Goal: Task Accomplishment & Management: Complete application form

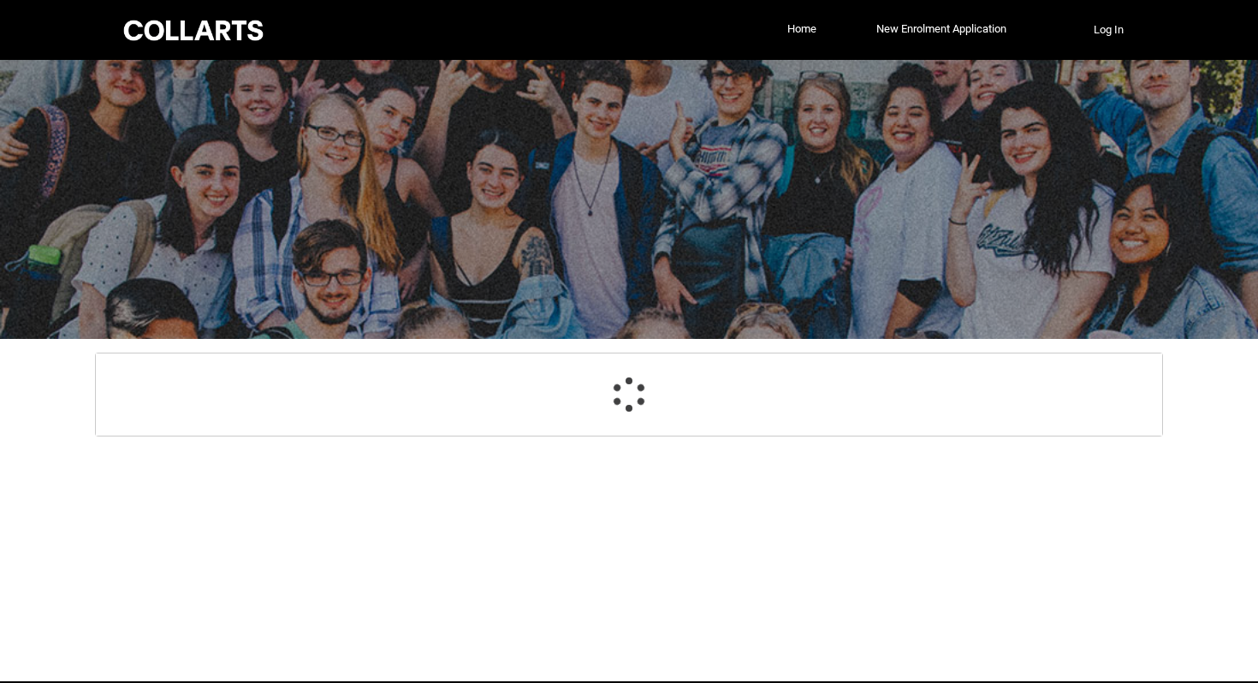
select select "GenderOptions.[DEMOGRAPHIC_DATA]"
select select "MailingCountry_Options.1101"
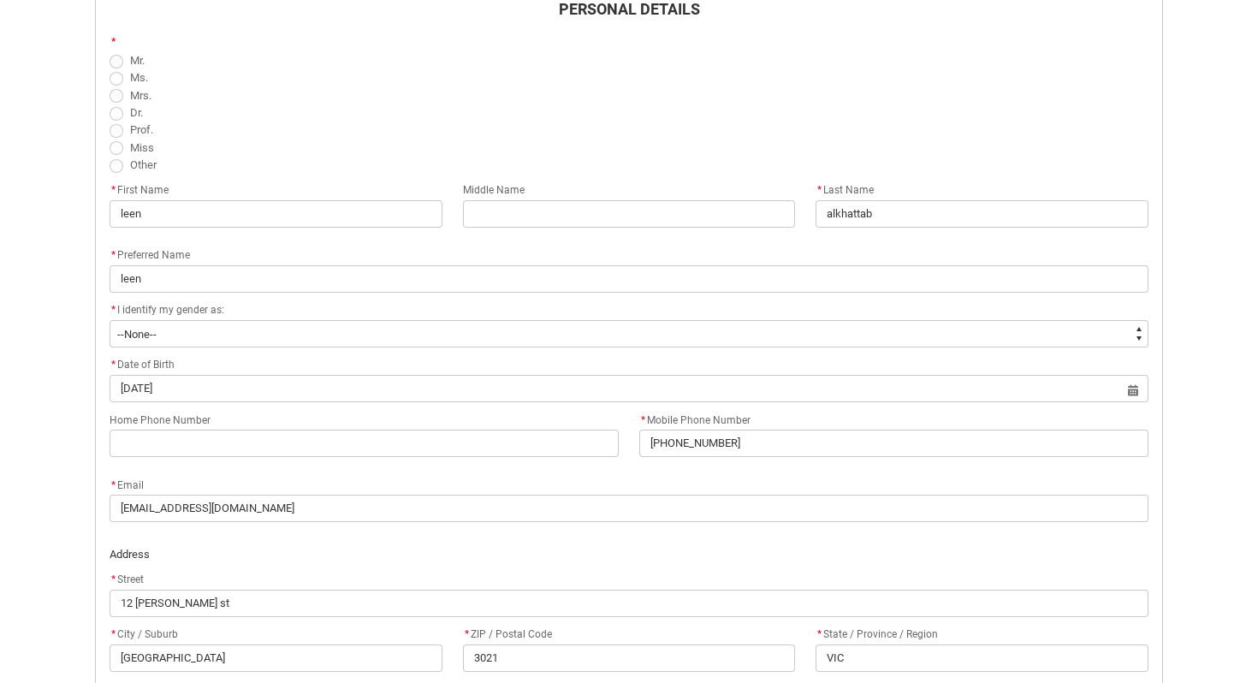
scroll to position [551, 0]
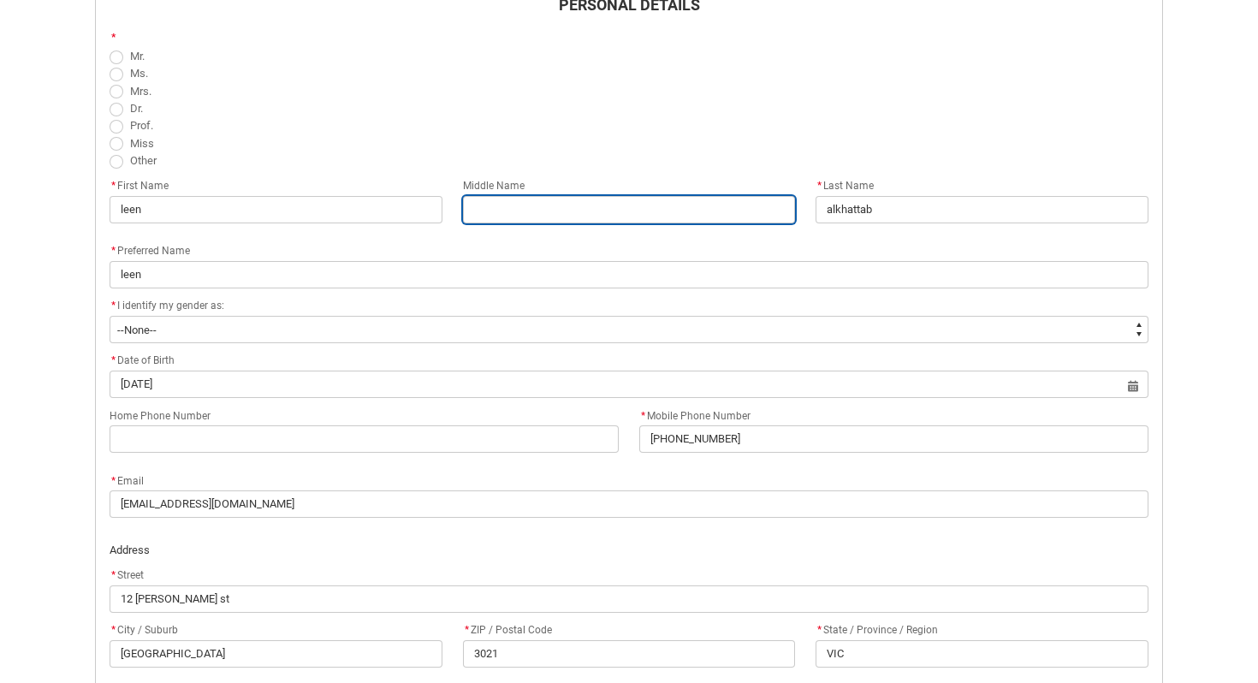
click at [579, 205] on input "REDU_Acceptance_Declaration flow" at bounding box center [629, 209] width 333 height 27
type lightning-primitive-input-simple "Abdullatif"
type input "Abdullatif"
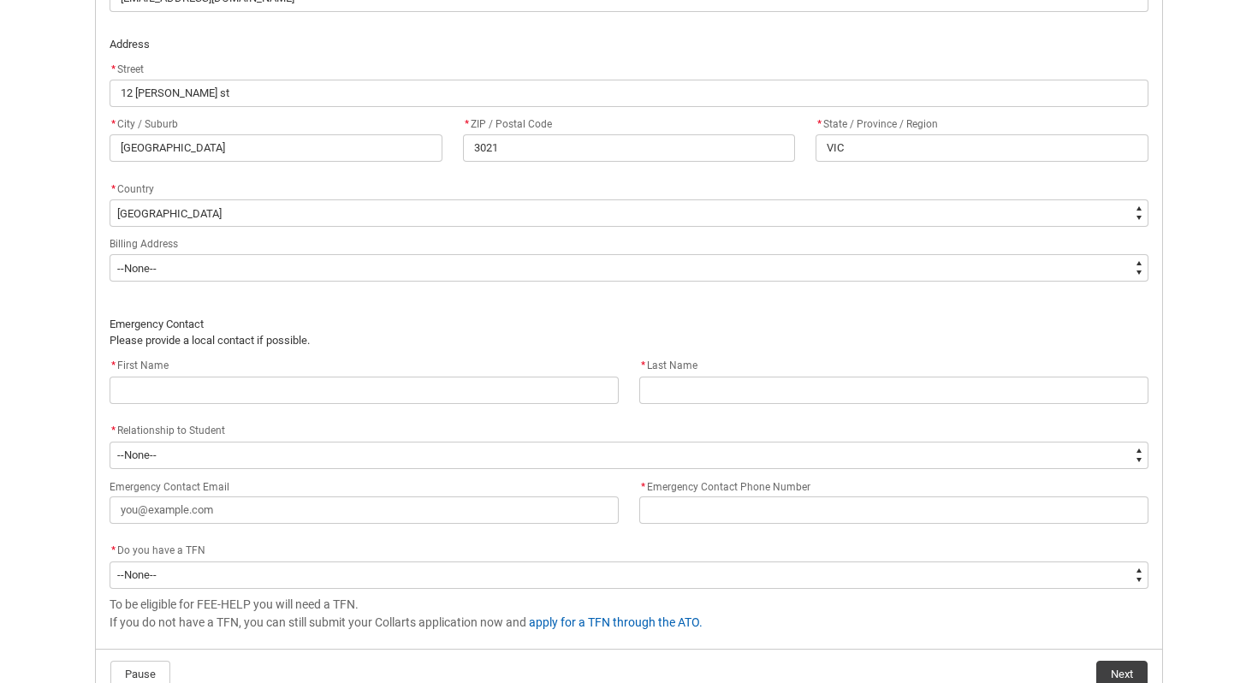
scroll to position [1062, 0]
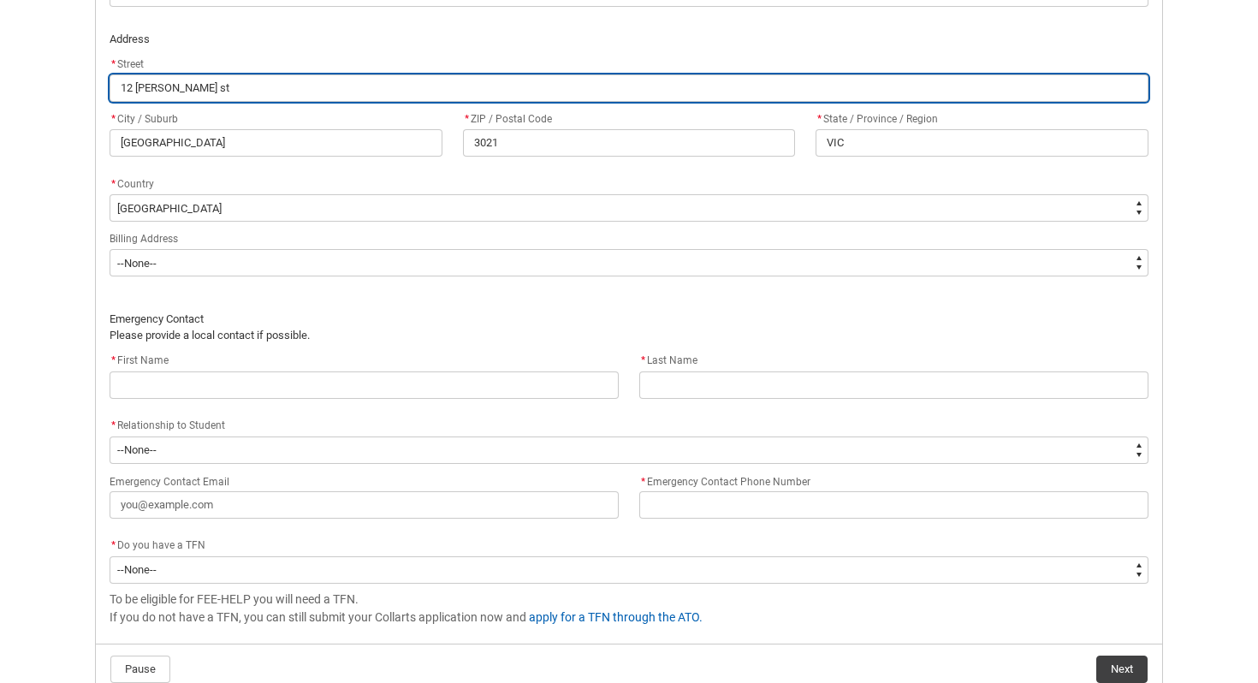
click at [125, 89] on input "12 [PERSON_NAME] st" at bounding box center [629, 87] width 1039 height 27
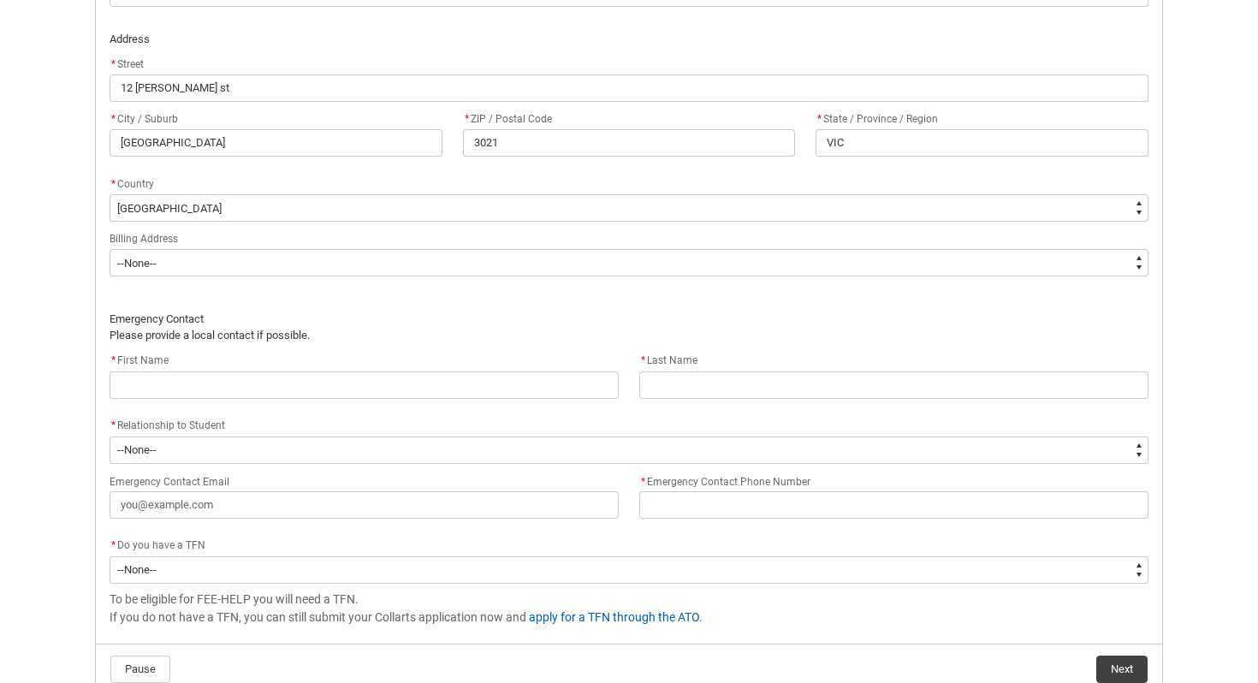
click at [390, 319] on p "Emergency Contact" at bounding box center [629, 319] width 1039 height 17
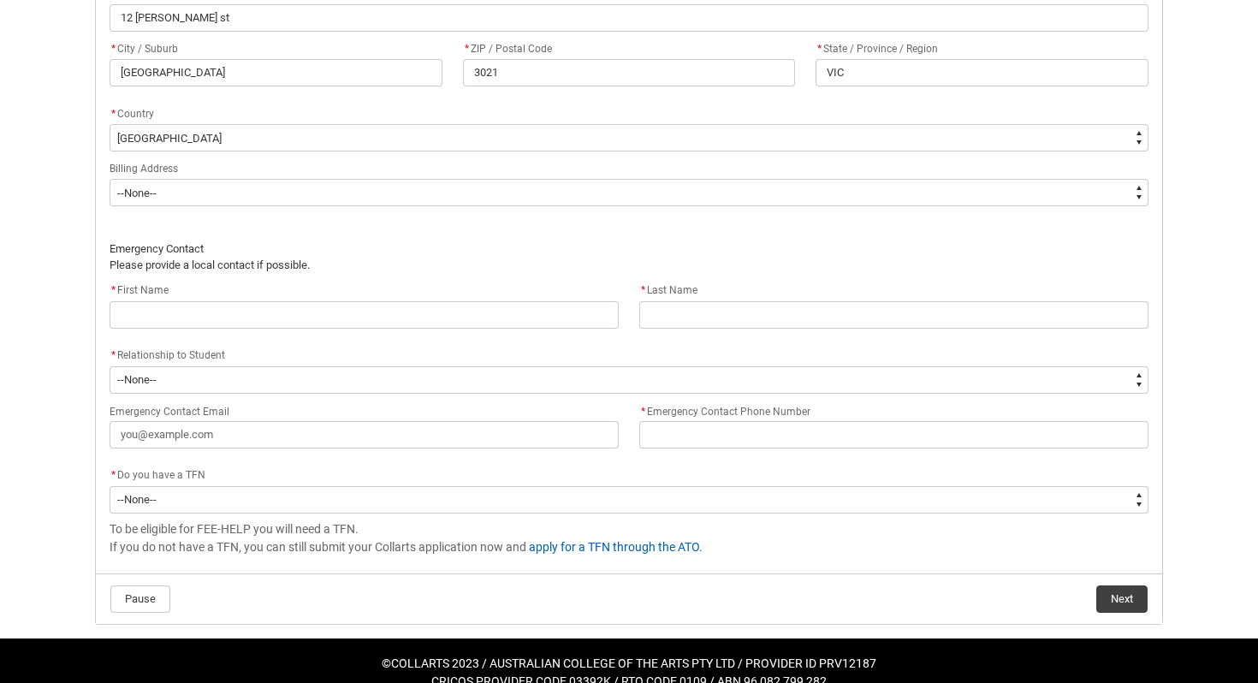
scroll to position [1157, 0]
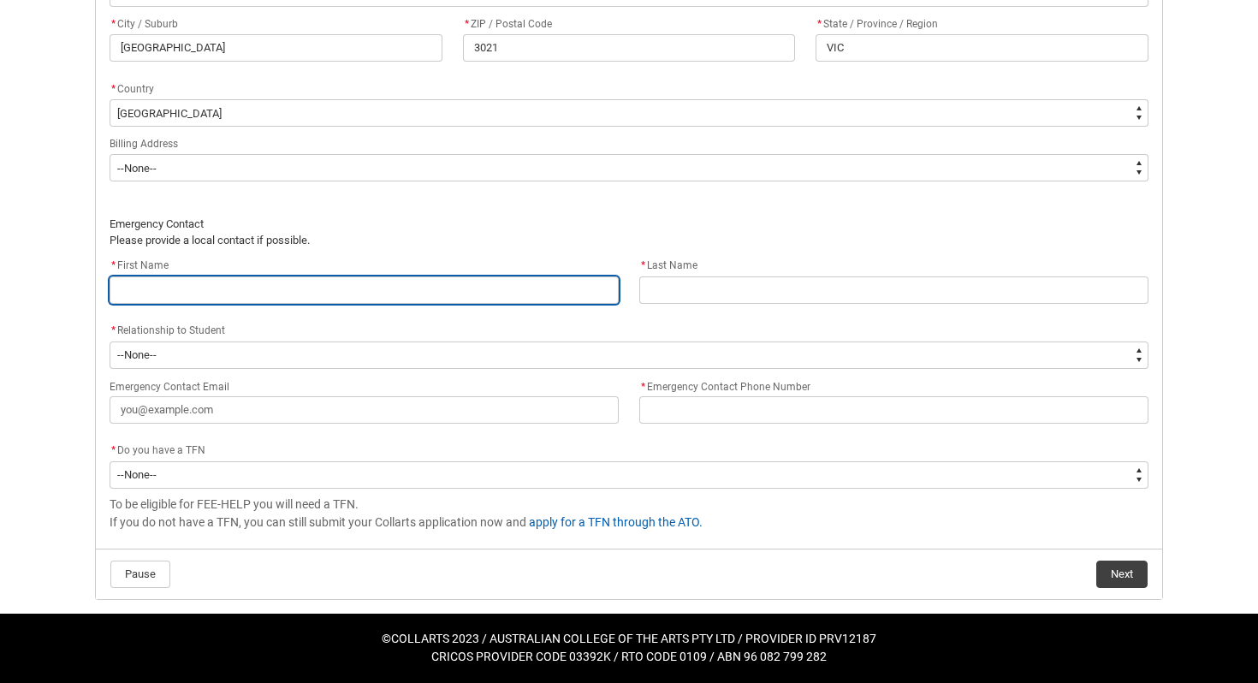
click at [337, 281] on input "REDU_Acceptance_Declaration flow" at bounding box center [364, 289] width 509 height 27
type lightning-primitive-input-simple "G"
type input "G"
type lightning-primitive-input-simple "G"
type input "G"
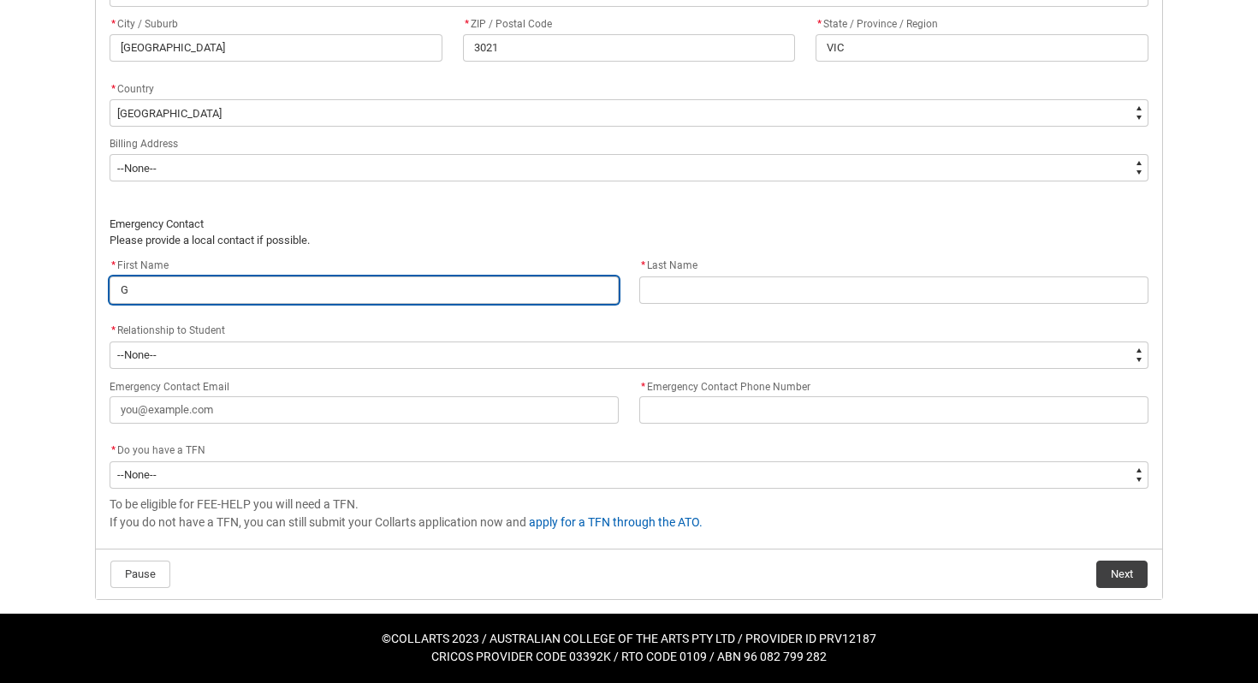
type lightning-primitive-input-simple "Ge"
type input "Ge"
type lightning-primitive-input-simple "Geo"
type input "Geo"
type lightning-primitive-input-simple "Geor"
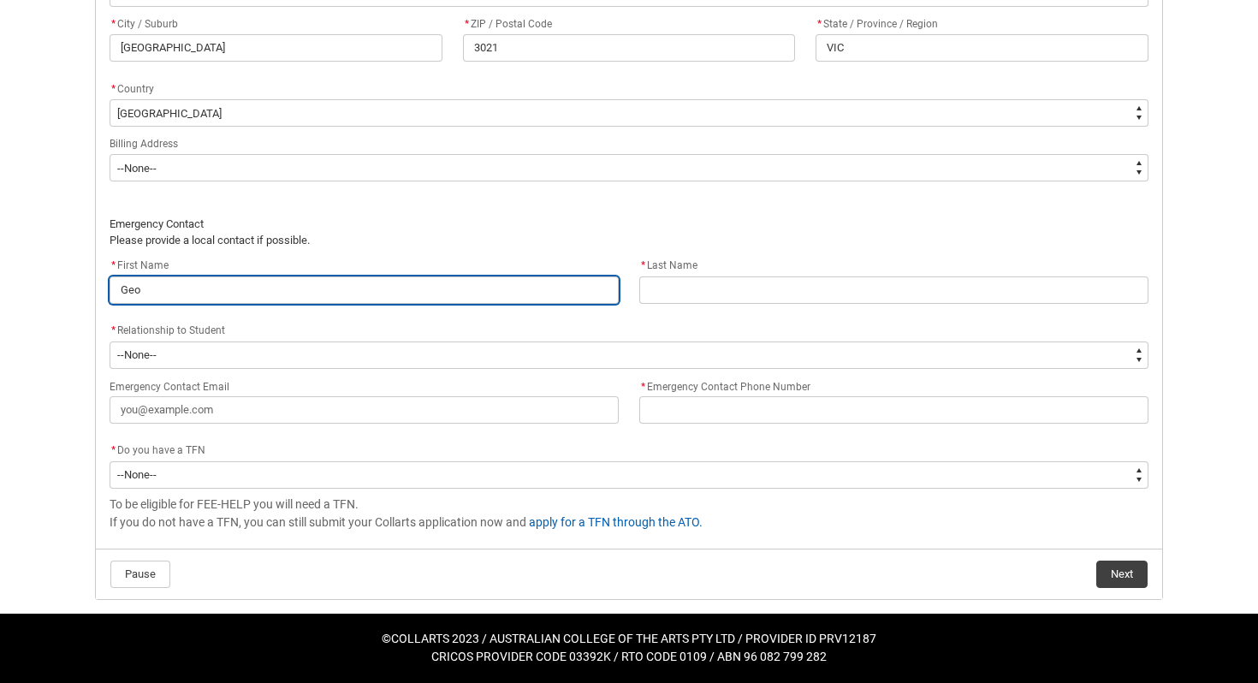
type input "Geor"
type lightning-primitive-input-simple "[PERSON_NAME]"
type input "[PERSON_NAME]"
type lightning-primitive-input-simple "[PERSON_NAME]"
type input "[PERSON_NAME]"
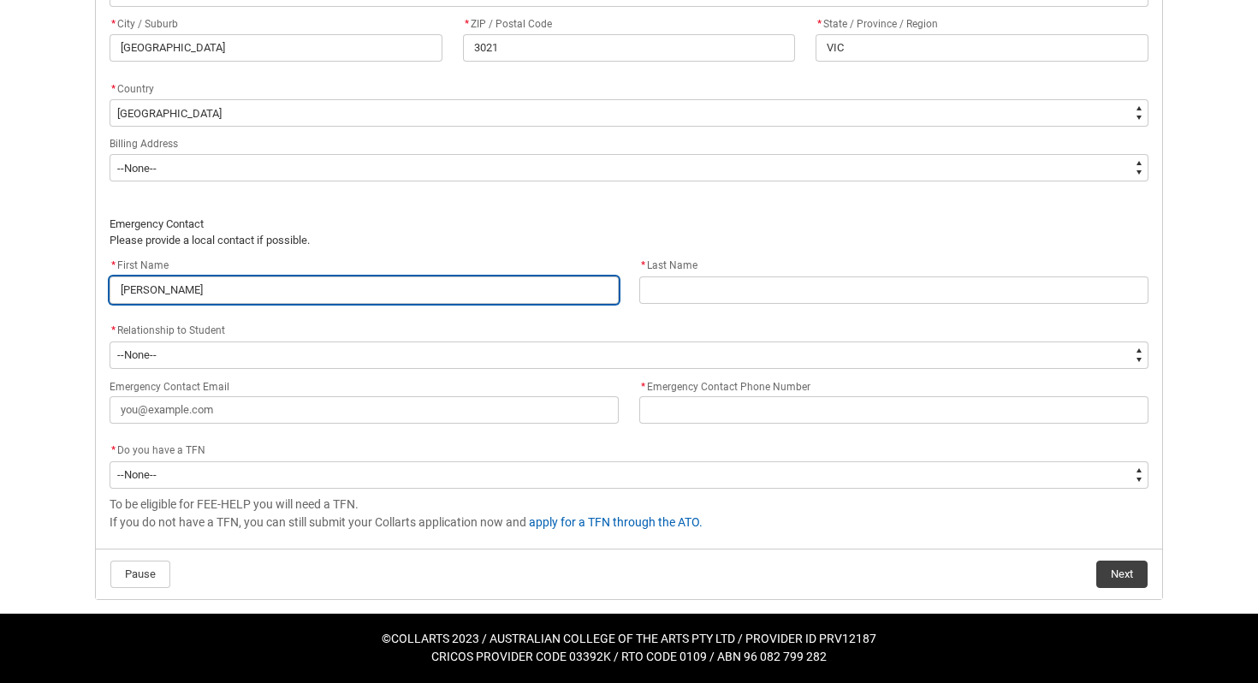
type lightning-primitive-input-simple "[PERSON_NAME]"
type input "[PERSON_NAME]"
type lightning-primitive-input-simple "[PERSON_NAME]"
type input "[PERSON_NAME]"
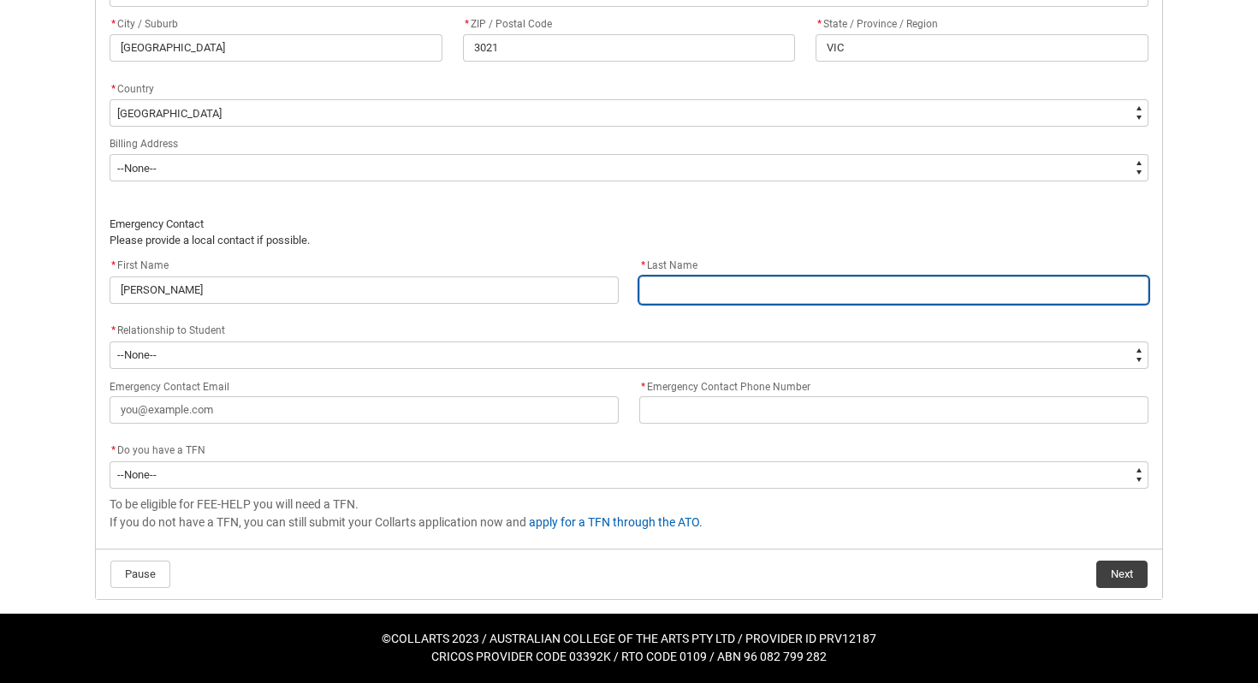
click at [680, 286] on input "REDU_Acceptance_Declaration flow" at bounding box center [893, 289] width 509 height 27
type lightning-primitive-input-simple "H"
type input "H"
type lightning-primitive-input-simple "Hi"
type input "Hi"
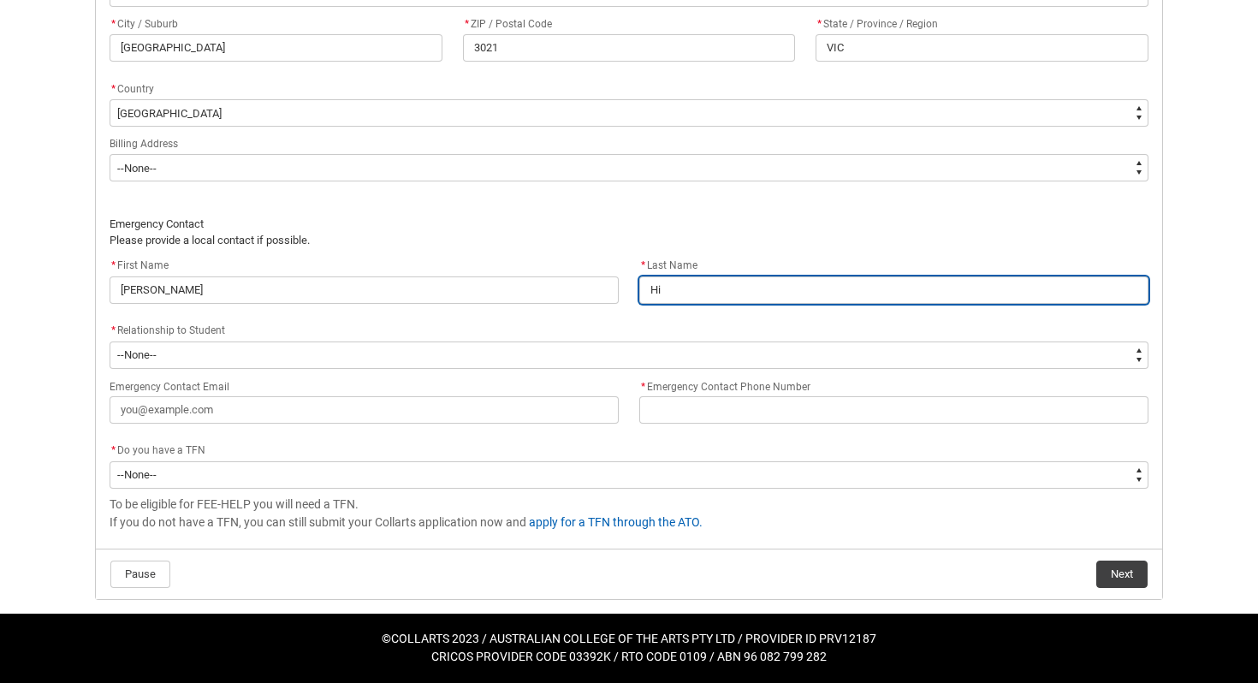
type lightning-primitive-input-simple "Hid"
type input "Hid"
type lightning-primitive-input-simple "Hida"
type input "Hida"
type lightning-primitive-input-simple "Hidar"
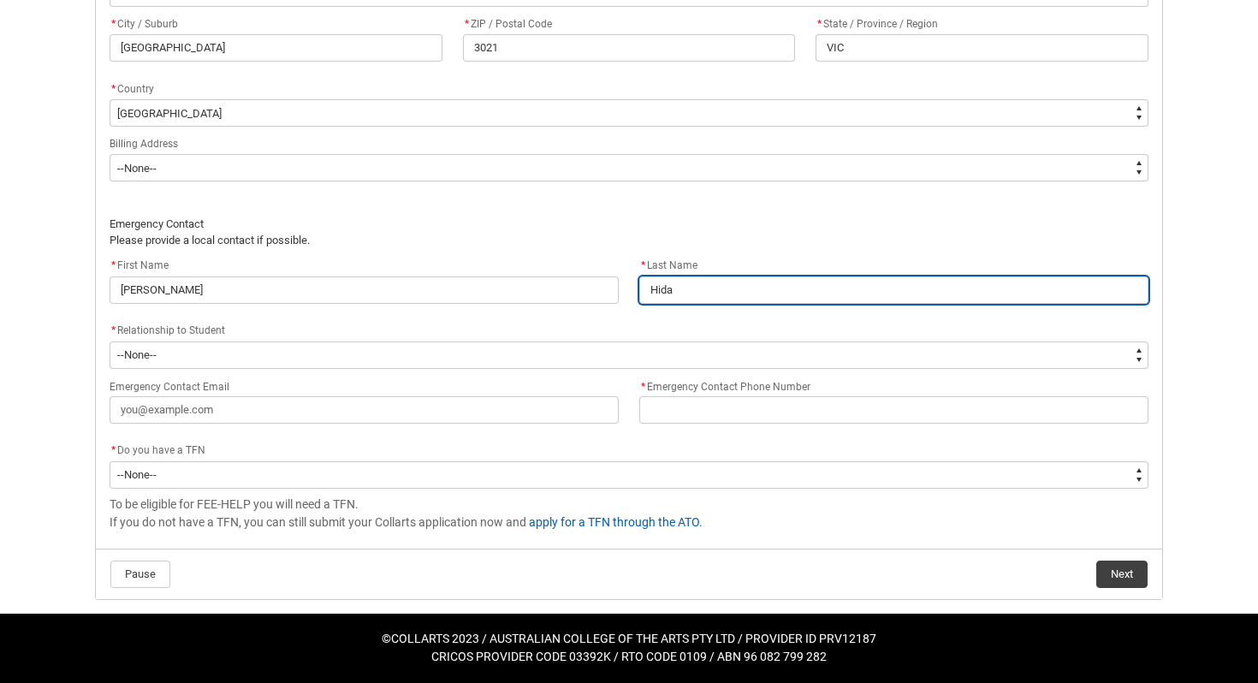
type input "Hidar"
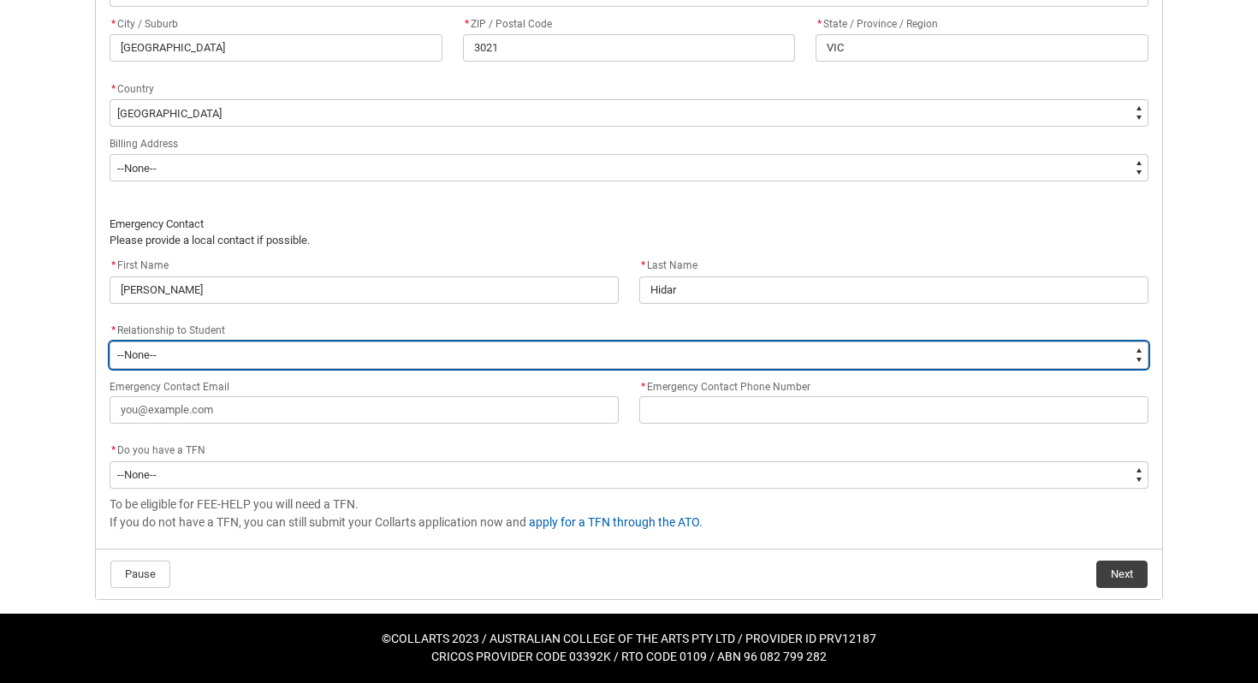
click at [413, 355] on select "--None-- Mother Father Sibling Child Partner Relation Friend" at bounding box center [629, 355] width 1039 height 27
type lightning-select "EmergencyContact_RelationshipOptions.Friend"
click at [110, 342] on select "--None-- Mother Father Sibling Child Partner Relation Friend" at bounding box center [629, 355] width 1039 height 27
select select "EmergencyContact_RelationshipOptions.Friend"
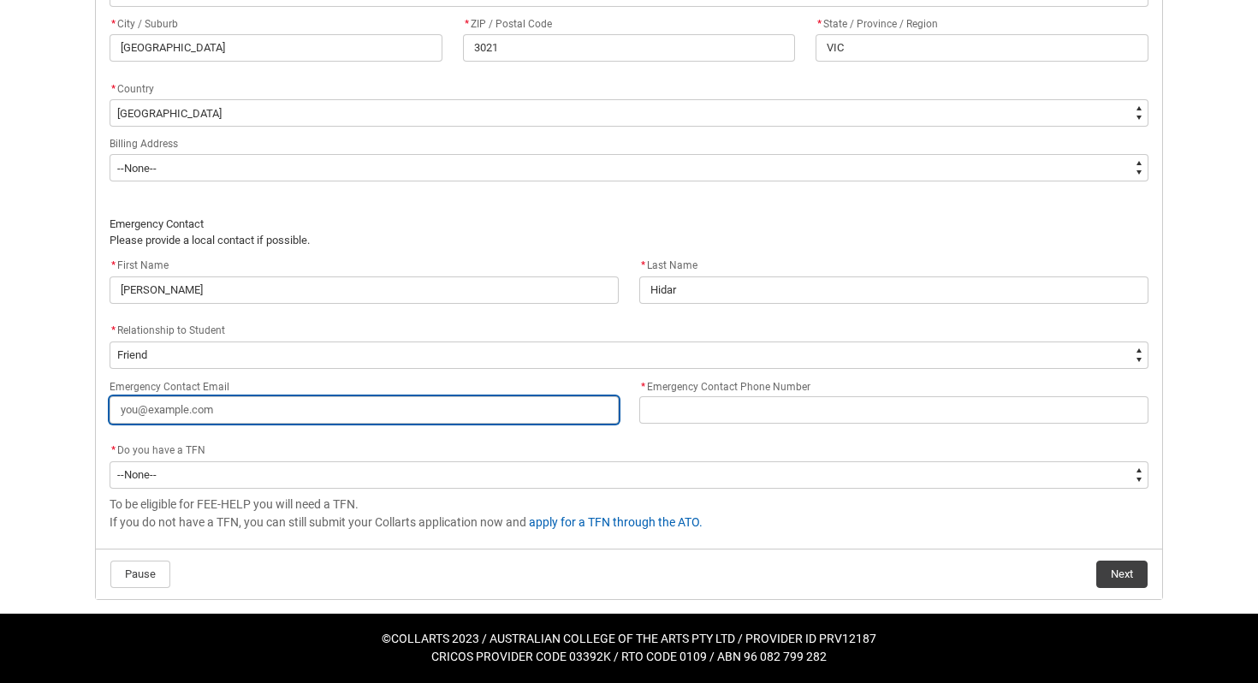
click at [244, 419] on input "Emergency Contact Email" at bounding box center [364, 409] width 509 height 27
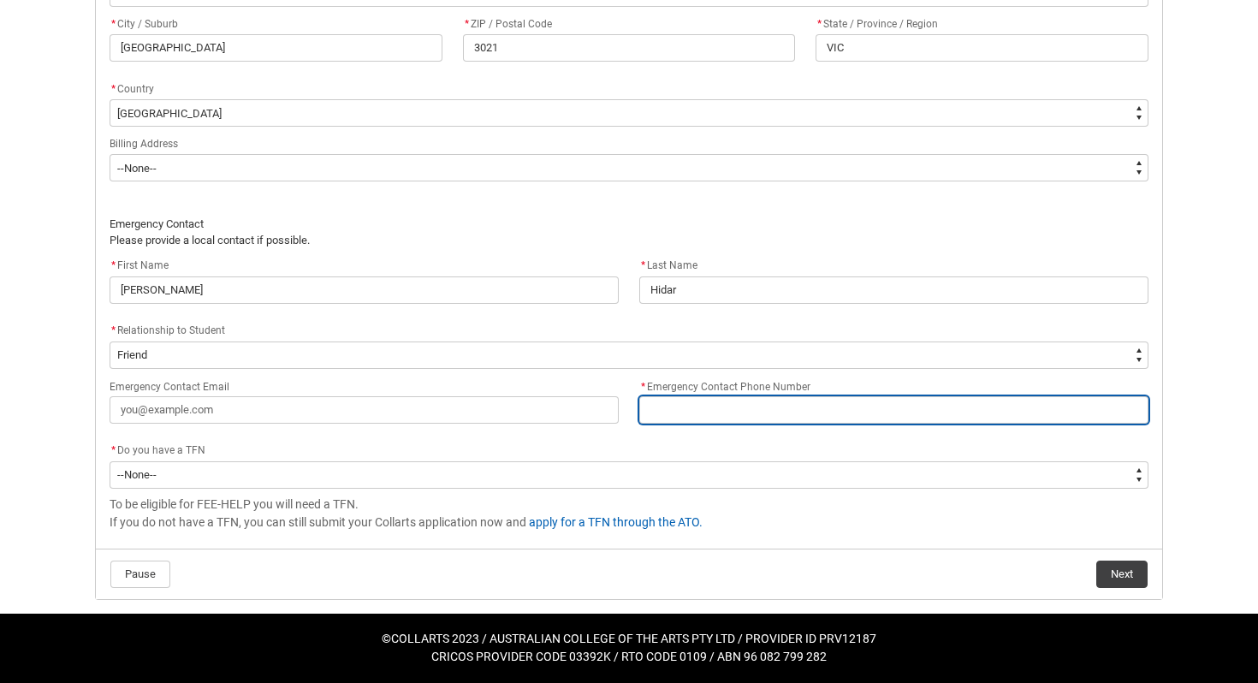
click at [737, 407] on input "* Emergency Contact Phone Number" at bounding box center [893, 409] width 509 height 27
type lightning-primitive-input-simple "0"
type input "0"
type lightning-primitive-input-simple "04"
type input "04"
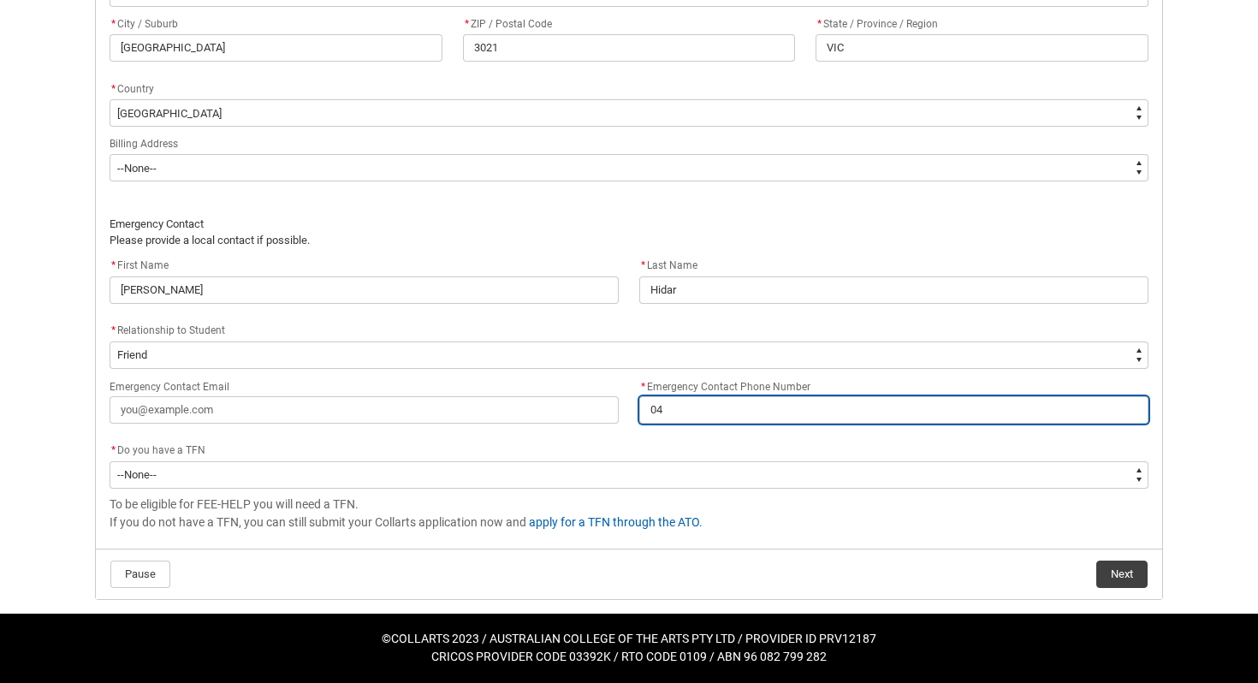
type lightning-primitive-input-simple "045"
type input "045"
type lightning-primitive-input-simple "0452"
type input "0452"
type lightning-primitive-input-simple "04526"
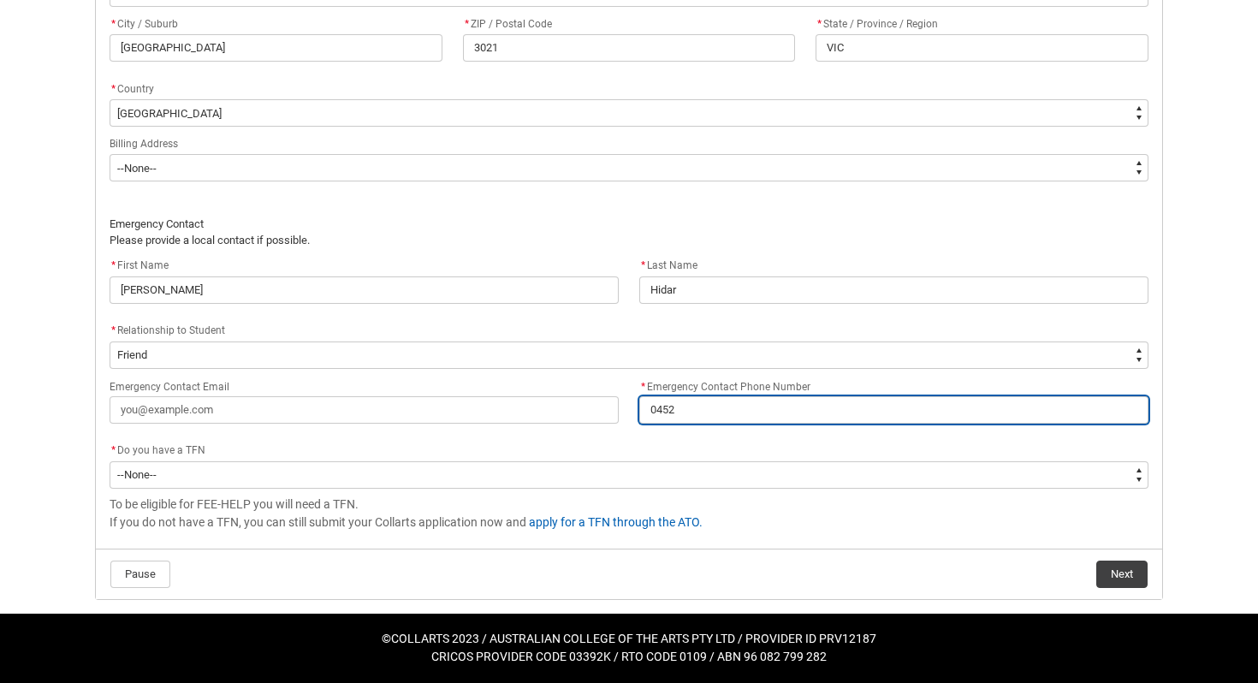
type input "04526"
type lightning-primitive-input-simple "045260"
type input "045260"
type lightning-primitive-input-simple "0452607"
type input "0452607"
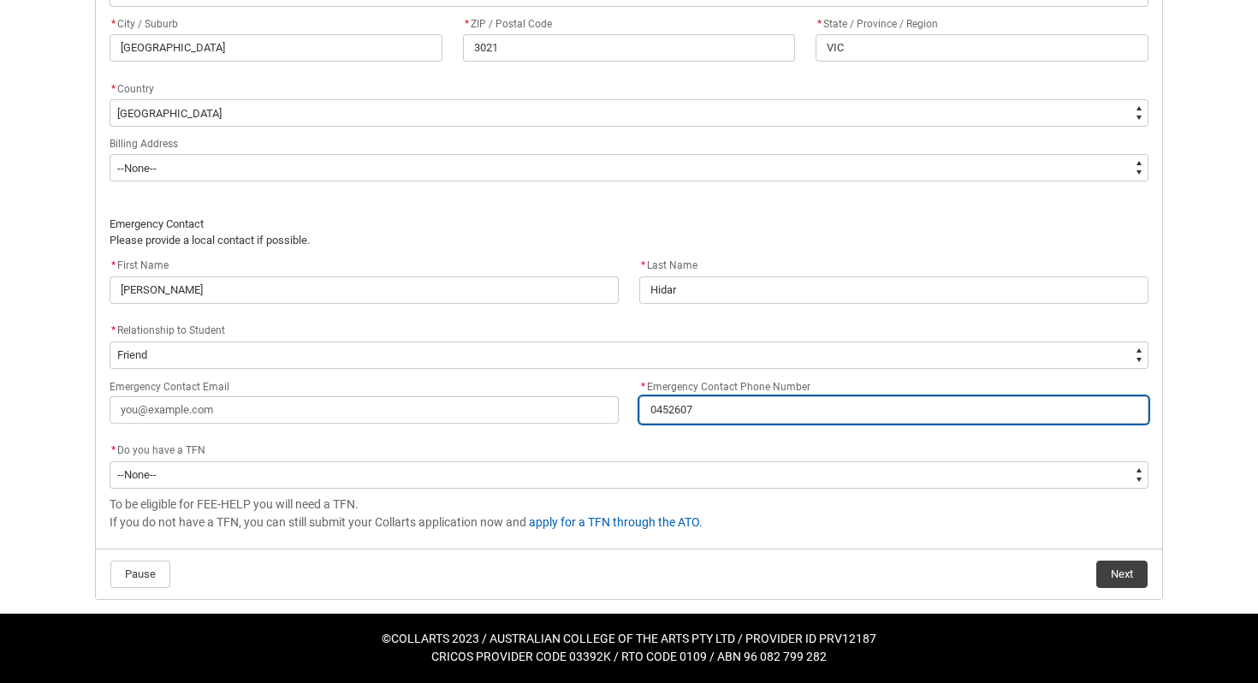
type lightning-primitive-input-simple "04526073"
type input "04526073"
type lightning-primitive-input-simple "045260735"
type input "045260735"
type lightning-primitive-input-simple "0452607358"
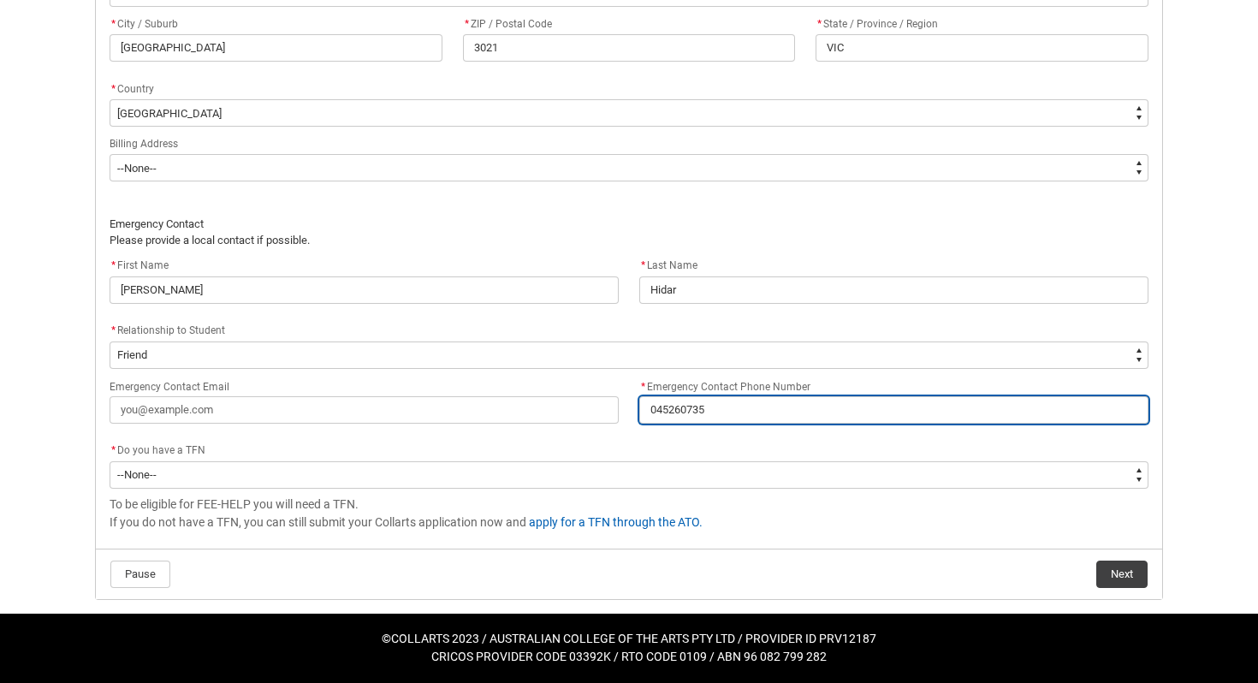
type input "0452607358"
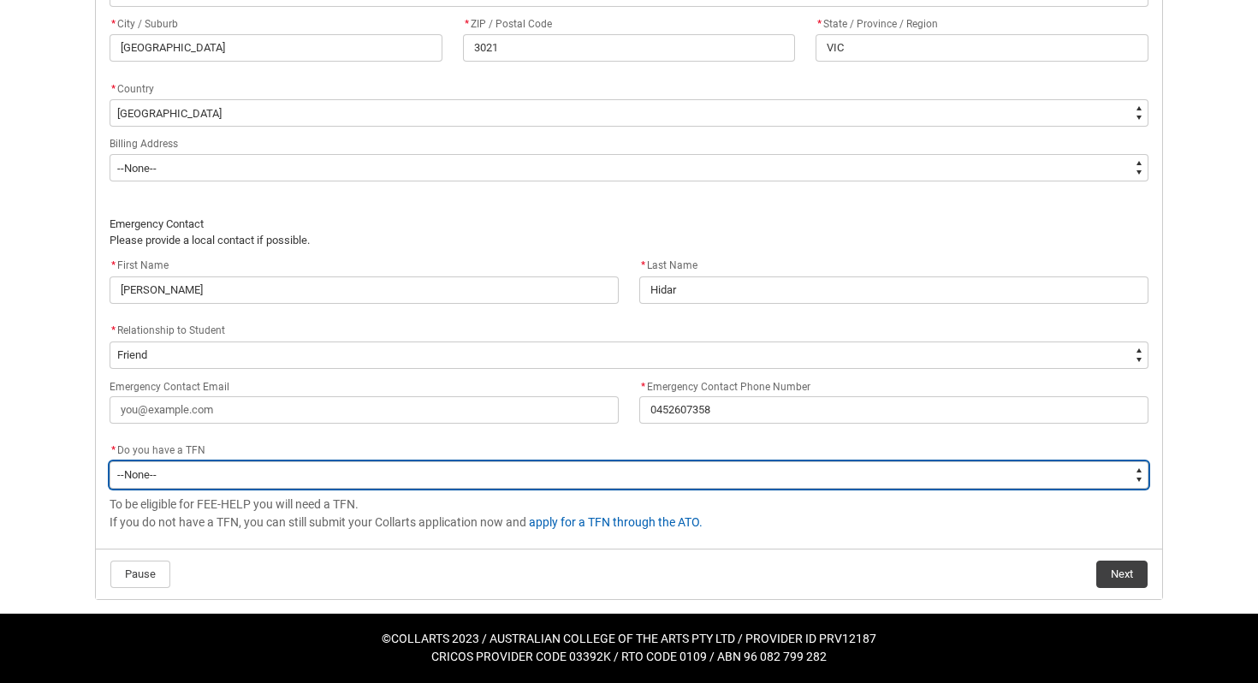
click at [490, 473] on select "--None-- Yes No" at bounding box center [629, 474] width 1039 height 27
type lightning-select "Choice_Yes"
click at [110, 461] on select "--None-- Yes No" at bounding box center [629, 474] width 1039 height 27
select select "Choice_Yes"
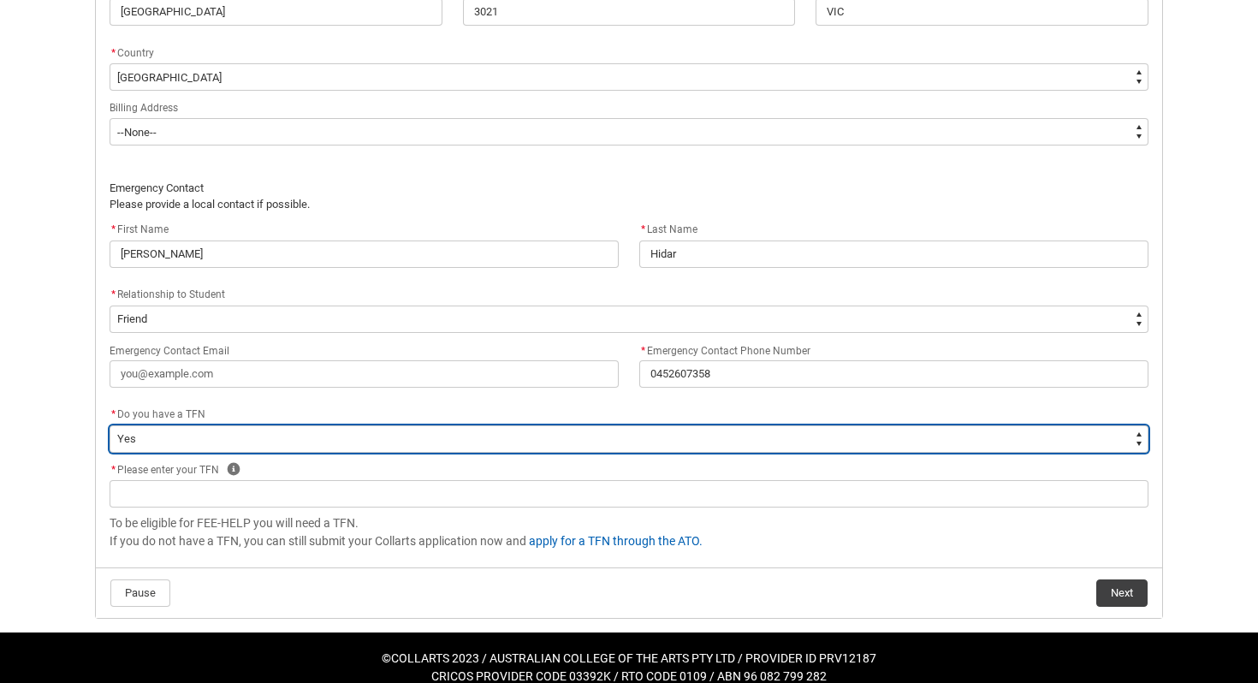
scroll to position [1195, 0]
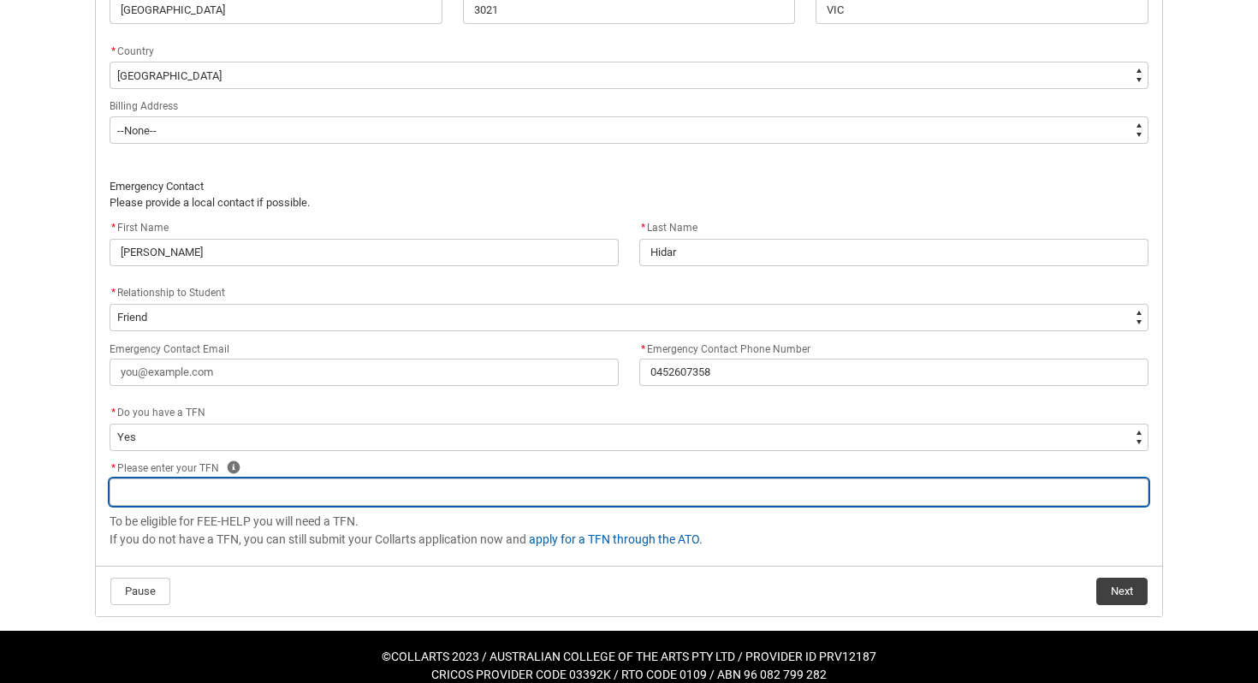
click at [428, 496] on input "REDU_Acceptance_Declaration flow" at bounding box center [629, 491] width 1039 height 27
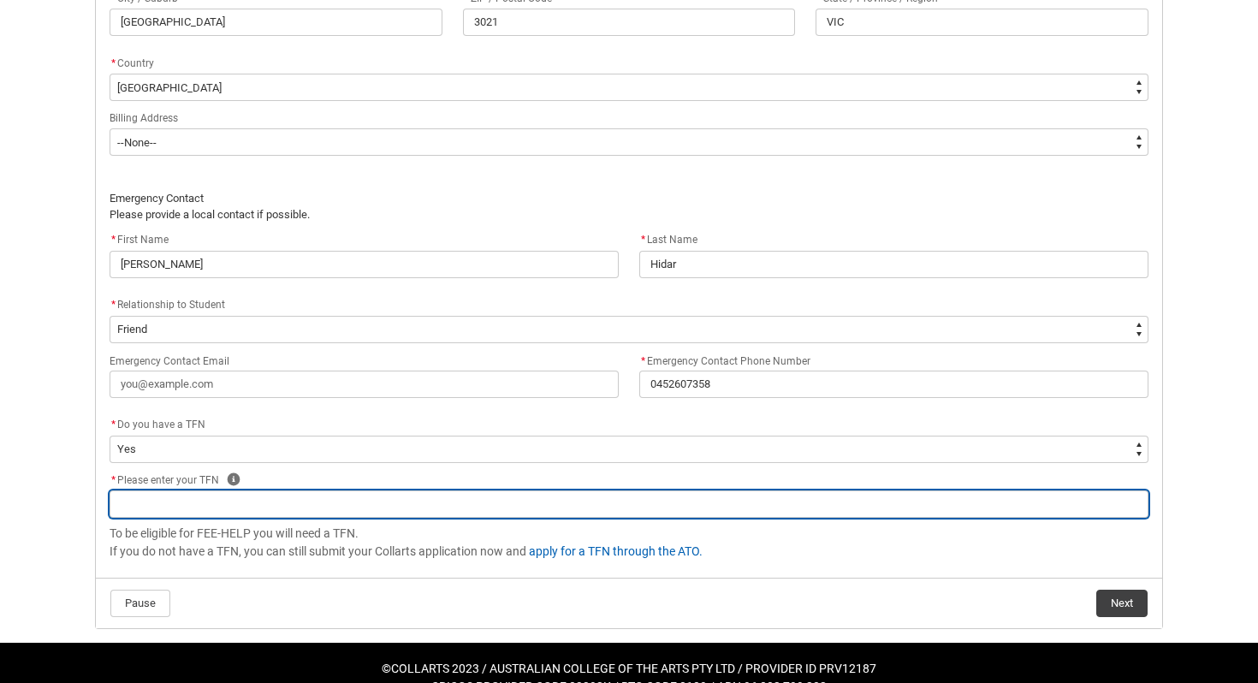
scroll to position [1197, 0]
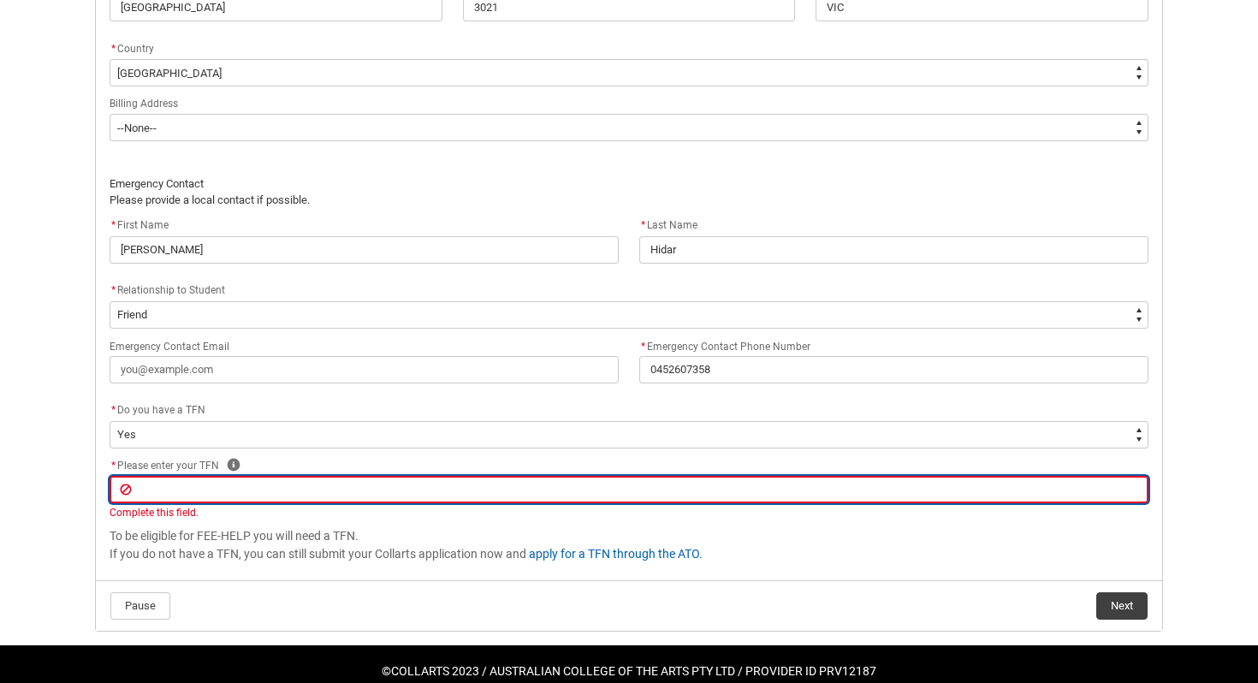
type lightning-primitive-input-simple "4"
type input "4"
type lightning-primitive-input-simple "44"
type input "44"
type lightning-primitive-input-simple "442"
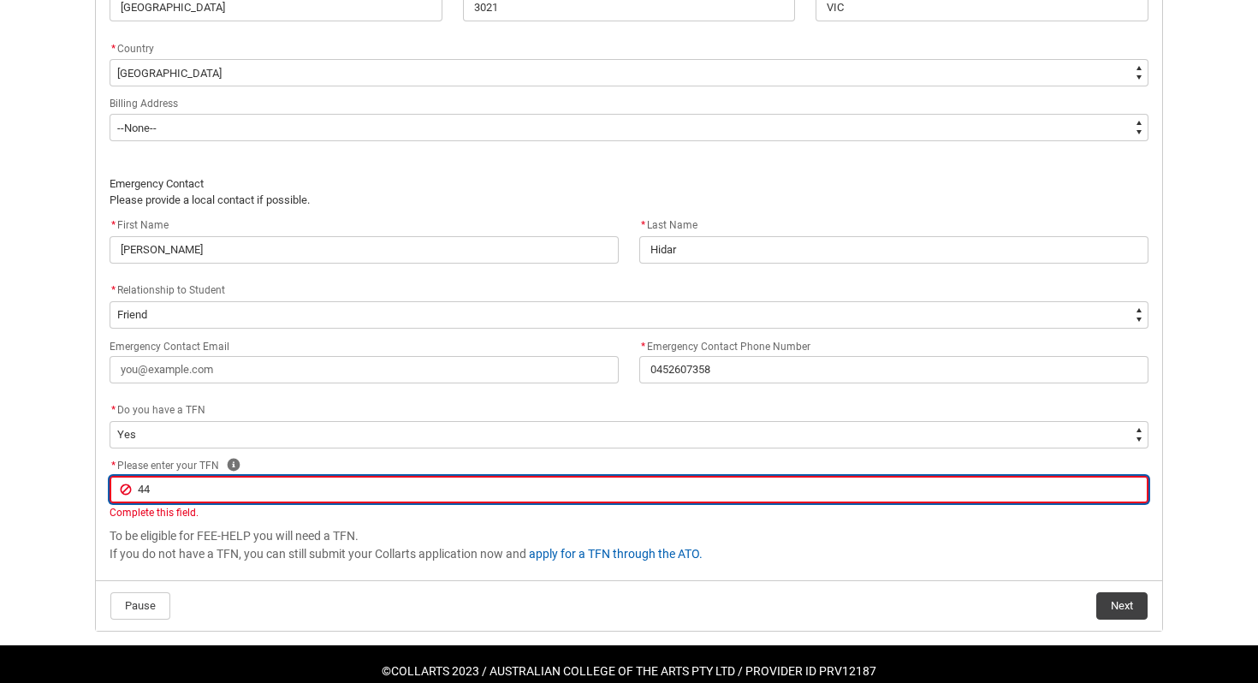
type input "442"
type lightning-primitive-input-simple "4427"
type input "4427"
type lightning-primitive-input-simple "44273"
type input "44273"
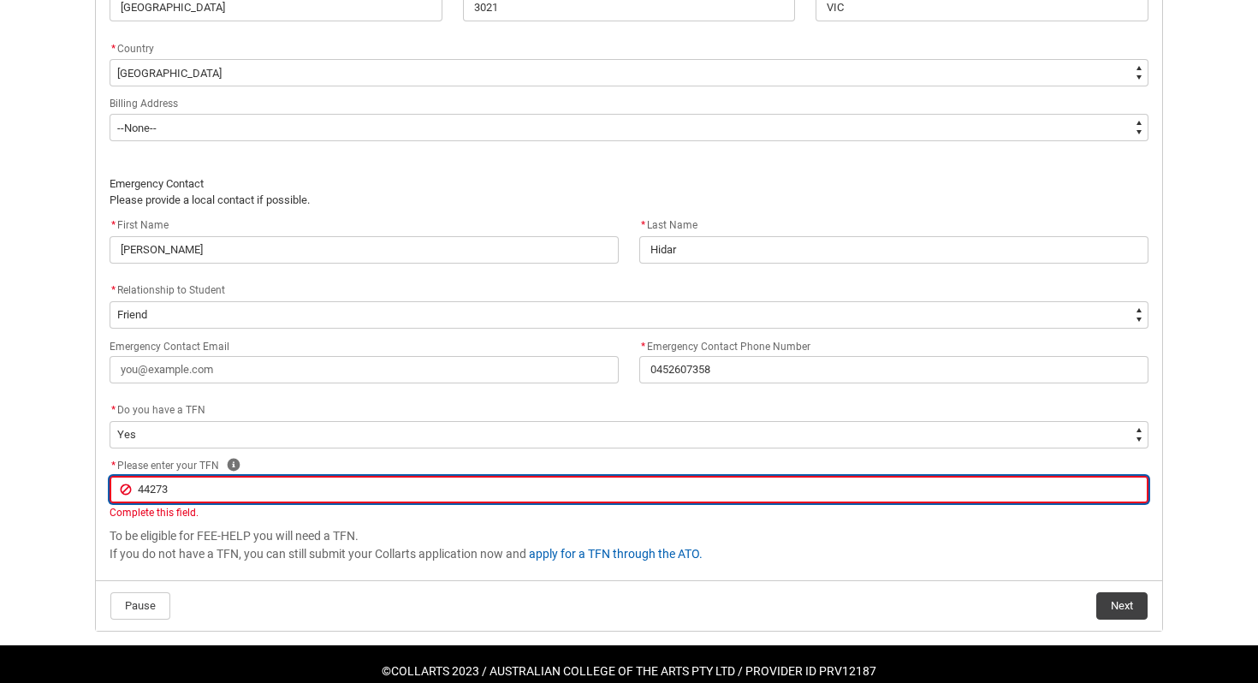
type lightning-primitive-input-simple "442730"
type input "442730"
type lightning-primitive-input-simple "4427300"
type input "4427300"
type lightning-primitive-input-simple "44273003"
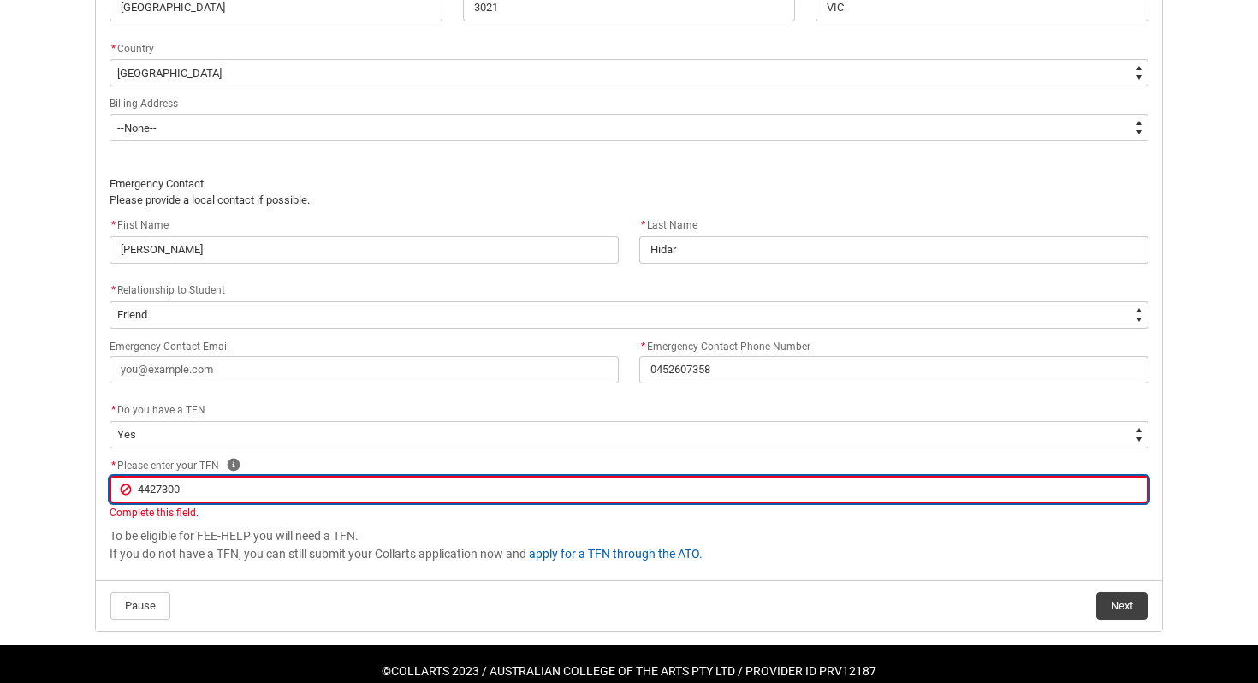
type input "44273003"
type lightning-primitive-input-simple "442730037"
type input "442730037"
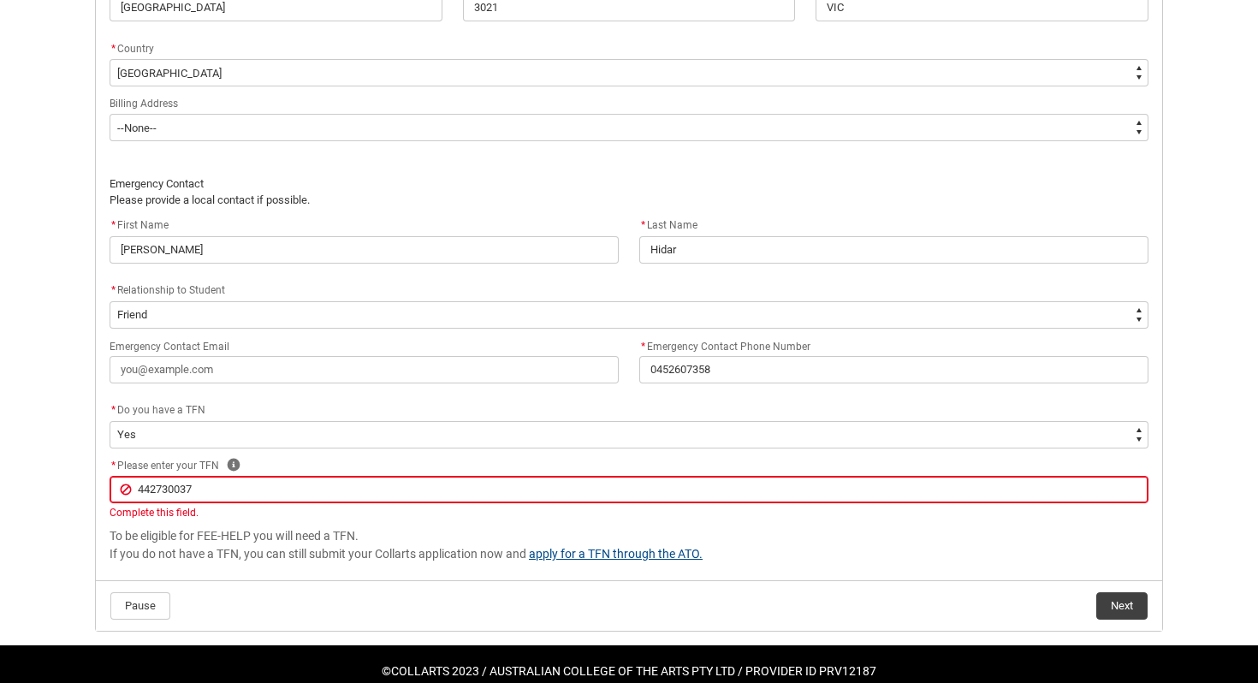
click at [535, 534] on span "To be eligible for FEE-HELP you will need a TFN. If you do not have a TFN, you …" at bounding box center [629, 545] width 1039 height 36
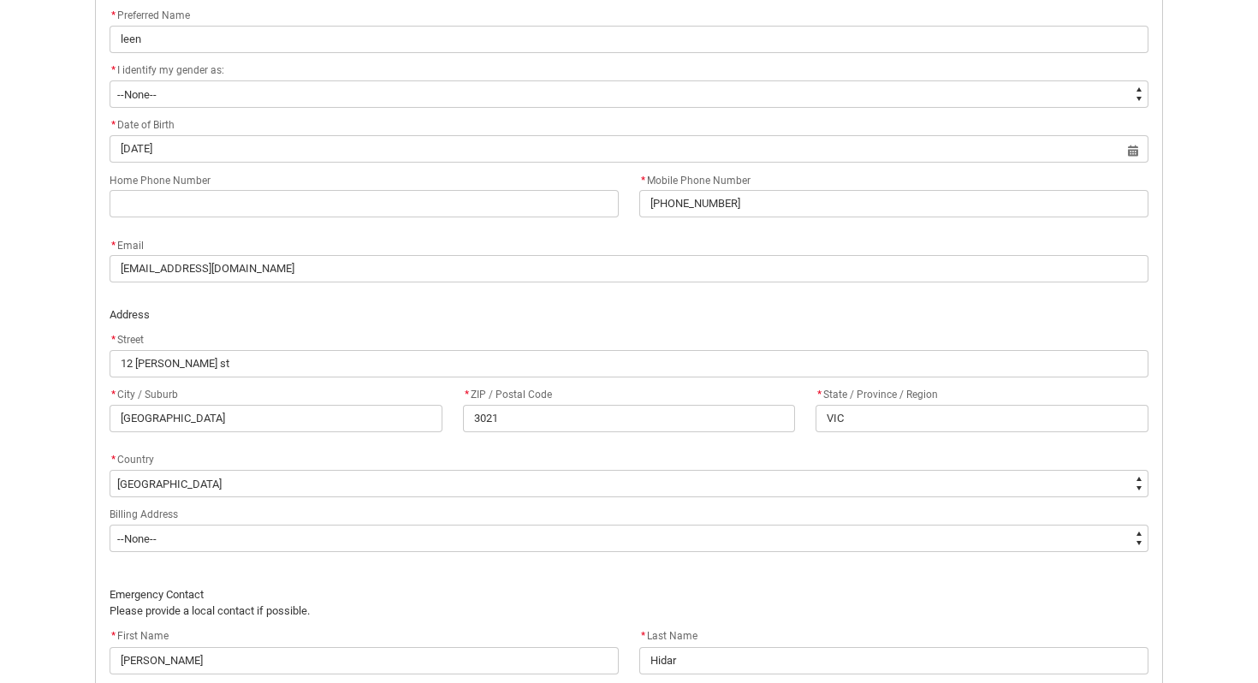
scroll to position [781, 0]
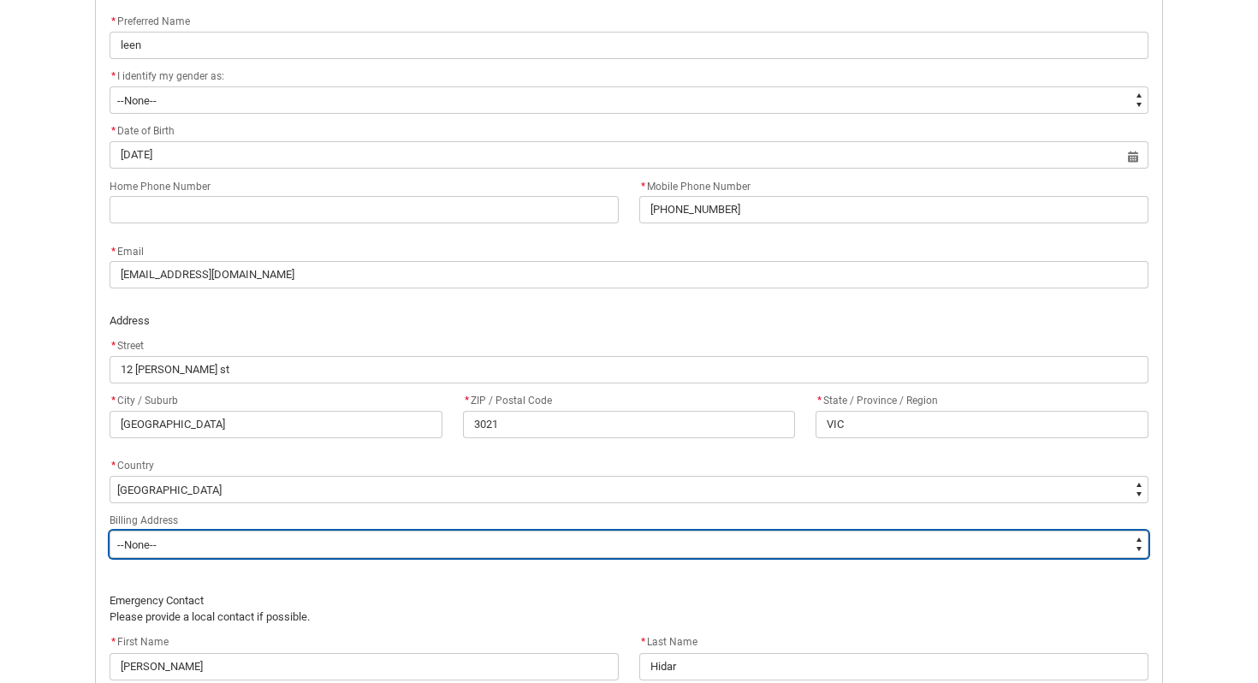
click at [356, 534] on select "--None-- Same as above Different to above - please complete below" at bounding box center [629, 544] width 1039 height 27
type lightning-select "BillingAddressOption_Same"
click at [110, 531] on select "--None-- Same as above Different to above - please complete below" at bounding box center [629, 544] width 1039 height 27
select select "BillingAddressOption_Same"
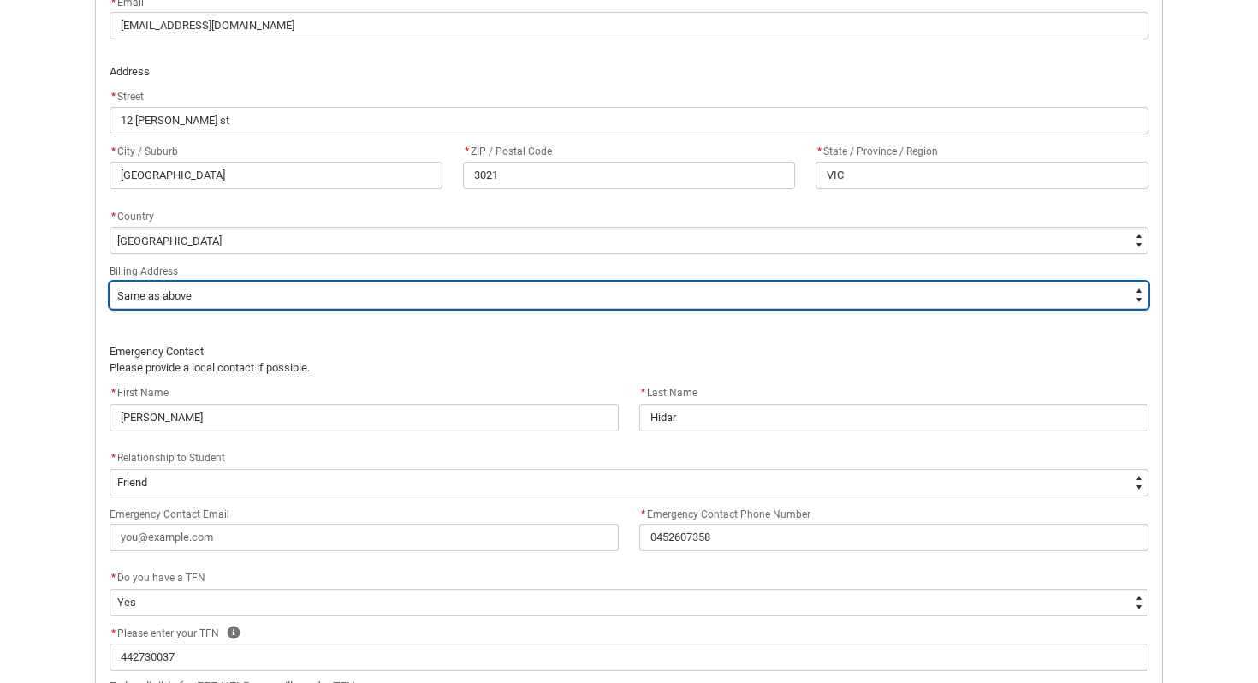
scroll to position [1164, 0]
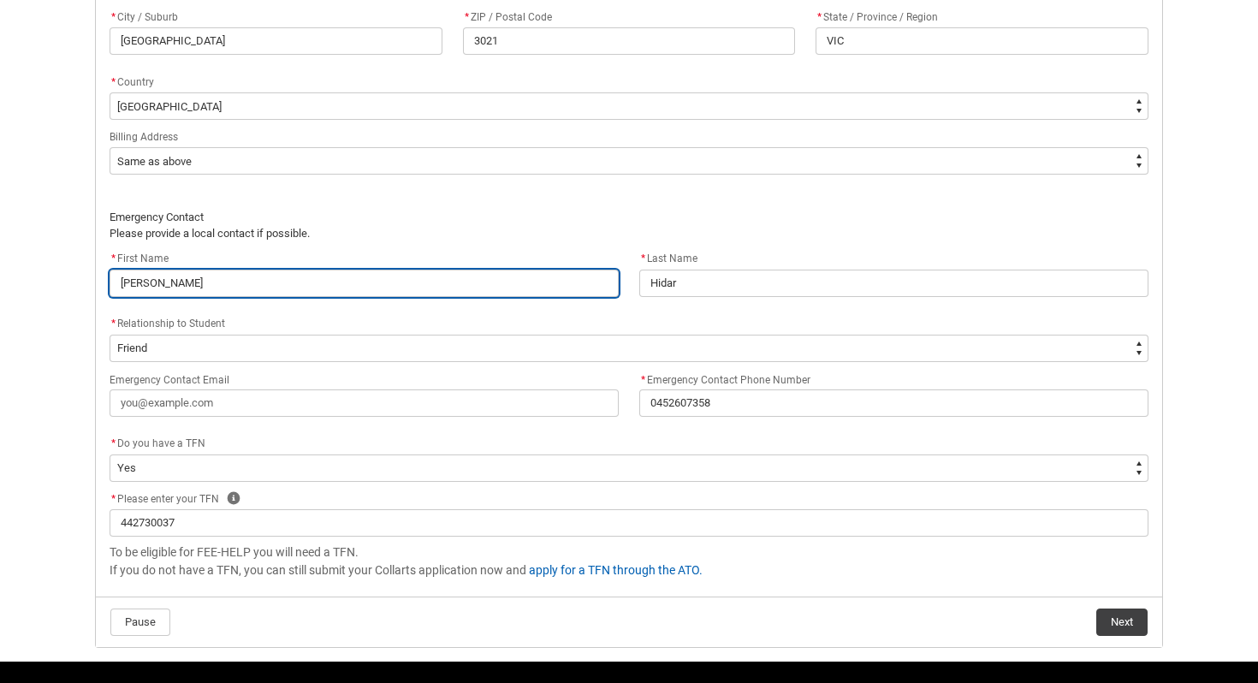
click at [235, 290] on input "[PERSON_NAME]" at bounding box center [364, 283] width 509 height 27
click at [182, 288] on input "[PERSON_NAME]" at bounding box center [364, 283] width 509 height 27
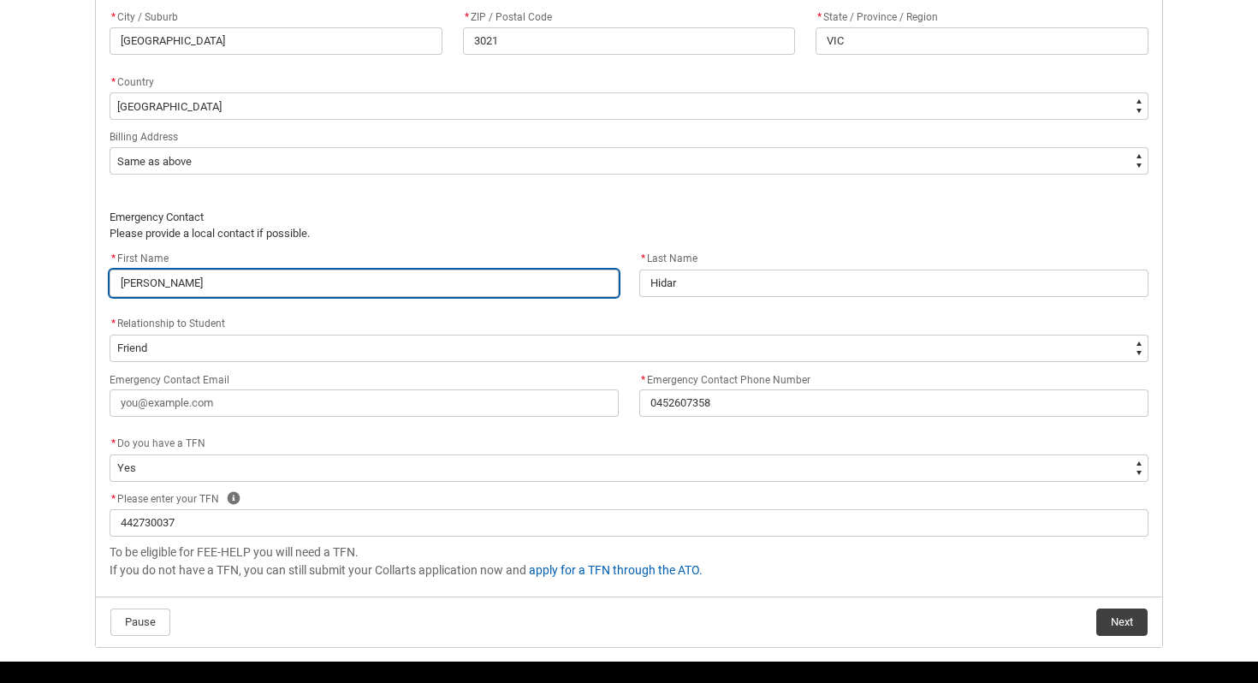
type lightning-primitive-input-simple "M"
type input "M"
type lightning-primitive-input-simple "Ma"
type input "Ma"
type lightning-primitive-input-simple "Maa"
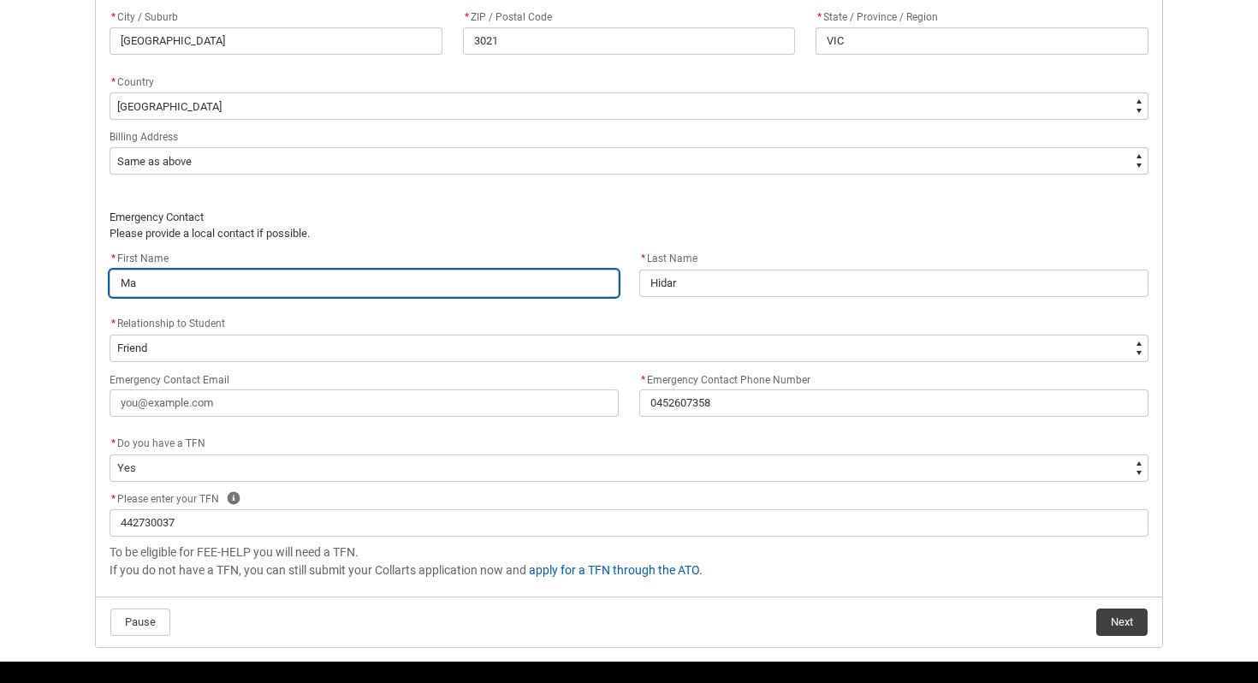
type input "Maa"
type lightning-primitive-input-simple "Ma"
type input "Ma"
type lightning-primitive-input-simple "Mah"
type input "Mah"
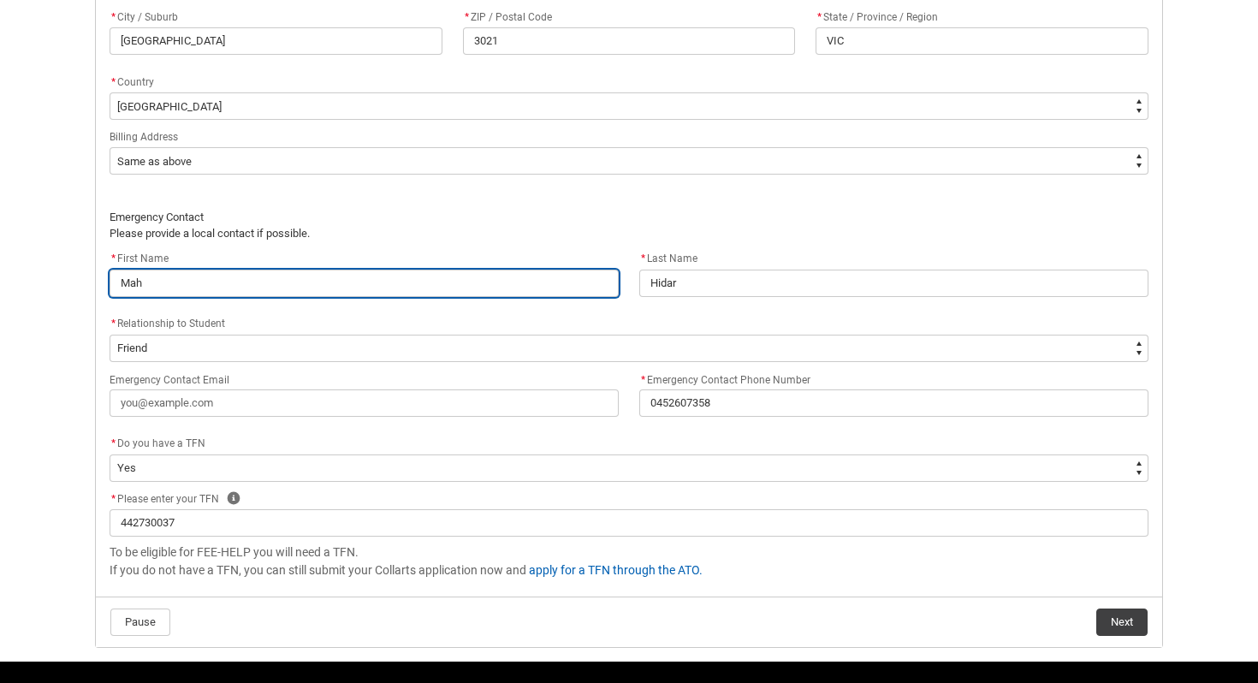
type lightning-primitive-input-simple "Maha"
type input "Maha"
type lightning-primitive-input-simple "Maha"
type input "Maha"
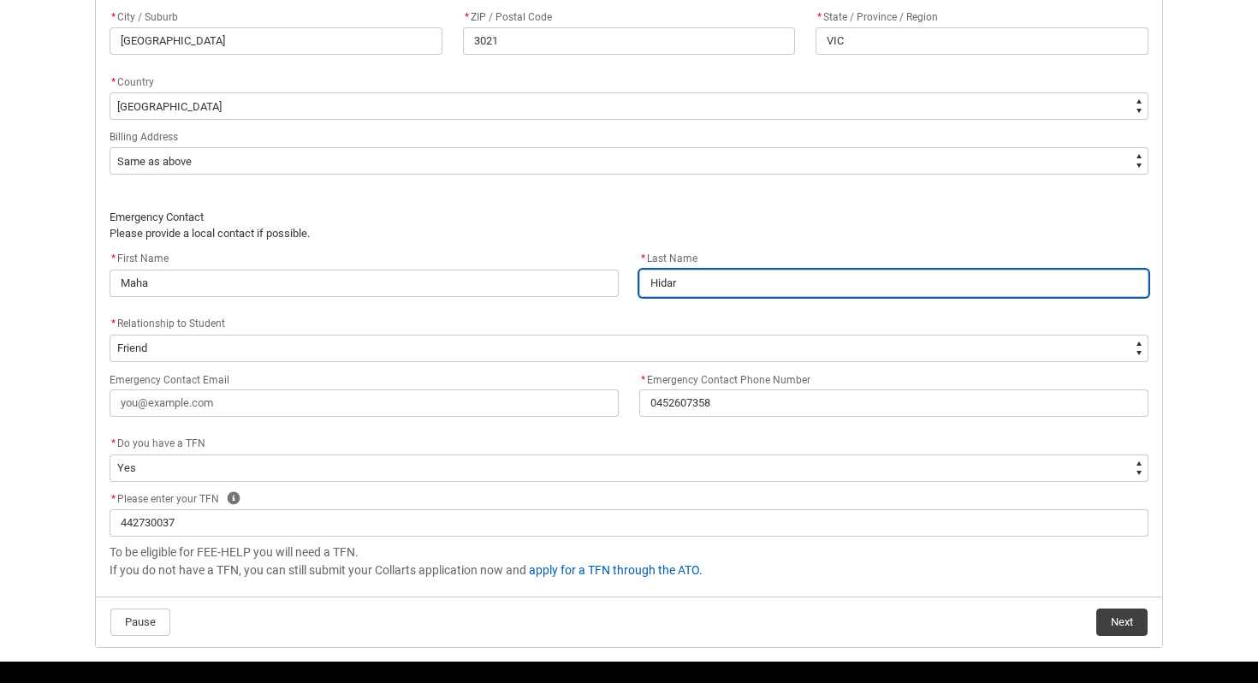
click at [678, 274] on input "Hidar" at bounding box center [893, 283] width 509 height 27
type lightning-primitive-input-simple "A"
type input "A"
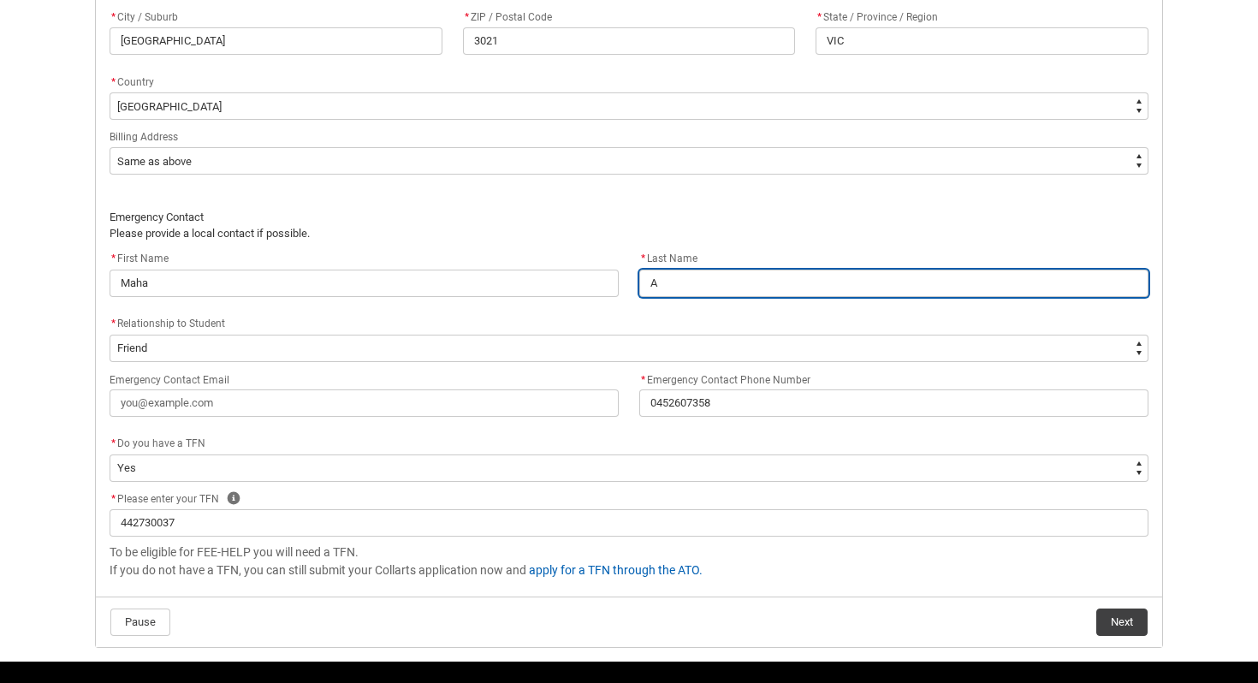
type lightning-primitive-input-simple "Al"
type input "Al"
type lightning-primitive-input-simple "Aln"
type input "Aln"
type lightning-primitive-input-simple "Alna"
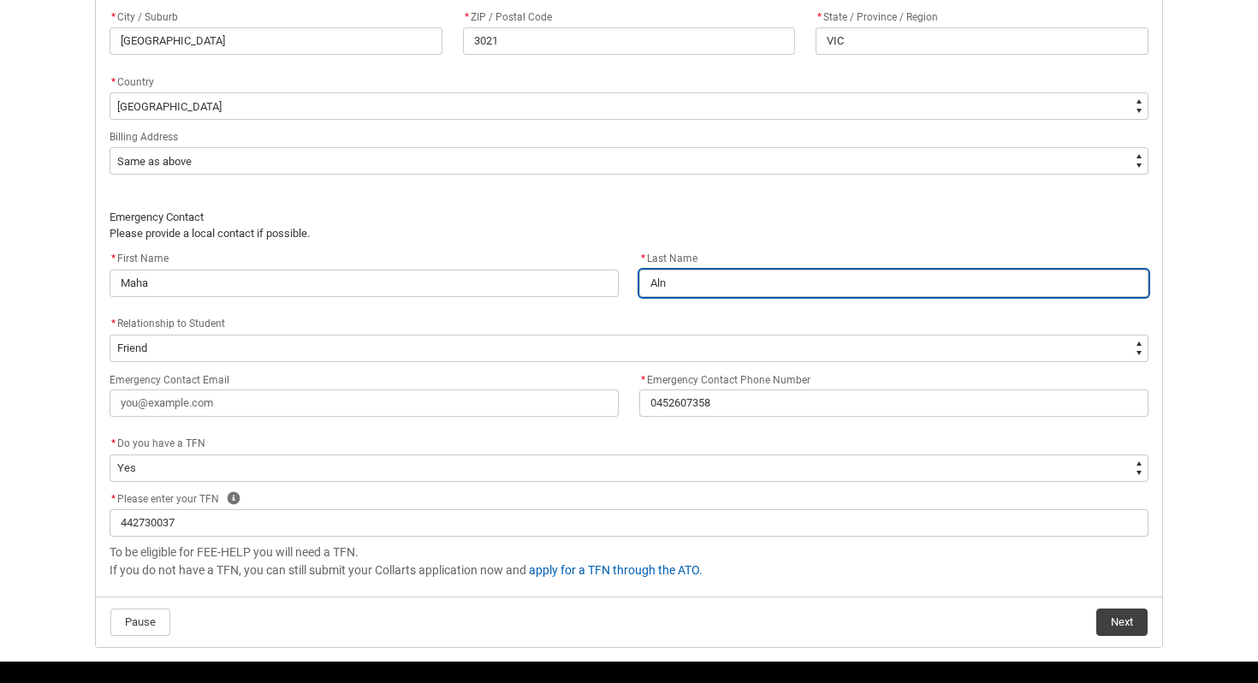
type input "Alna"
type lightning-primitive-input-simple "Alnaj"
type input "Alnaj"
type lightning-primitive-input-simple "Alnajj"
type input "Alnajj"
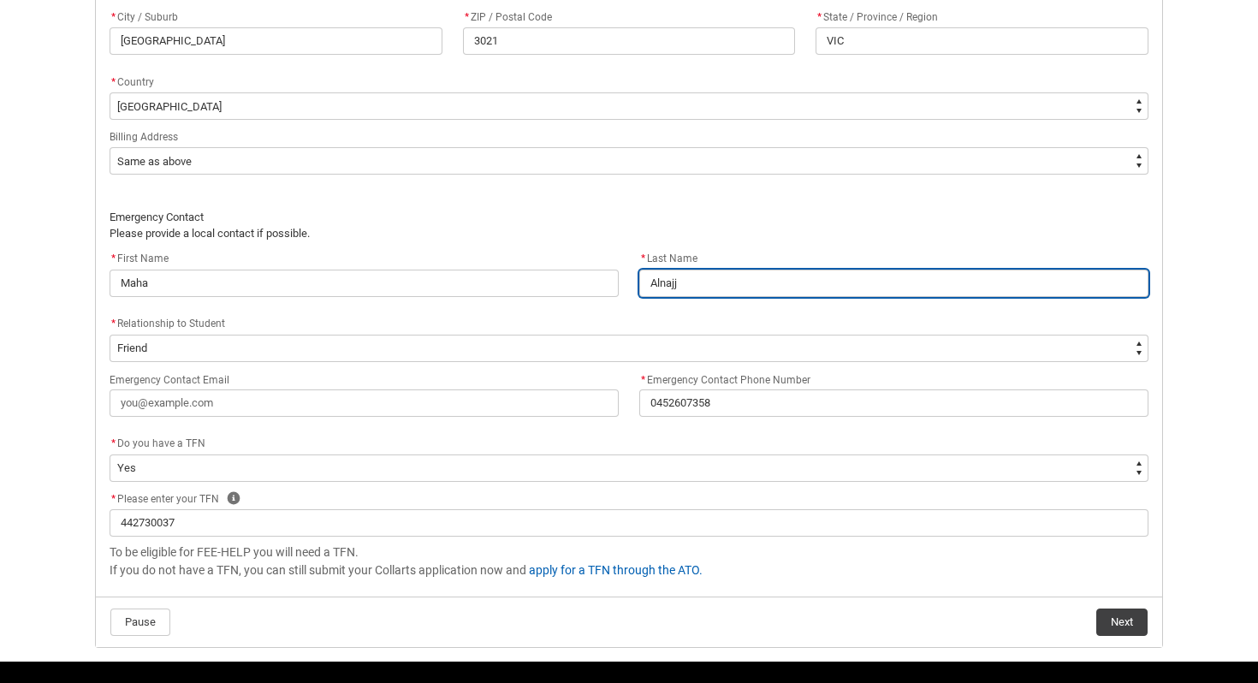
type lightning-primitive-input-simple "Alnajja"
type input "Alnajja"
type lightning-primitive-input-simple "Alnajj"
type input "Alnajj"
type lightning-primitive-input-simple "Alnaj"
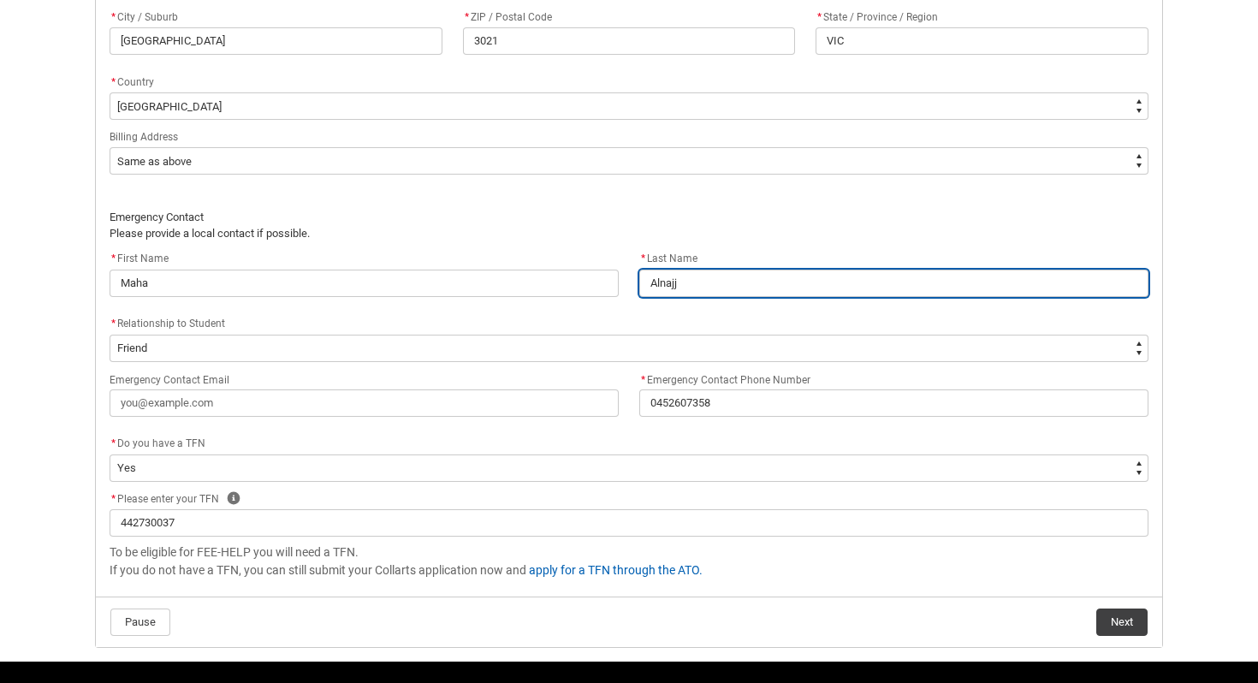
type input "Alnaj"
type lightning-primitive-input-simple "Alna"
type input "Alna"
type lightning-primitive-input-simple "Aln"
type input "Aln"
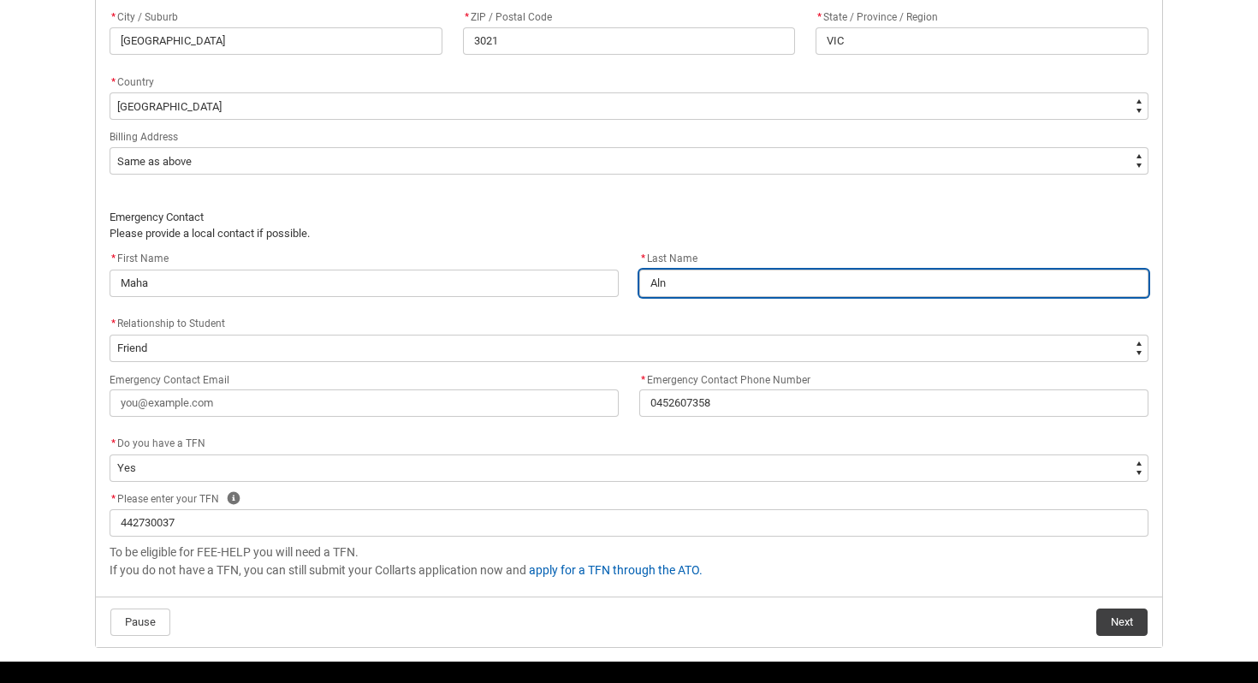
type lightning-primitive-input-simple "Al"
type input "Al"
type lightning-primitive-input-simple "A"
type input "A"
type lightning-primitive-input-simple "A"
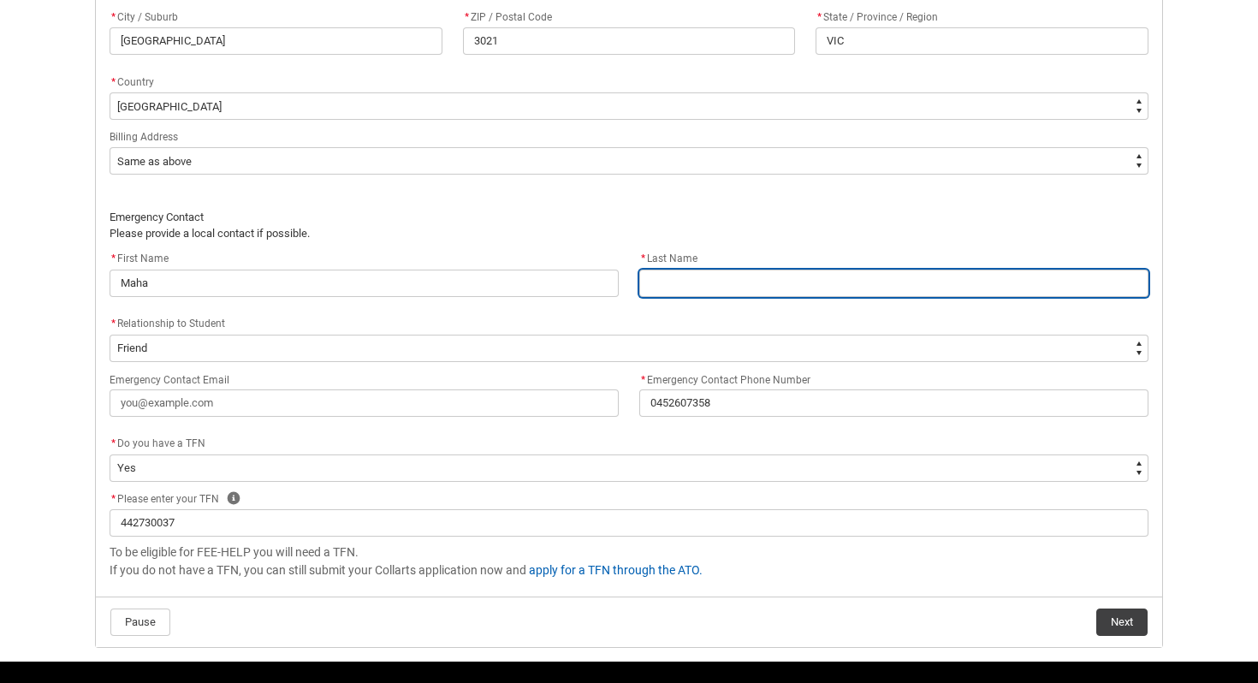
type input "A"
type lightning-primitive-input-simple "Al"
type input "Al"
type lightning-primitive-input-simple "Aln"
type input "Aln"
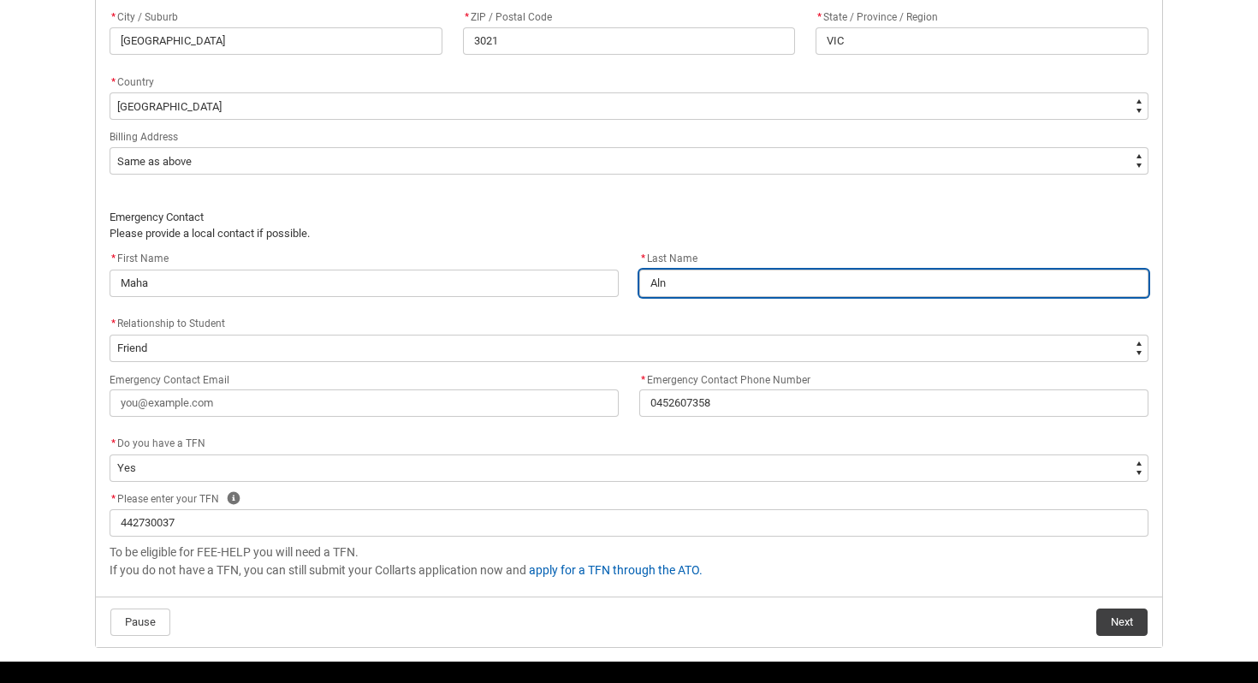
type lightning-primitive-input-simple "Alna"
type input "Alna"
type lightning-primitive-input-simple "Alnaj"
type input "Alnaj"
type lightning-primitive-input-simple "Alnajj"
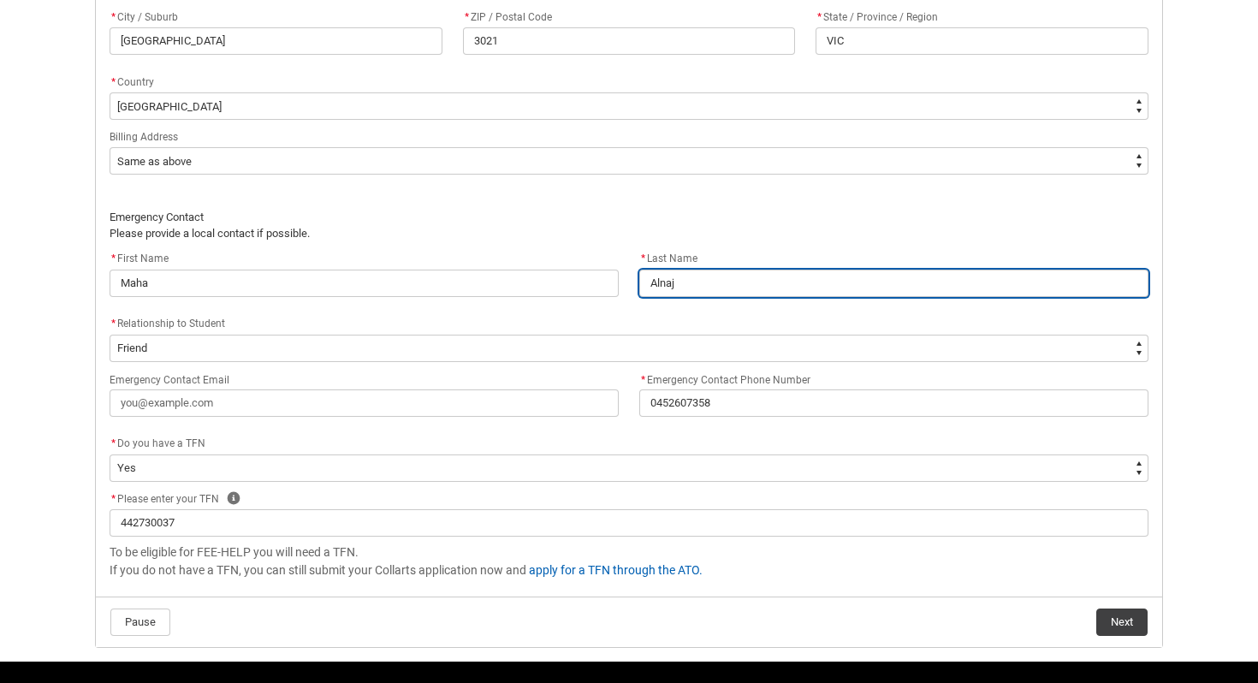
type input "Alnajj"
type lightning-primitive-input-simple "Alnajja"
type input "Alnajja"
type lightning-primitive-input-simple "Alnajjar"
type input "Alnajjar"
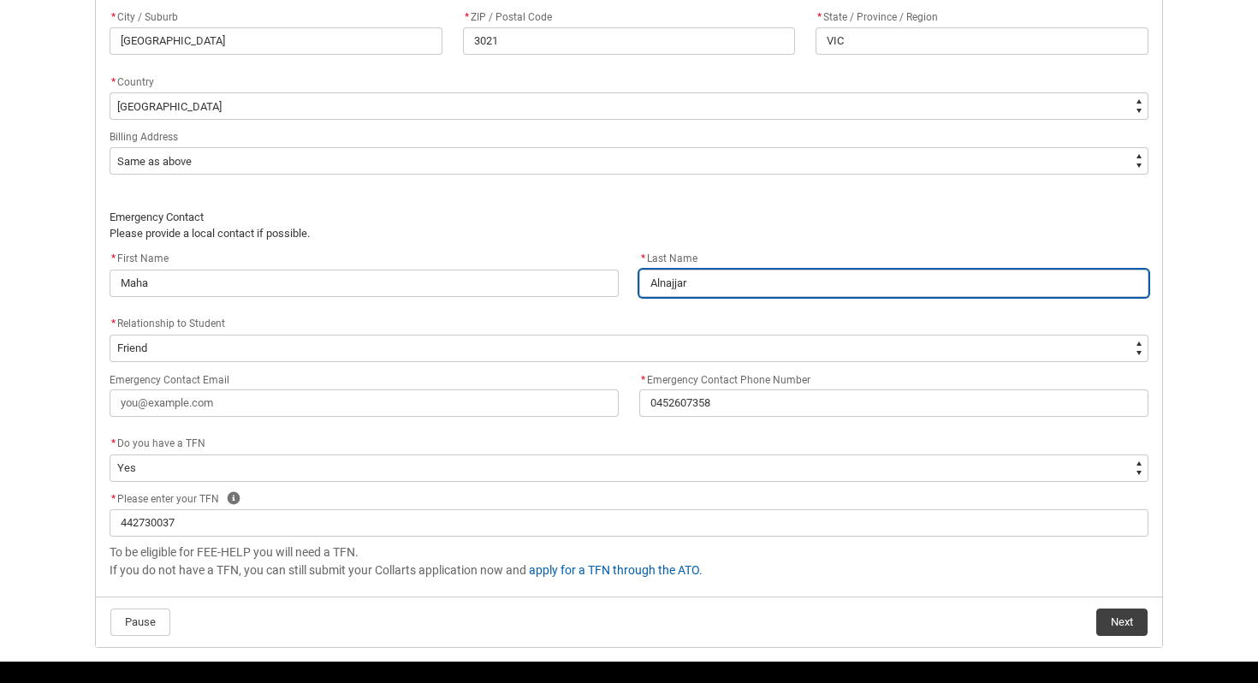
type lightning-primitive-input-simple "Alnajjar"
type input "Alnajjar"
type lightning-primitive-input-simple "Alnajjar a"
type input "Alnajjar a"
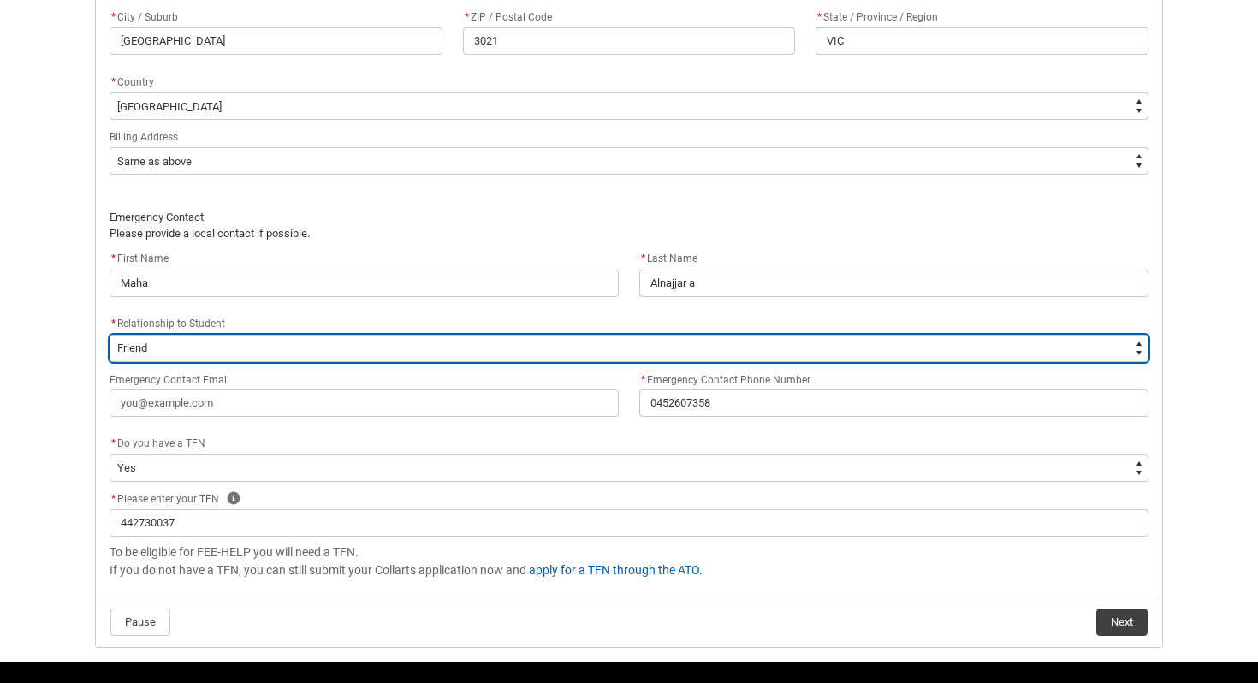
click at [455, 353] on select "--None-- Mother Father Sibling Child Partner Relation Friend" at bounding box center [629, 348] width 1039 height 27
type lightning-select "EmergencyContact_RelationshipOptions.Mother"
click at [110, 335] on select "--None-- Mother Father Sibling Child Partner Relation Friend" at bounding box center [629, 348] width 1039 height 27
select select "EmergencyContact_RelationshipOptions.Mother"
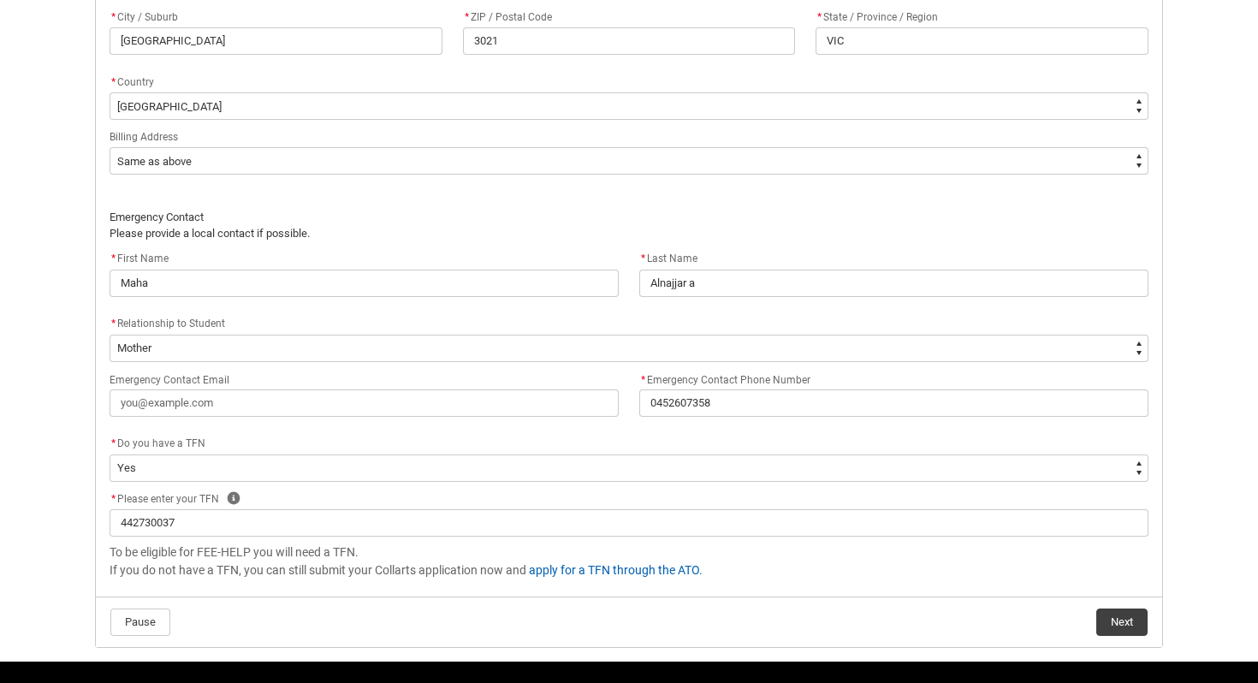
click at [247, 386] on div "Emergency Contact Email" at bounding box center [364, 393] width 509 height 48
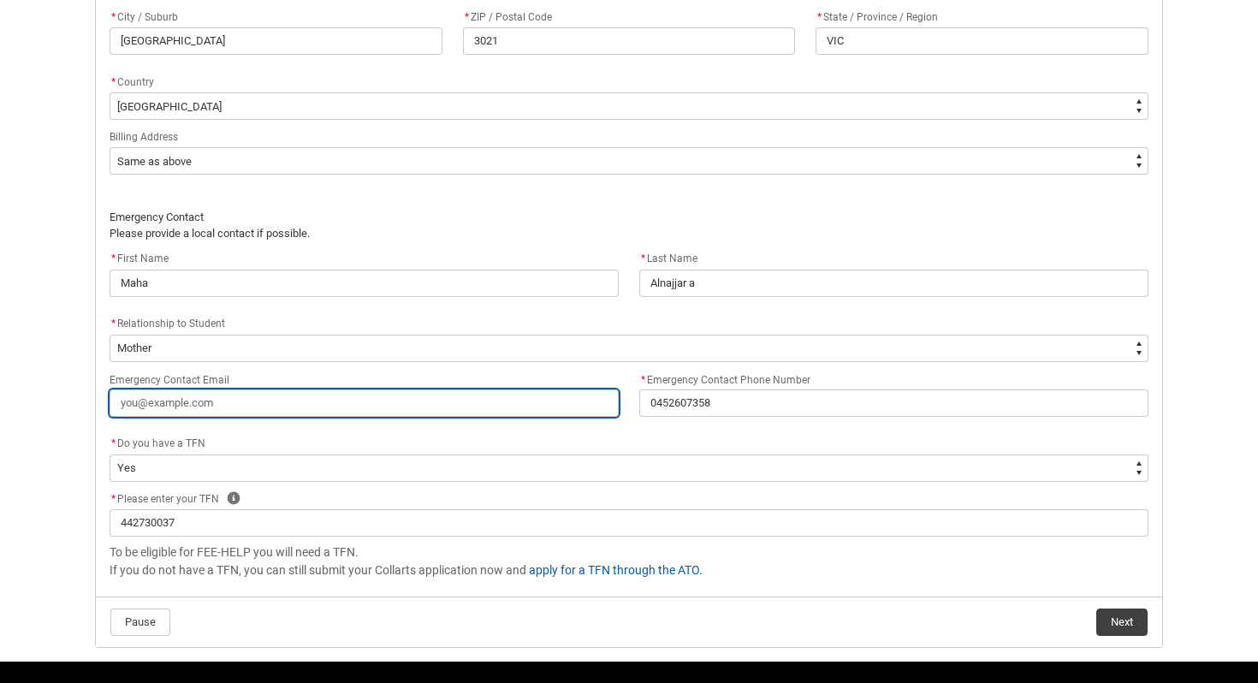
click at [247, 401] on input "Emergency Contact Email" at bounding box center [364, 402] width 509 height 27
type lightning-primitive-input-simple "[EMAIL_ADDRESS][DOMAIN_NAME]"
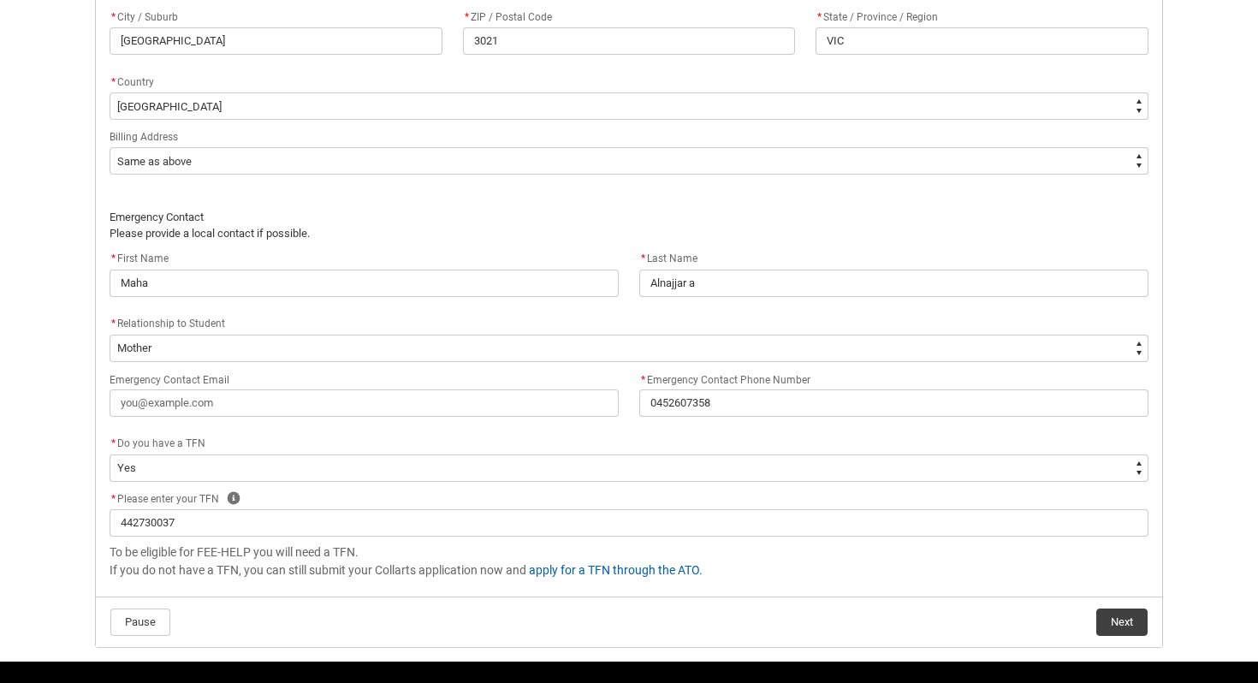
type input "[EMAIL_ADDRESS][DOMAIN_NAME]"
click at [727, 482] on flowruntime-screen-field "* Do you have a TFN * --None-- Yes No" at bounding box center [629, 461] width 1060 height 55
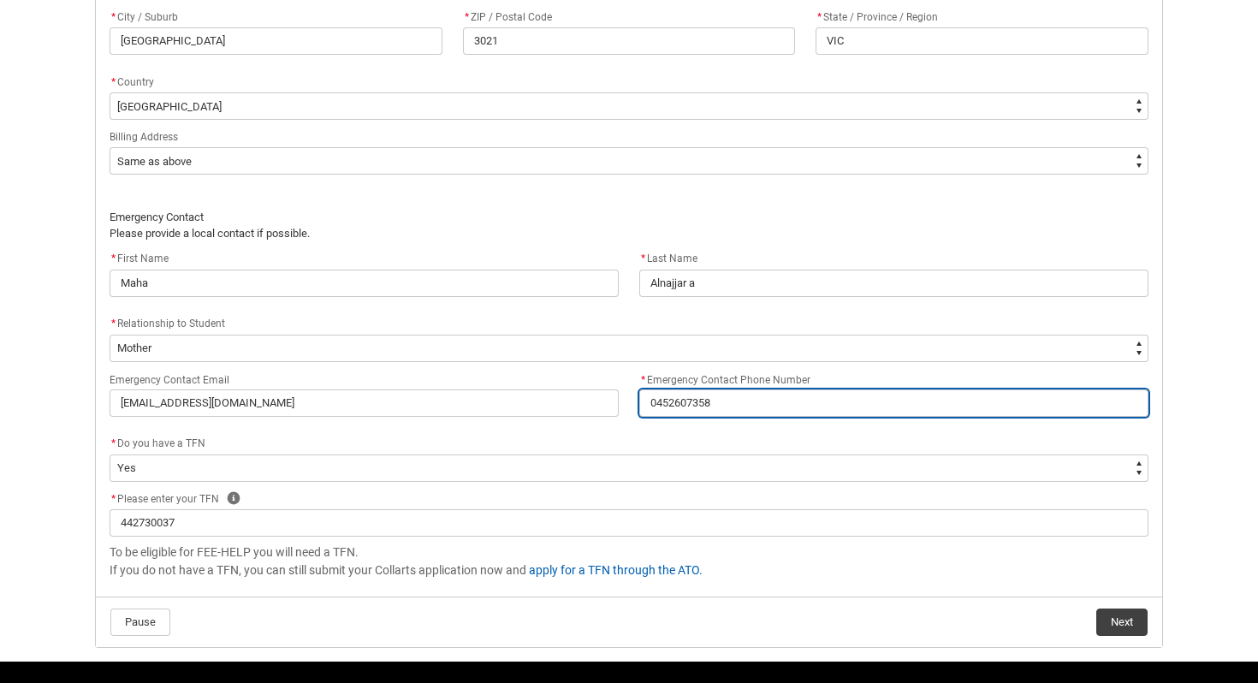
click at [686, 400] on input "0452607358" at bounding box center [893, 402] width 509 height 27
type lightning-primitive-input-simple "0"
type input "0"
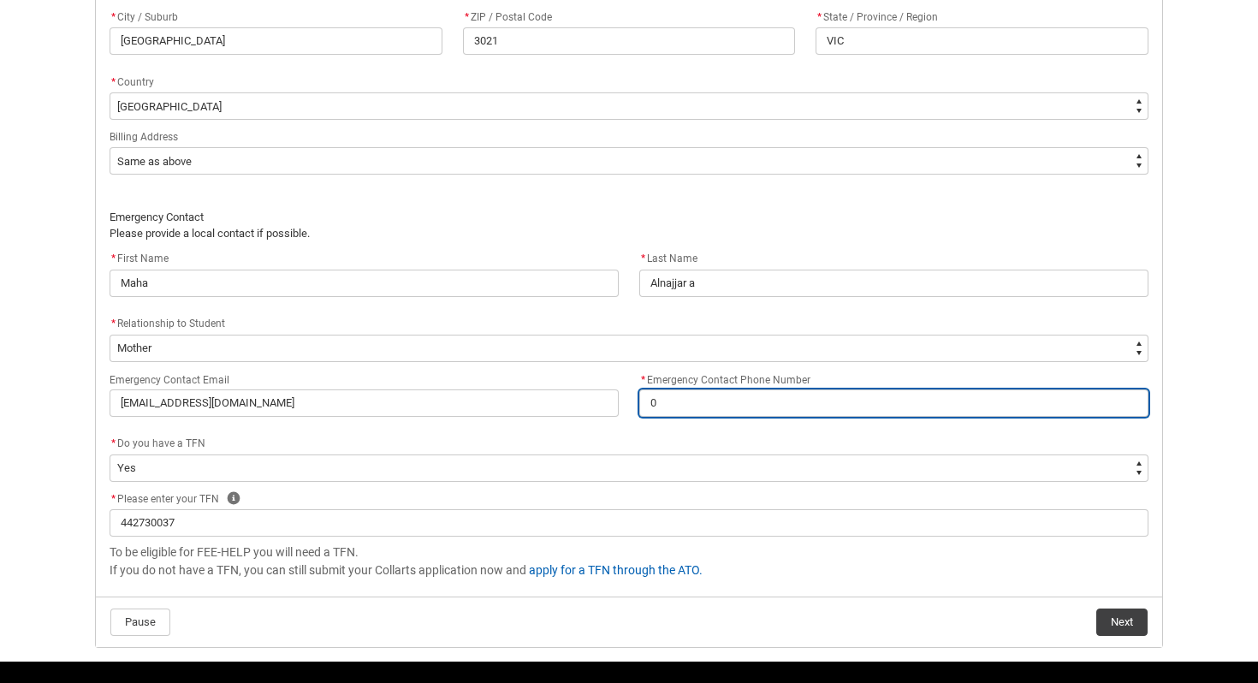
type lightning-primitive-input-simple "04"
type input "04"
type lightning-primitive-input-simple "044"
type input "044"
type lightning-primitive-input-simple "04"
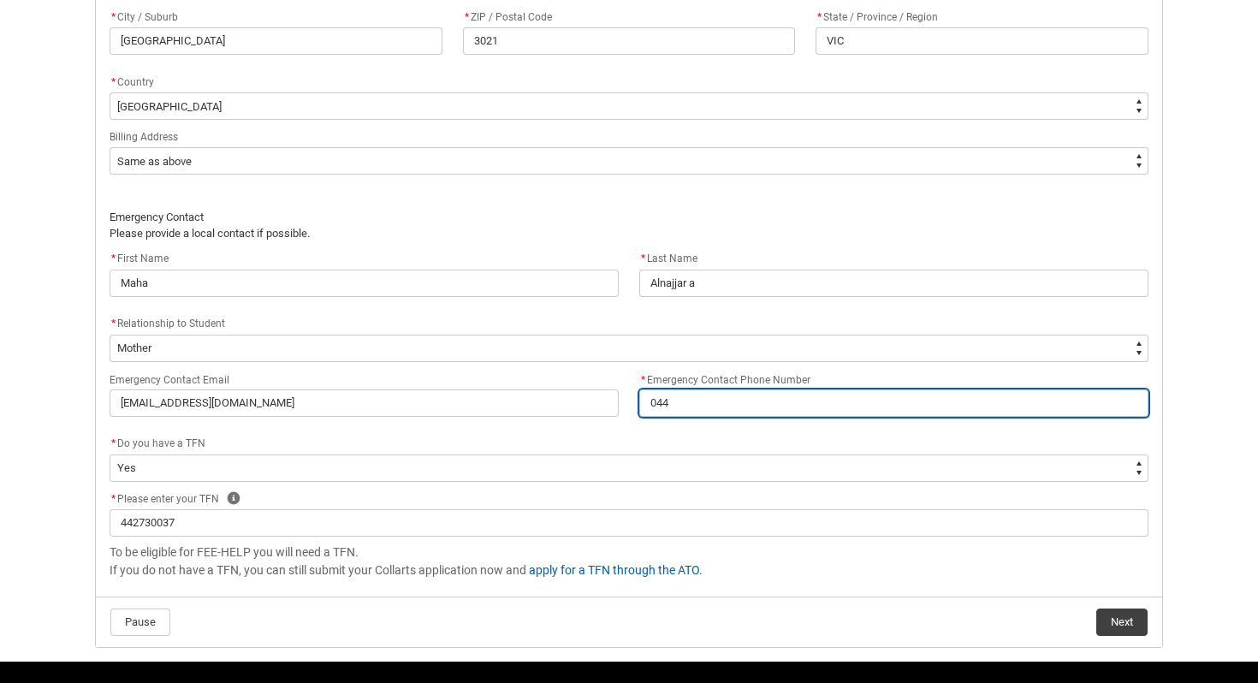
type input "04"
type lightning-primitive-input-simple "041"
type input "041"
type lightning-primitive-input-simple "0415"
type input "0415"
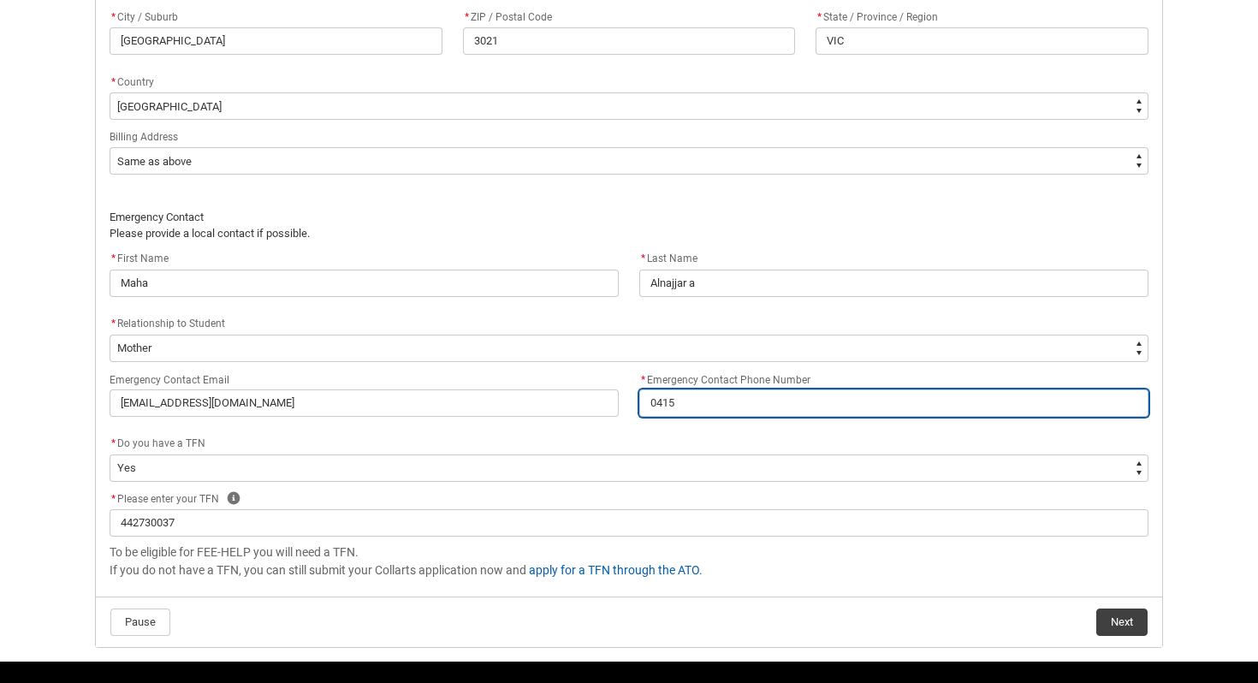
type lightning-primitive-input-simple "04153"
type input "04153"
type lightning-primitive-input-simple "041531"
type input "041531"
type lightning-primitive-input-simple "0415317"
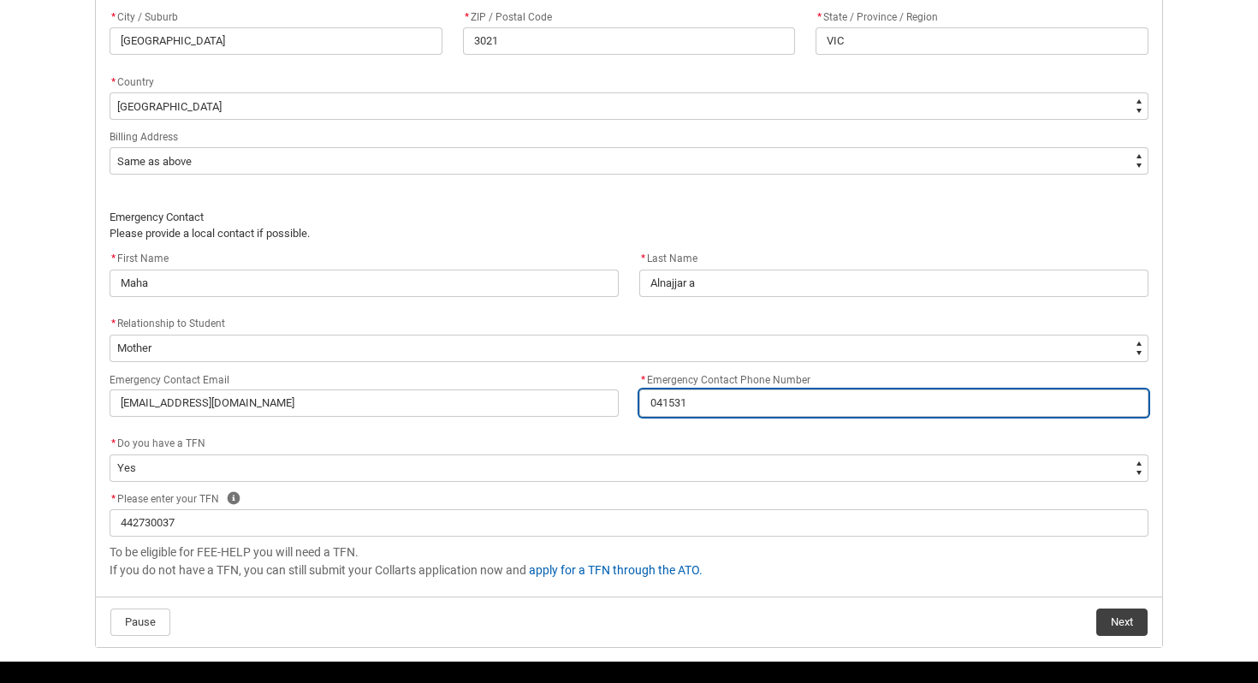
type input "0415317"
type lightning-primitive-input-simple "04153179"
type input "04153179"
type lightning-primitive-input-simple "041531792"
type input "041531792"
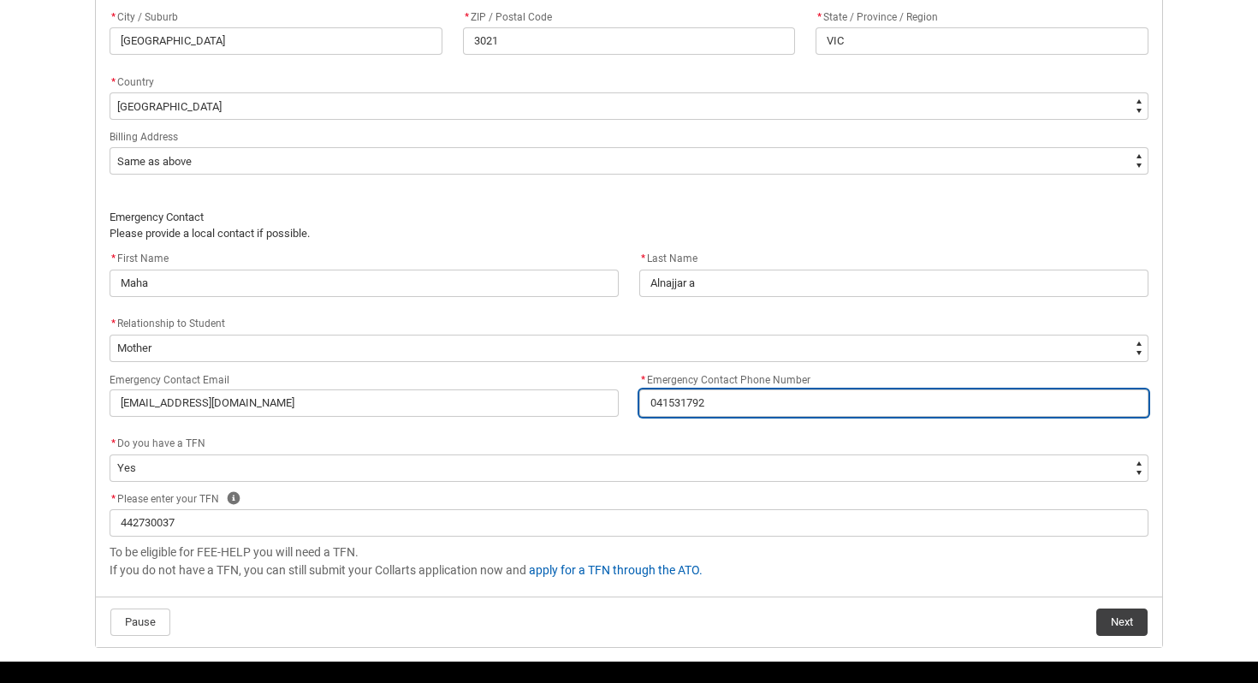
type lightning-primitive-input-simple "0415317925"
type input "0415317925"
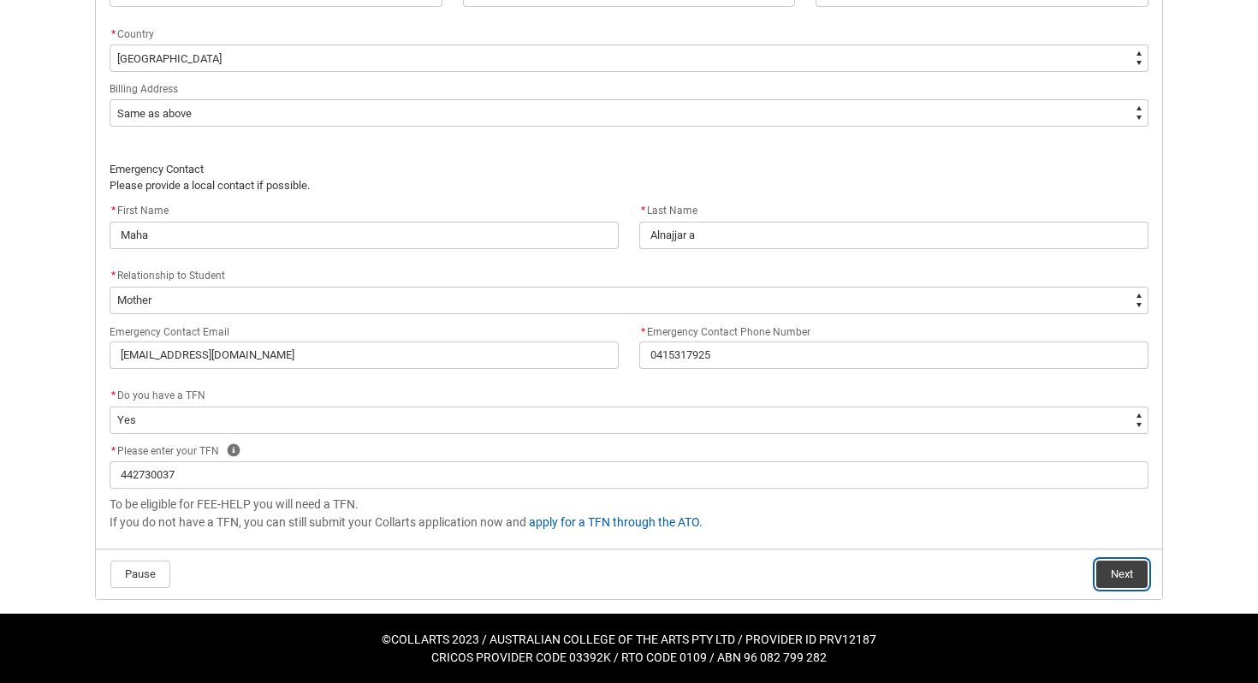
click at [1101, 562] on button "Next" at bounding box center [1121, 574] width 51 height 27
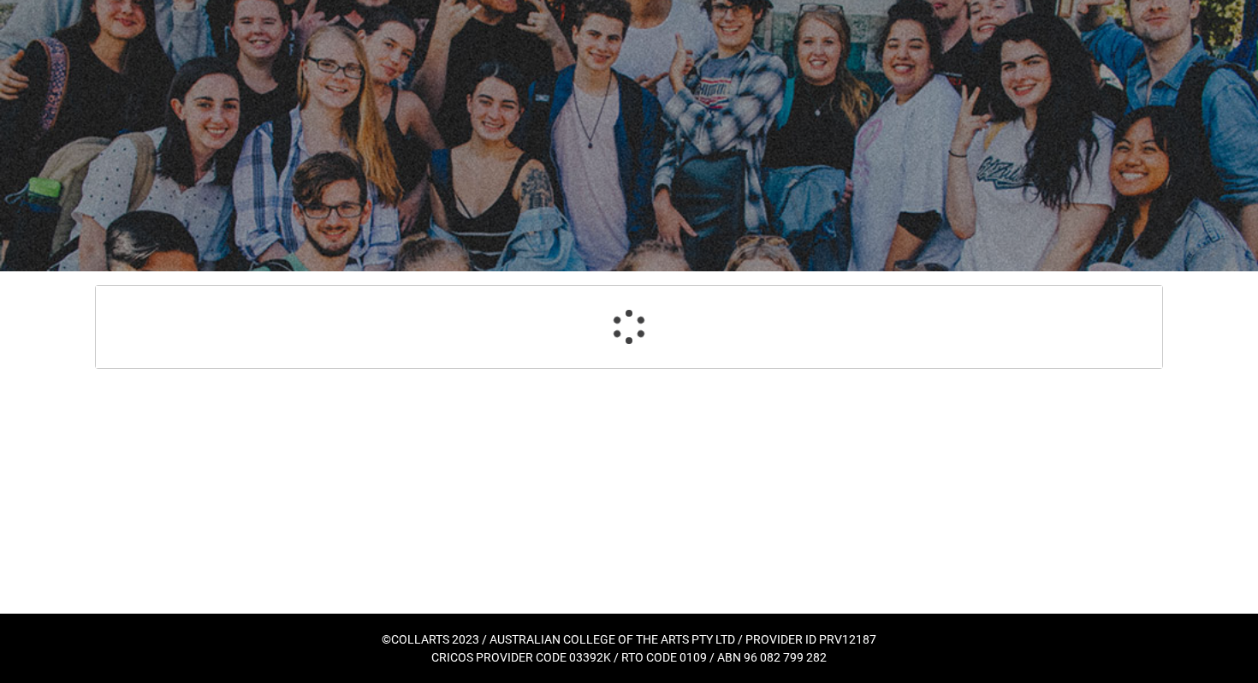
select select "GenderOptions.[DEMOGRAPHIC_DATA]"
select select "MailingCountry_Options.1101"
select select "BillingAddressOption_Same"
select select "EmergencyContact_RelationshipOptions.Mother"
select select "Choice_Yes"
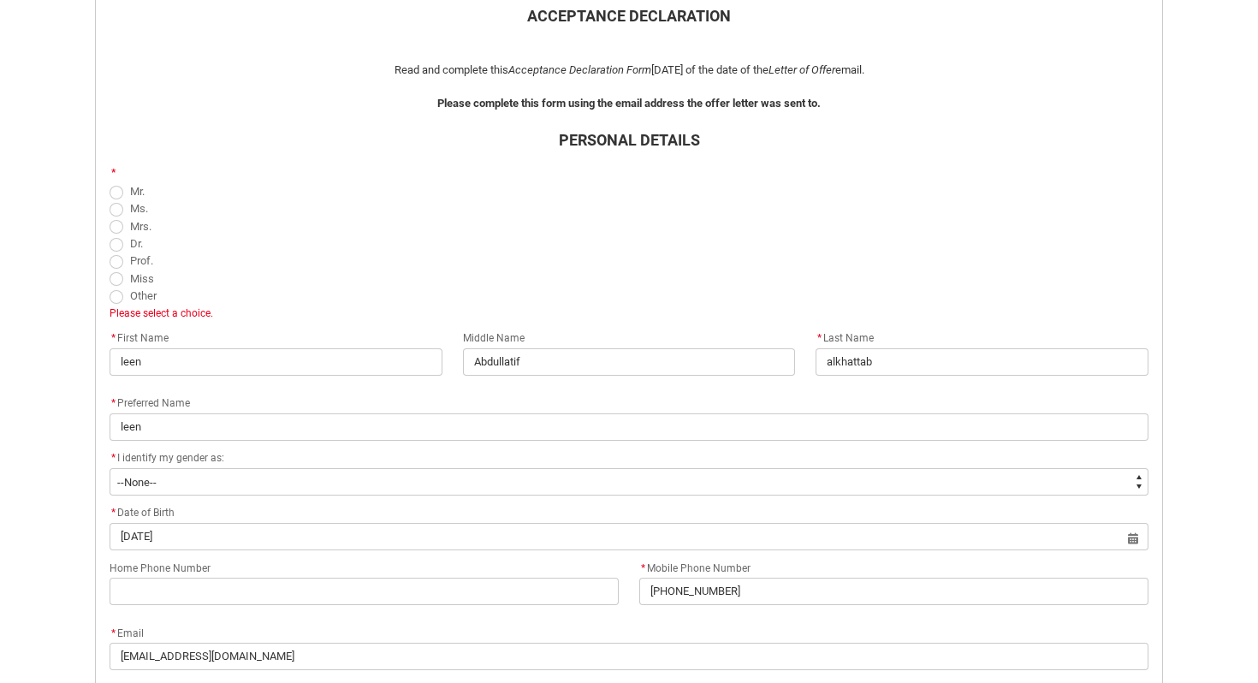
scroll to position [419, 0]
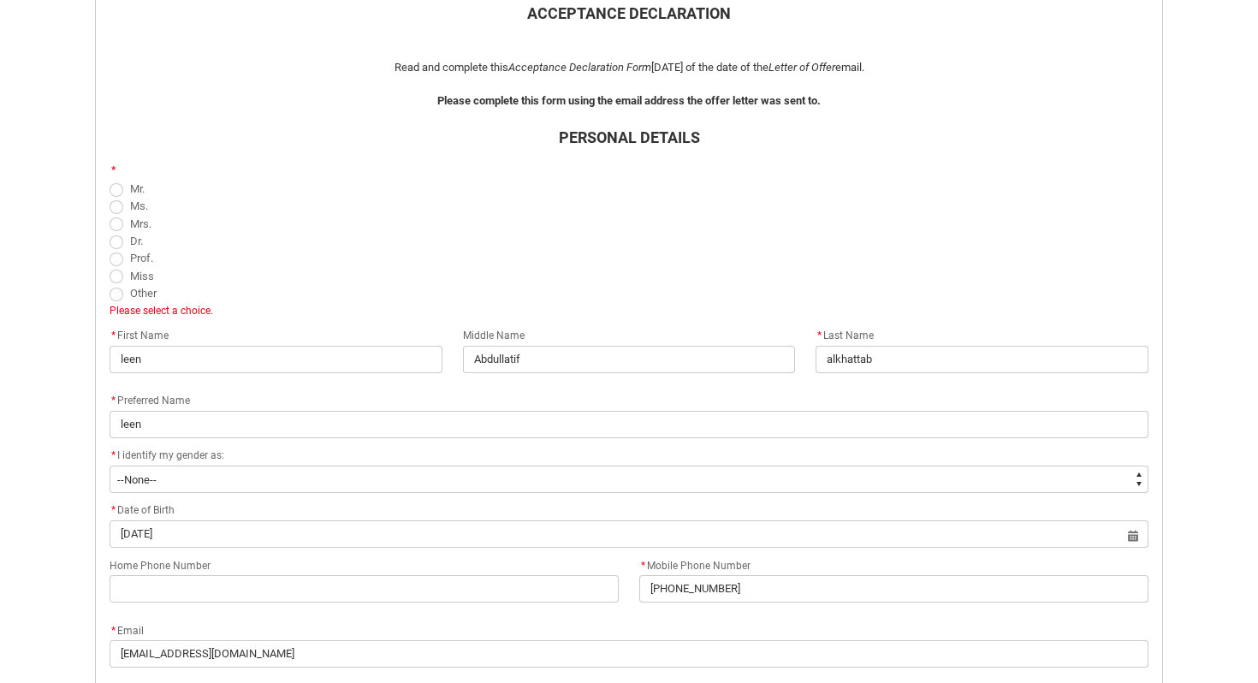
click at [117, 205] on span "REDU_Acceptance_Declaration flow" at bounding box center [117, 207] width 14 height 14
click at [110, 197] on input "Ms." at bounding box center [109, 196] width 1 height 1
radio input "true"
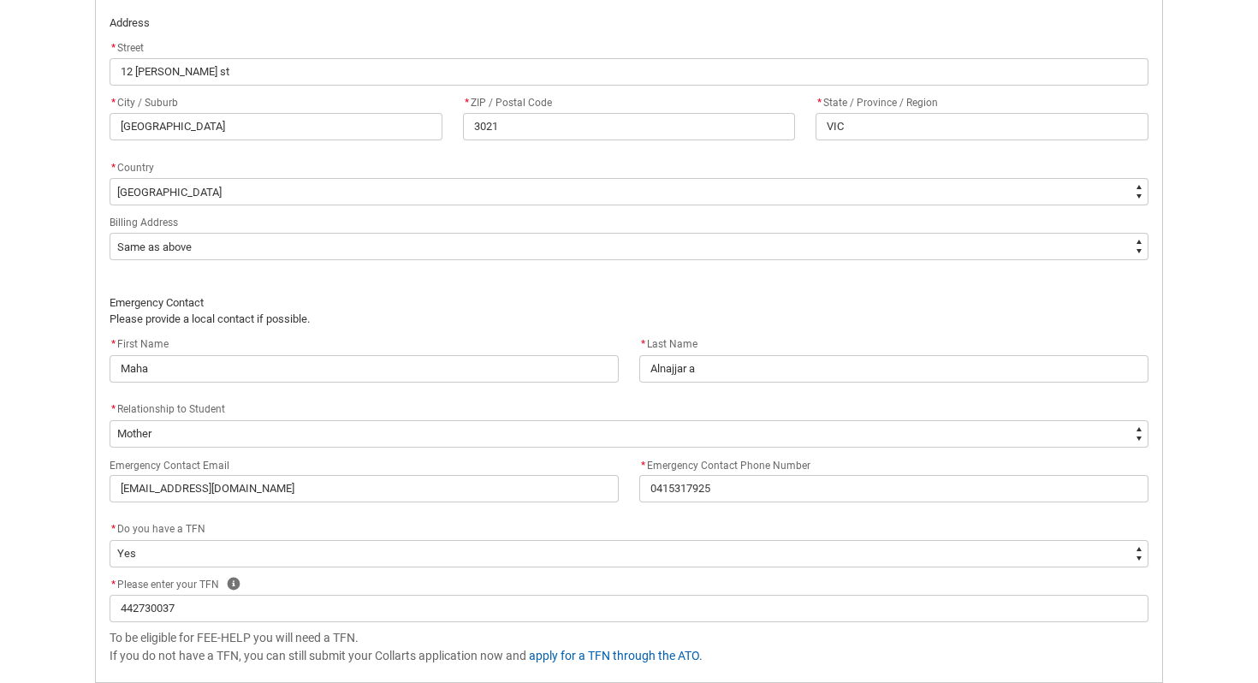
scroll to position [1229, 0]
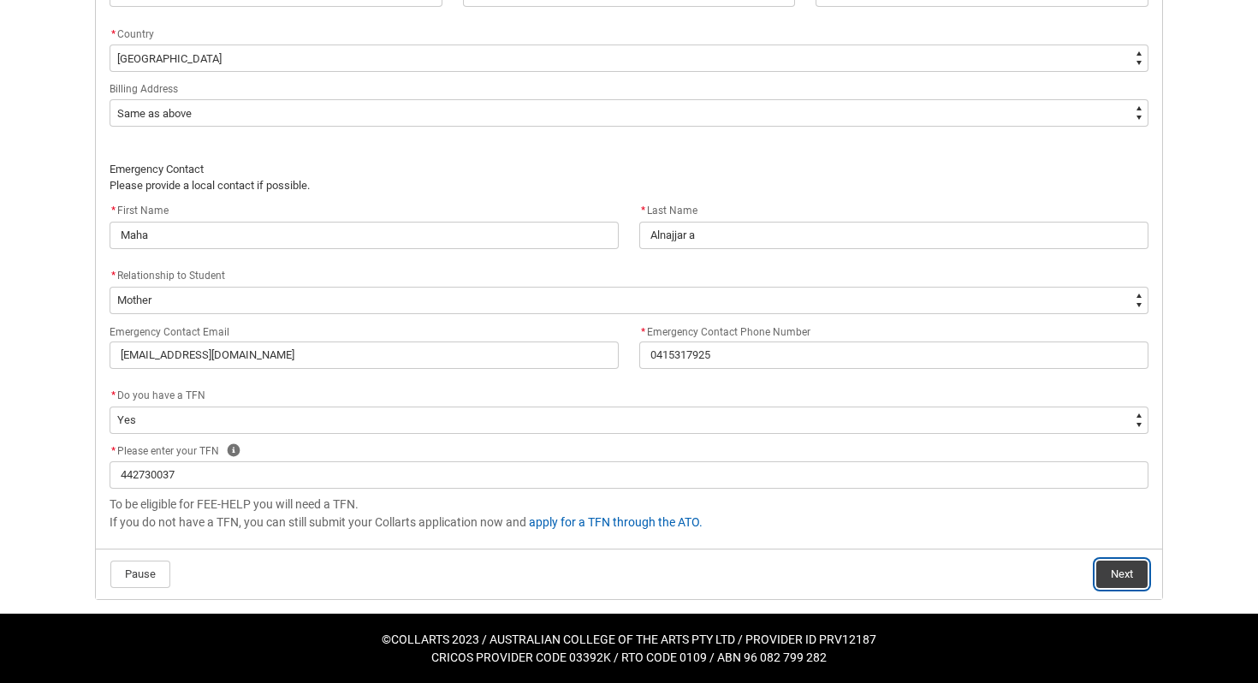
click at [1119, 576] on button "Next" at bounding box center [1121, 574] width 51 height 27
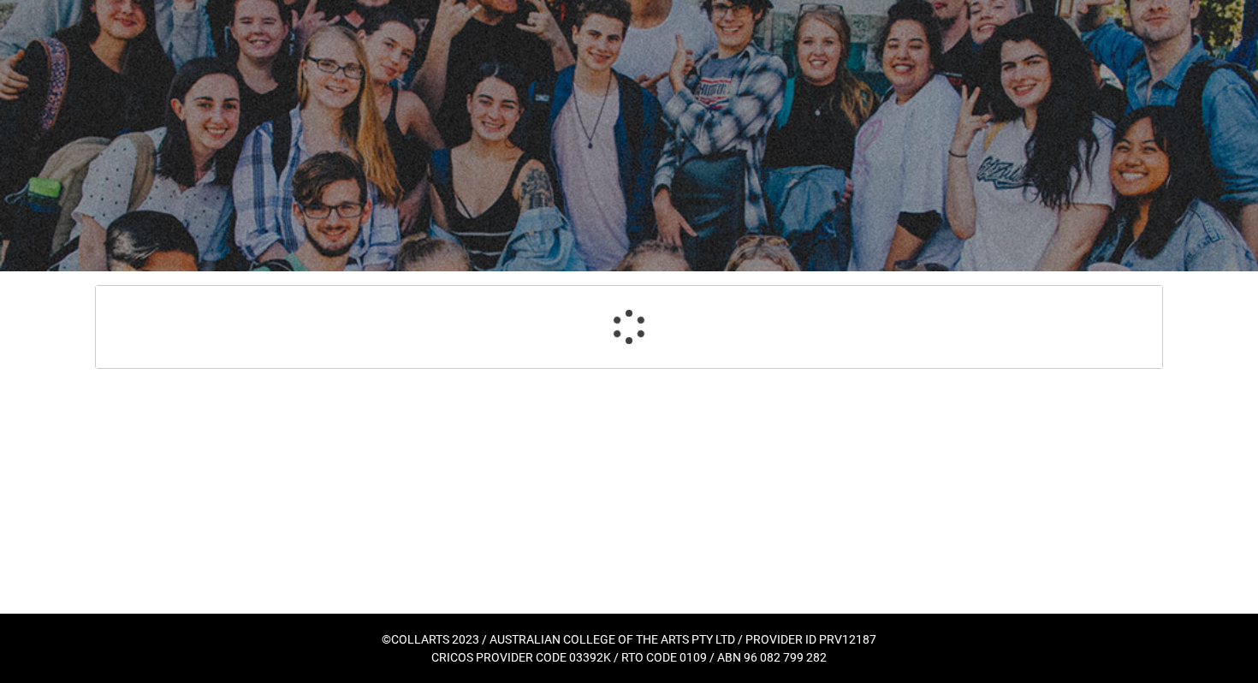
scroll to position [68, 0]
select select "Payment_Type_FEE_HELP"
select select "Study_Mode_PartTime"
select select "StudyMethod_OnCampus"
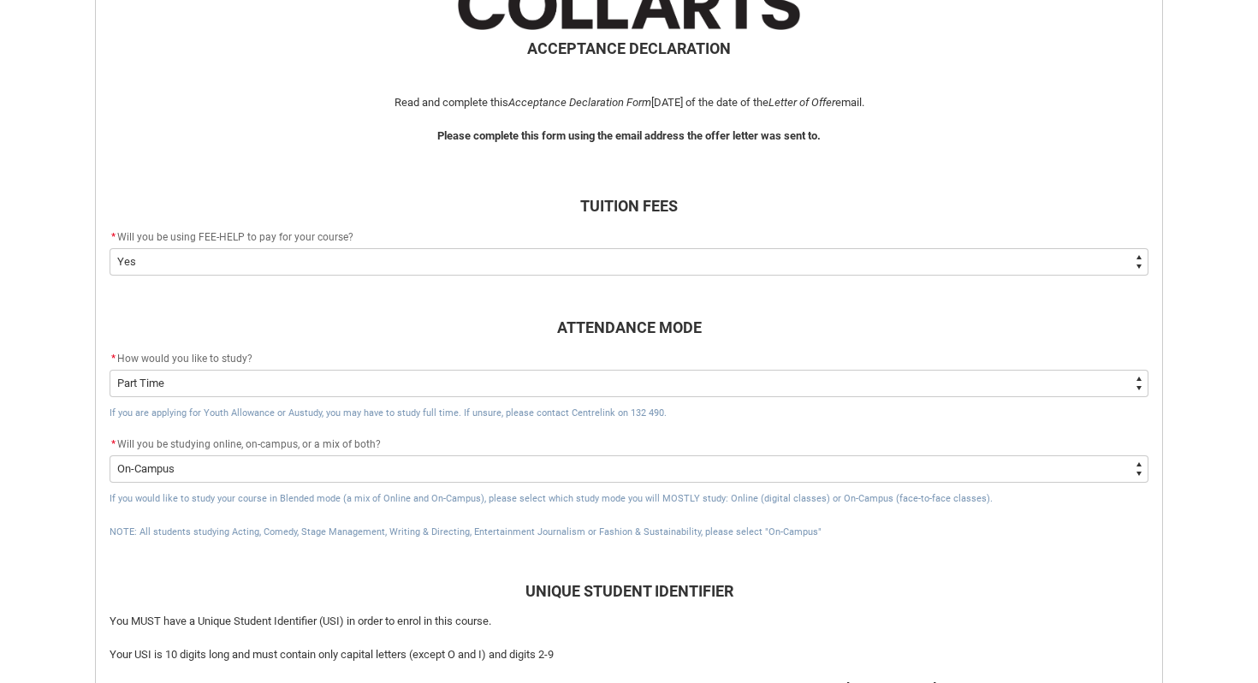
scroll to position [389, 0]
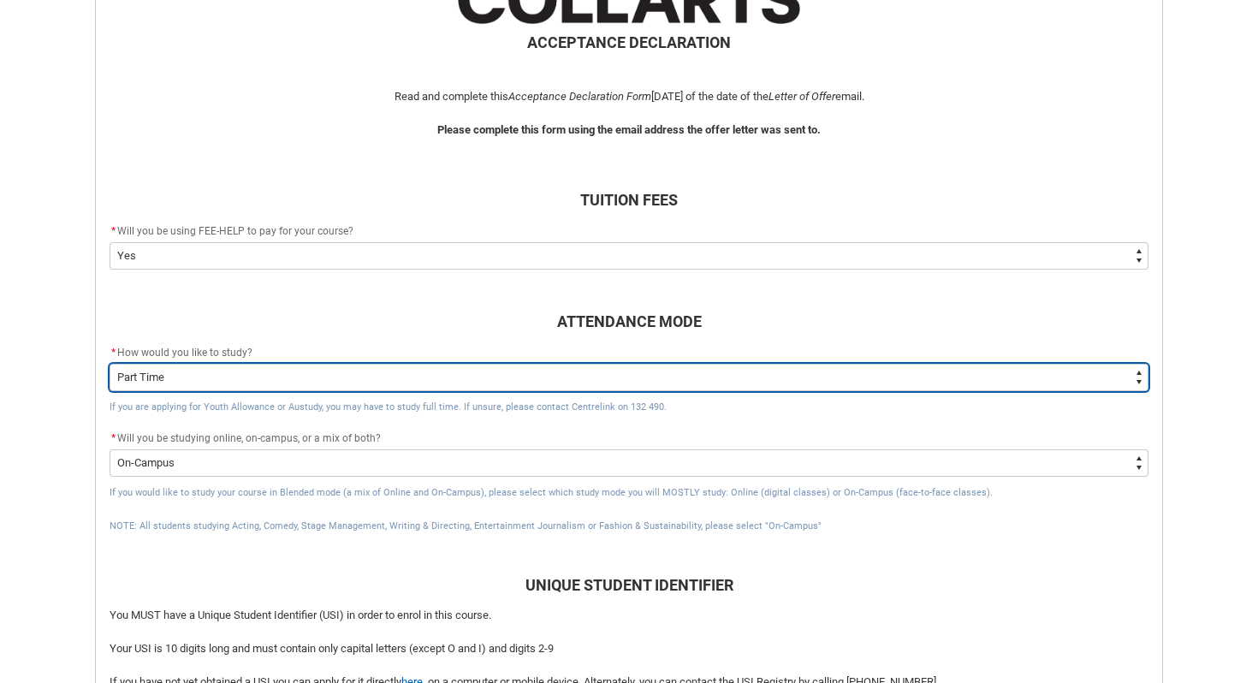
click at [768, 381] on select "--None-- Full Time Part Time" at bounding box center [629, 377] width 1039 height 27
click at [110, 364] on select "--None-- Full Time Part Time" at bounding box center [629, 377] width 1039 height 27
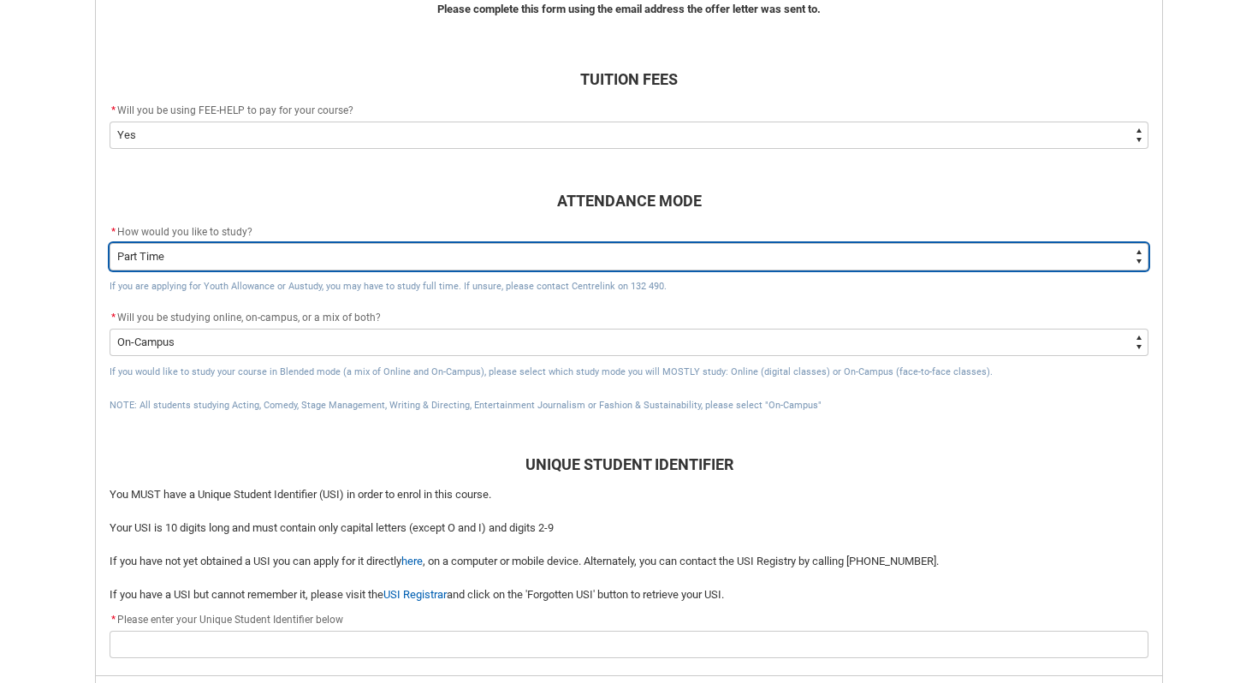
scroll to position [610, 0]
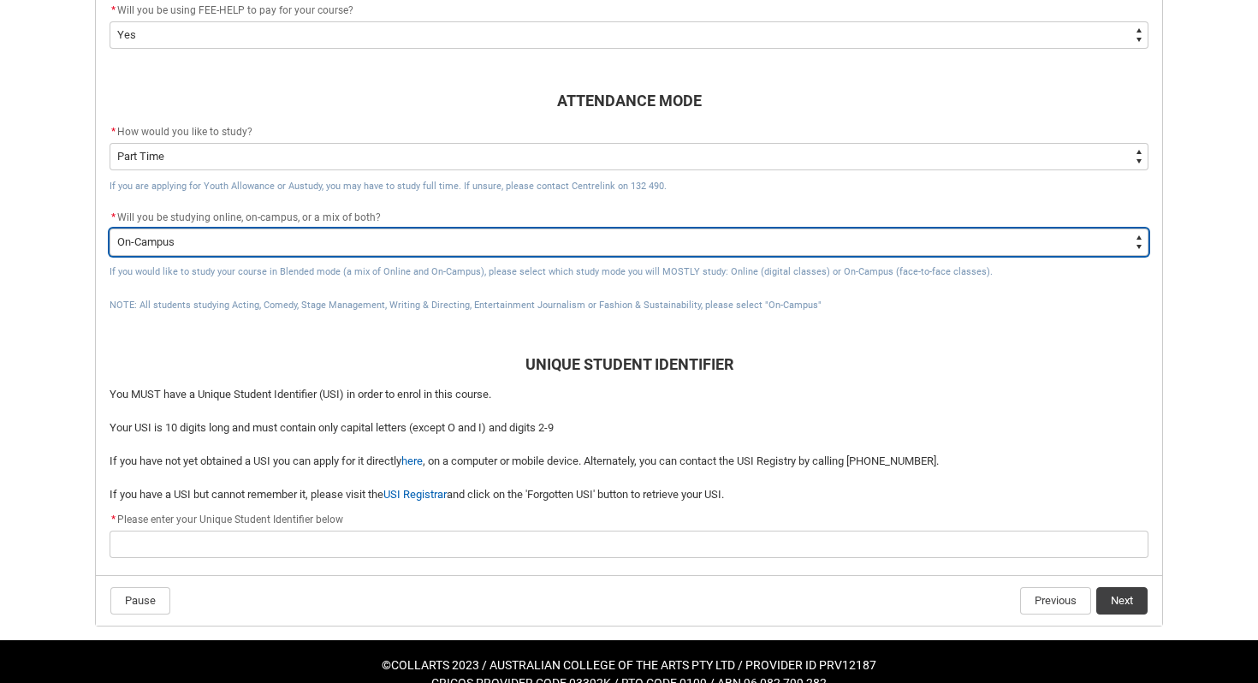
click at [340, 241] on select "--None-- Online On-Campus" at bounding box center [629, 242] width 1039 height 27
click at [110, 229] on select "--None-- Online On-Campus" at bounding box center [629, 242] width 1039 height 27
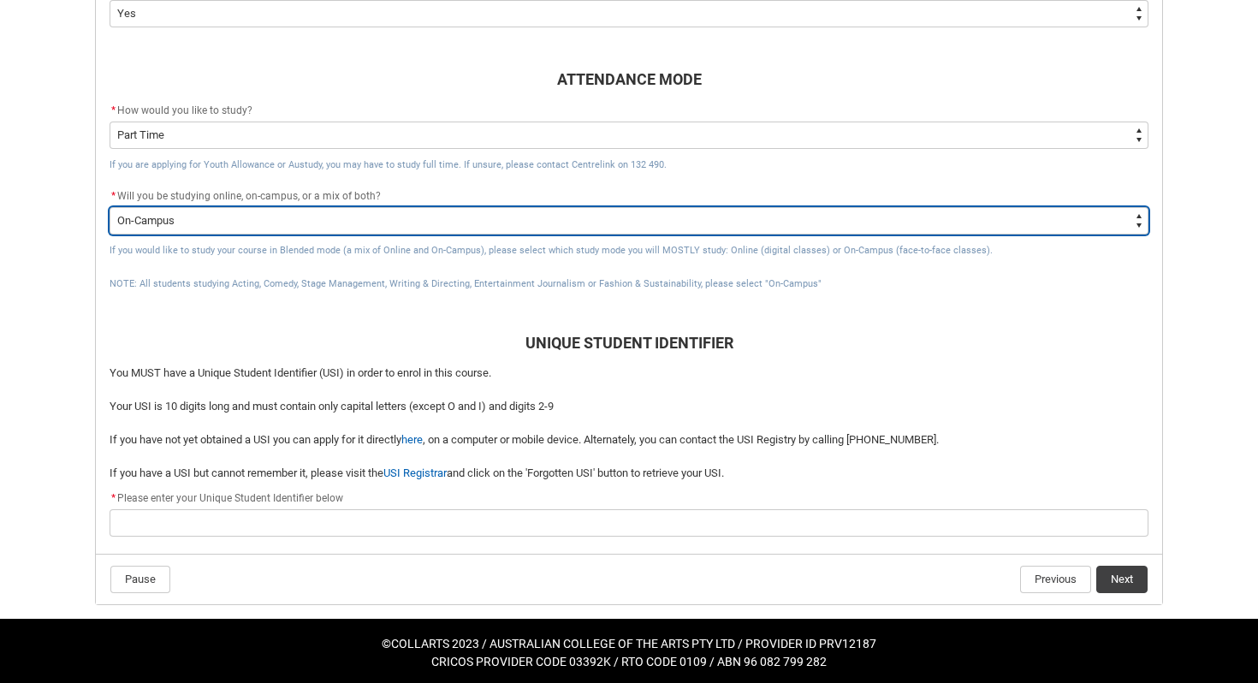
scroll to position [636, 0]
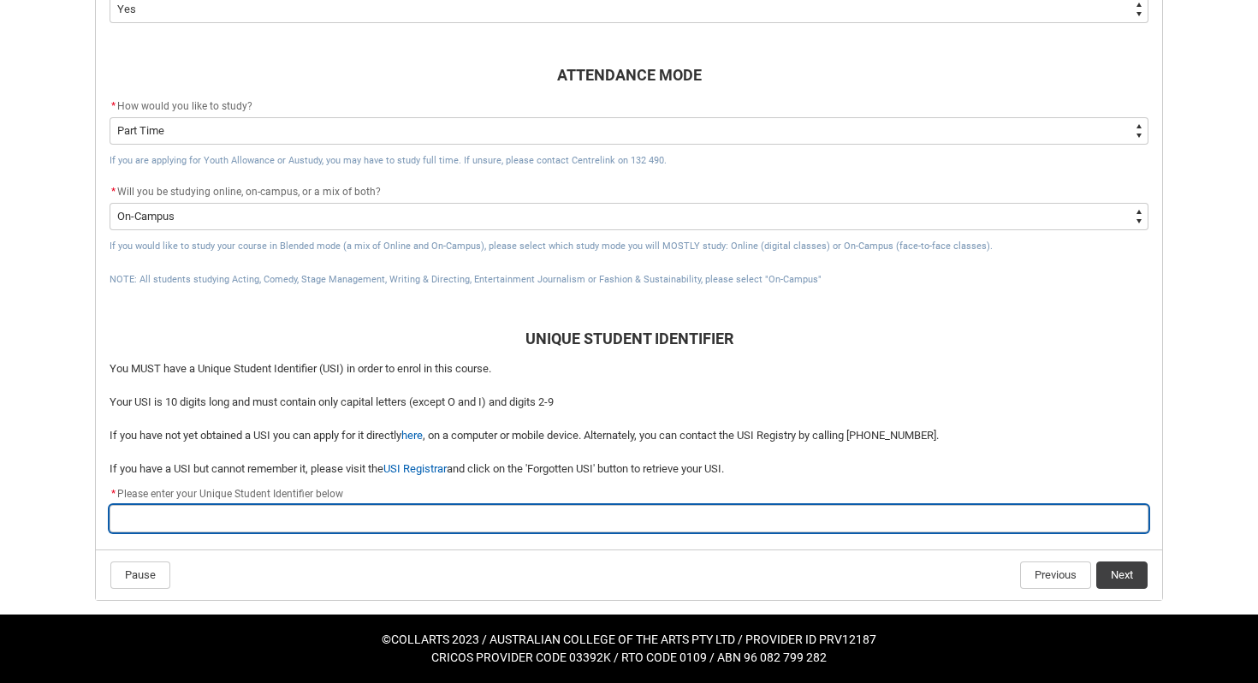
click at [260, 515] on input "REDU_Acceptance_Declaration flow" at bounding box center [629, 518] width 1039 height 27
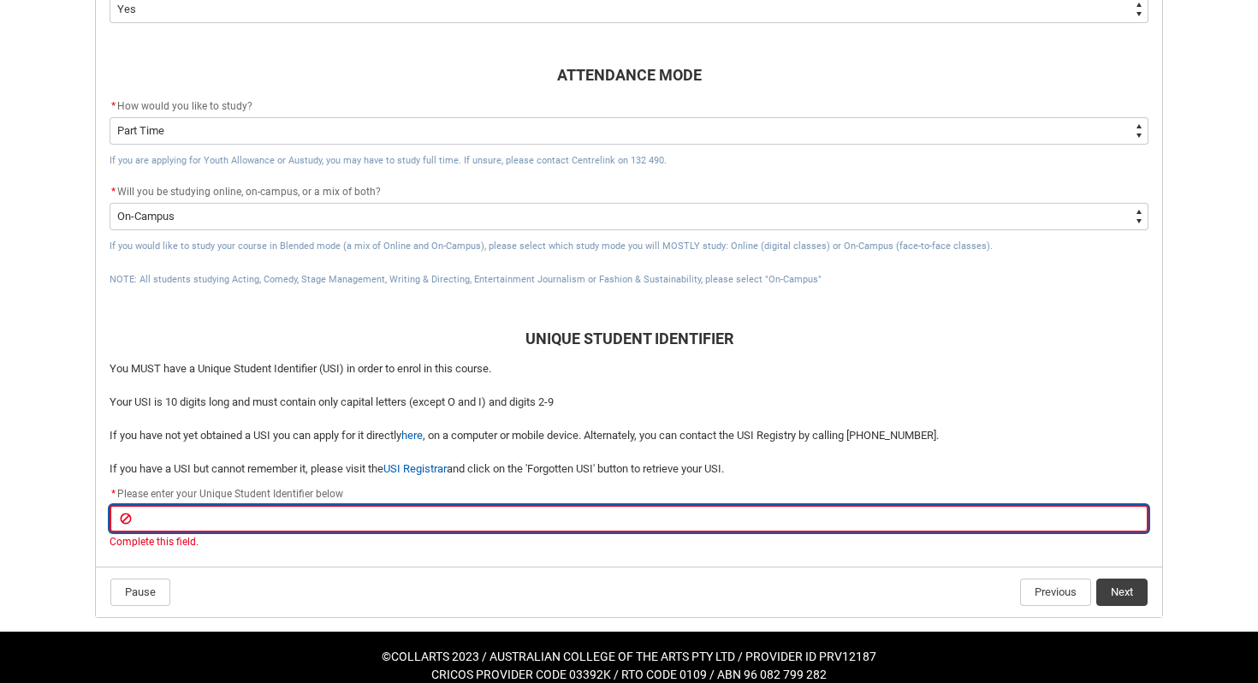
paste input "TJFCU98ECK"
type lightning-primitive-input-simple "TJFCU98ECK"
type input "TJFCU98ECK"
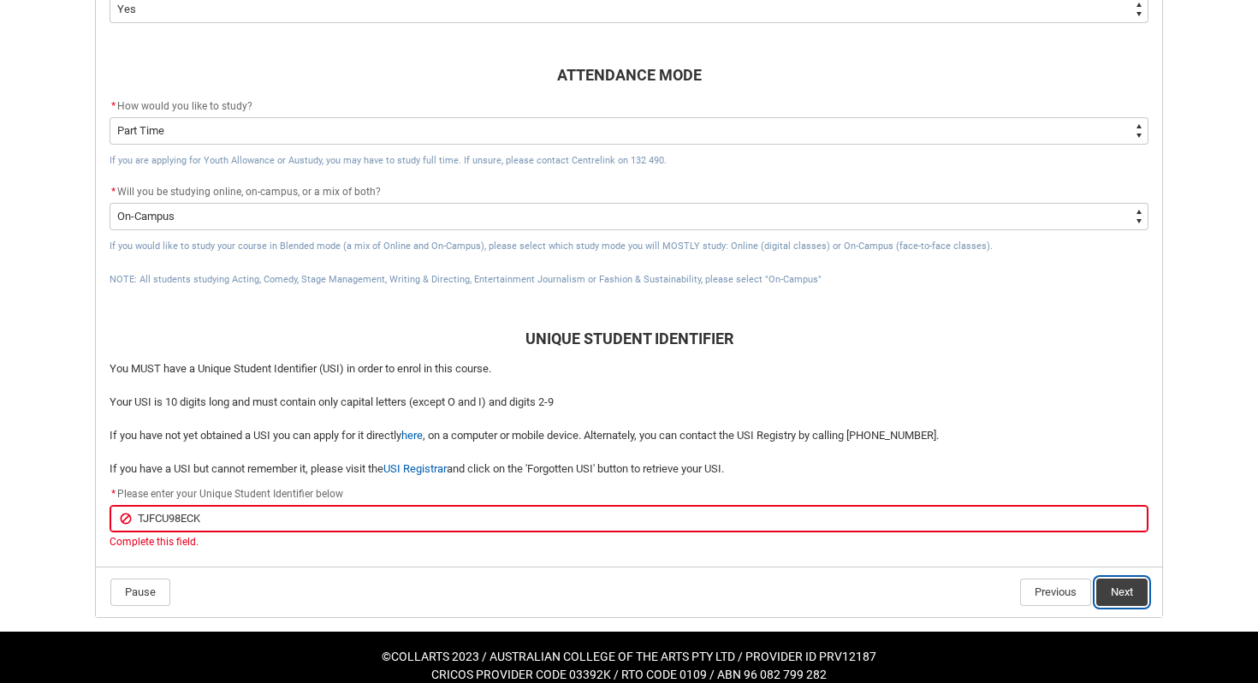
click at [1120, 592] on flowruntime-navigation-bar "Pause Previous Next" at bounding box center [629, 592] width 1067 height 51
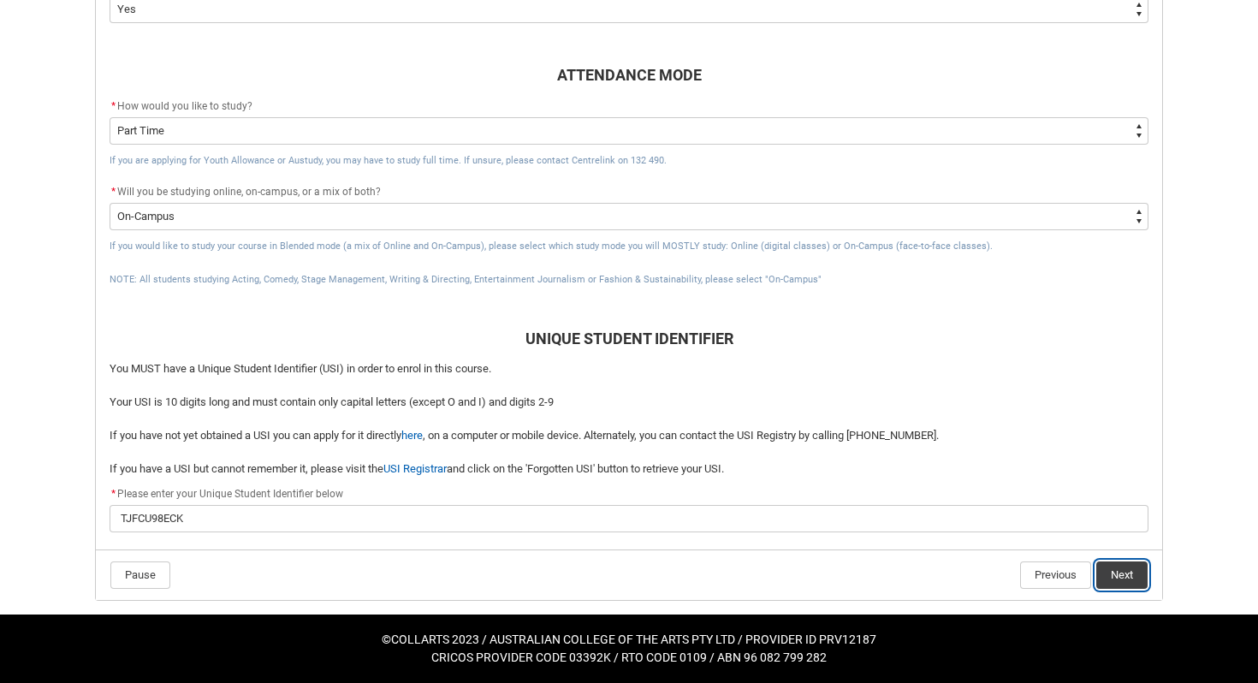
click at [1108, 578] on button "Next" at bounding box center [1121, 575] width 51 height 27
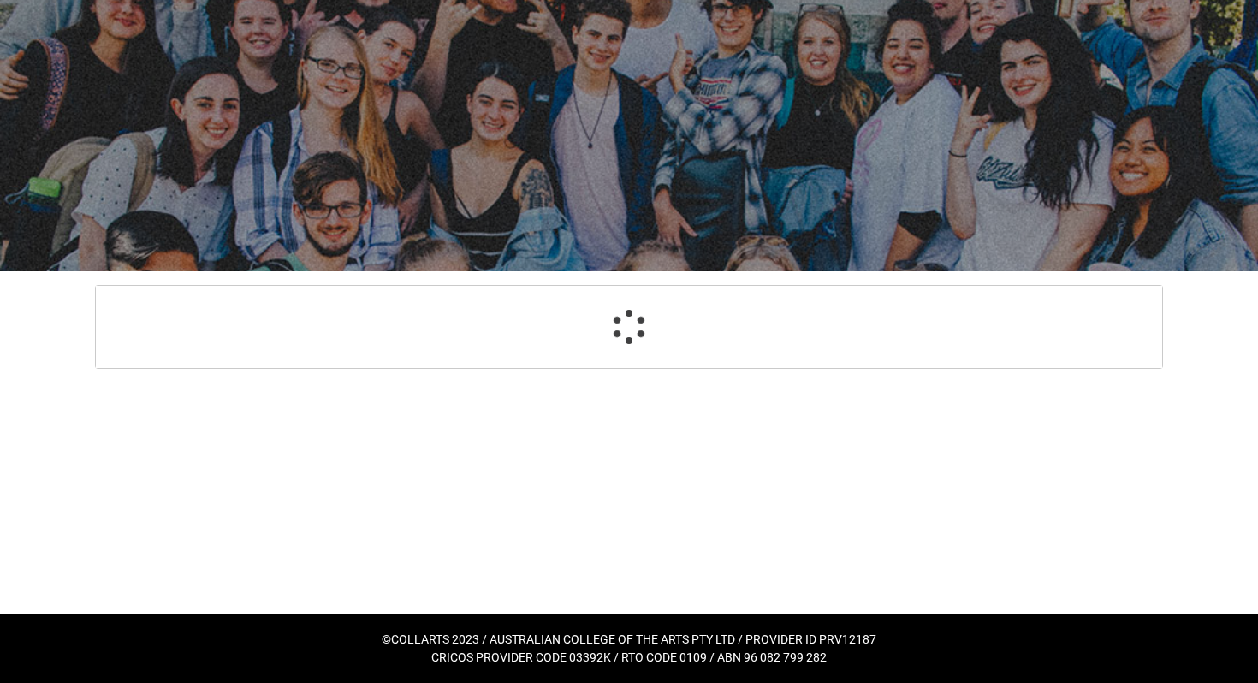
scroll to position [68, 0]
select select "Citizenship_Options.[DEMOGRAPHIC_DATA]"
select select "CitizenshipStatus_Options.8"
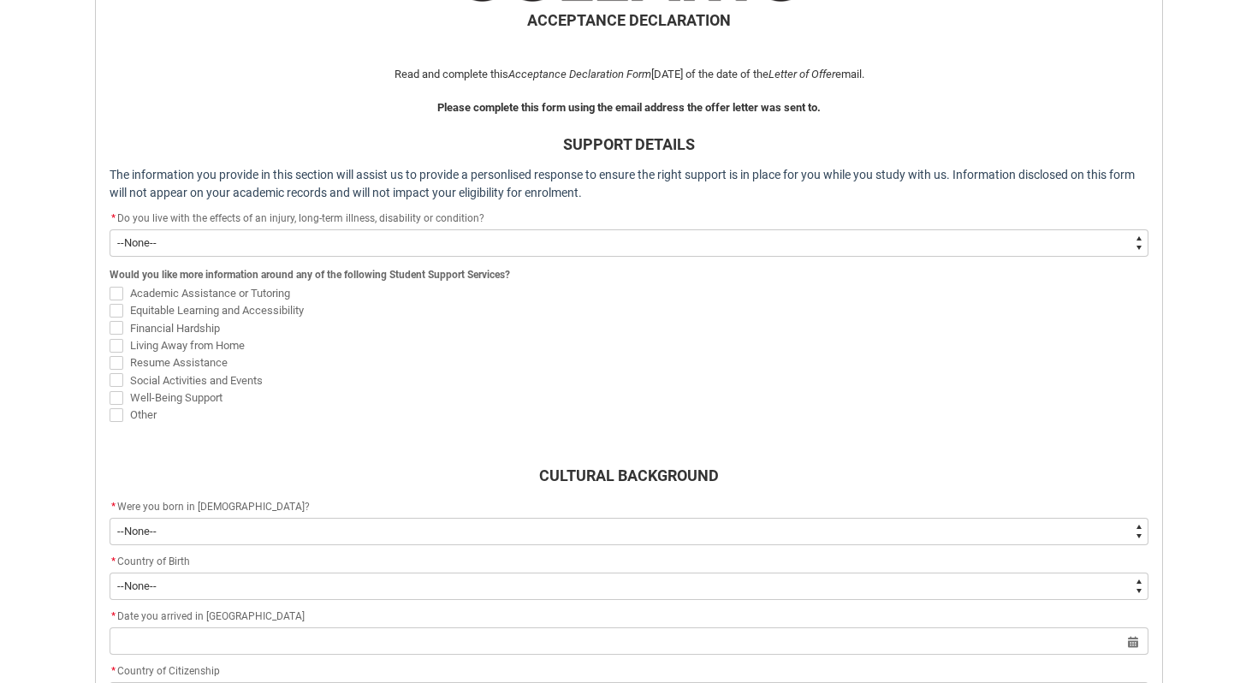
scroll to position [460, 0]
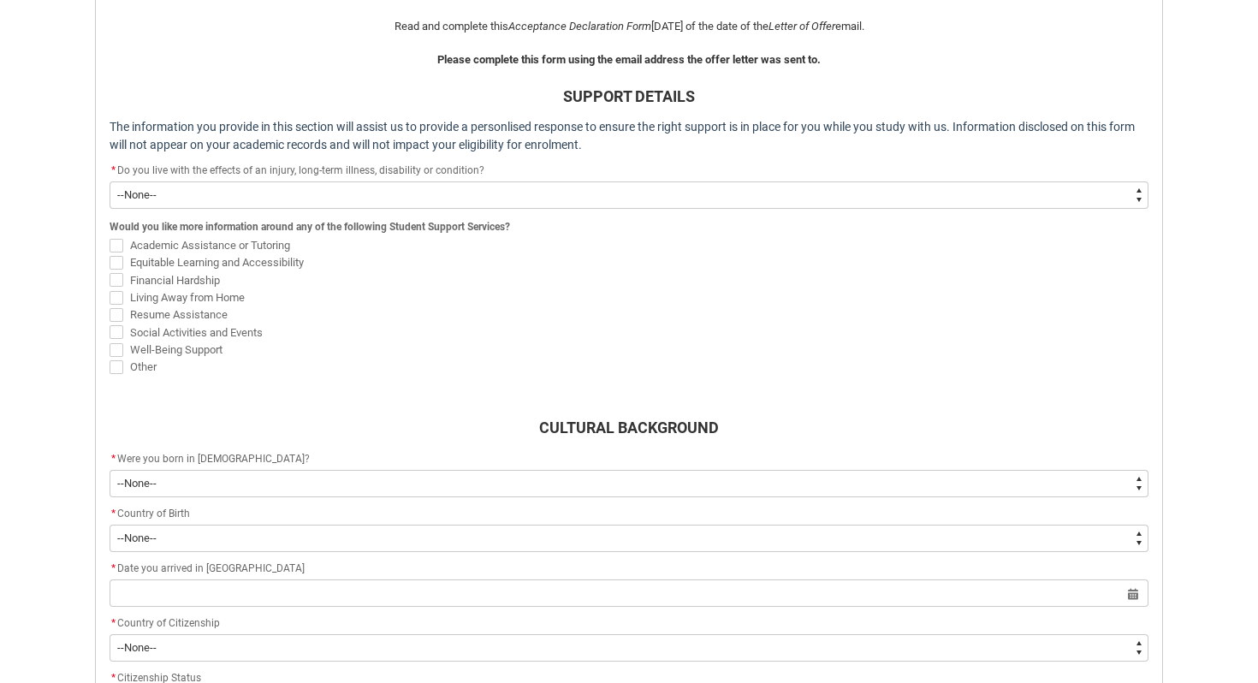
click at [567, 177] on div "* Do you live with the effects of an injury, long-term illness, disability or c…" at bounding box center [629, 171] width 1039 height 21
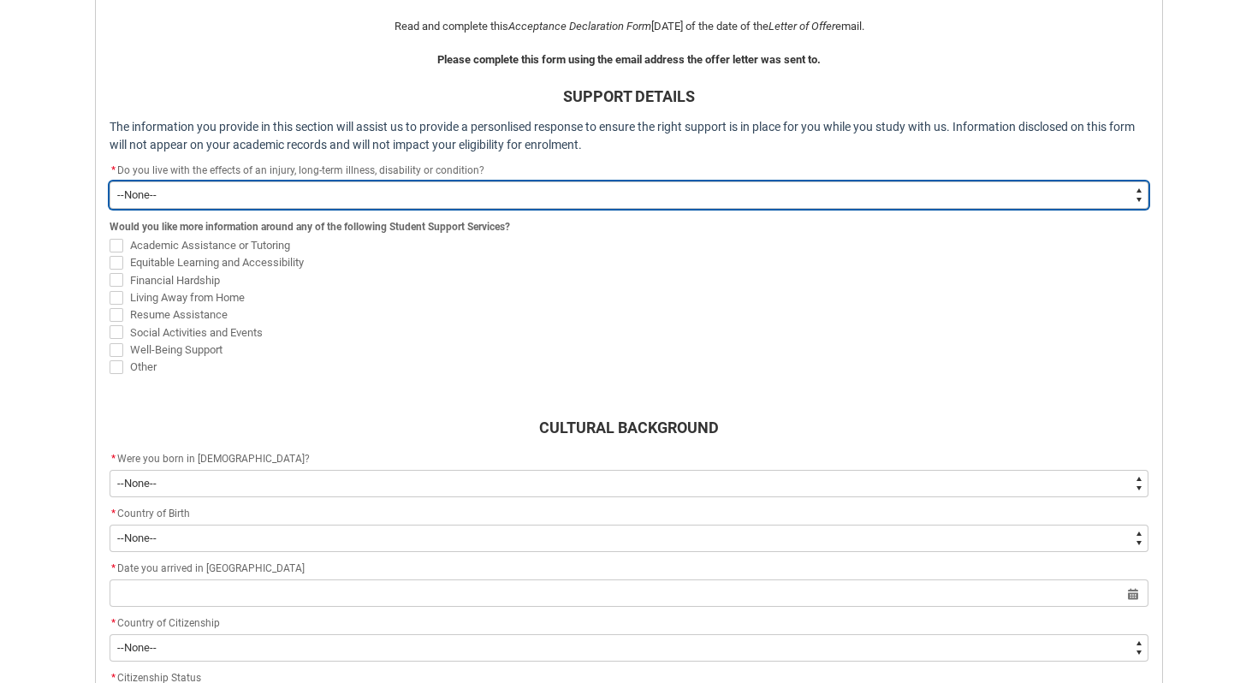
click at [559, 189] on select "--None-- Yes No" at bounding box center [629, 194] width 1039 height 27
type lightning-select "Choice_No"
click at [110, 181] on select "--None-- Yes No" at bounding box center [629, 194] width 1039 height 27
select select "Choice_No"
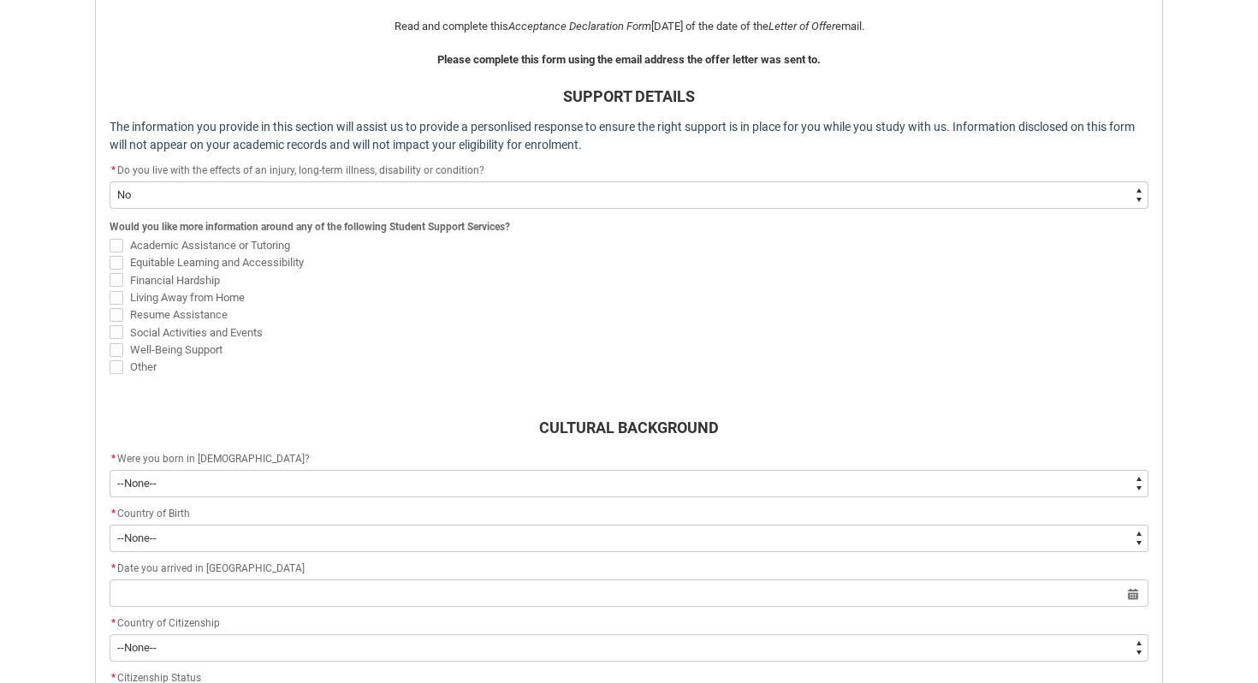
click at [120, 241] on span "REDU_Acceptance_Declaration flow" at bounding box center [117, 246] width 14 height 14
click at [110, 236] on input "Academic Assistance or Tutoring" at bounding box center [109, 235] width 1 height 1
checkbox input "true"
click at [120, 262] on span "REDU_Acceptance_Declaration flow" at bounding box center [117, 263] width 14 height 14
click at [110, 253] on input "Equitable Learning and Accessibility" at bounding box center [109, 253] width 1 height 1
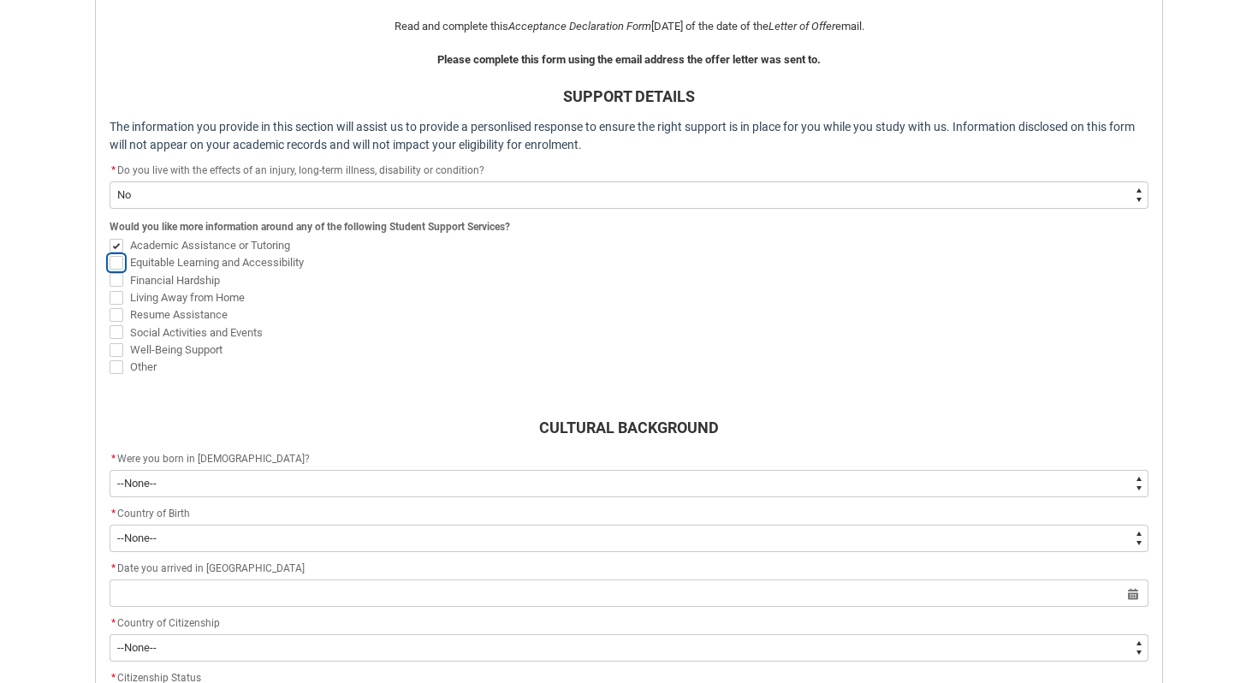
checkbox input "true"
click at [118, 282] on span "REDU_Acceptance_Declaration flow" at bounding box center [117, 280] width 14 height 14
click at [110, 271] on input "Financial Hardship" at bounding box center [109, 270] width 1 height 1
checkbox input "true"
click at [114, 348] on span "REDU_Acceptance_Declaration flow" at bounding box center [117, 350] width 14 height 14
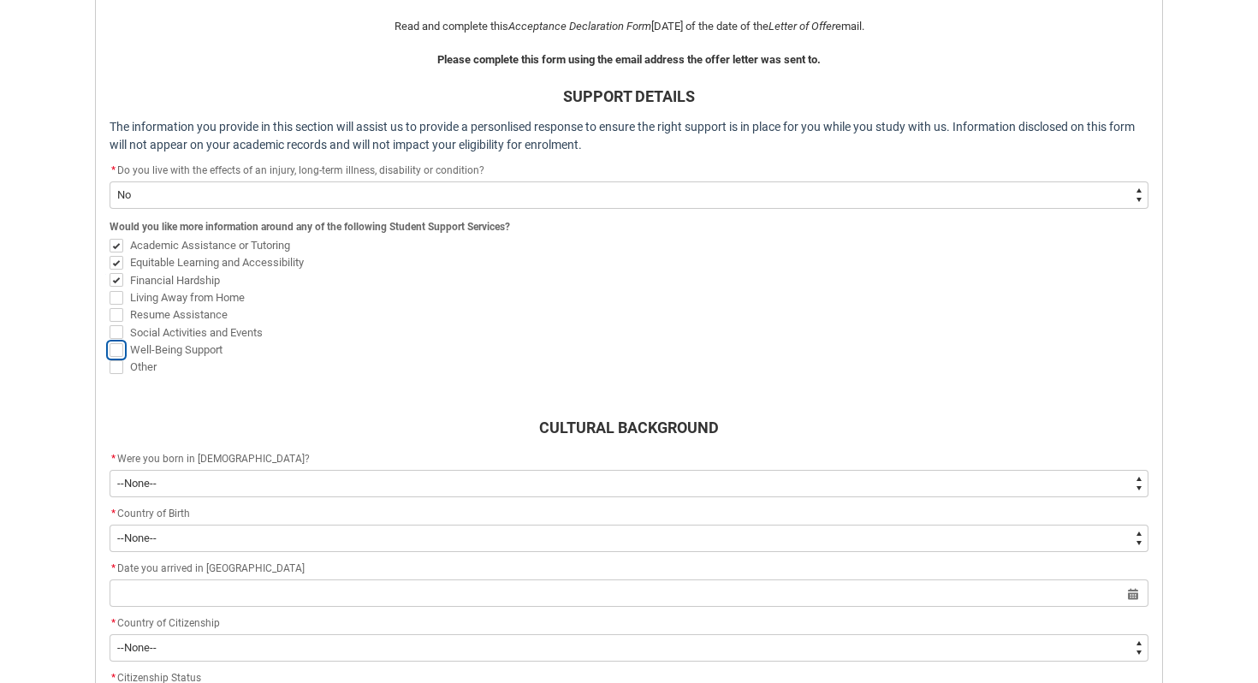
click at [110, 341] on input "Well-Being Support" at bounding box center [109, 340] width 1 height 1
checkbox input "true"
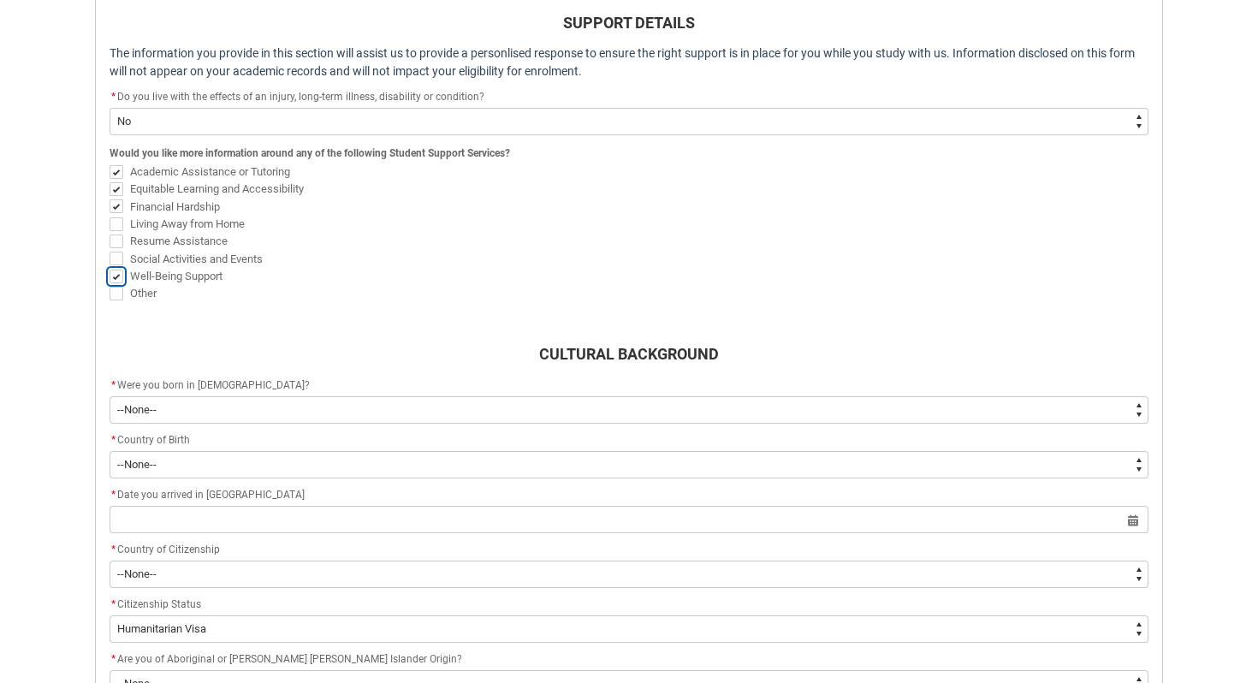
scroll to position [535, 0]
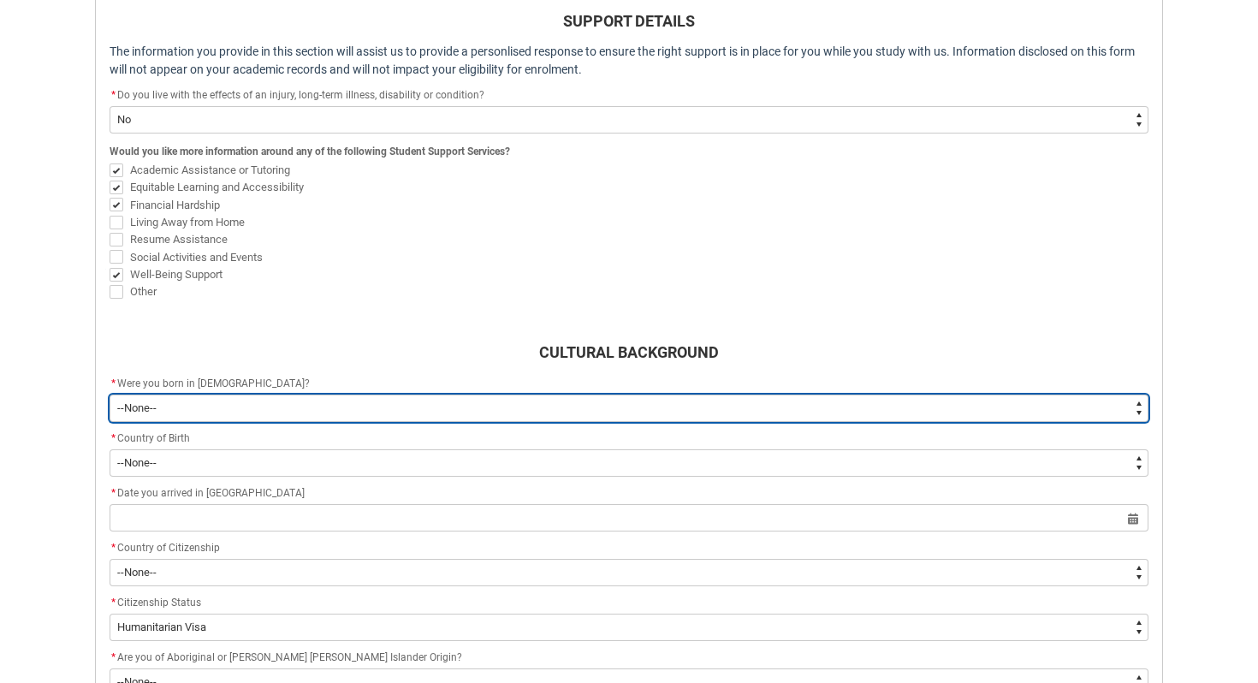
click at [164, 401] on select "--None-- Born in [DEMOGRAPHIC_DATA] Born outside [DEMOGRAPHIC_DATA]" at bounding box center [629, 408] width 1039 height 27
type lightning-select "Country_of_Birth_L1.1200-9299"
click at [110, 395] on select "--None-- Born in [DEMOGRAPHIC_DATA] Born outside [DEMOGRAPHIC_DATA]" at bounding box center [629, 408] width 1039 height 27
select select "Country_of_Birth_L1.1200-9299"
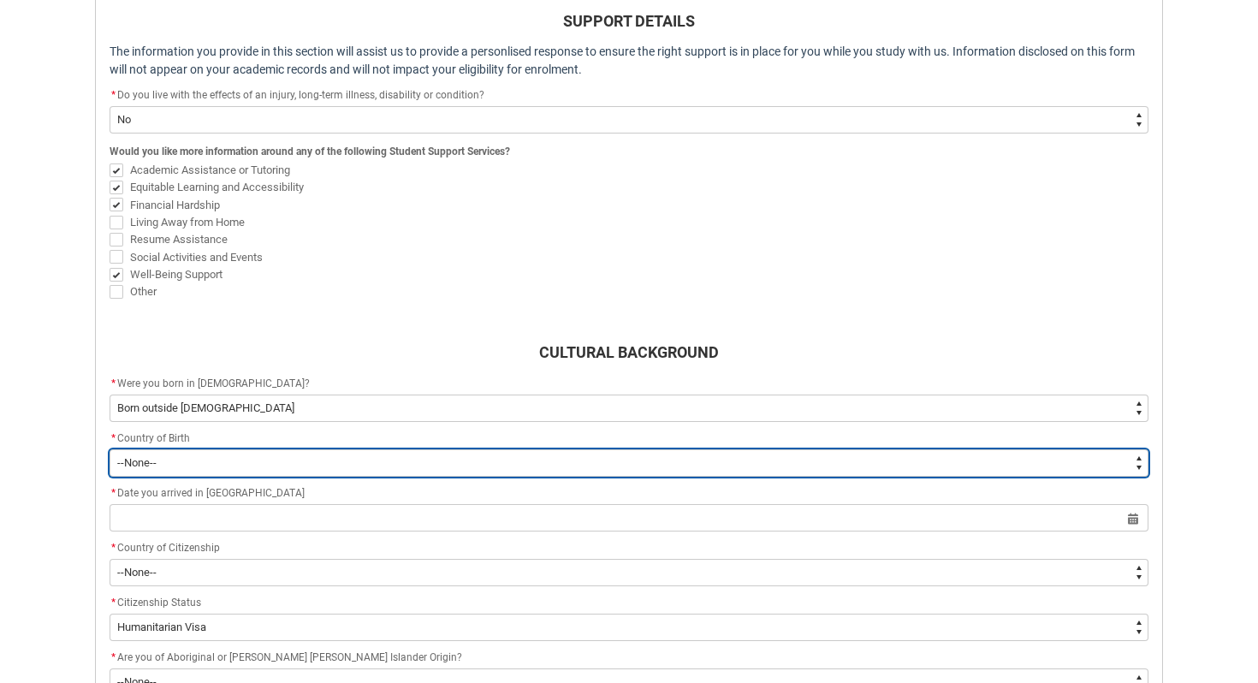
click at [157, 470] on select "--None-- [GEOGRAPHIC_DATA][PERSON_NAME] ([GEOGRAPHIC_DATA]) 7201 [GEOGRAPHIC_DA…" at bounding box center [629, 462] width 1039 height 27
type lightning-select "CountryOfBirth_Options.4214"
click at [110, 449] on select "--None-- [GEOGRAPHIC_DATA][PERSON_NAME] ([GEOGRAPHIC_DATA]) 7201 [GEOGRAPHIC_DA…" at bounding box center [629, 462] width 1039 height 27
select select "CountryOfBirth_Options.4214"
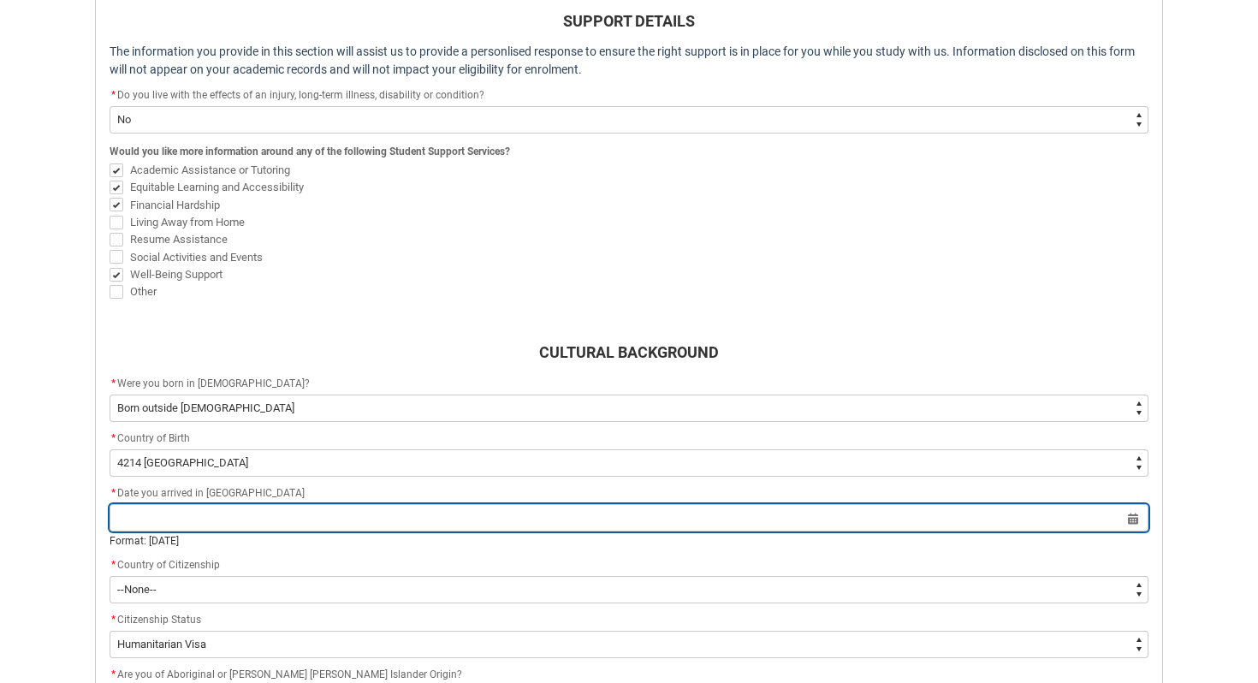
click at [188, 514] on input "REDU_Acceptance_Declaration flow" at bounding box center [629, 517] width 1039 height 27
select select "2025"
type input "12"
click at [1136, 516] on input "12" at bounding box center [629, 517] width 1039 height 27
select select "2025"
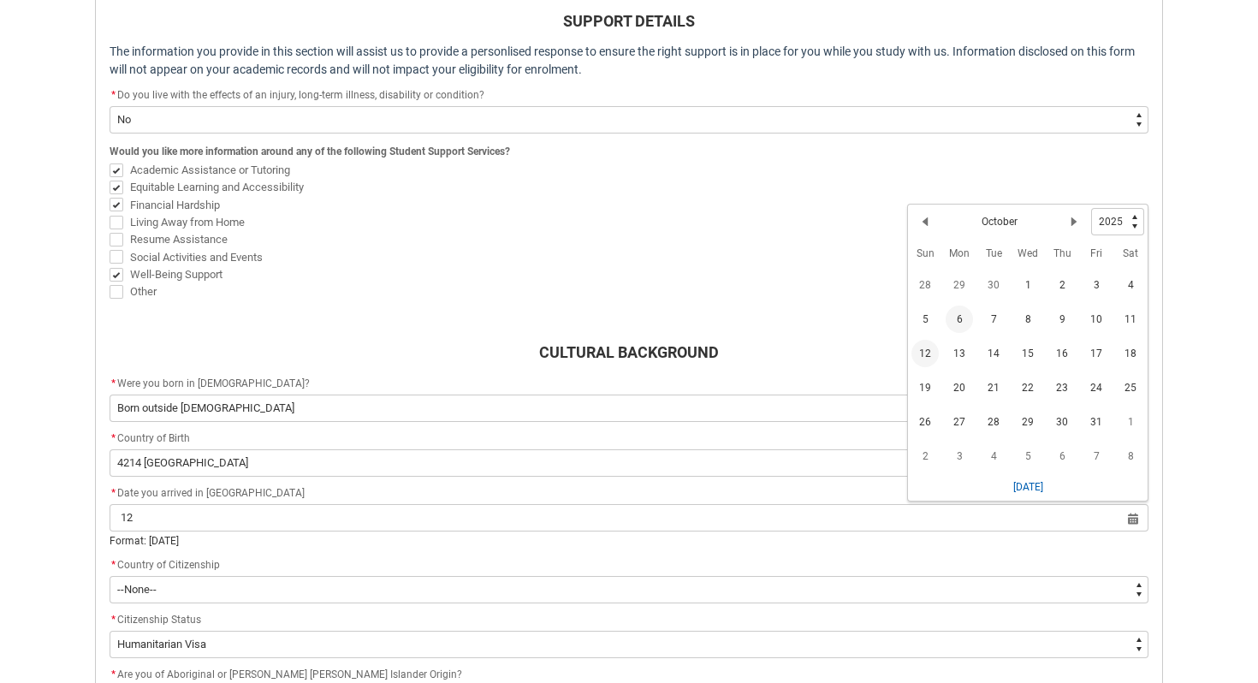
click at [922, 354] on span "12" at bounding box center [925, 353] width 27 height 27
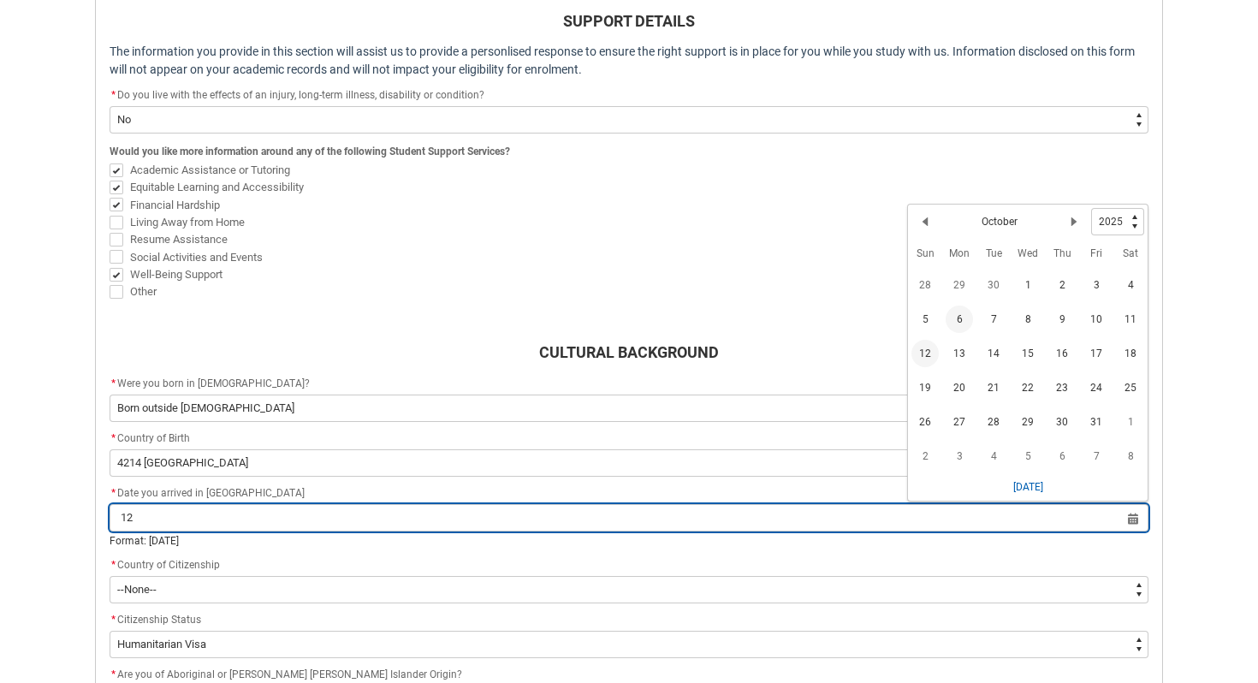
type lightning-datepicker "[DATE]"
type lightning-input "[DATE]"
type input "[DATE]"
click at [1130, 514] on input "[DATE]" at bounding box center [629, 517] width 1039 height 27
select select "2025"
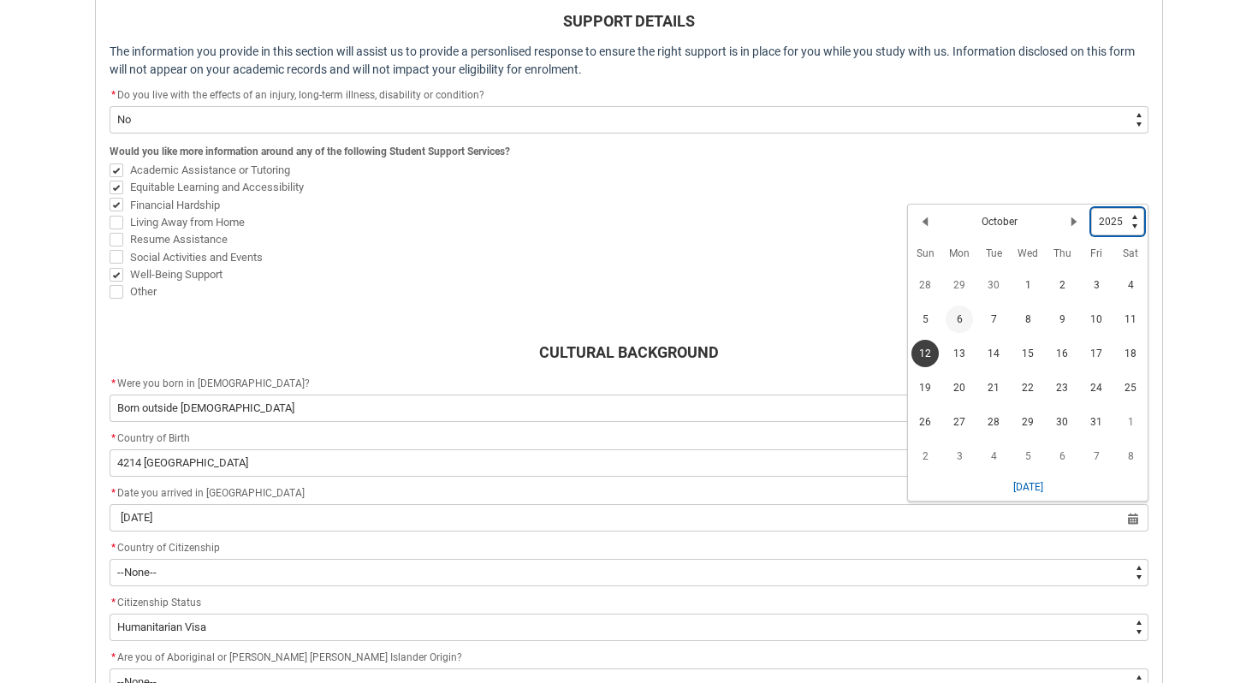
click at [1105, 217] on select "1925 1926 1927 1928 1929 1930 1931 1932 1933 1934 1935 1936 1937 1938 1939 1940…" at bounding box center [1117, 221] width 53 height 27
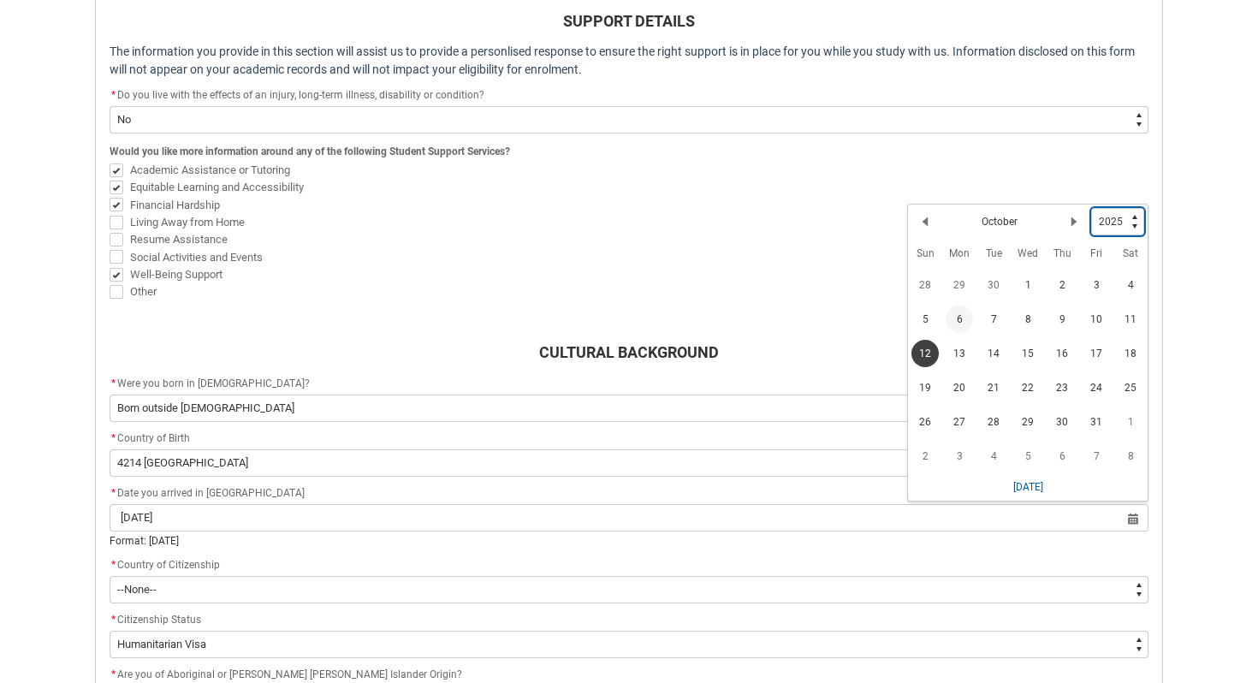
click at [1092, 208] on select "1925 1926 1927 1928 1929 1930 1931 1932 1933 1934 1935 1936 1937 1938 1939 1940…" at bounding box center [1117, 221] width 53 height 27
click at [1019, 229] on div "Previous Month October Next Month" at bounding box center [1002, 224] width 180 height 27
click at [1007, 221] on h2 "October" at bounding box center [1000, 224] width 36 height 15
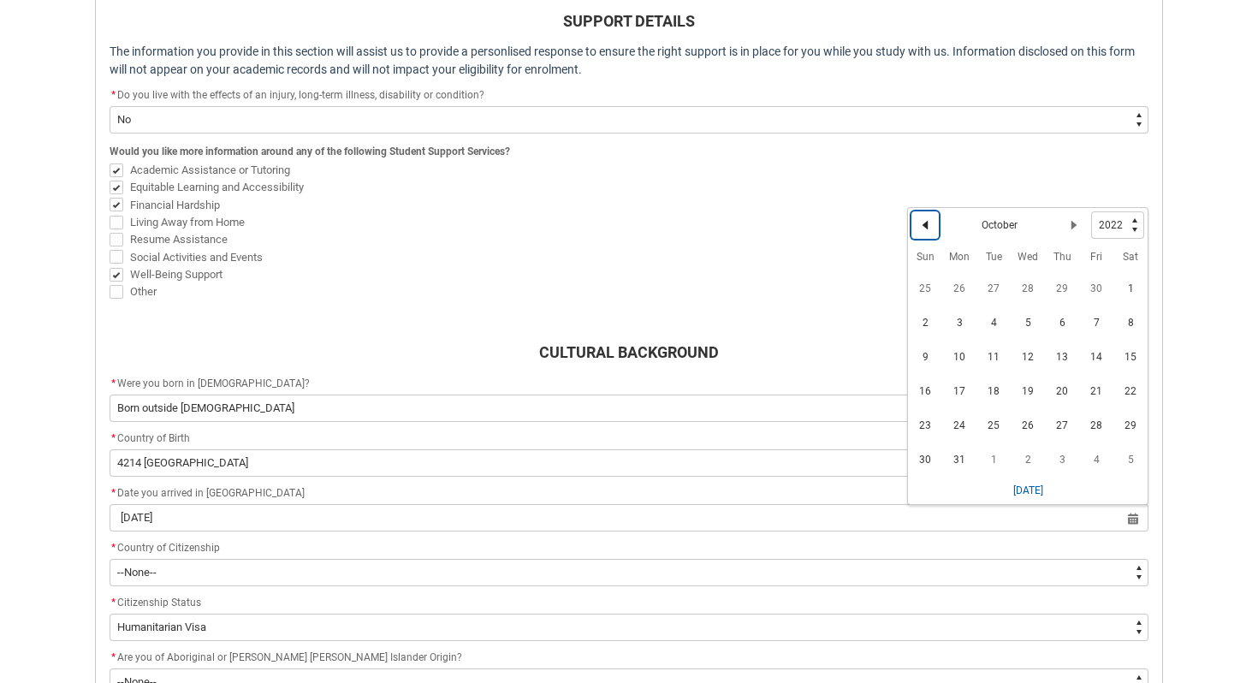
click at [925, 220] on lightning-primitive-icon "Date picker: October" at bounding box center [925, 225] width 12 height 12
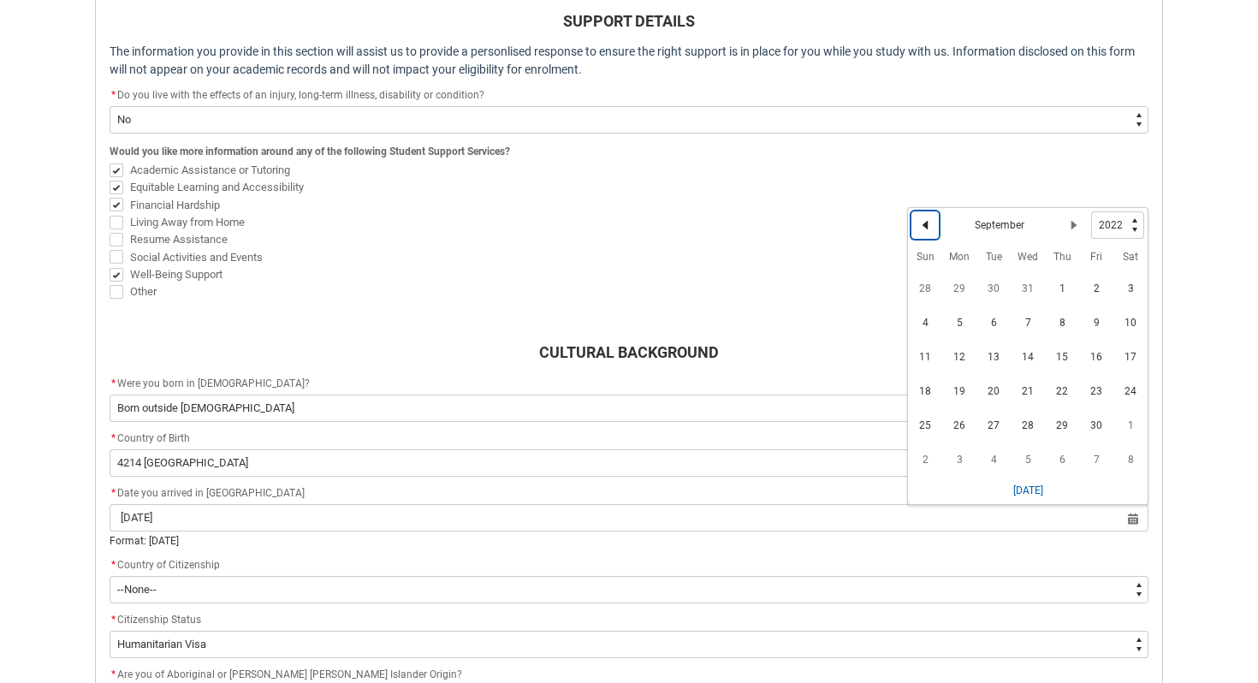
click at [925, 220] on lightning-primitive-icon "Date picker: September" at bounding box center [925, 225] width 12 height 12
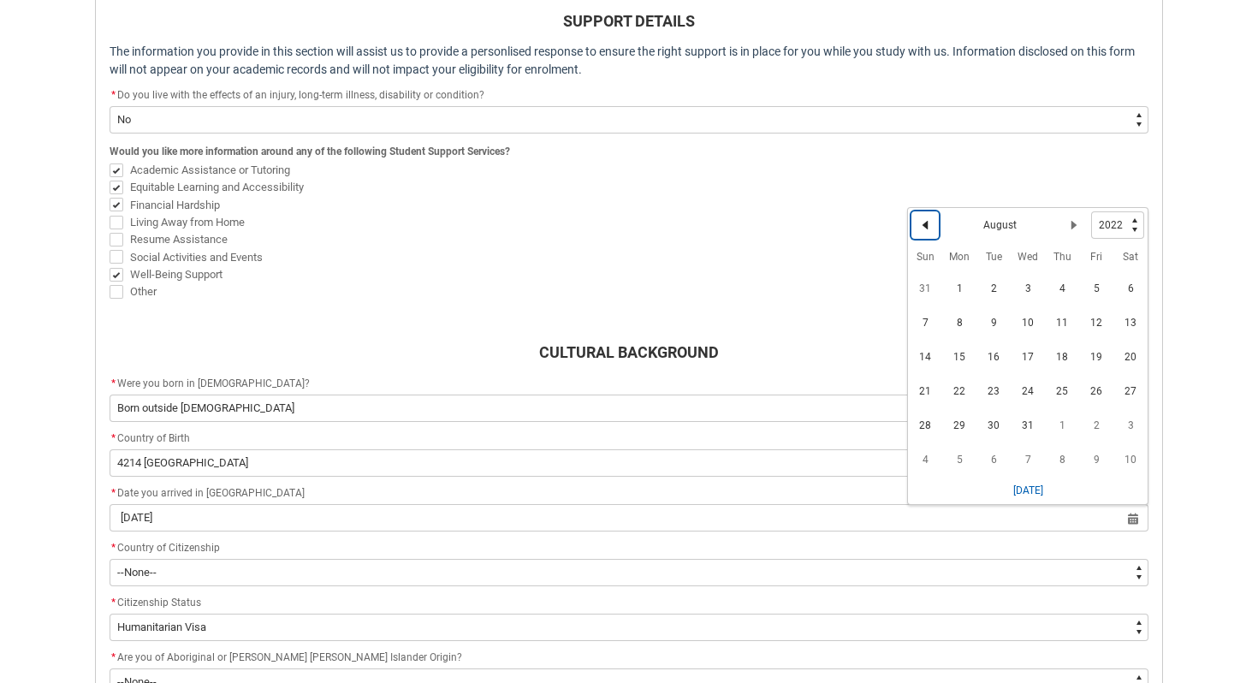
click at [925, 220] on lightning-primitive-icon "Date picker: August" at bounding box center [925, 225] width 12 height 12
click at [925, 220] on lightning-primitive-icon "Date picker: July" at bounding box center [925, 225] width 12 height 12
click at [925, 221] on lightning-primitive-icon "Date picker: June" at bounding box center [925, 225] width 12 height 12
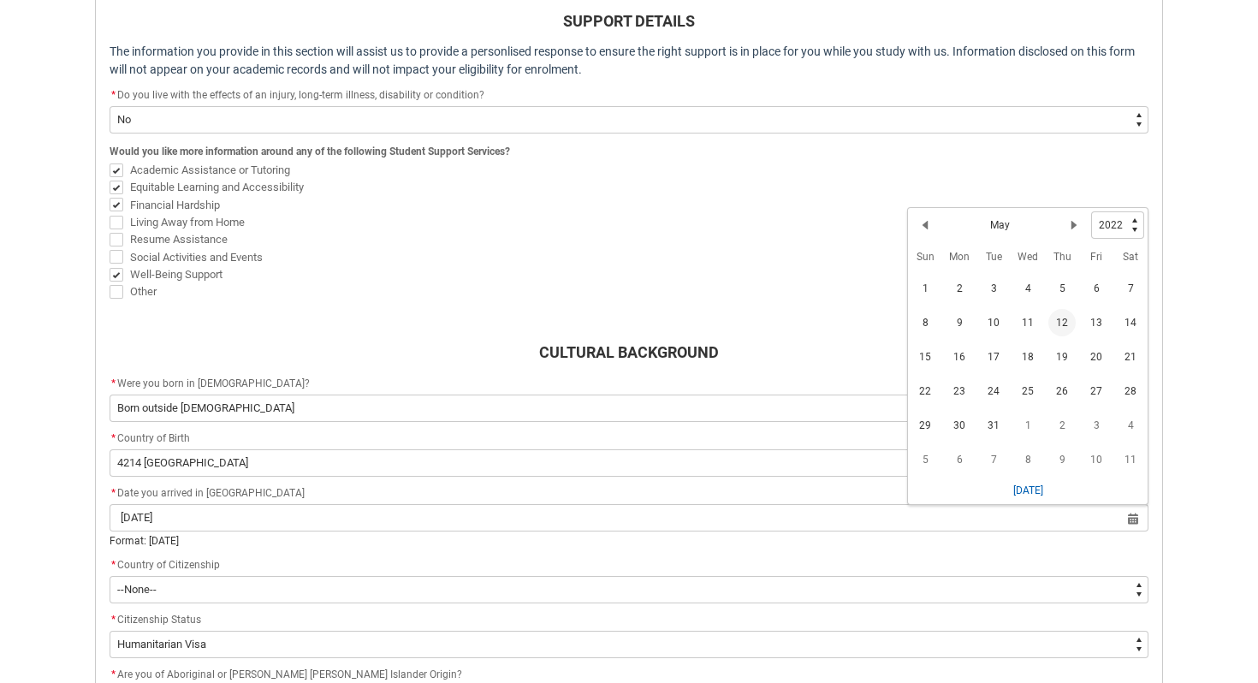
click at [1062, 328] on span "12" at bounding box center [1062, 322] width 27 height 27
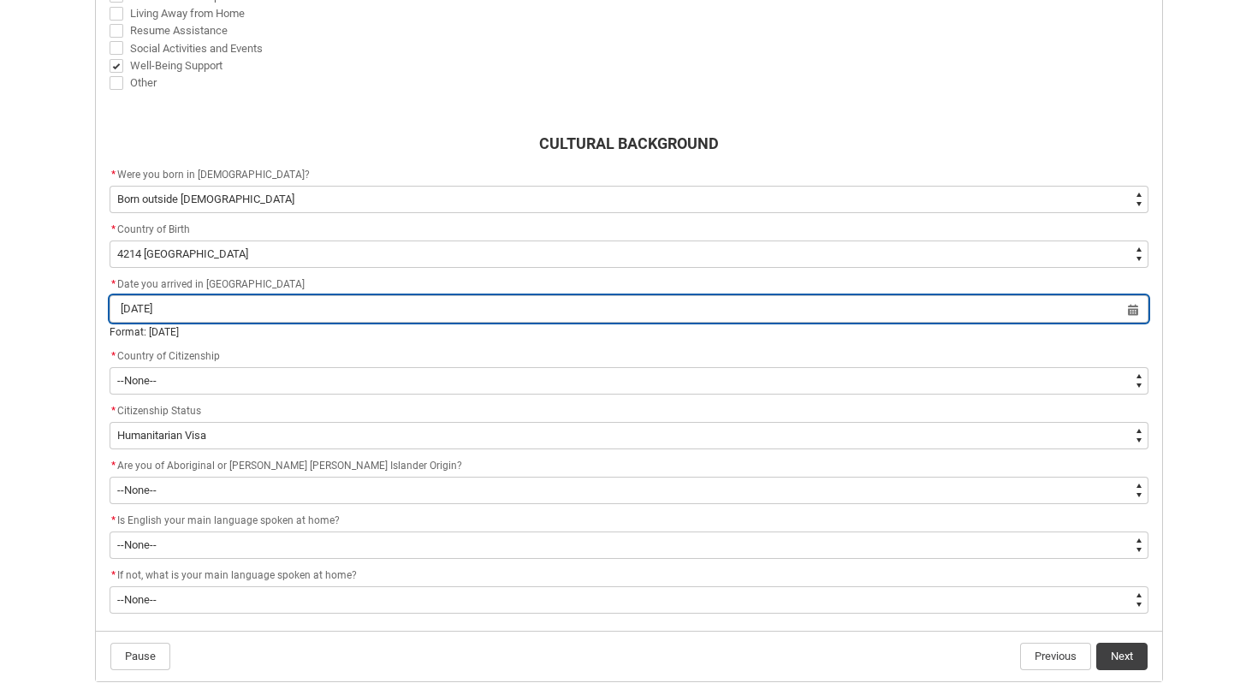
scroll to position [796, 0]
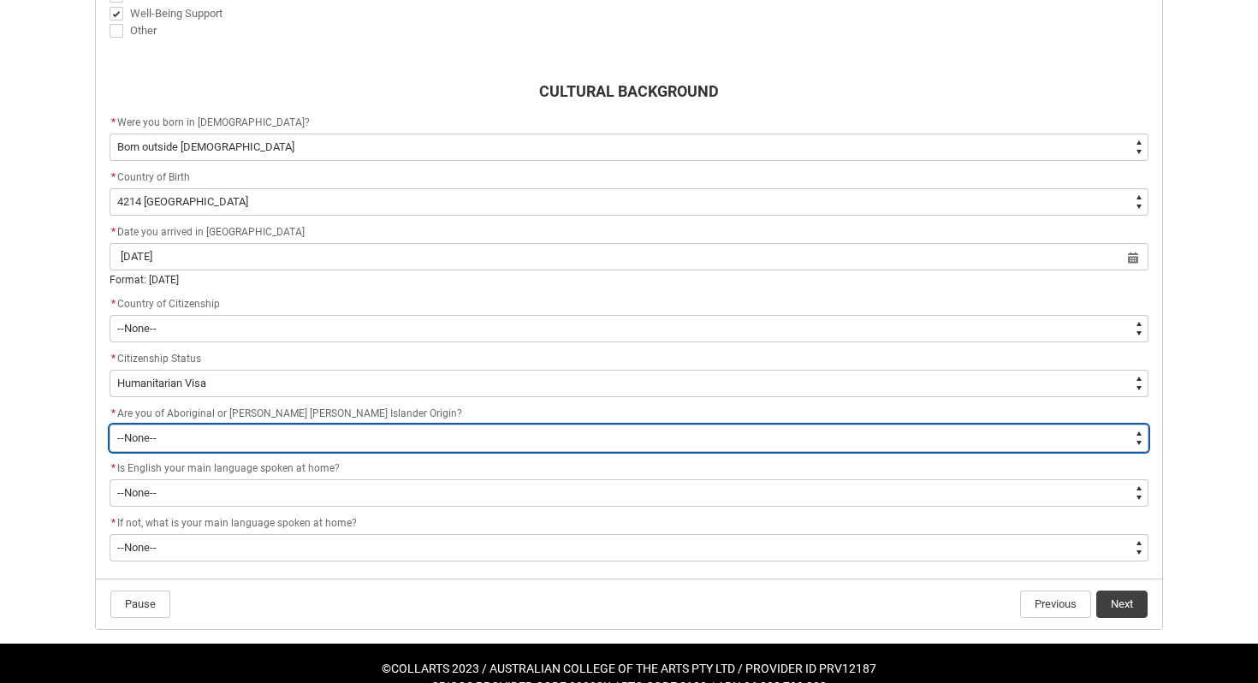
click at [290, 432] on select "--None-- Non indigenous – neither [DEMOGRAPHIC_DATA] nor [PERSON_NAME] [PERSON_…" at bounding box center [629, 438] width 1039 height 27
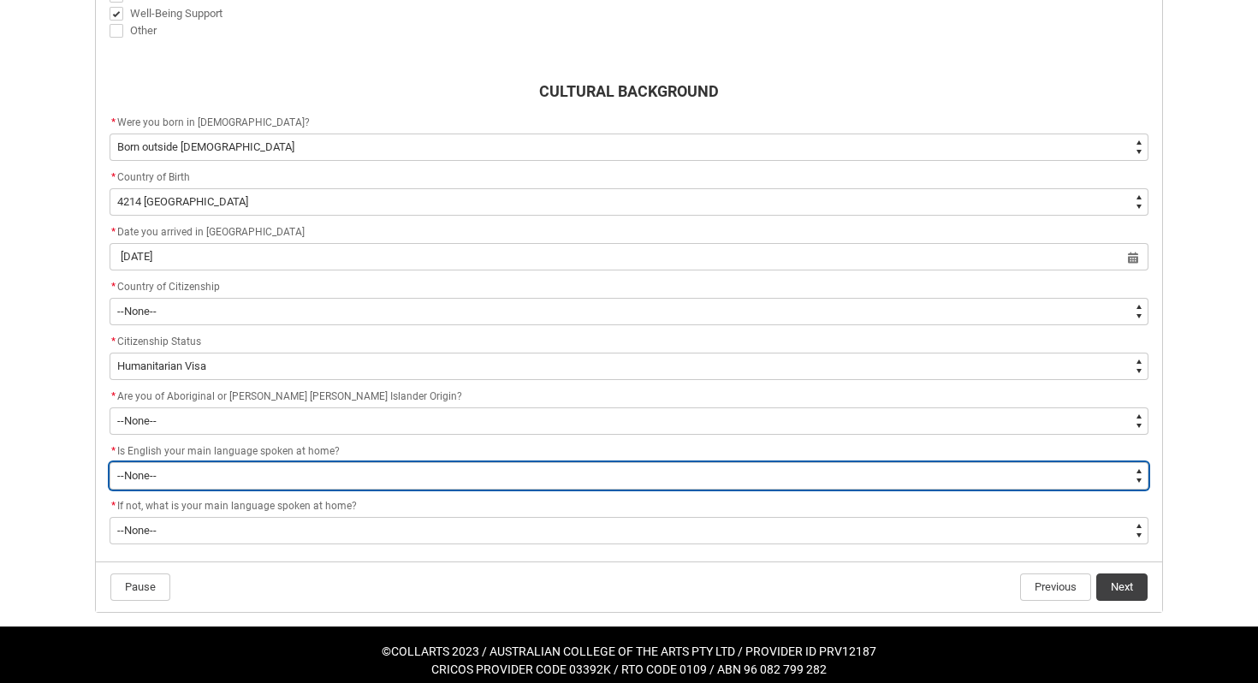
click at [155, 478] on select "--None-- Student/Applicant/Staff speaks only English at permanent home residenc…" at bounding box center [629, 475] width 1039 height 27
click at [110, 462] on select "--None-- Student/Applicant/Staff speaks only English at permanent home residenc…" at bounding box center [629, 475] width 1039 height 27
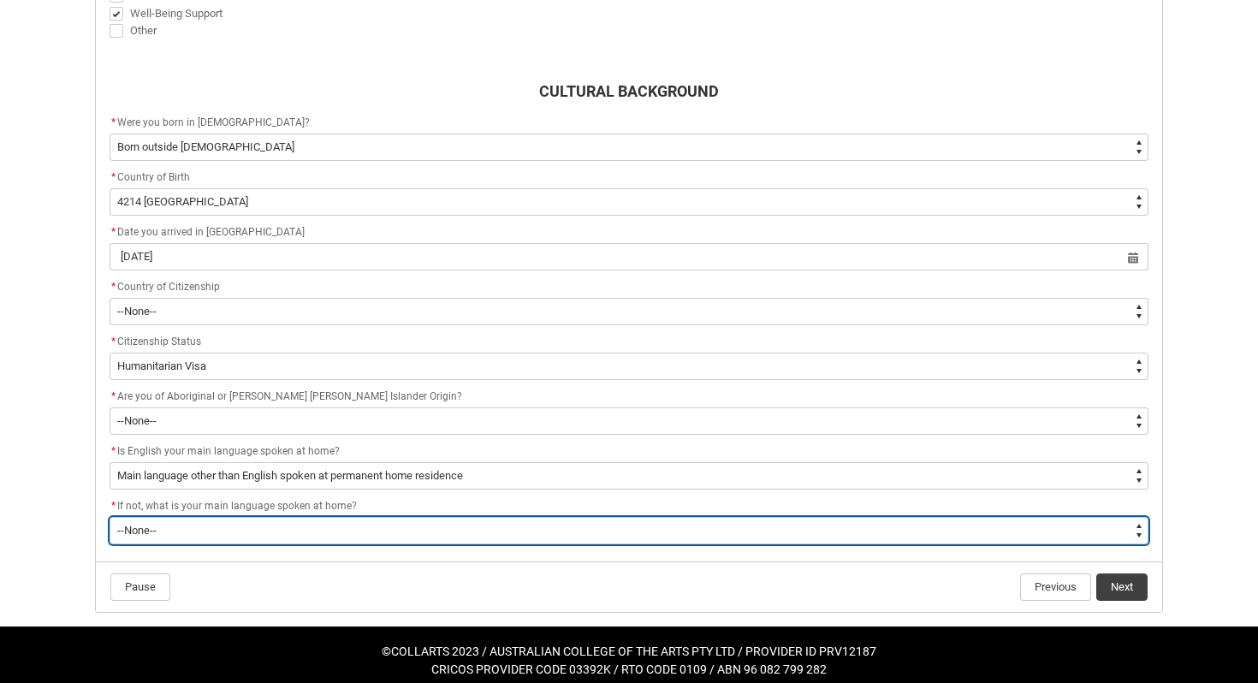
click at [171, 537] on select "--None-- 1101 Gaelic ([GEOGRAPHIC_DATA]) 1102 Irish 1103 Welsh 1199 Celtic, nec…" at bounding box center [629, 530] width 1039 height 27
click at [110, 517] on select "--None-- 1101 Gaelic ([GEOGRAPHIC_DATA]) 1102 Irish 1103 Welsh 1199 Celtic, nec…" at bounding box center [629, 530] width 1039 height 27
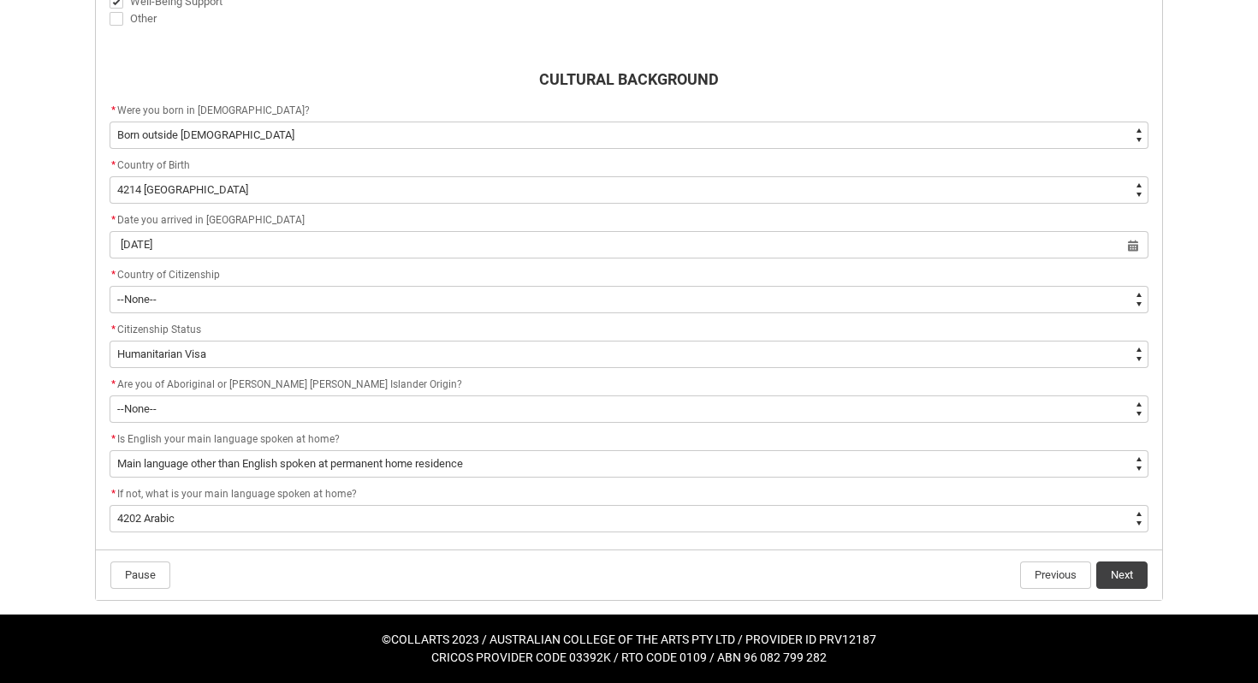
click at [1120, 597] on flowruntime-navigation-bar "Pause Previous Next" at bounding box center [629, 575] width 1067 height 51
click at [1123, 575] on button "Next" at bounding box center [1121, 575] width 51 height 27
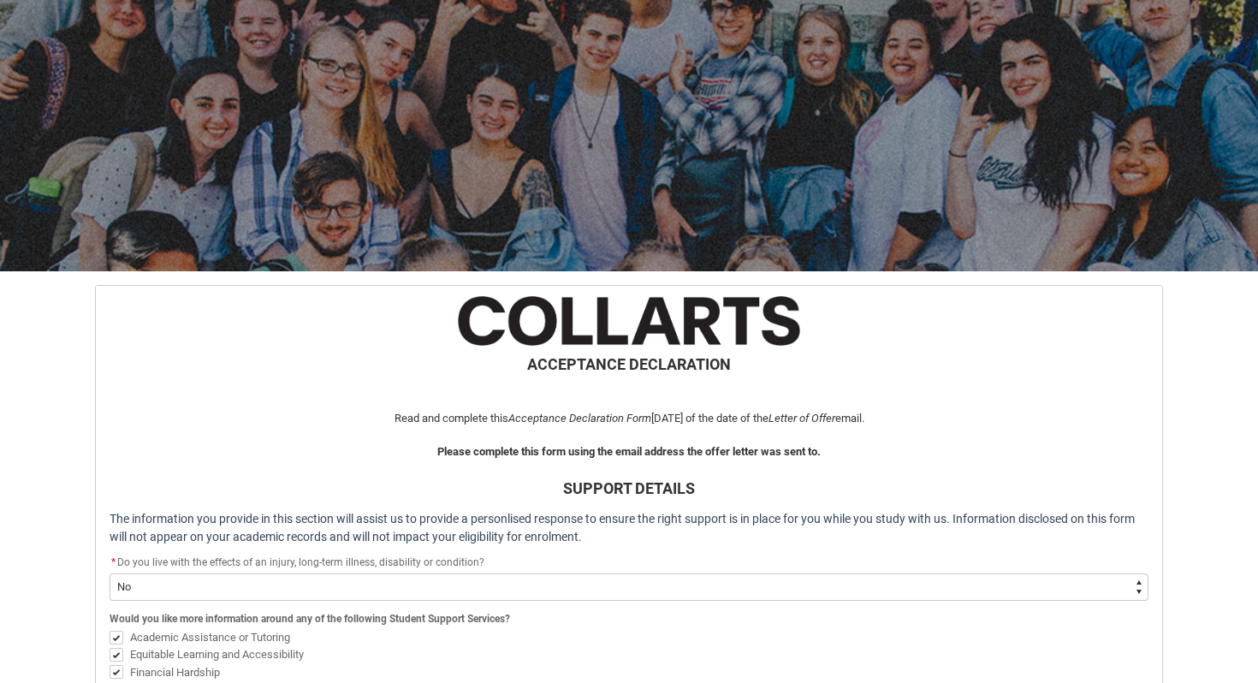
scroll to position [825, 0]
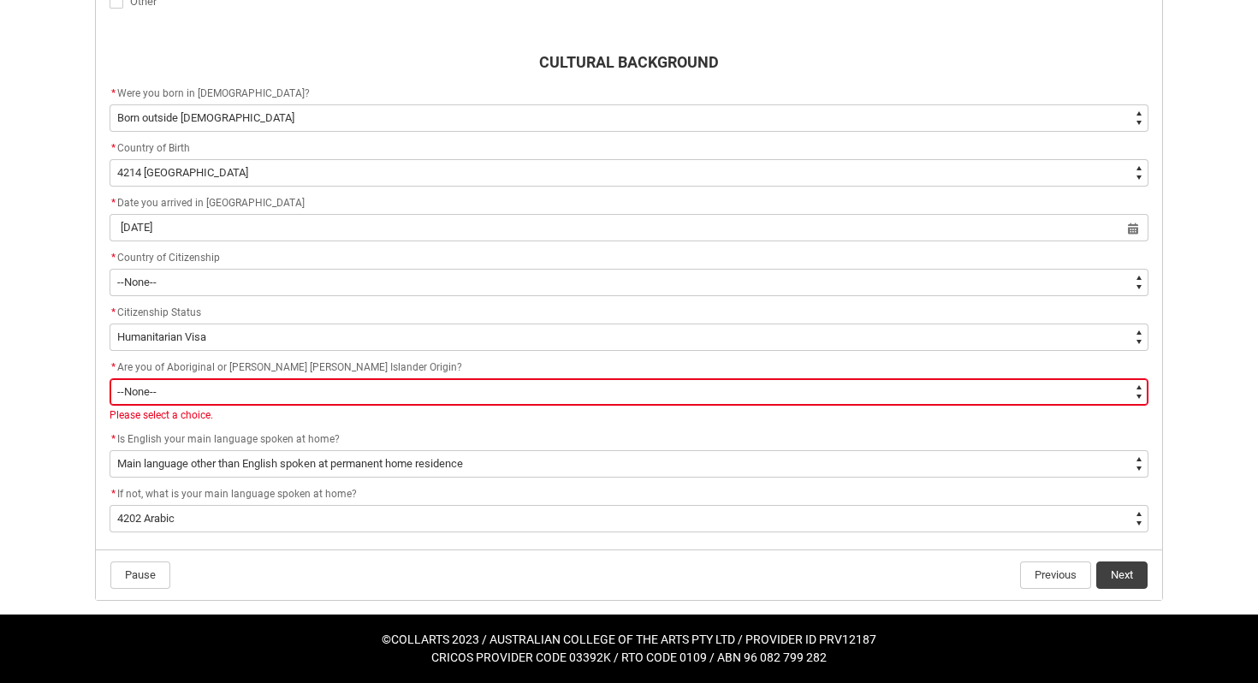
click at [310, 395] on select "--None-- Non indigenous – neither [DEMOGRAPHIC_DATA] nor [PERSON_NAME] [PERSON_…" at bounding box center [629, 391] width 1039 height 27
click at [110, 378] on select "--None-- Non indigenous – neither [DEMOGRAPHIC_DATA] nor [PERSON_NAME] [PERSON_…" at bounding box center [629, 391] width 1039 height 27
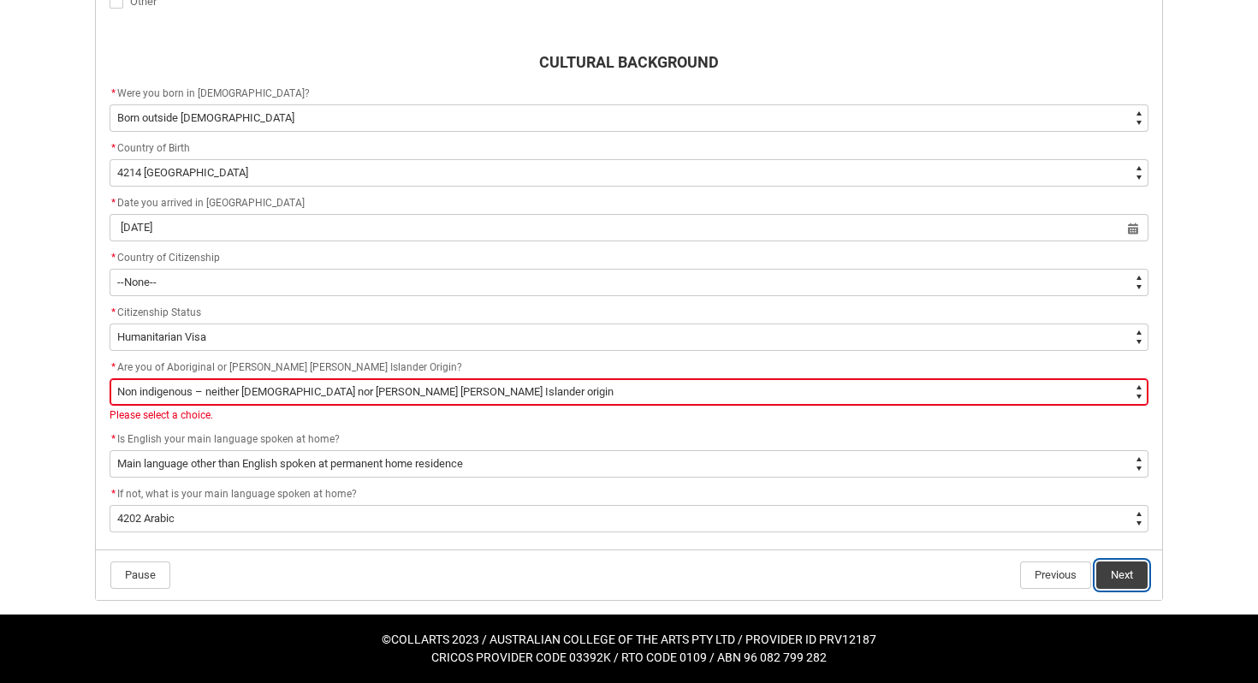
click at [1132, 569] on button "Next" at bounding box center [1121, 575] width 51 height 27
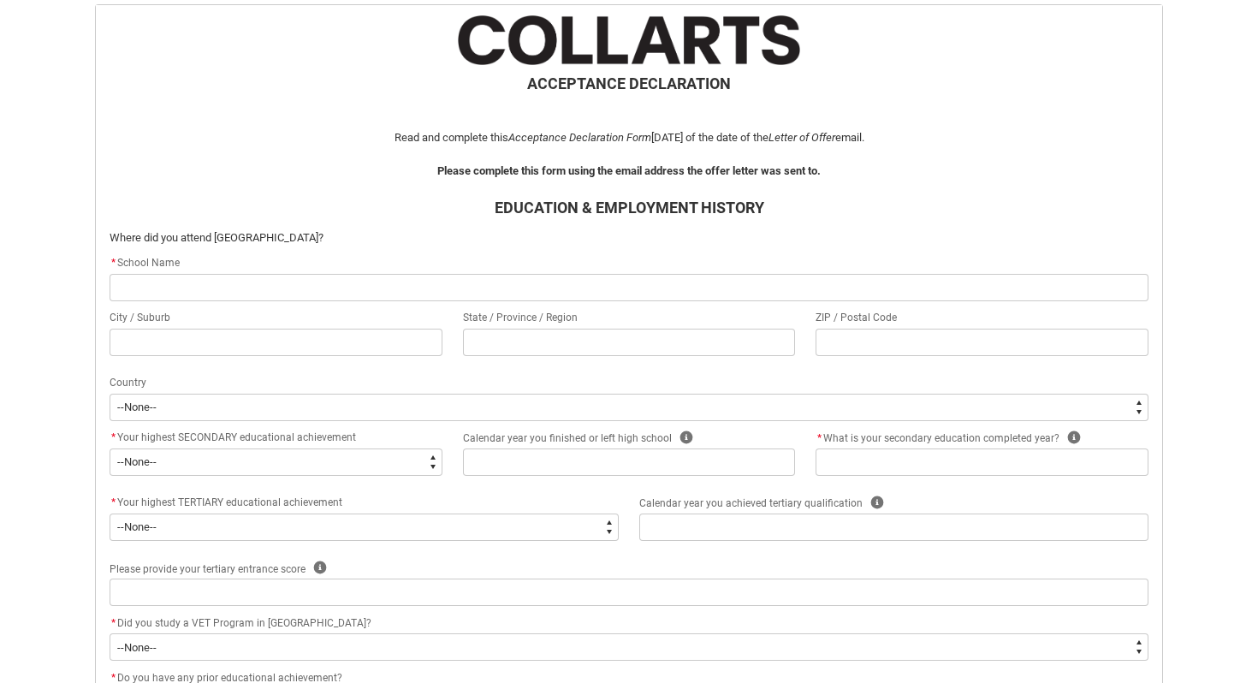
scroll to position [329, 0]
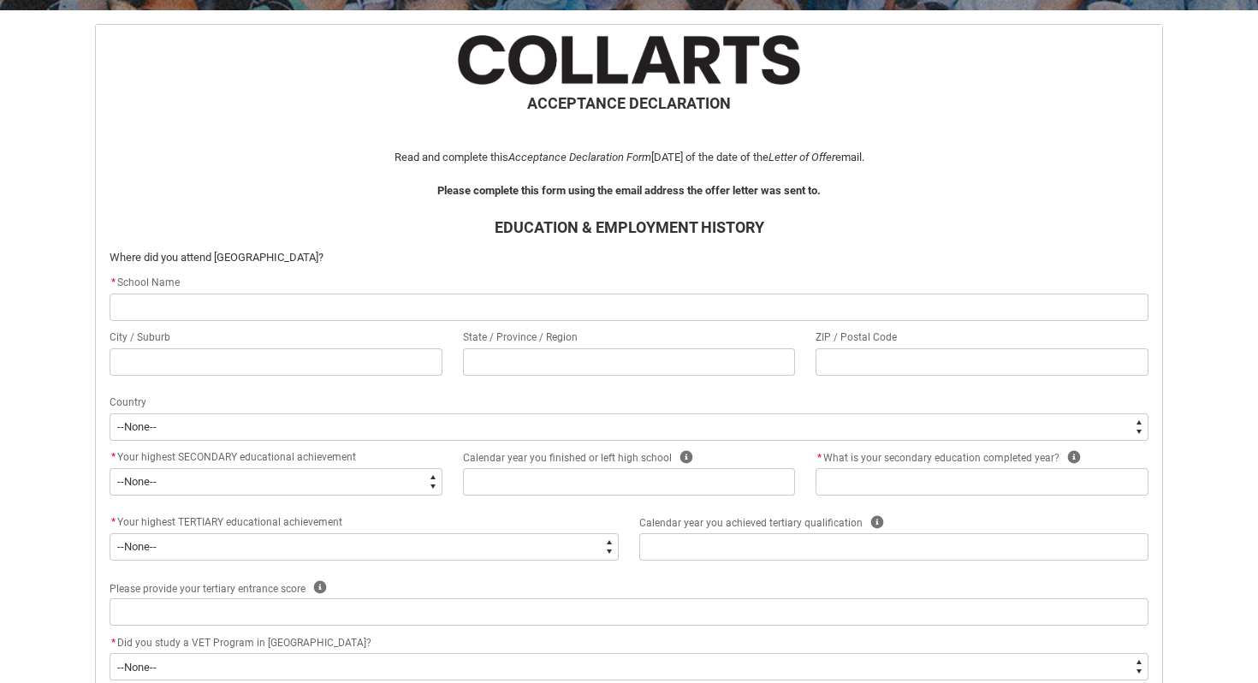
click at [722, 313] on input "REDU_Acceptance_Declaration flow" at bounding box center [629, 307] width 1039 height 27
click at [406, 355] on div "City / Suburb" at bounding box center [276, 352] width 333 height 48
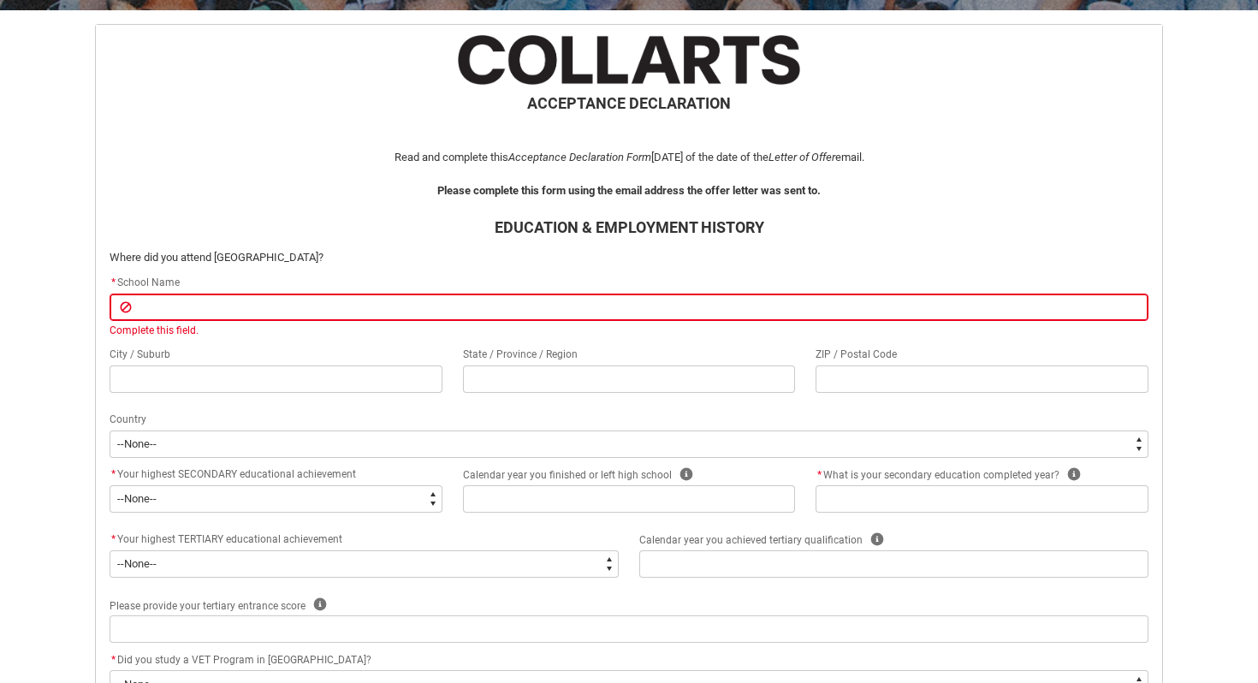
click at [445, 179] on p "REDU_Acceptance_Declaration flow" at bounding box center [629, 173] width 1039 height 17
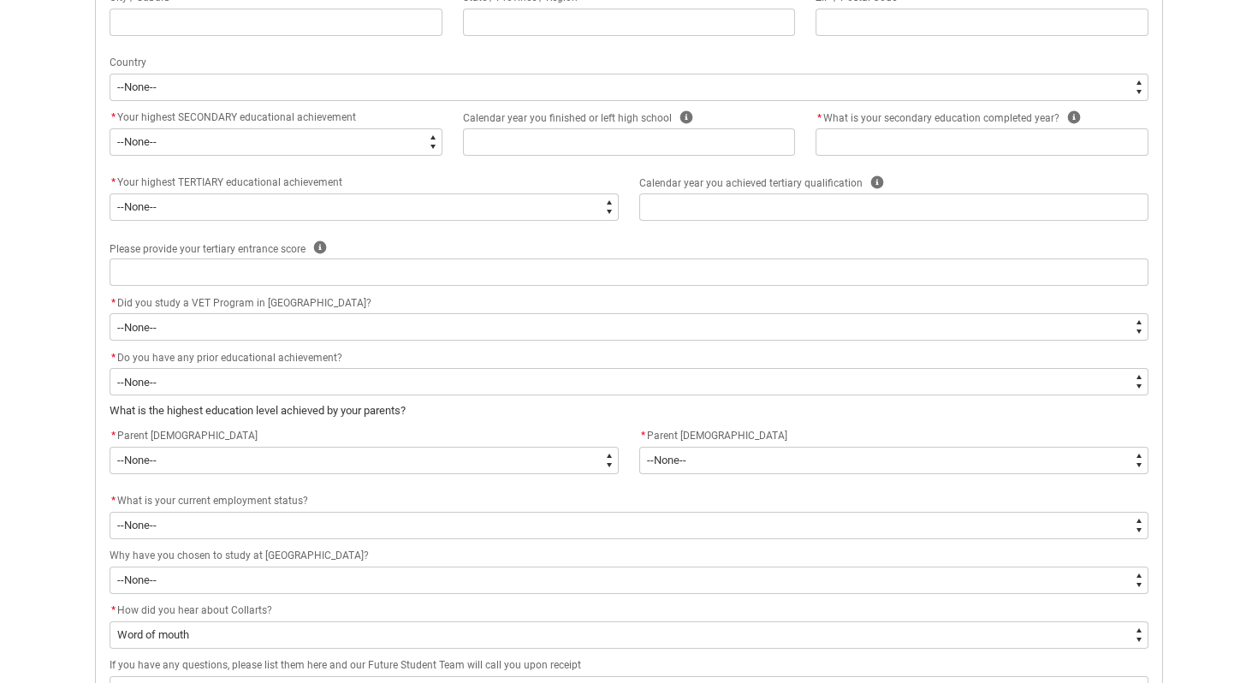
scroll to position [490, 0]
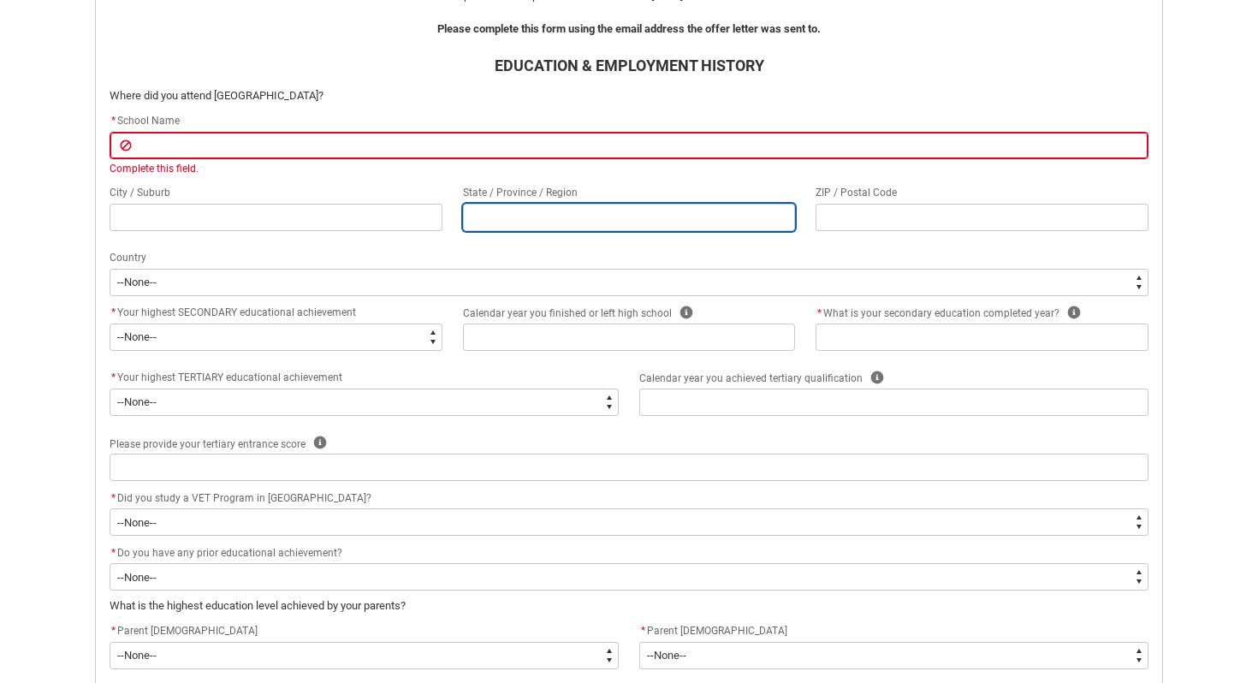
click at [508, 212] on input "REDU_Acceptance_Declaration flow" at bounding box center [629, 217] width 333 height 27
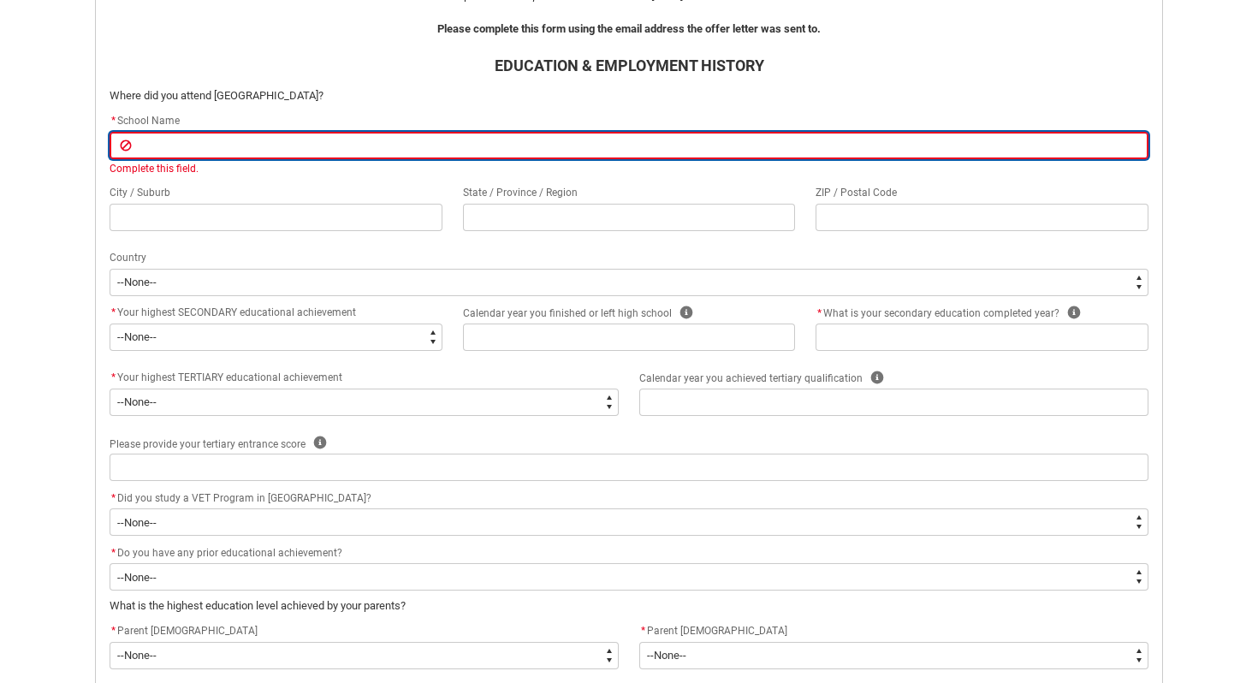
click at [475, 152] on input "REDU_Acceptance_Declaration flow" at bounding box center [629, 145] width 1039 height 27
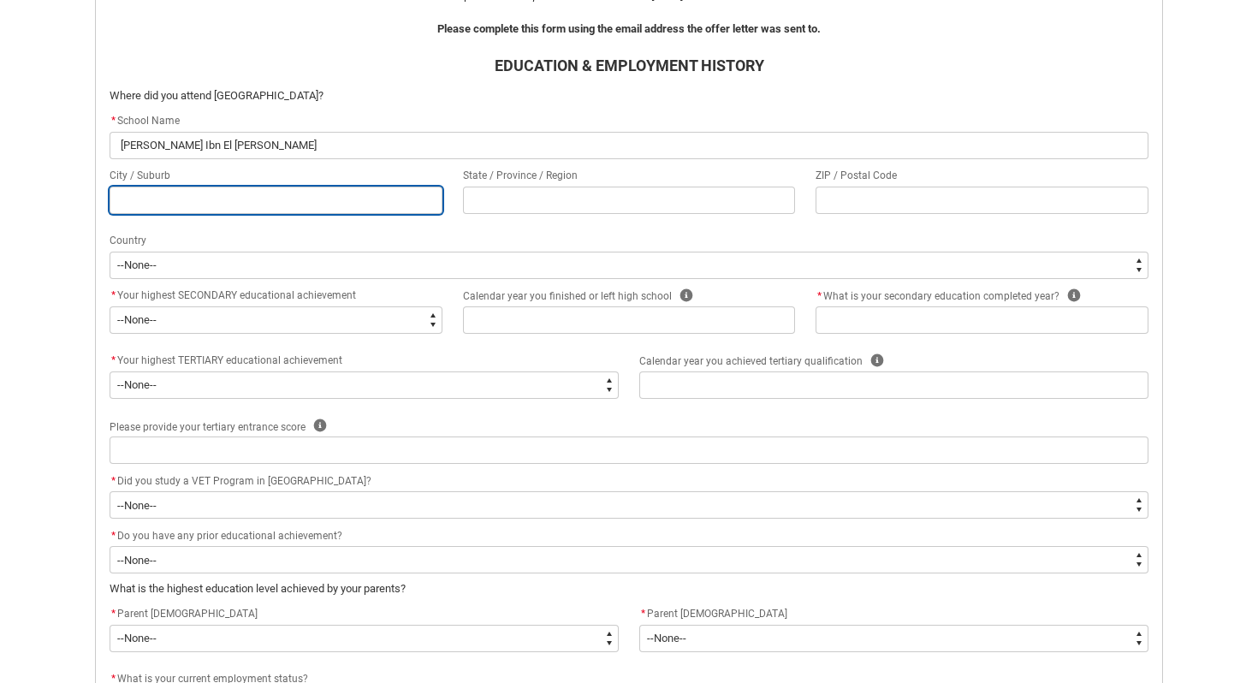
click at [308, 226] on div "City / Suburb State / Province / Region ZIP / Postal Code" at bounding box center [629, 198] width 1060 height 65
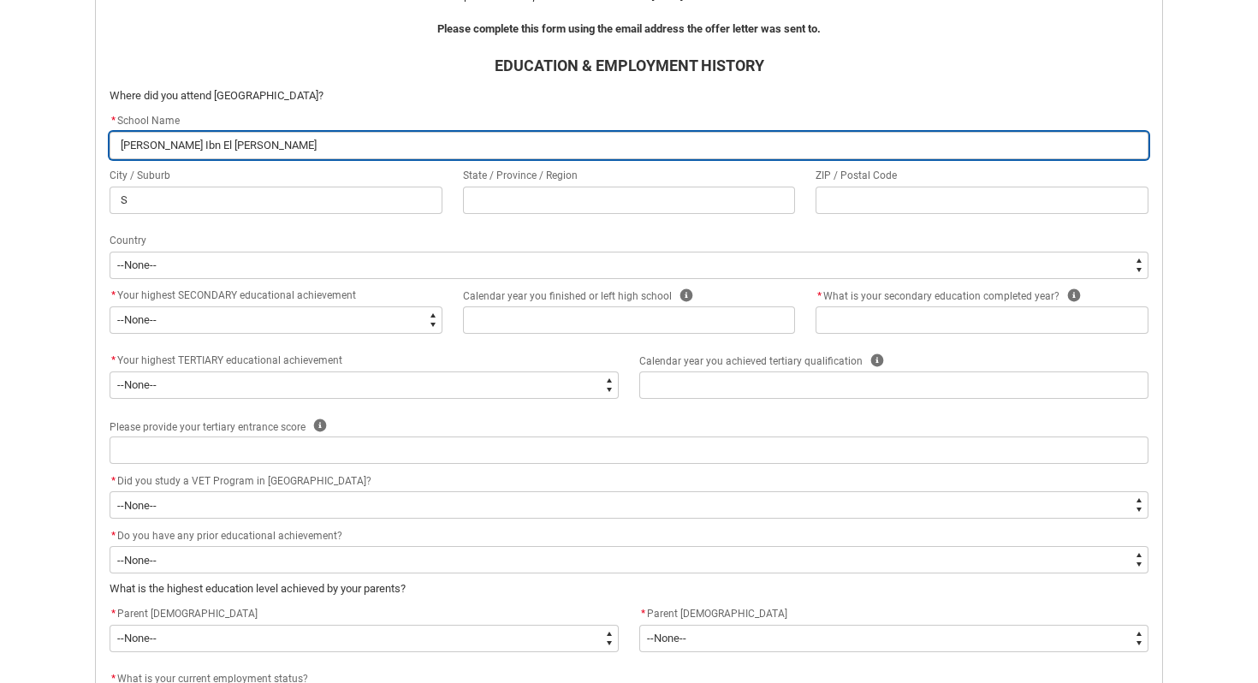
click at [245, 139] on input "[PERSON_NAME] Ibn El [PERSON_NAME]" at bounding box center [629, 145] width 1039 height 27
click at [183, 147] on input "Mashta Alhwlou" at bounding box center [629, 145] width 1039 height 27
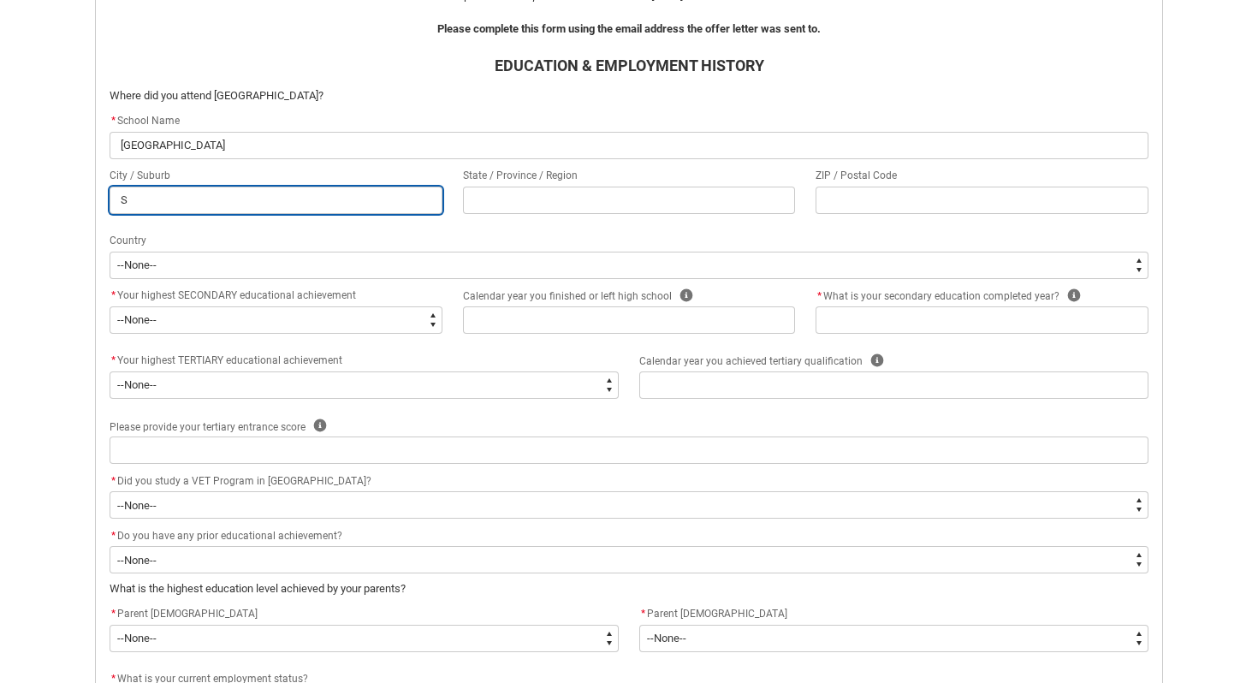
click at [173, 200] on input "S" at bounding box center [276, 200] width 333 height 27
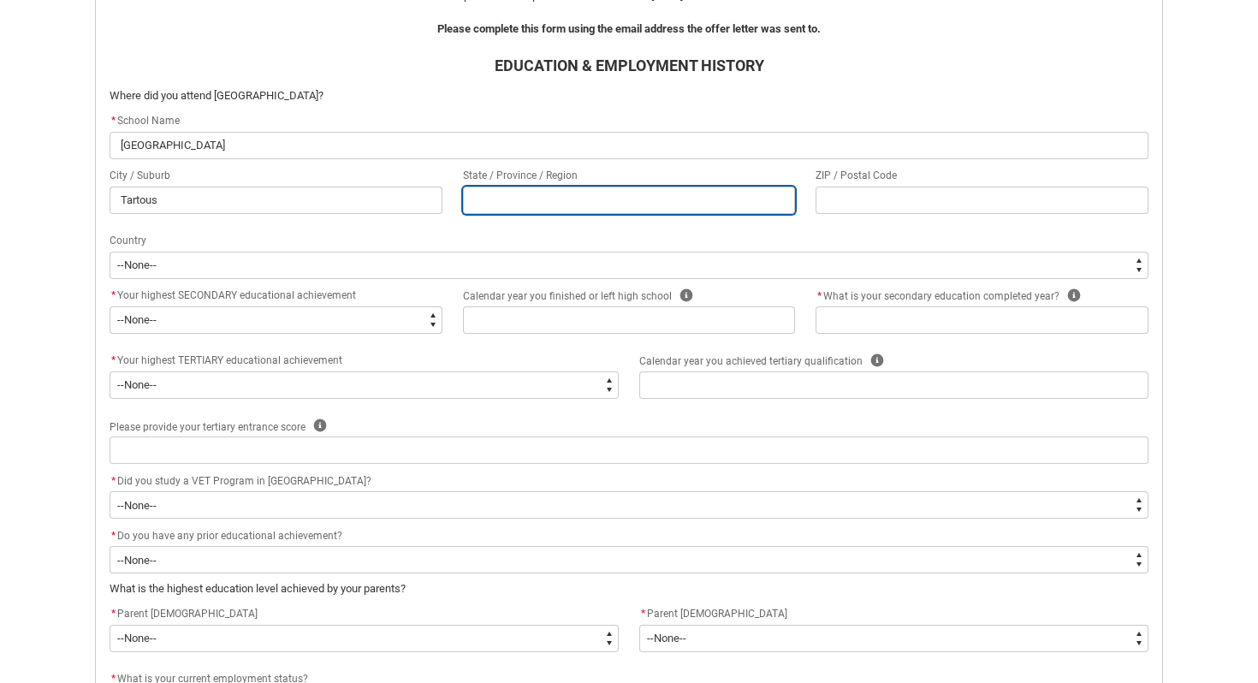
click at [520, 199] on input "REDU_Acceptance_Declaration flow" at bounding box center [629, 200] width 333 height 27
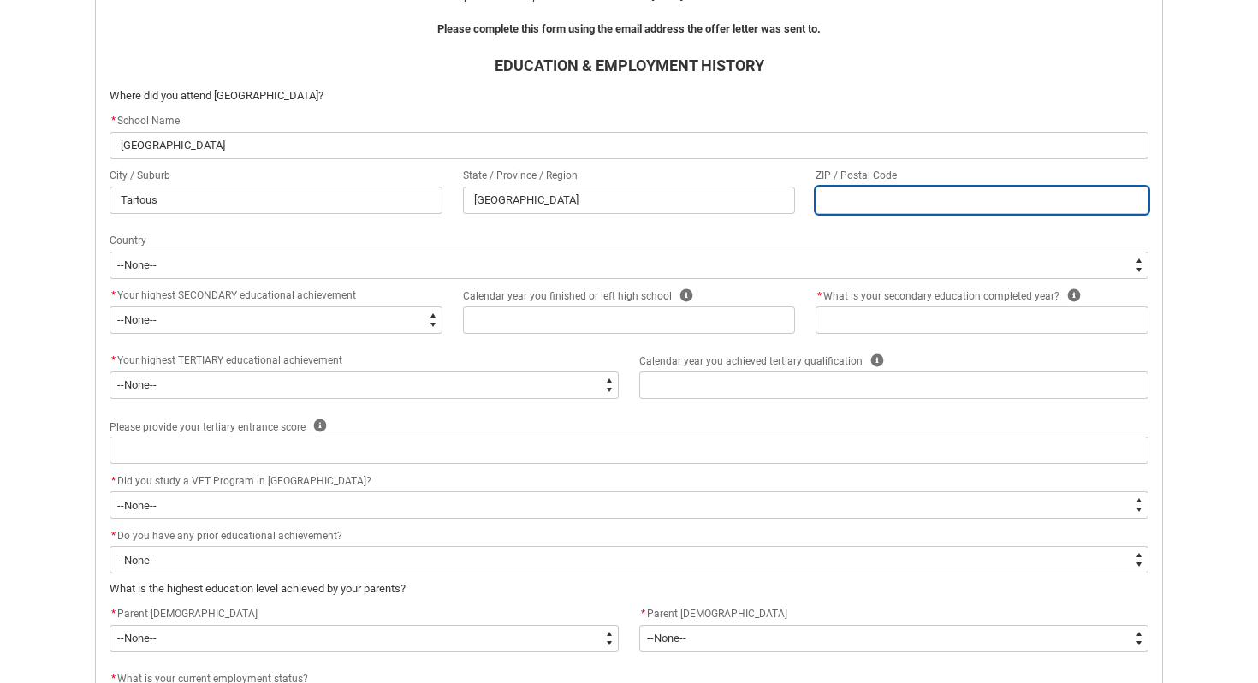
click at [854, 205] on input "REDU_Acceptance_Declaration flow" at bounding box center [982, 200] width 333 height 27
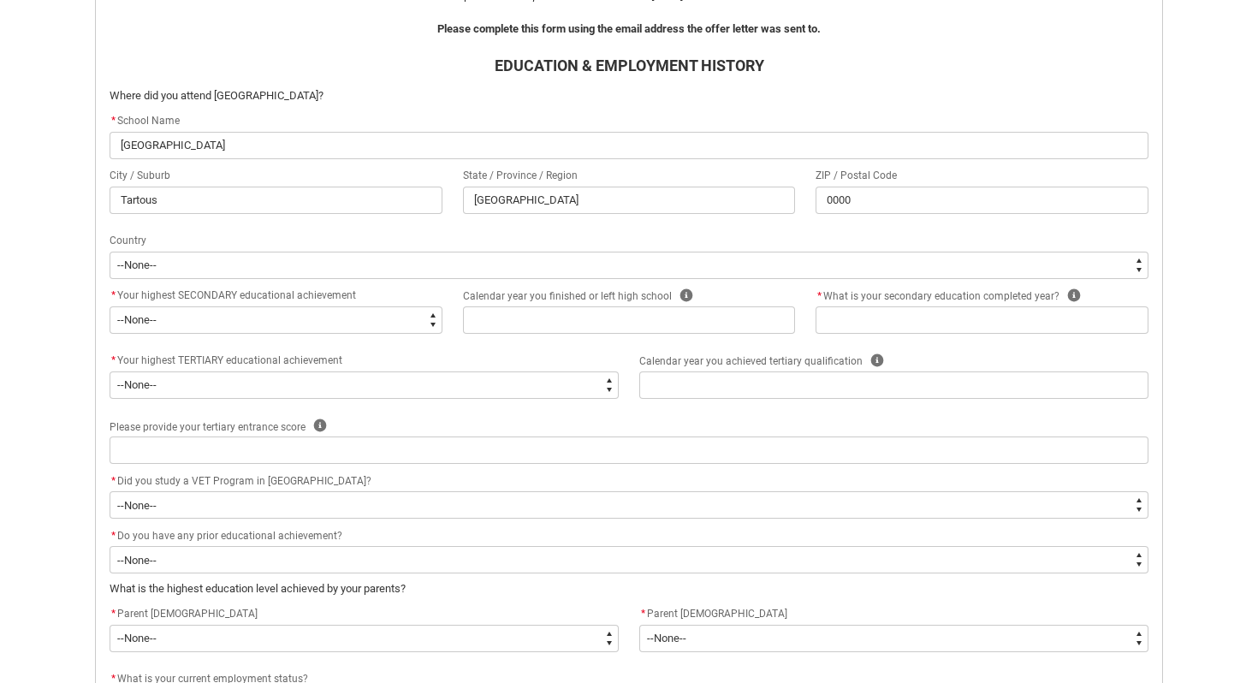
click at [466, 248] on div "Country" at bounding box center [629, 241] width 1039 height 21
click at [453, 282] on flowruntime-screen-field "Country --[GEOGRAPHIC_DATA]-- [GEOGRAPHIC_DATA] [GEOGRAPHIC_DATA] [GEOGRAPHIC_D…" at bounding box center [629, 258] width 1060 height 55
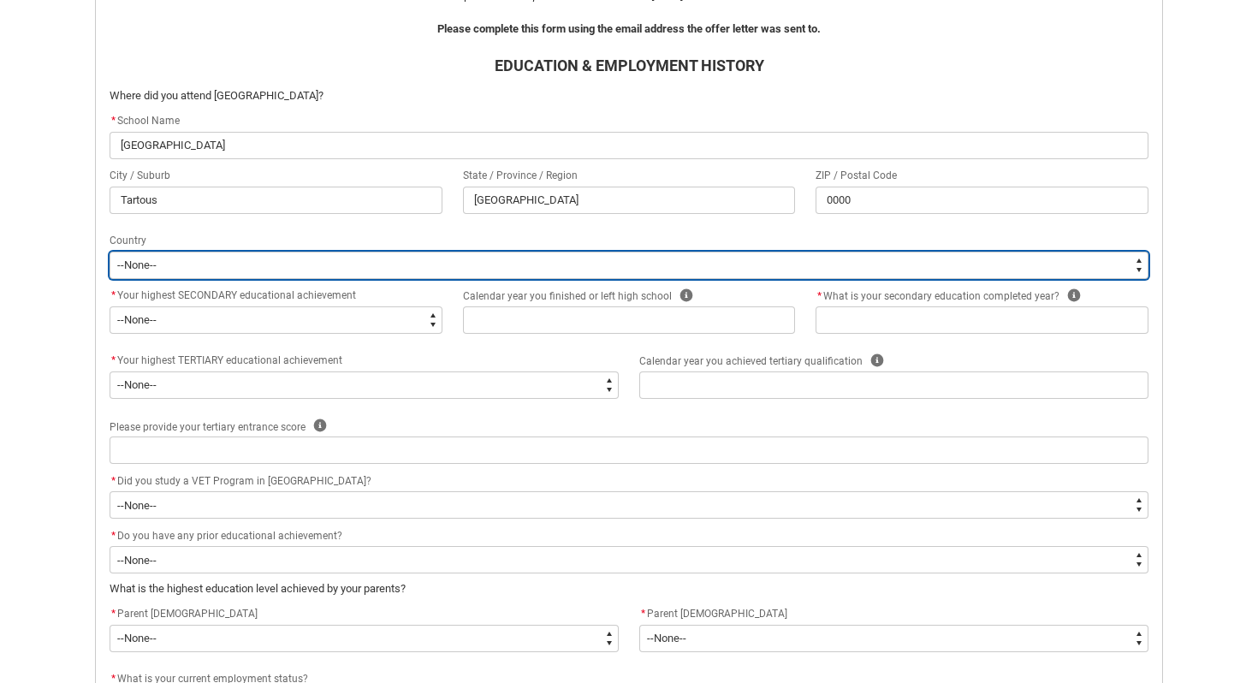
click at [453, 275] on select "--[GEOGRAPHIC_DATA]-- [GEOGRAPHIC_DATA] [GEOGRAPHIC_DATA] [GEOGRAPHIC_DATA] [GE…" at bounding box center [629, 265] width 1039 height 27
click at [110, 252] on select "--[GEOGRAPHIC_DATA]-- [GEOGRAPHIC_DATA] [GEOGRAPHIC_DATA] [GEOGRAPHIC_DATA] [GE…" at bounding box center [629, 265] width 1039 height 27
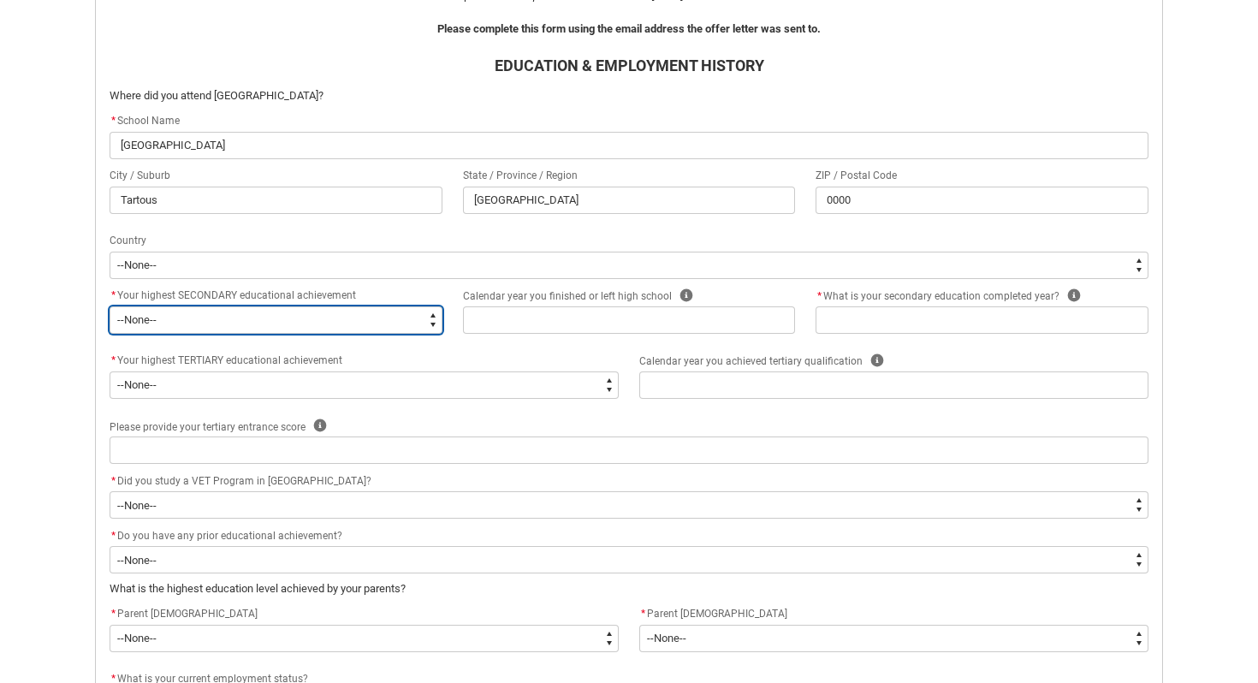
click at [248, 324] on select "--None-- Did not go to school Year 8 or below Year 9 or equivalent Completed Ye…" at bounding box center [276, 319] width 333 height 27
click at [110, 306] on select "--None-- Did not go to school Year 8 or below Year 9 or equivalent Completed Ye…" at bounding box center [276, 319] width 333 height 27
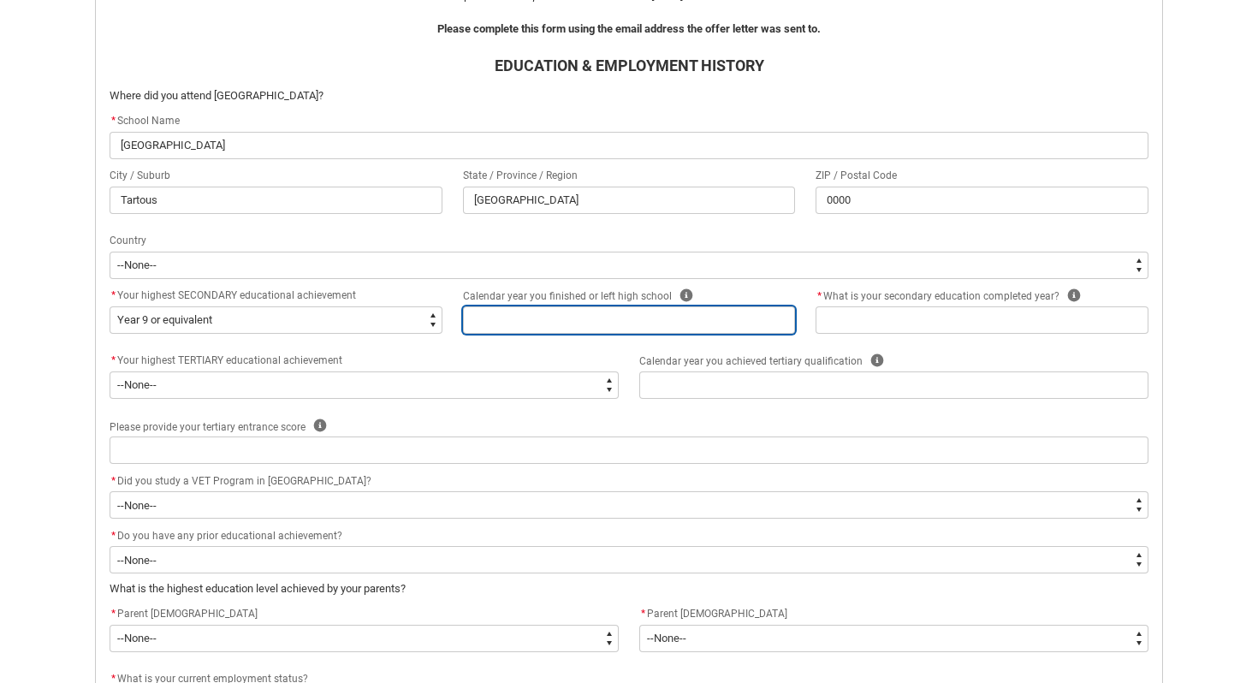
click at [554, 325] on input "REDU_Acceptance_Declaration flow" at bounding box center [629, 319] width 333 height 27
click at [603, 315] on input "2018" at bounding box center [629, 319] width 333 height 27
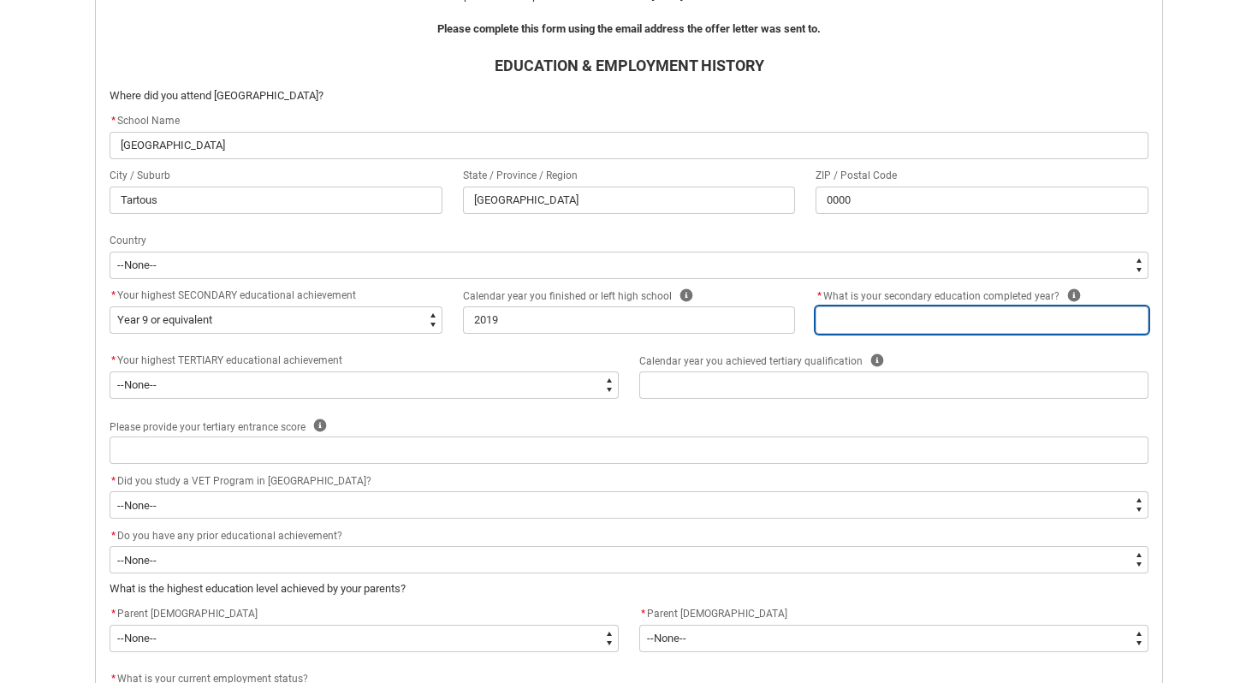
click at [910, 314] on input "REDU_Acceptance_Declaration flow" at bounding box center [982, 319] width 333 height 27
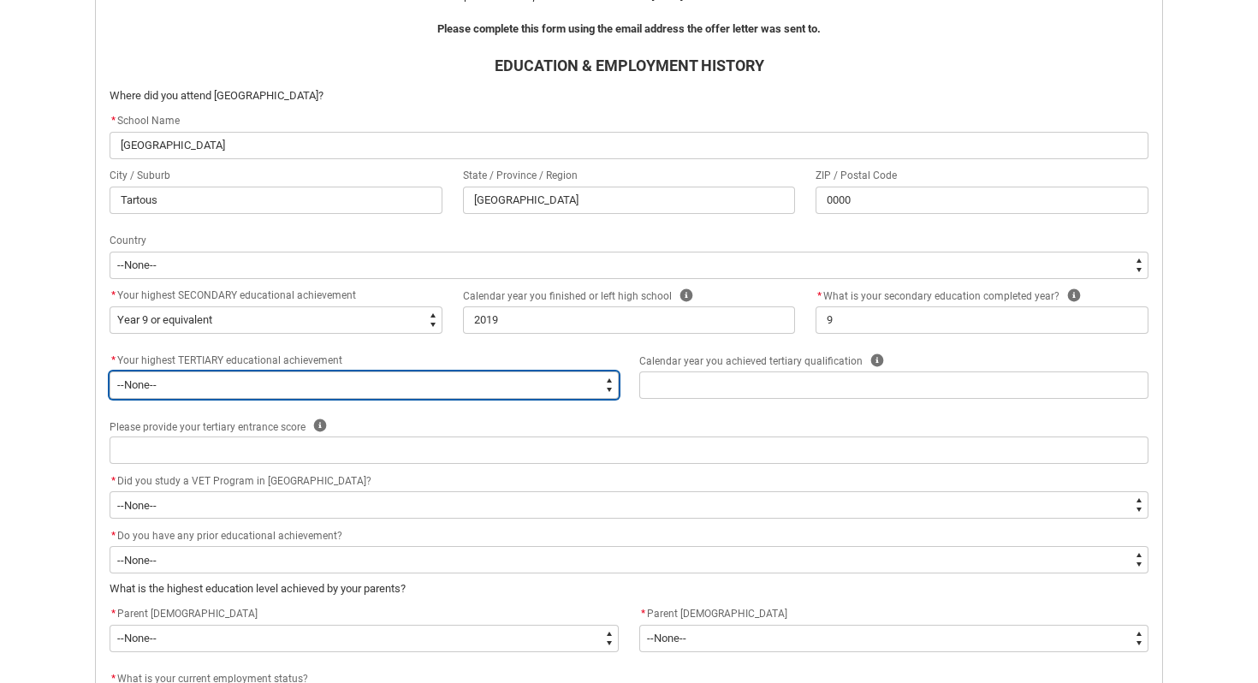
click at [218, 383] on select "--None-- A Complete Final Year of Secondary Education at School A Complete VET …" at bounding box center [364, 384] width 509 height 27
click at [110, 371] on select "--None-- A Complete Final Year of Secondary Education at School A Complete VET …" at bounding box center [364, 384] width 509 height 27
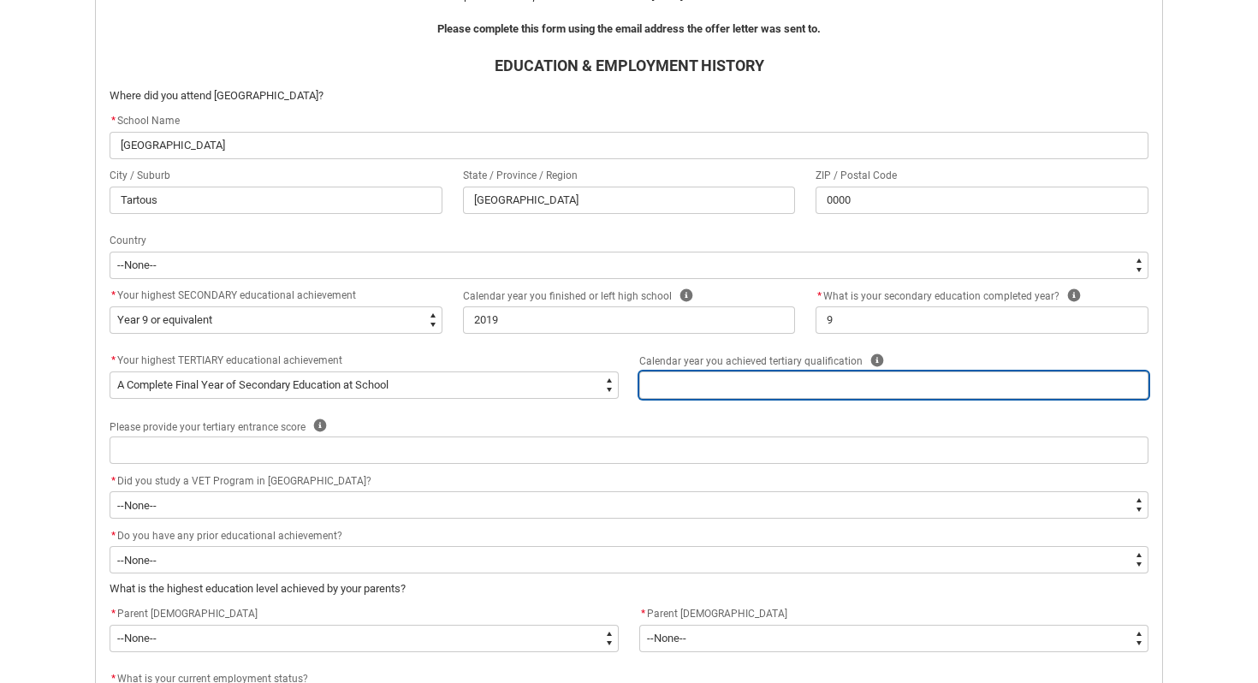
click at [750, 382] on input "REDU_Acceptance_Declaration flow" at bounding box center [893, 384] width 509 height 27
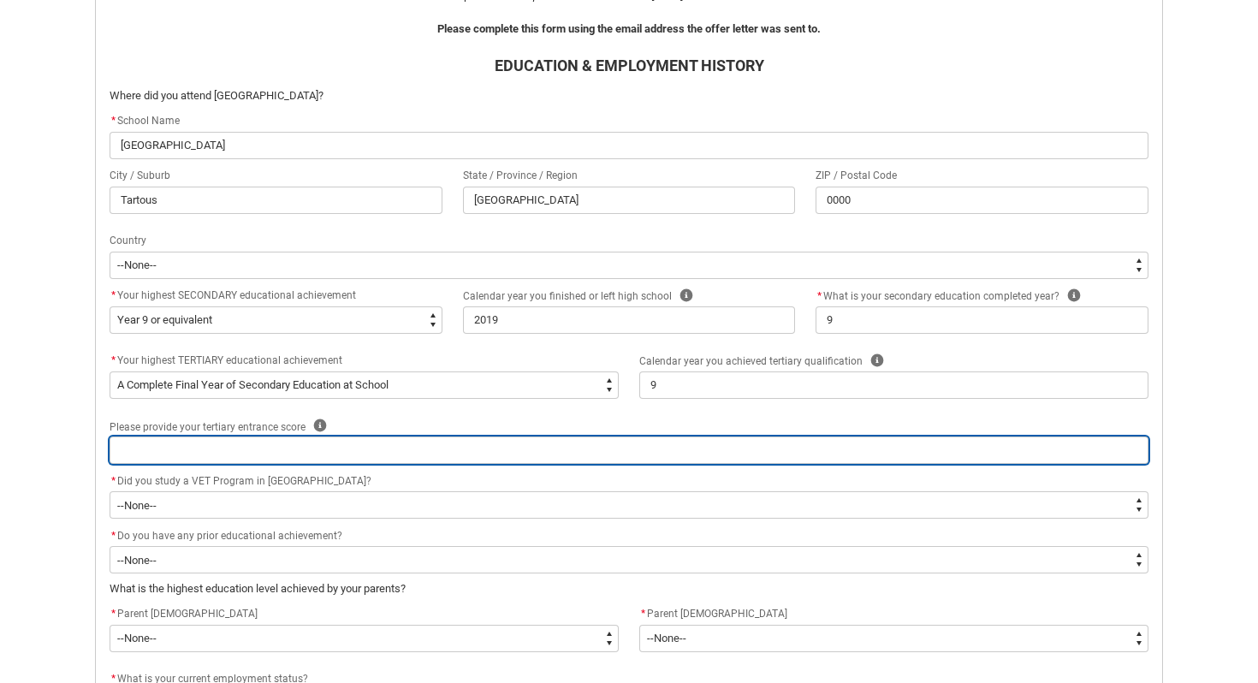
click at [278, 448] on input "REDU_Acceptance_Declaration flow" at bounding box center [629, 450] width 1039 height 27
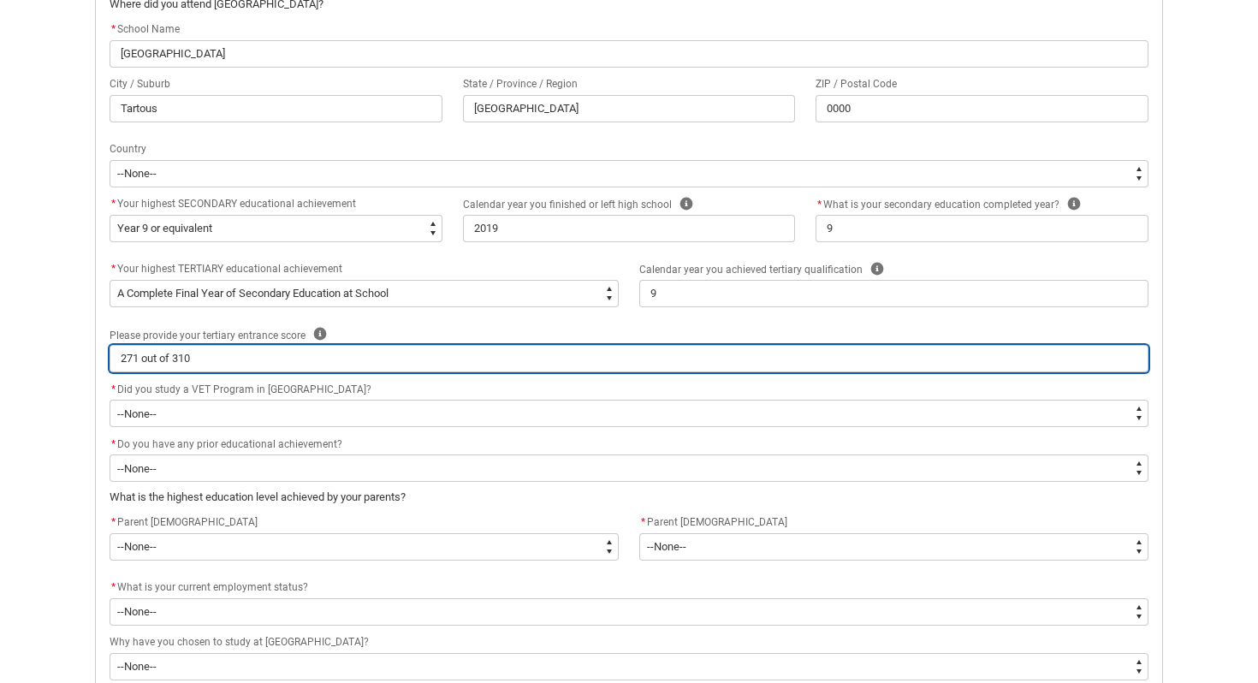
scroll to position [587, 0]
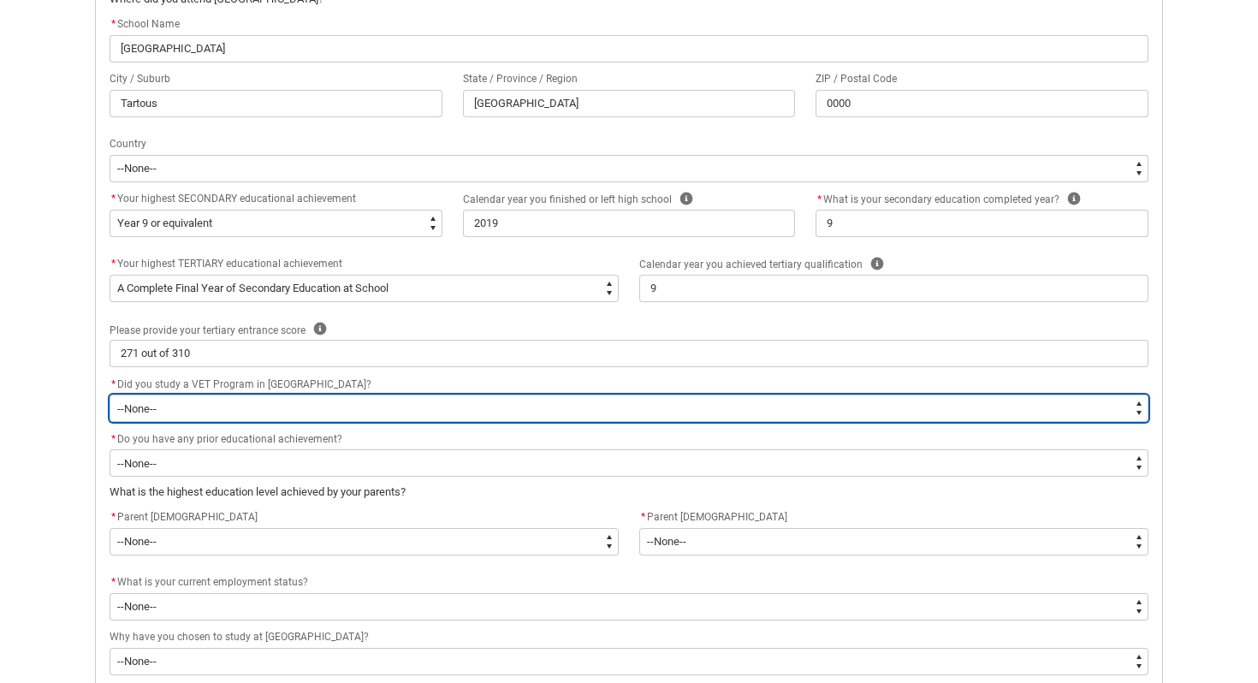
click at [163, 412] on select "--None-- Yes No" at bounding box center [629, 408] width 1039 height 27
click at [110, 395] on select "--None-- Yes No" at bounding box center [629, 408] width 1039 height 27
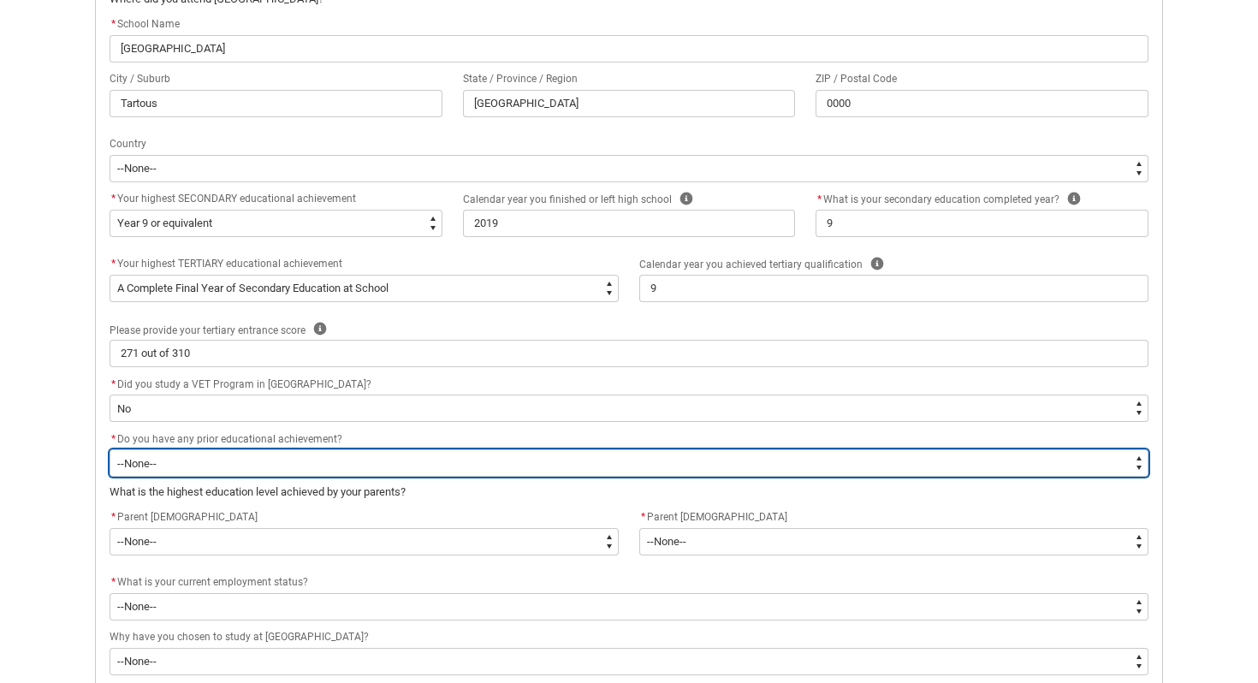
click at [165, 468] on select "--None-- Yes No" at bounding box center [629, 462] width 1039 height 27
click at [110, 449] on select "--None-- Yes No" at bounding box center [629, 462] width 1039 height 27
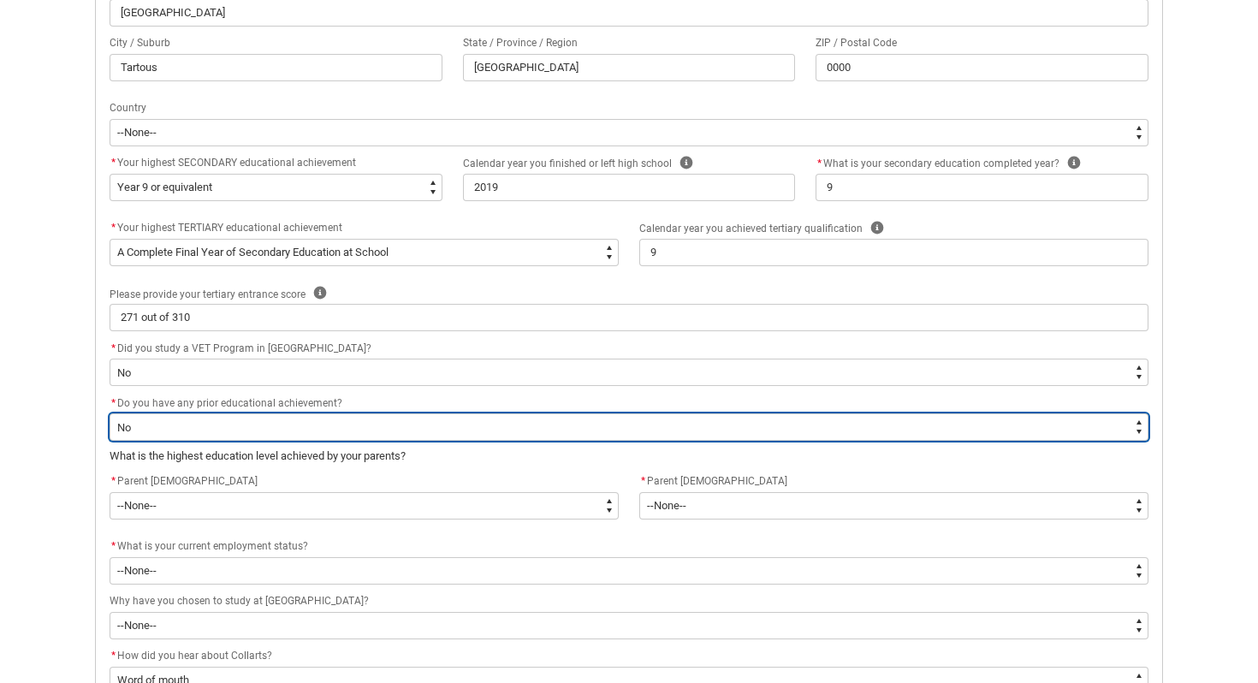
scroll to position [627, 0]
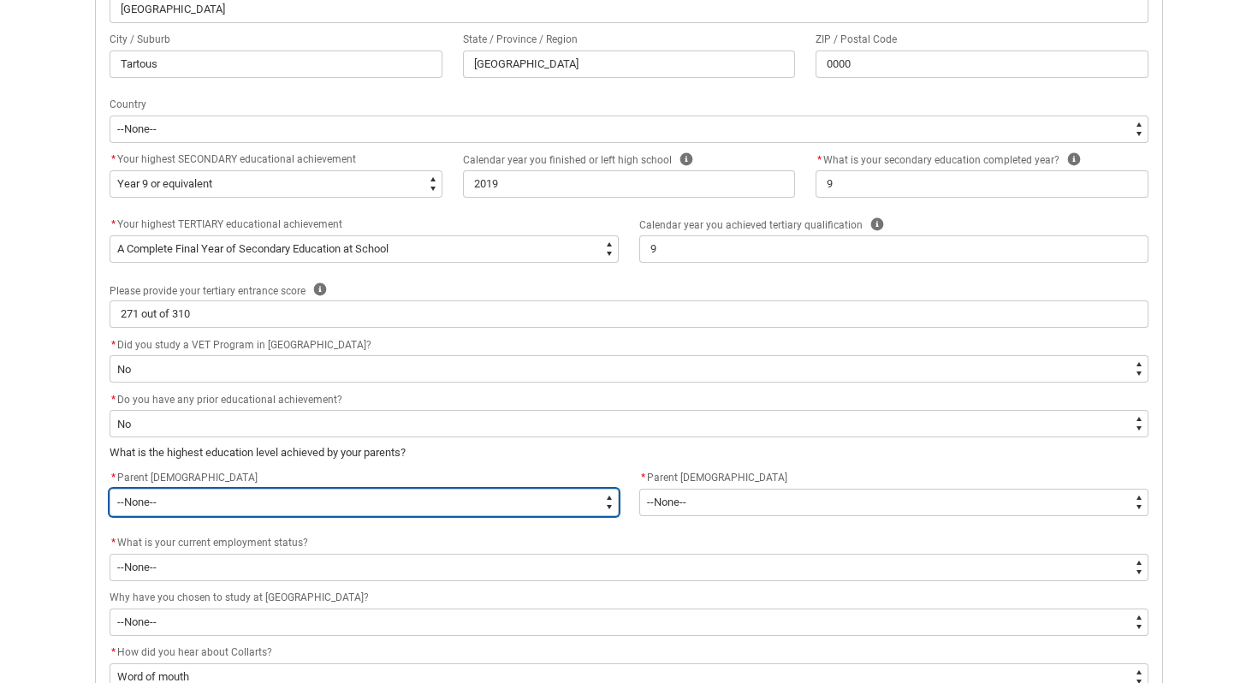
click at [170, 506] on select "--None-- Postgraduate qualification (e.g. Postgraduate Diploma, Master's, PhD) …" at bounding box center [364, 502] width 509 height 27
click at [110, 489] on select "--None-- Postgraduate qualification (e.g. Postgraduate Diploma, Master's, PhD) …" at bounding box center [364, 502] width 509 height 27
click at [250, 504] on select "--None-- Postgraduate qualification (e.g. Postgraduate Diploma, Master's, PhD) …" at bounding box center [364, 502] width 509 height 27
click at [110, 489] on select "--None-- Postgraduate qualification (e.g. Postgraduate Diploma, Master's, PhD) …" at bounding box center [364, 502] width 509 height 27
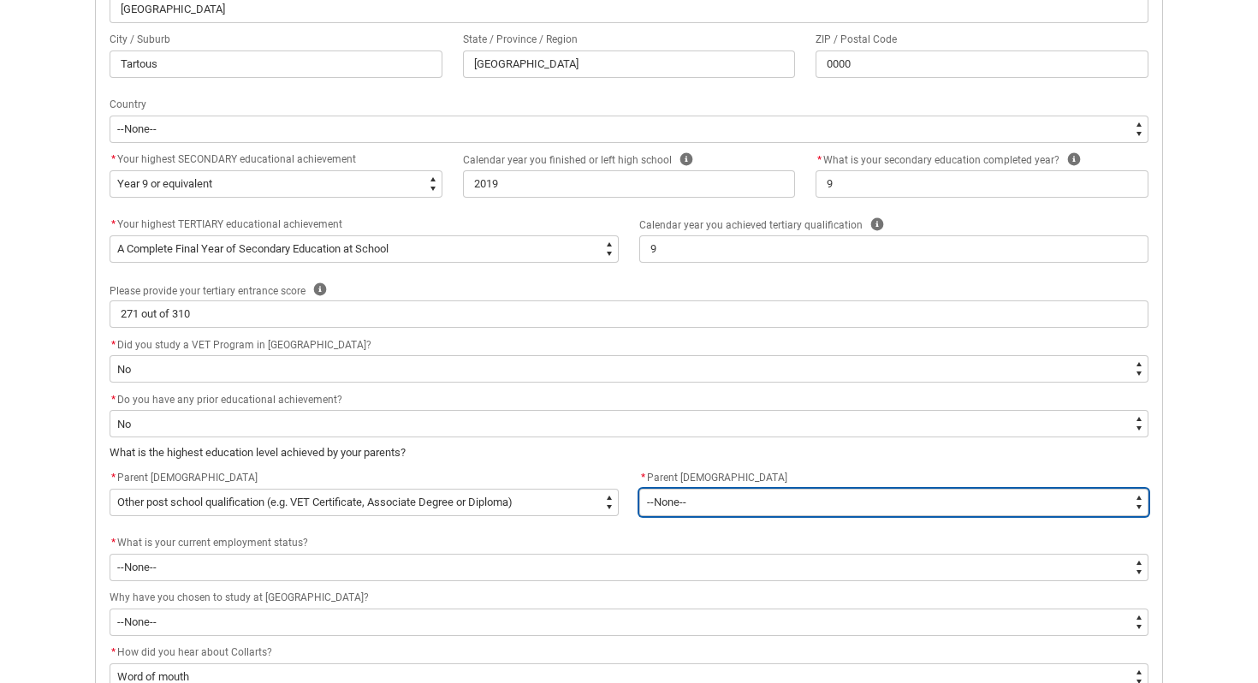
click at [704, 490] on select "--None-- Postgraduate qualification (e.g. Postgraduate Diploma, Master's, PhD) …" at bounding box center [893, 502] width 509 height 27
click at [639, 489] on select "--None-- Postgraduate qualification (e.g. Postgraduate Diploma, Master's, PhD) …" at bounding box center [893, 502] width 509 height 27
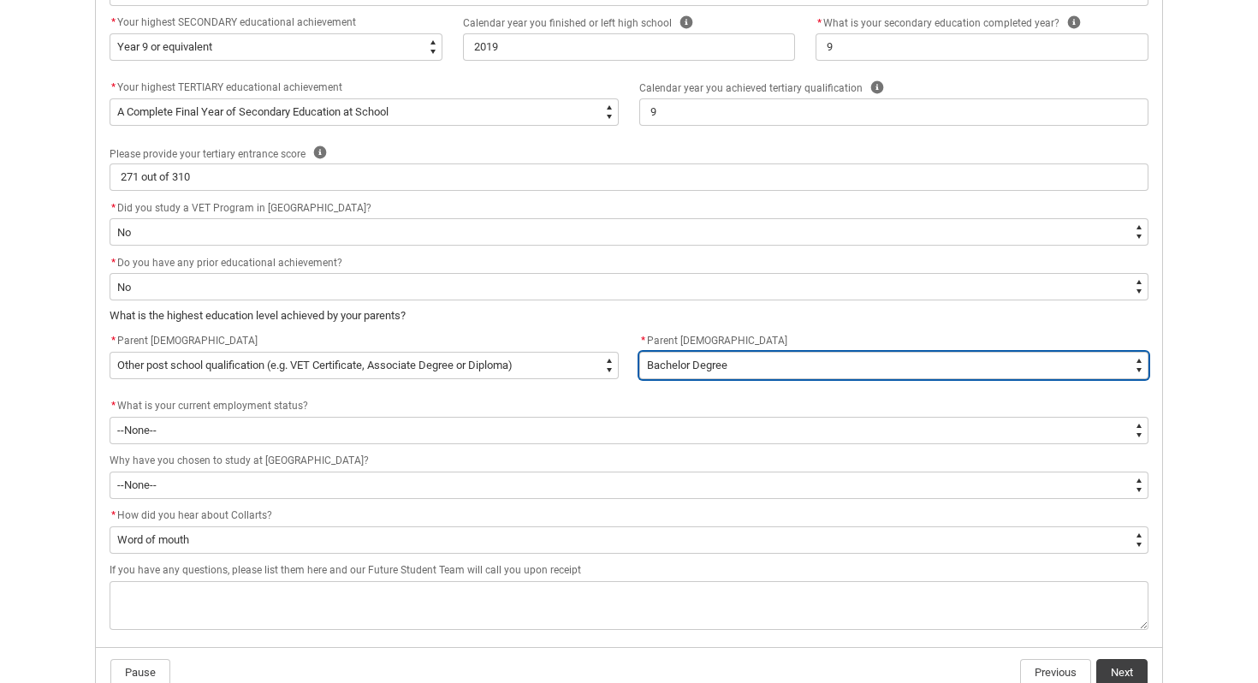
scroll to position [770, 0]
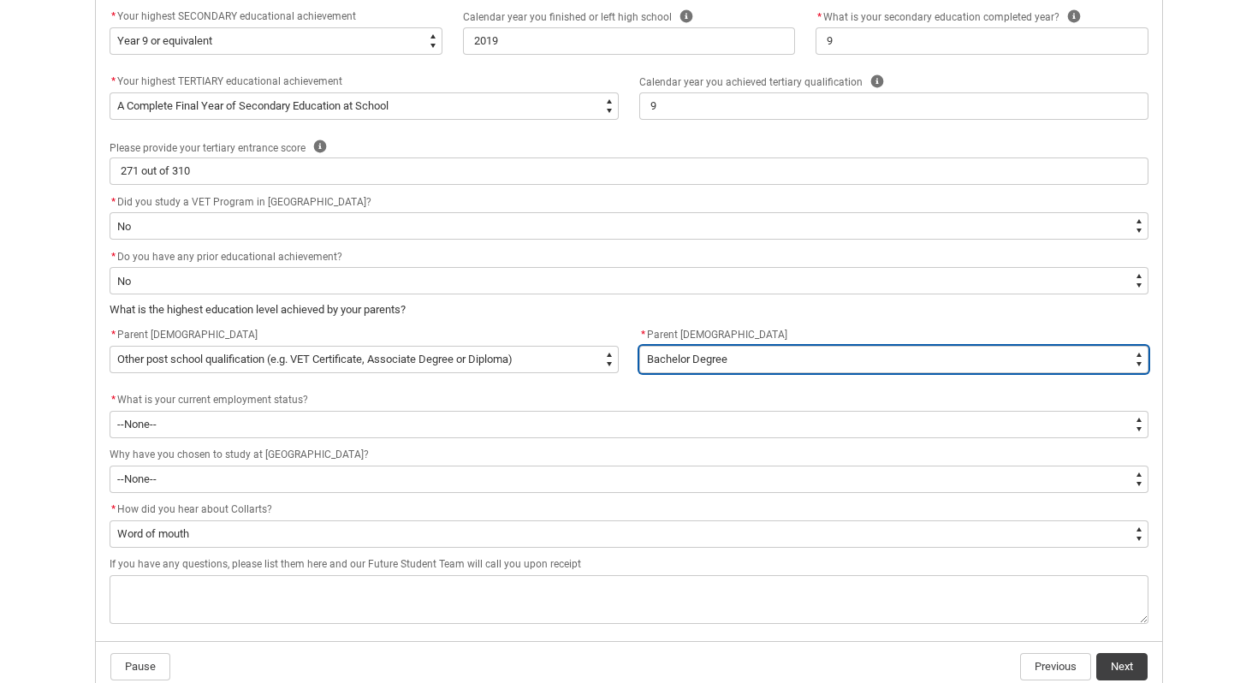
click at [724, 357] on select "--None-- Postgraduate qualification (e.g. Postgraduate Diploma, Master's, PhD) …" at bounding box center [893, 359] width 509 height 27
click at [639, 346] on select "--None-- Postgraduate qualification (e.g. Postgraduate Diploma, Master's, PhD) …" at bounding box center [893, 359] width 509 height 27
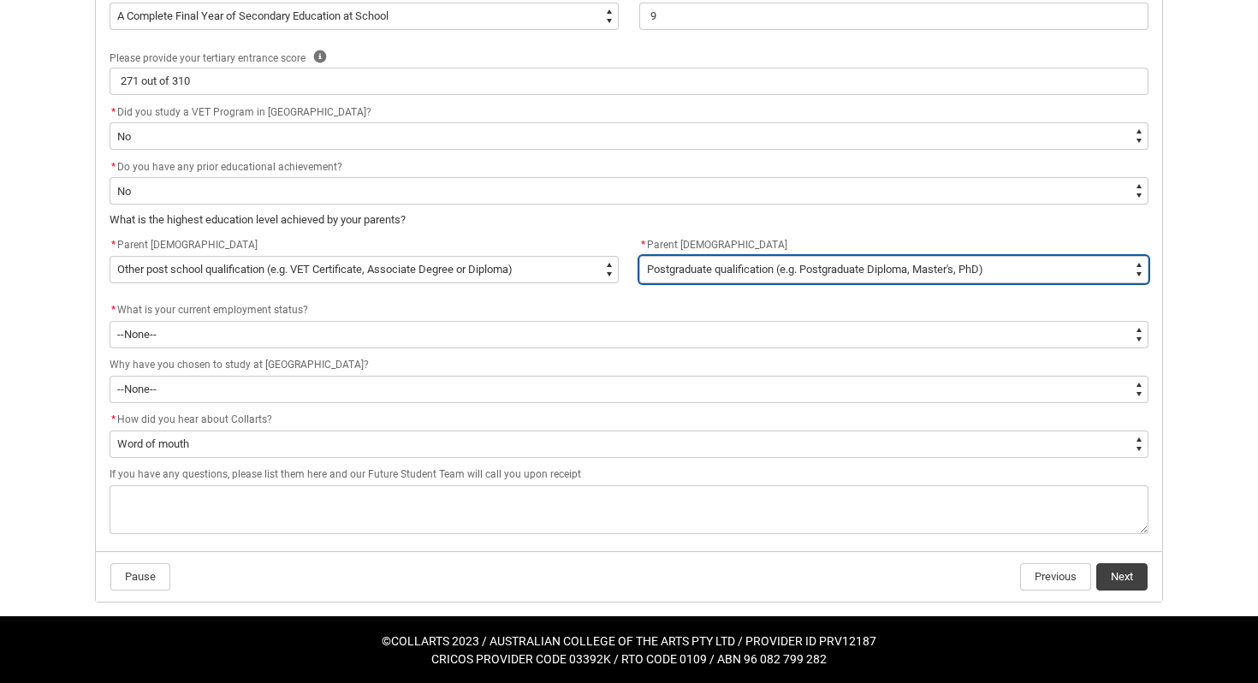
scroll to position [862, 0]
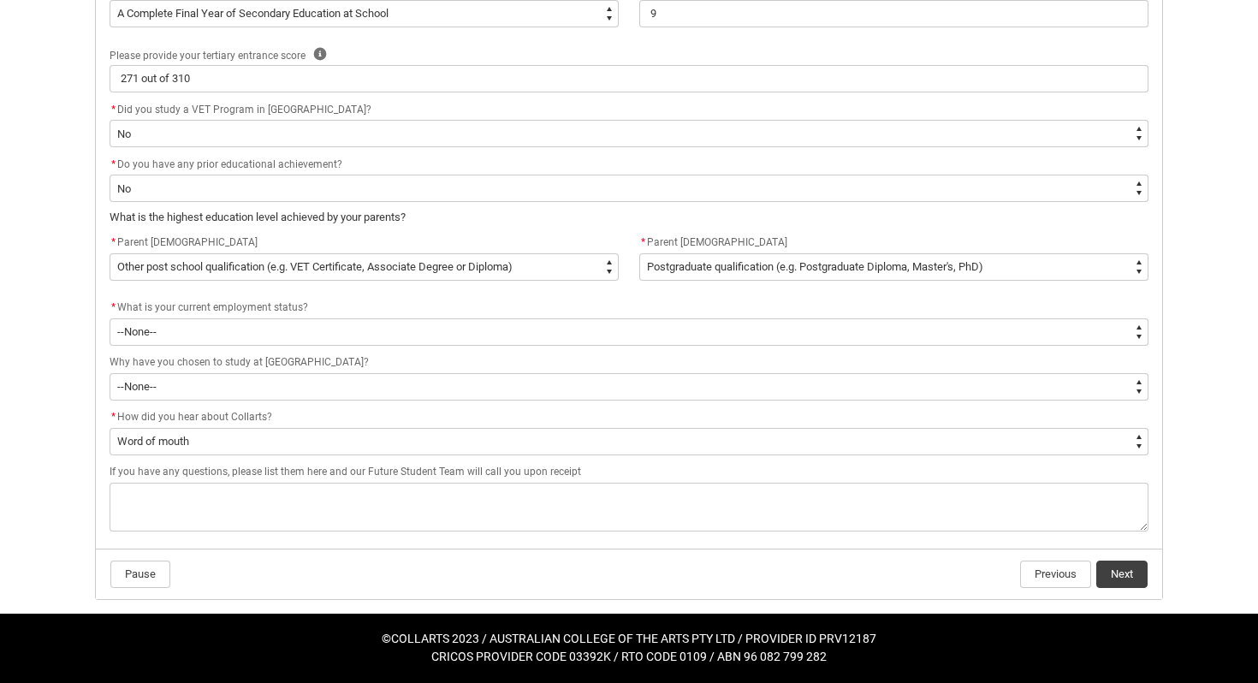
click at [465, 346] on flowruntime-screen-field "* What is your current employment status? * --None-- [DEMOGRAPHIC_DATA] [DEMOGR…" at bounding box center [629, 325] width 1060 height 55
click at [395, 350] on flowruntime-screen-field "* What is your current employment status? * --None-- [DEMOGRAPHIC_DATA] [DEMOGR…" at bounding box center [629, 325] width 1060 height 55
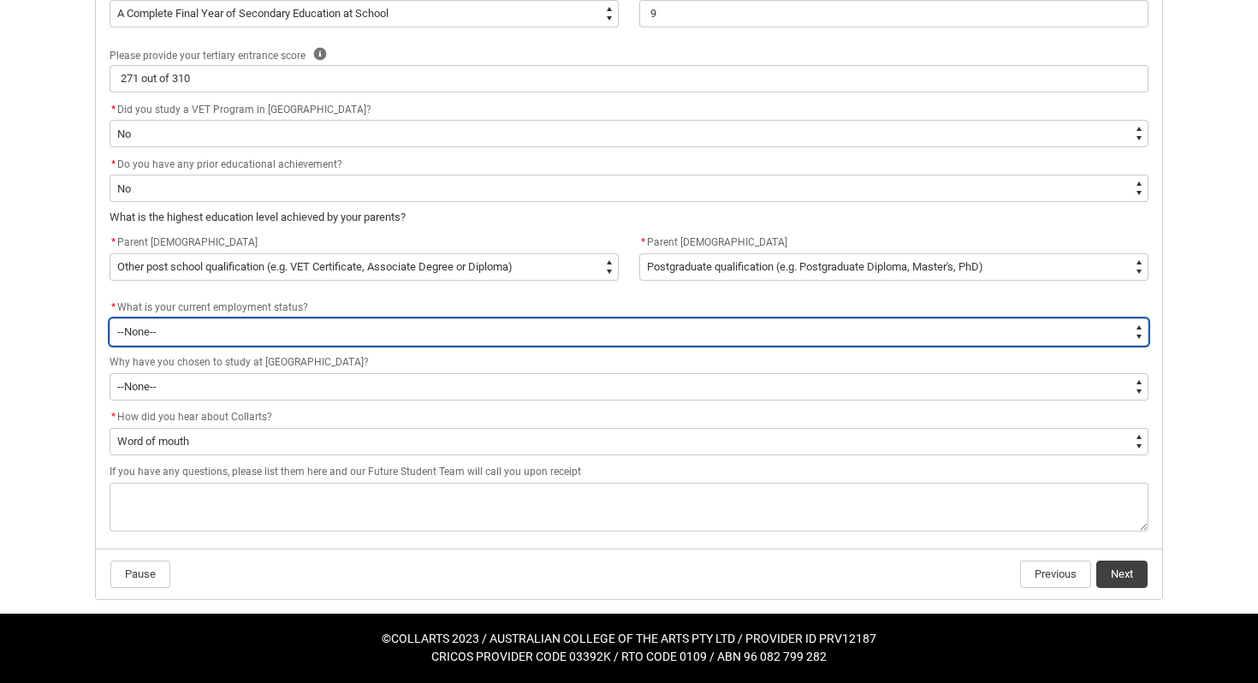
click at [389, 336] on select "--None-- [DEMOGRAPHIC_DATA] [DEMOGRAPHIC_DATA] [DEMOGRAPHIC_DATA] - not employi…" at bounding box center [629, 331] width 1039 height 27
click at [350, 328] on select "--None-- [DEMOGRAPHIC_DATA] [DEMOGRAPHIC_DATA] [DEMOGRAPHIC_DATA] - not employi…" at bounding box center [629, 331] width 1039 height 27
click at [110, 318] on select "--None-- [DEMOGRAPHIC_DATA] [DEMOGRAPHIC_DATA] [DEMOGRAPHIC_DATA] - not employi…" at bounding box center [629, 331] width 1039 height 27
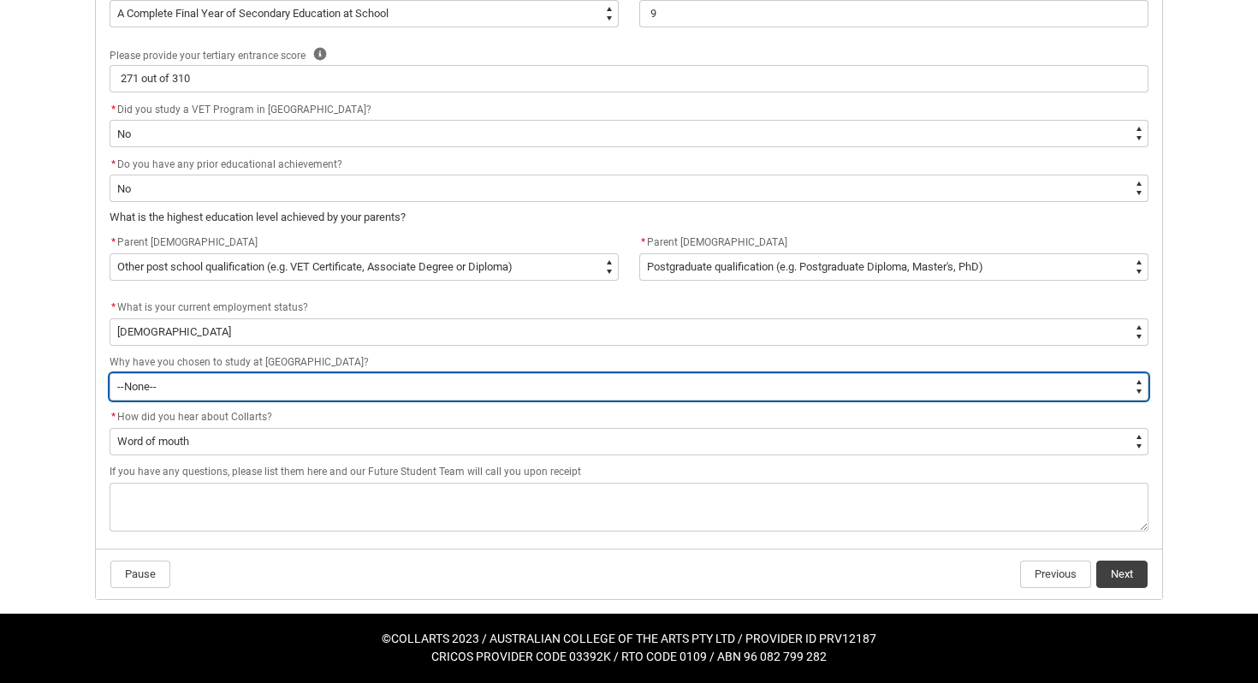
click at [278, 389] on select "--None-- To get a job To develop my existing business To start my own business …" at bounding box center [629, 386] width 1039 height 27
click at [110, 373] on select "--None-- To get a job To develop my existing business To start my own business …" at bounding box center [629, 386] width 1039 height 27
click at [261, 377] on select "--None-- To get a job To develop my existing business To start my own business …" at bounding box center [629, 386] width 1039 height 27
click at [110, 373] on select "--None-- To get a job To develop my existing business To start my own business …" at bounding box center [629, 386] width 1039 height 27
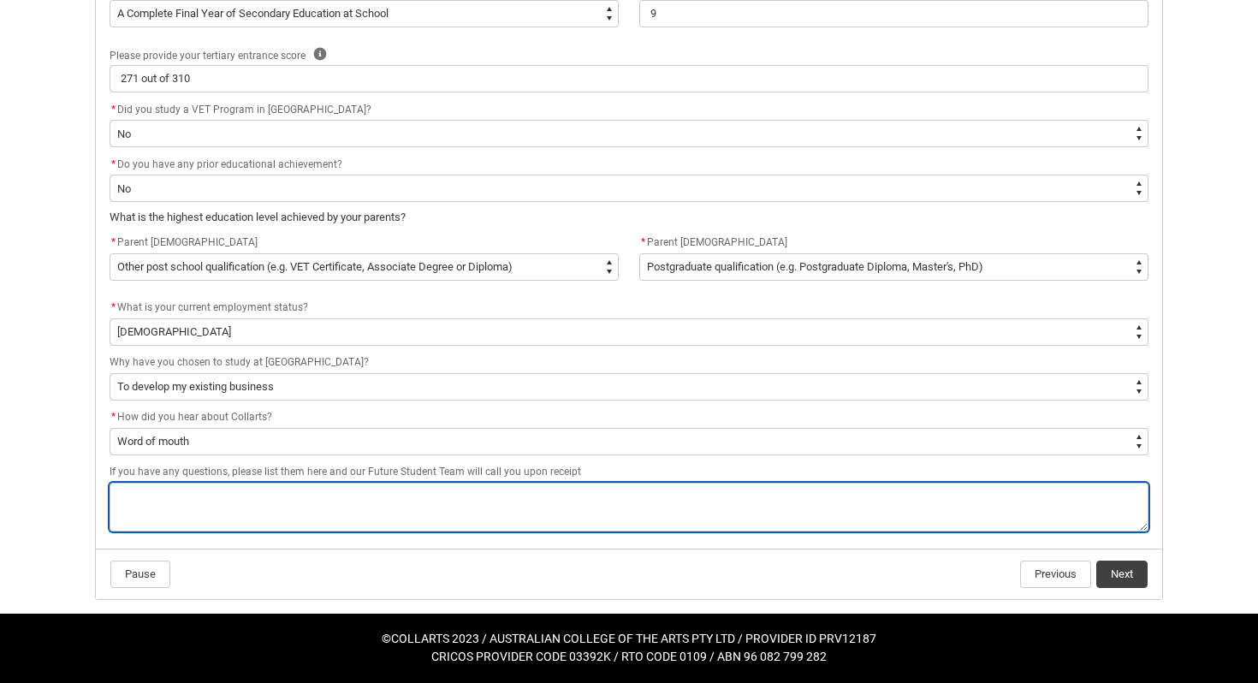
click at [195, 485] on textarea "REDU_Acceptance_Declaration flow" at bounding box center [629, 507] width 1039 height 49
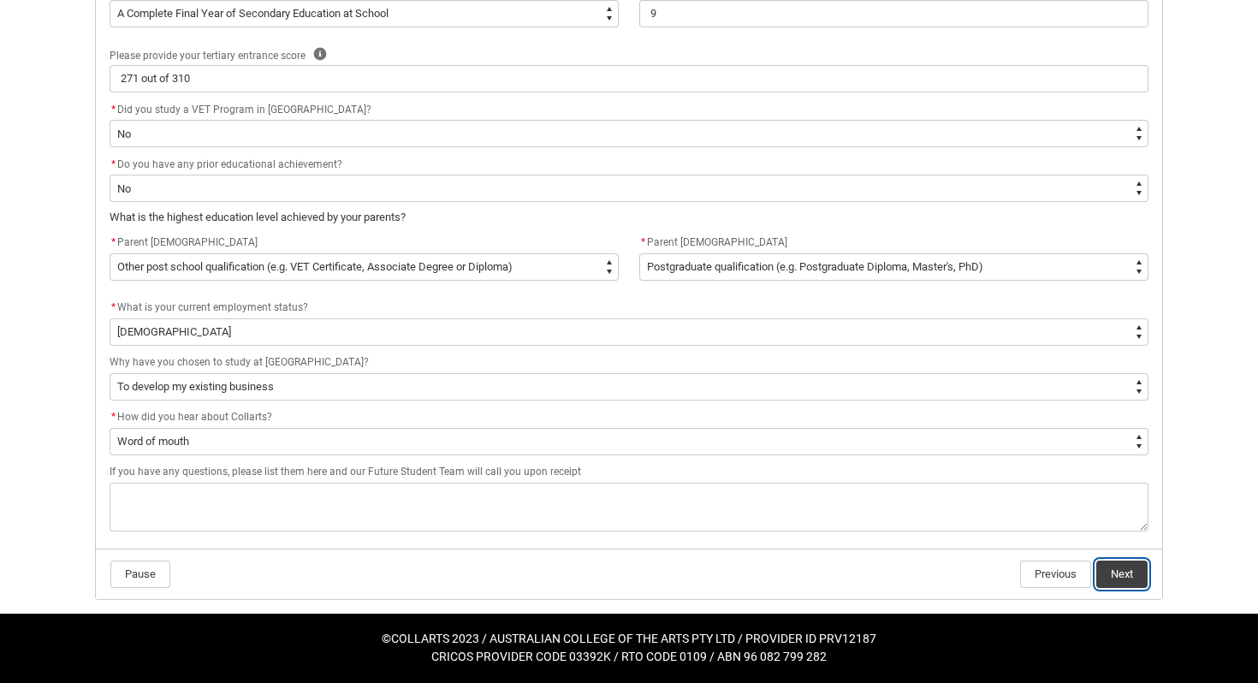
click at [1125, 570] on button "Next" at bounding box center [1121, 574] width 51 height 27
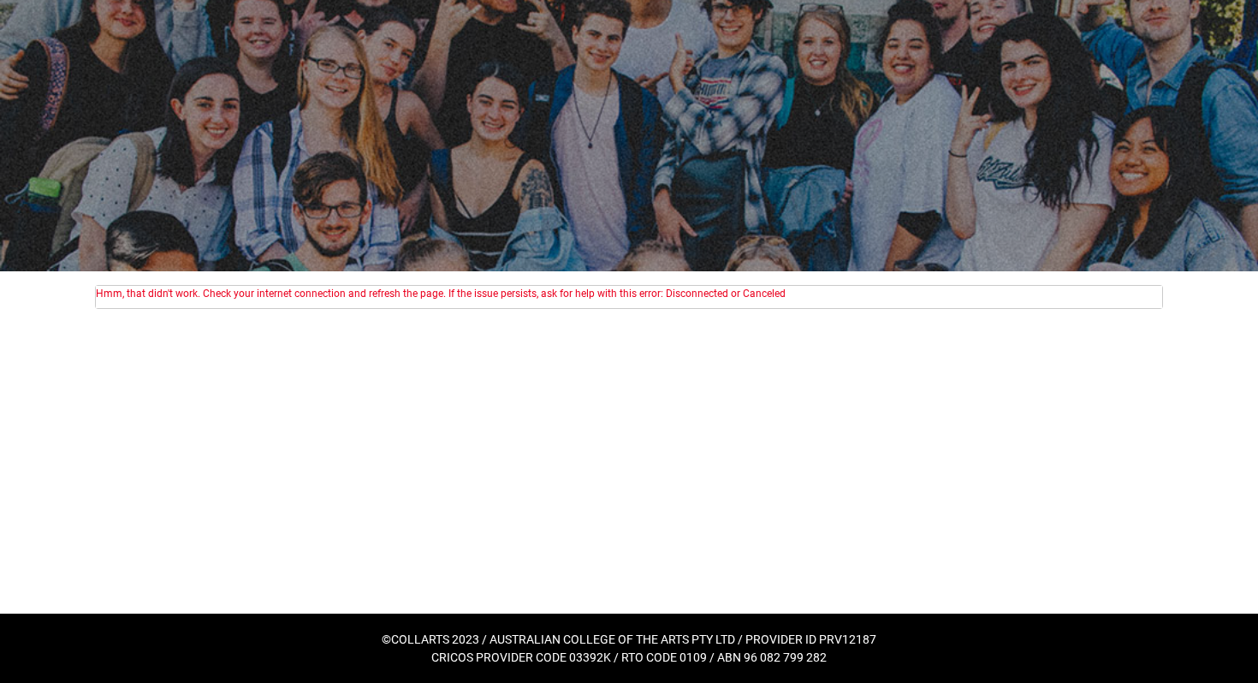
click at [647, 537] on div "Hmm, that didn't work. Check your internet connection and refresh the page. If …" at bounding box center [629, 442] width 1096 height 342
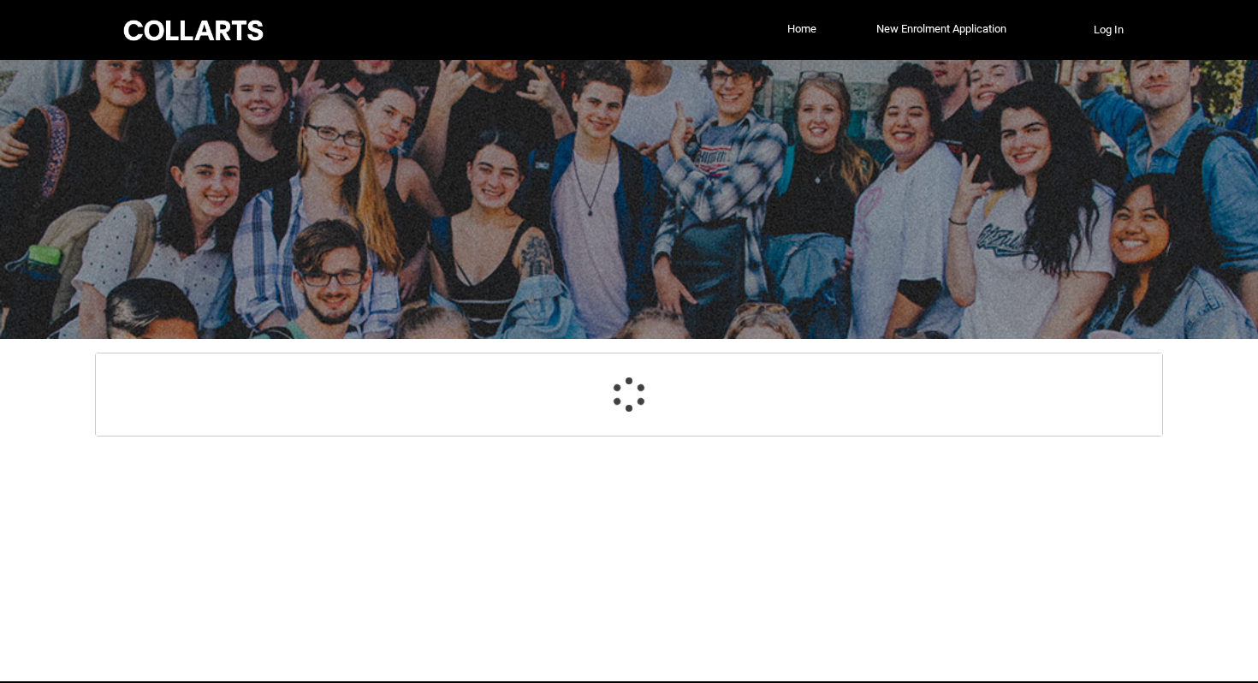
select select "GenderOptions.[DEMOGRAPHIC_DATA]"
select select "MailingCountry_Options.1101"
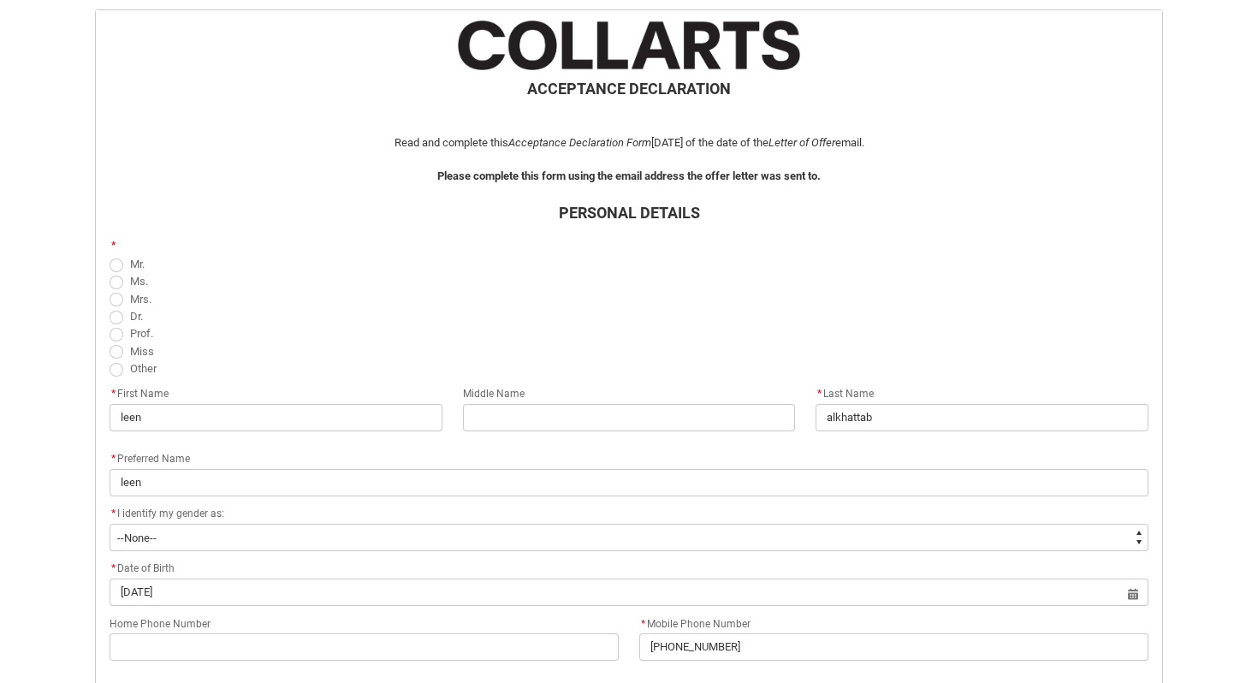
scroll to position [351, 0]
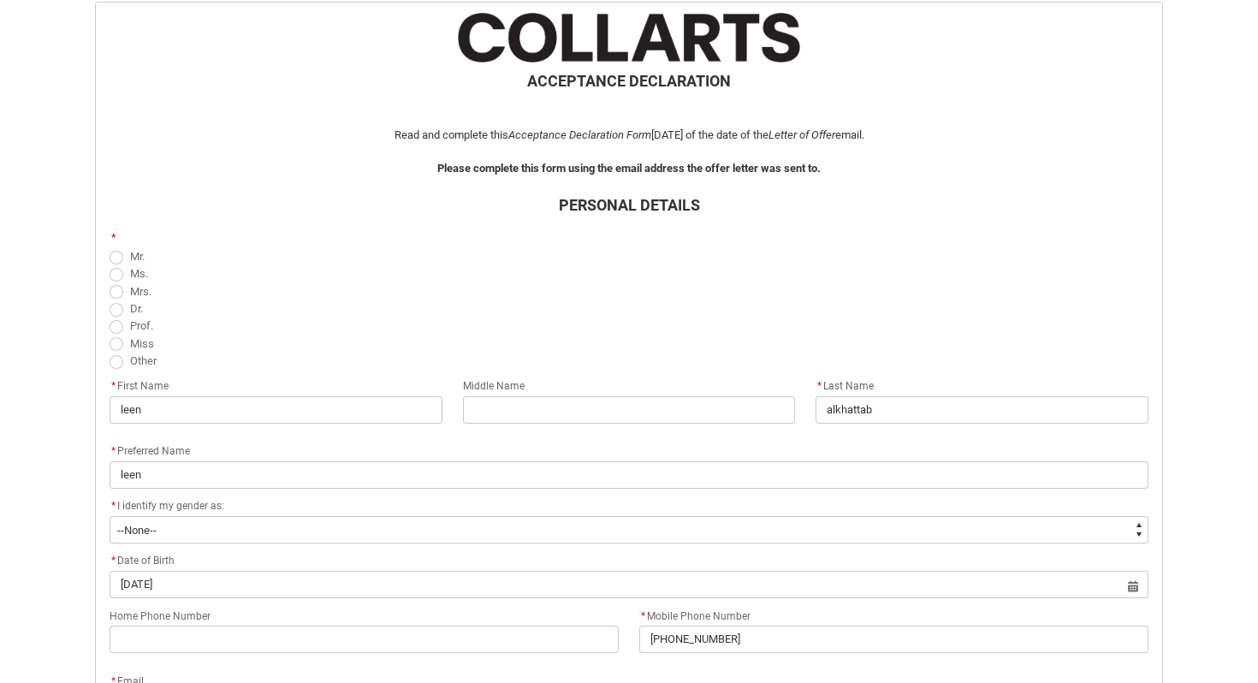
click at [117, 274] on span "REDU_Acceptance_Declaration flow" at bounding box center [117, 275] width 14 height 14
click at [110, 264] on input "Ms." at bounding box center [109, 264] width 1 height 1
radio input "true"
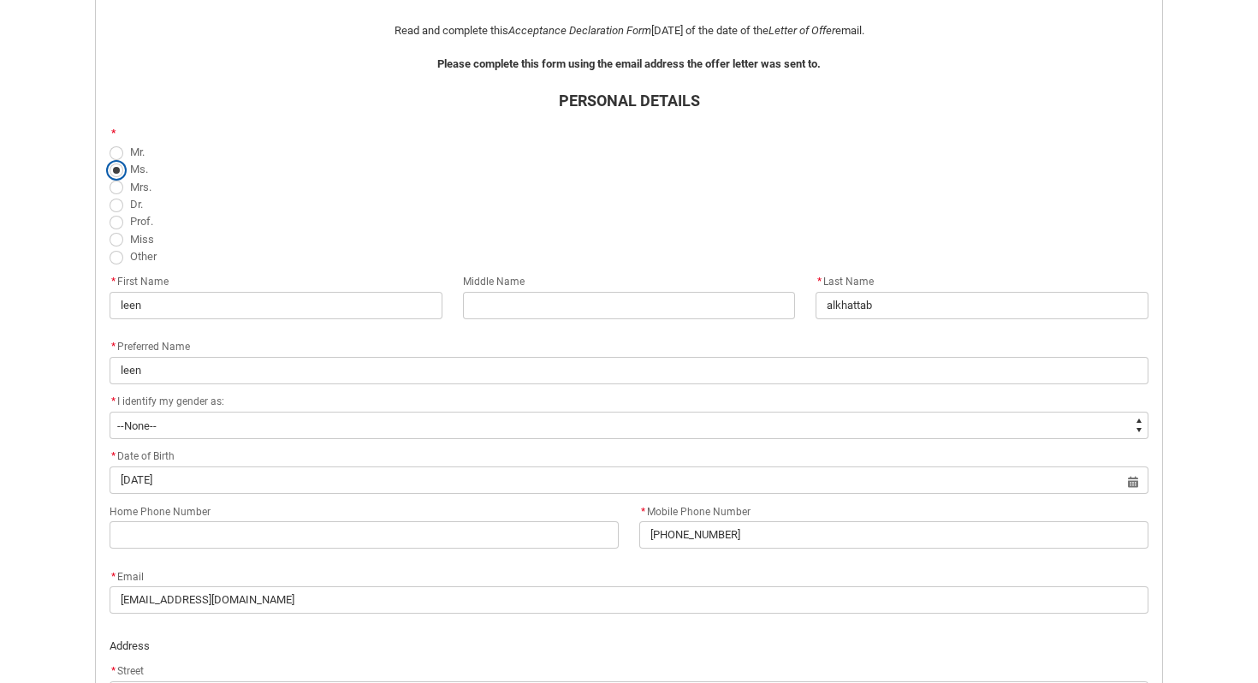
scroll to position [463, 0]
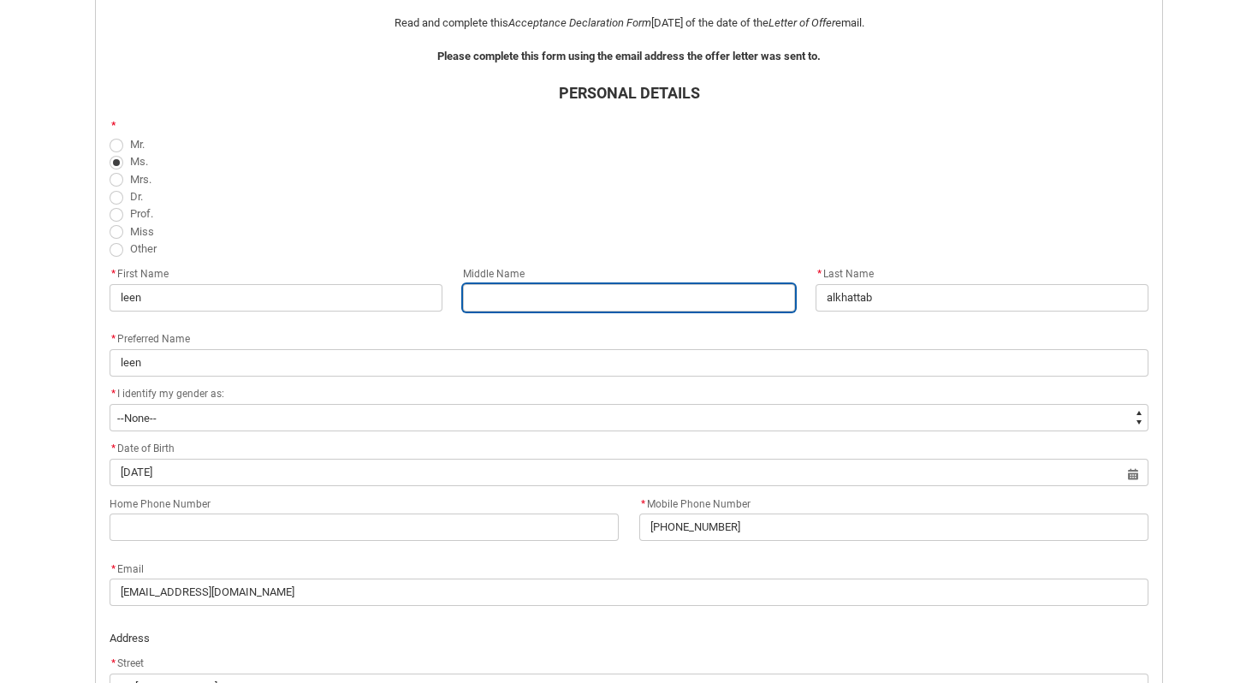
click at [539, 285] on input "REDU_Acceptance_Declaration flow" at bounding box center [629, 297] width 333 height 27
type lightning-primitive-input-simple "Abdullatif"
type input "Abdullatif"
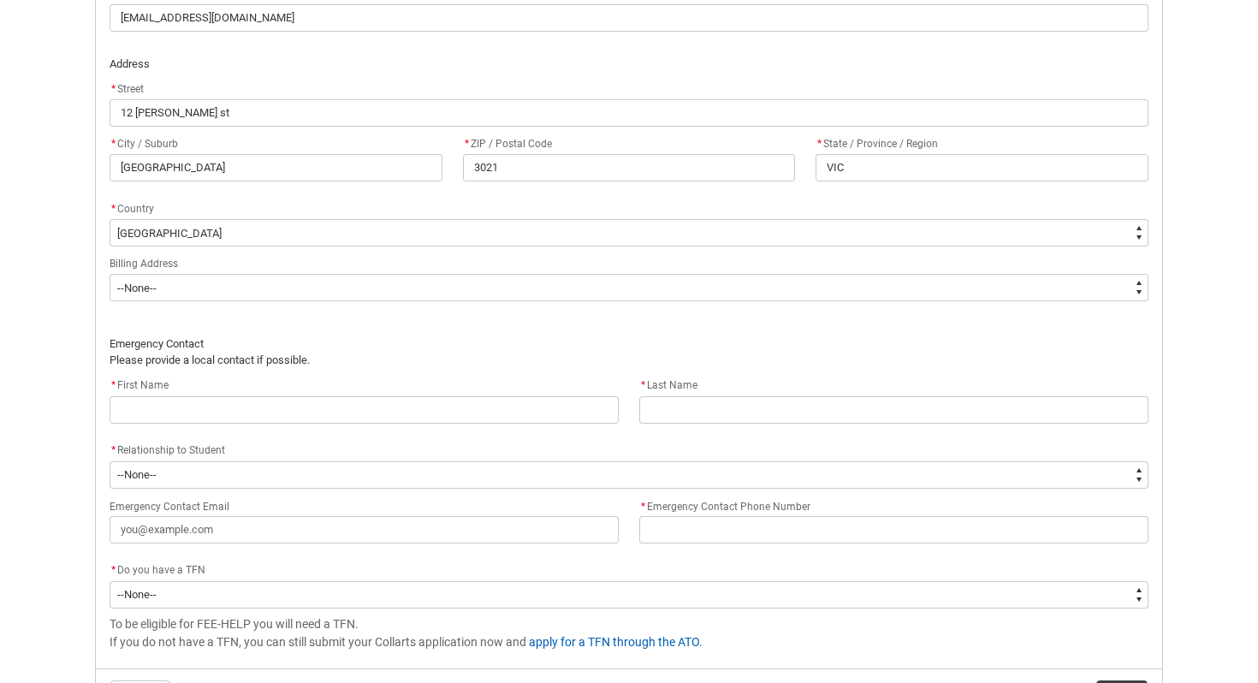
scroll to position [1043, 0]
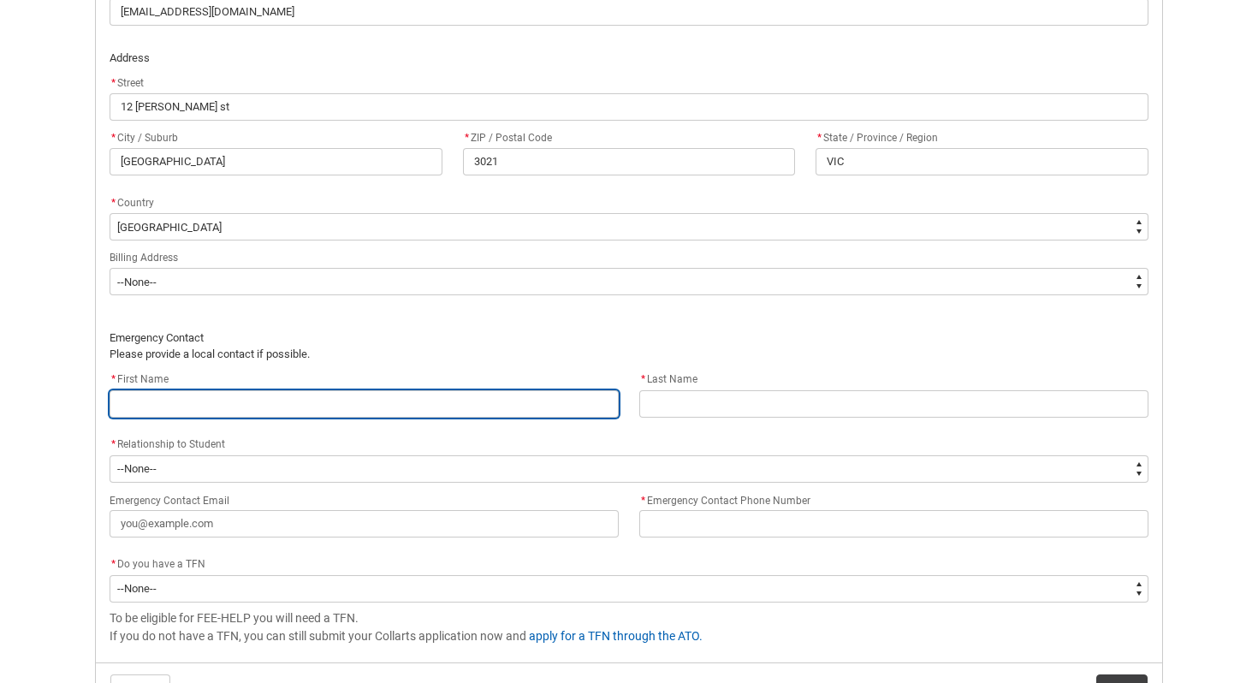
click at [359, 394] on input "REDU_Acceptance_Declaration flow" at bounding box center [364, 403] width 509 height 27
type lightning-primitive-input-simple "m"
type input "m"
type lightning-primitive-input-simple "ma"
type input "ma"
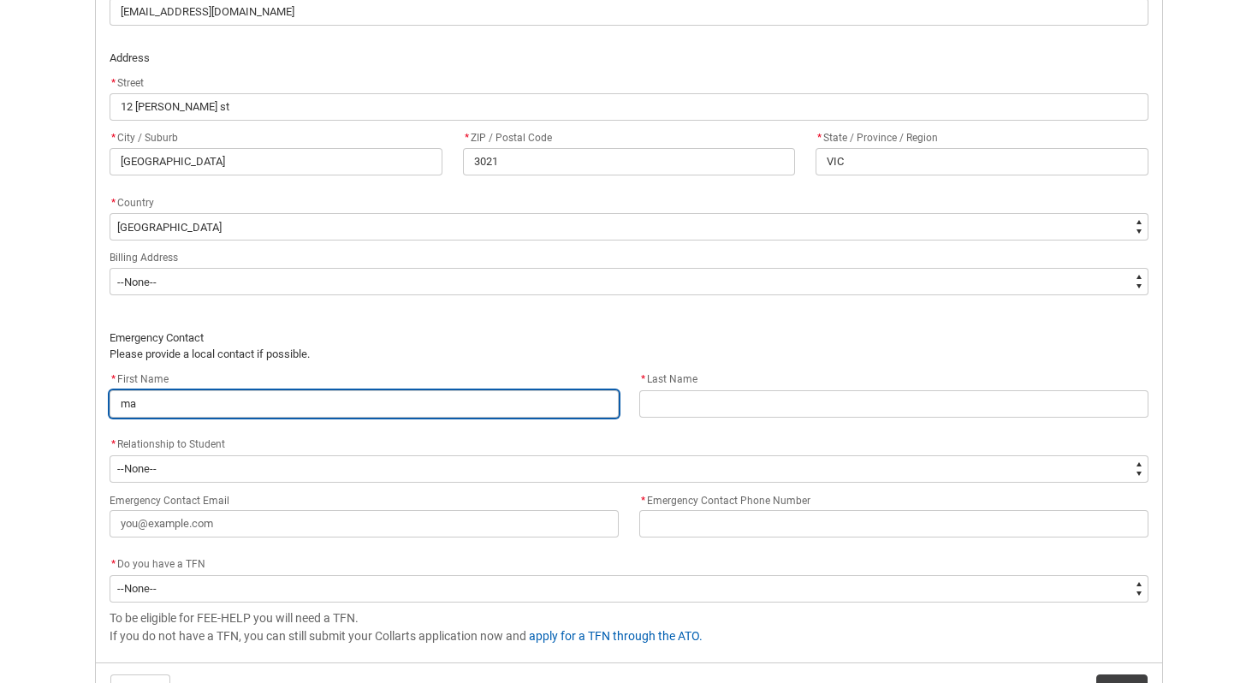
type lightning-primitive-input-simple "mah"
type input "mah"
type lightning-primitive-input-simple "maha"
type input "maha"
type lightning-primitive-input-simple "maha"
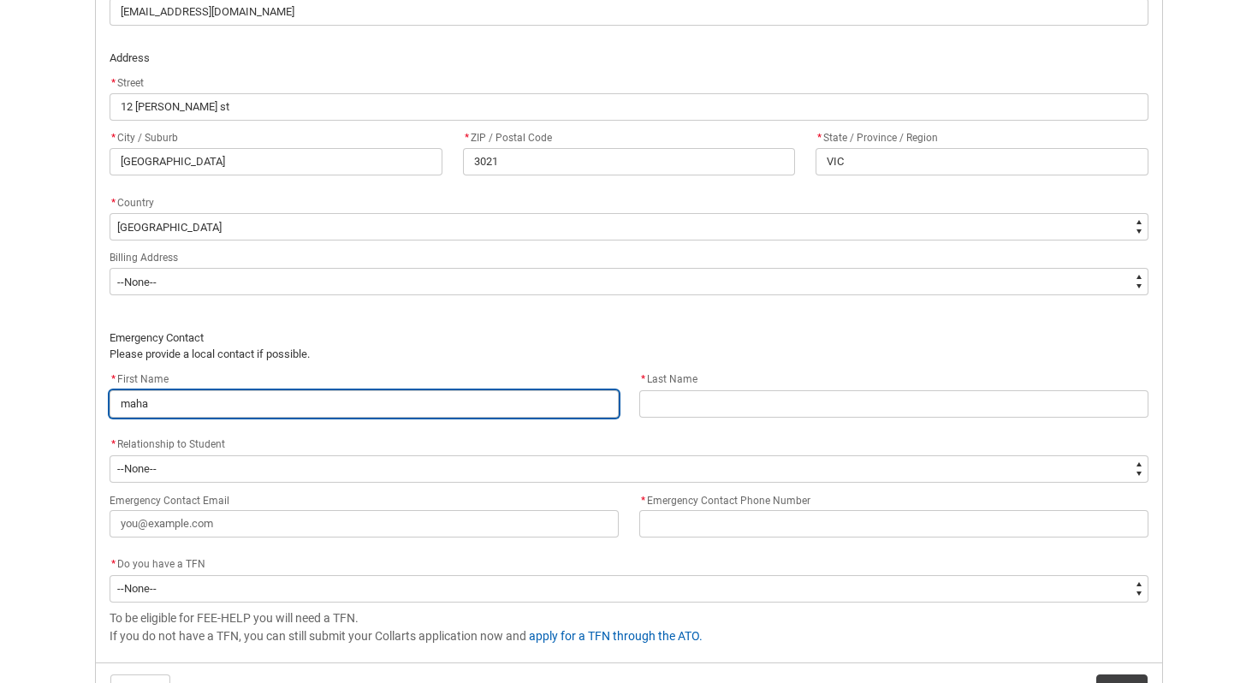
type input "maha"
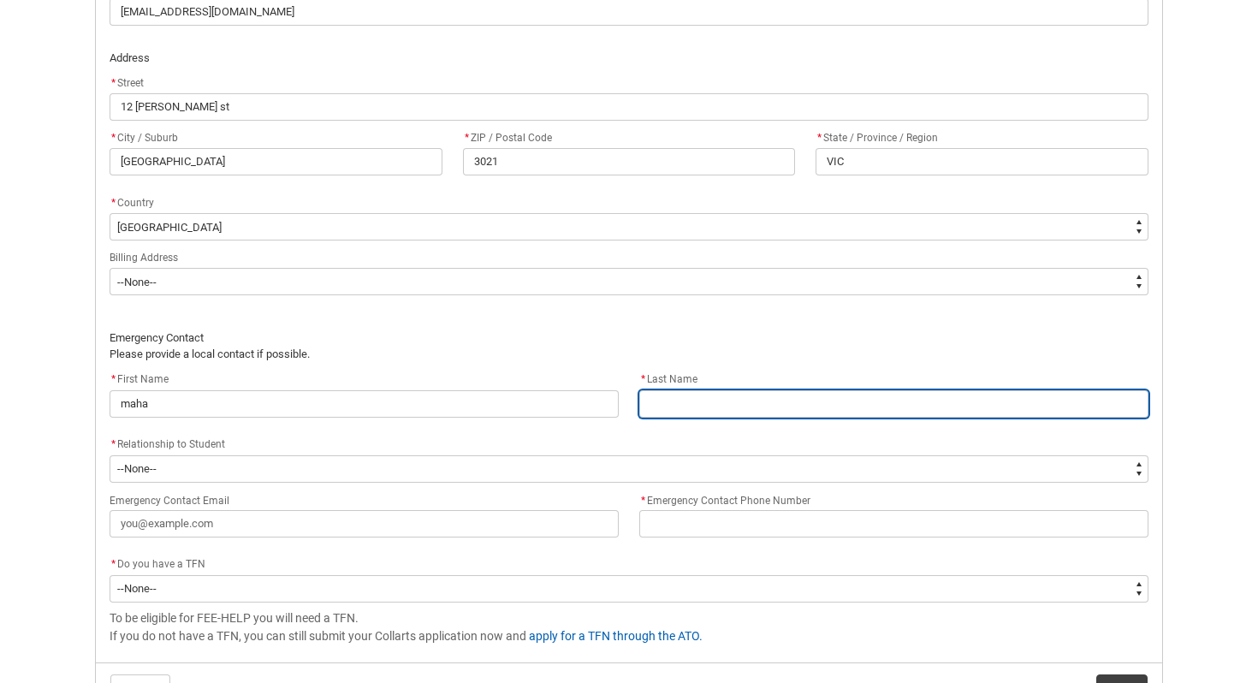
click at [734, 399] on input "REDU_Acceptance_Declaration flow" at bounding box center [893, 403] width 509 height 27
type lightning-primitive-input-simple "a"
type input "a"
type lightning-primitive-input-simple "al"
type input "al"
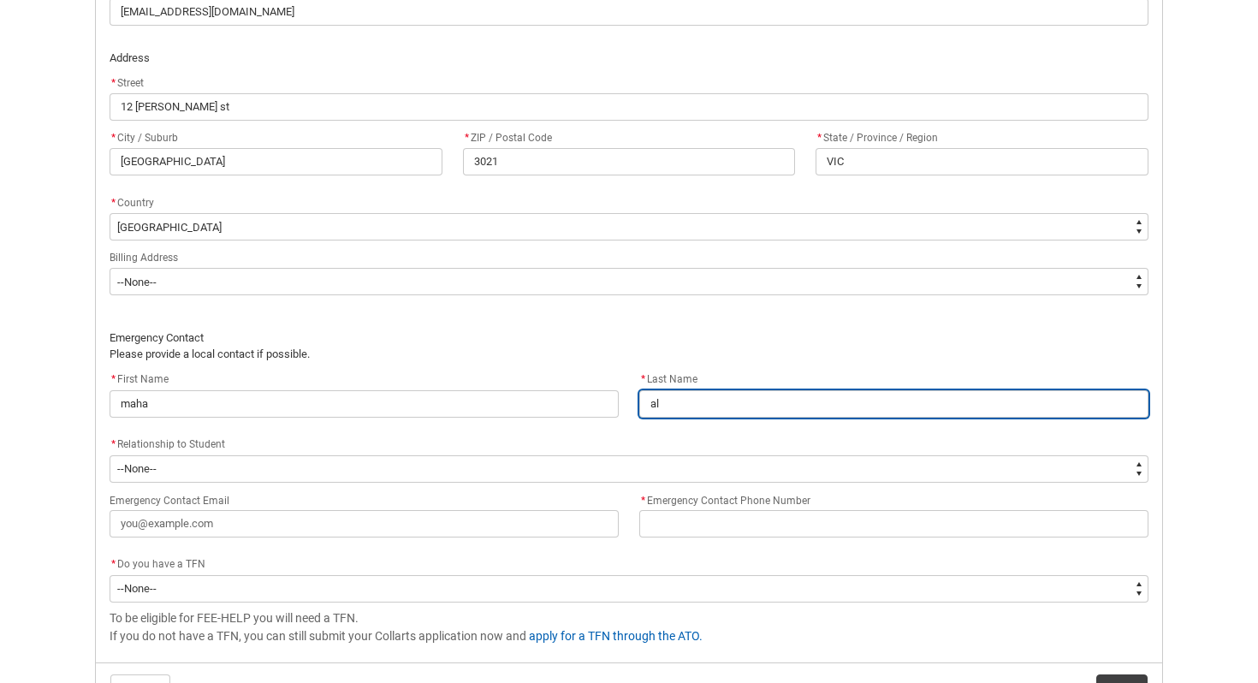
type lightning-primitive-input-simple "aln"
type input "aln"
type lightning-primitive-input-simple "alna"
type input "alna"
type lightning-primitive-input-simple "alnaj"
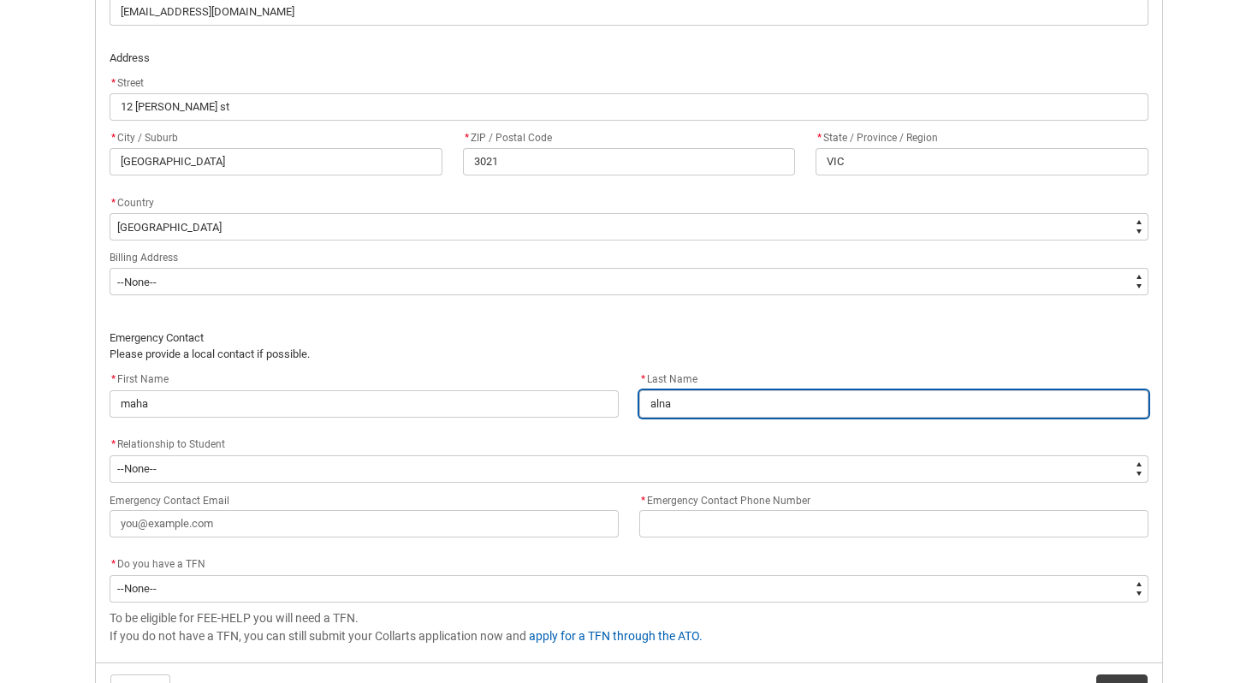
type input "alnaj"
type lightning-primitive-input-simple "alnajj"
type input "alnajj"
type lightning-primitive-input-simple "alnajja"
type input "alnajja"
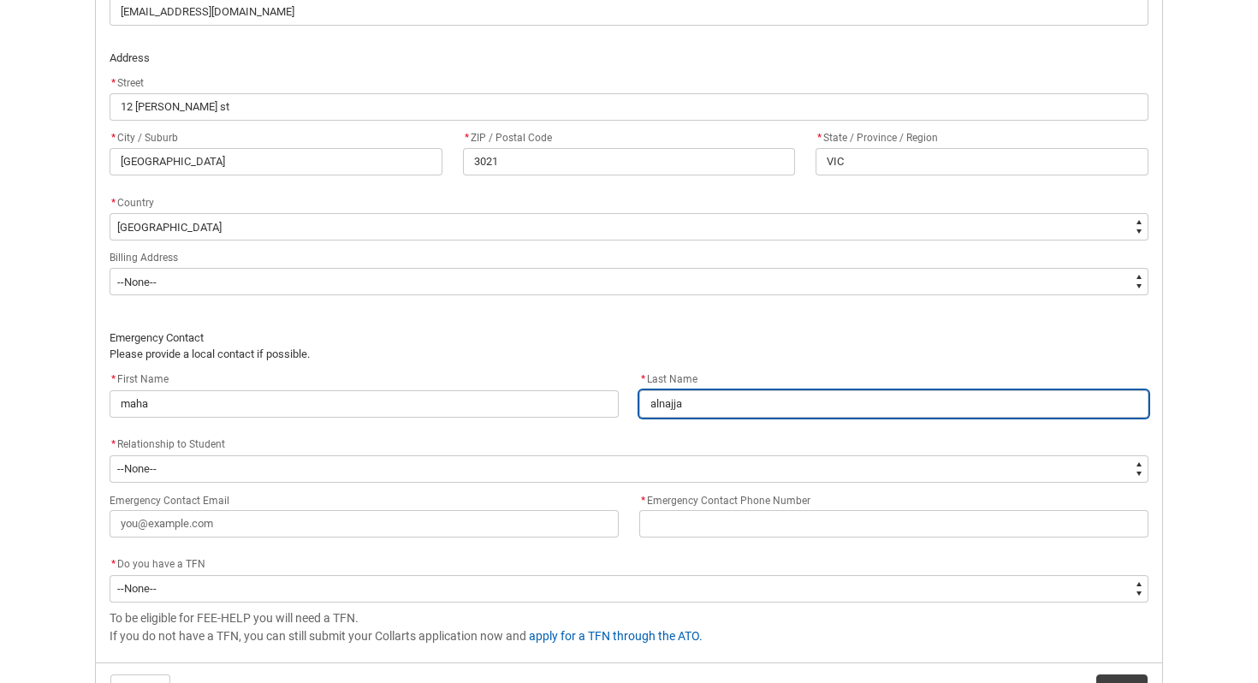
type lightning-primitive-input-simple "alnajjar"
type input "alnajjar"
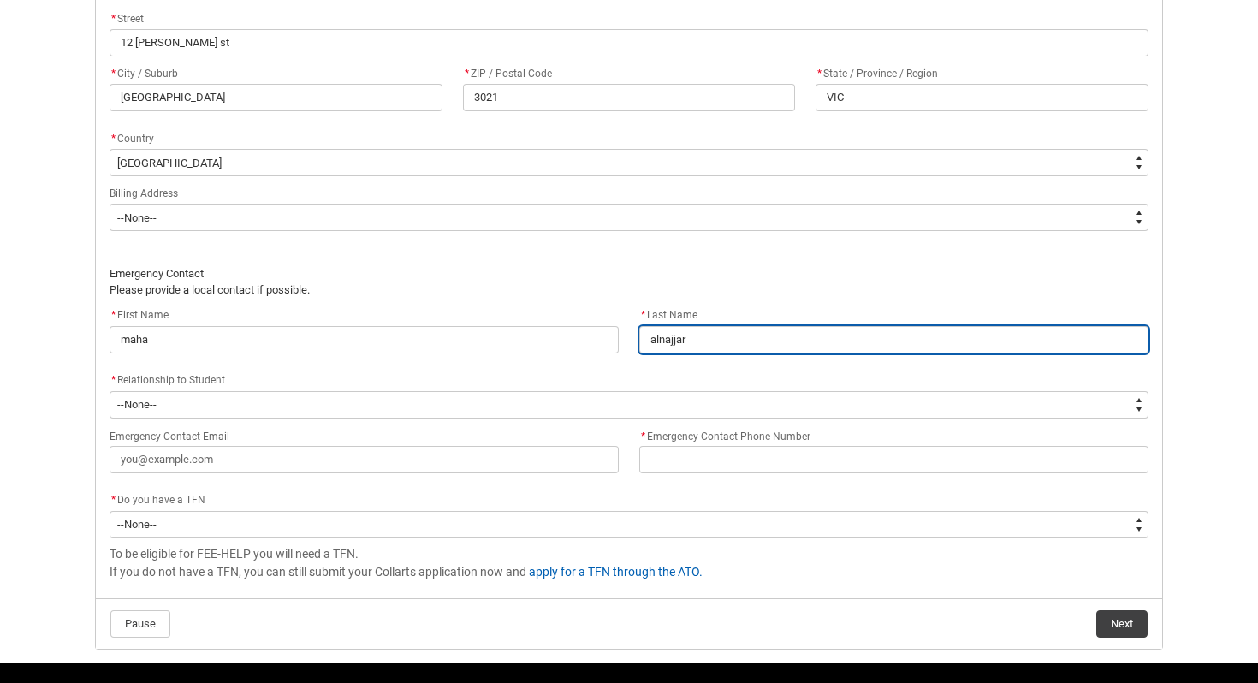
scroll to position [1112, 0]
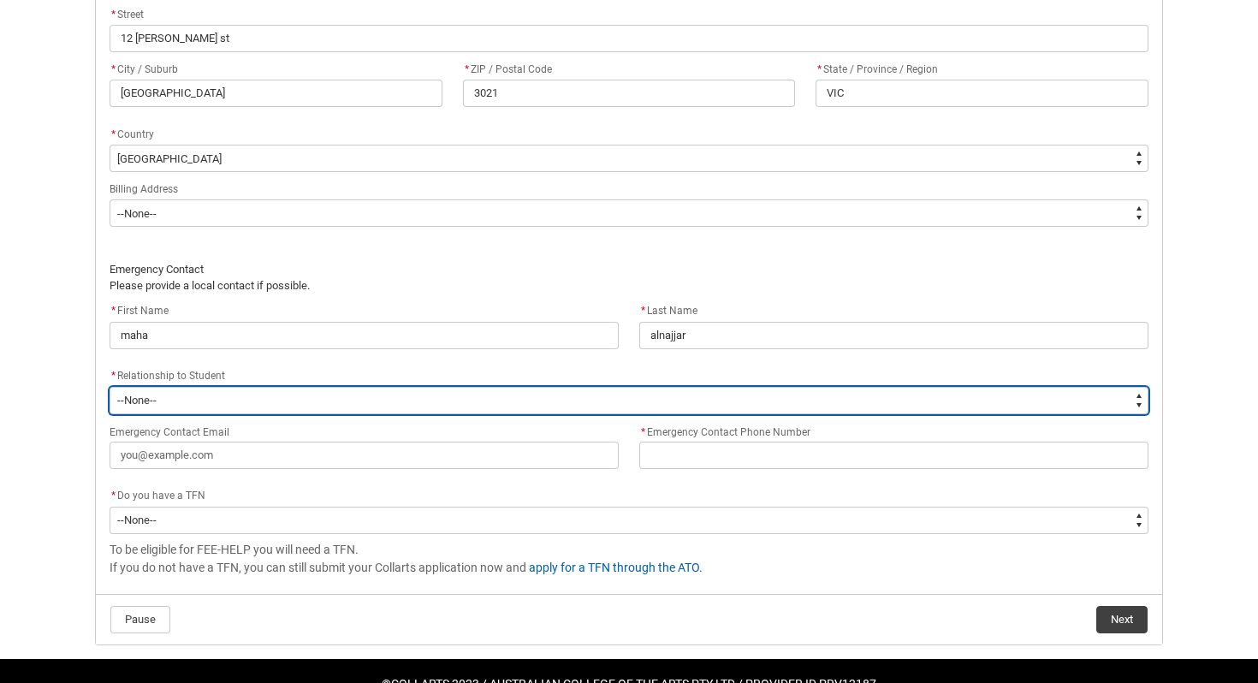
click at [540, 395] on select "--None-- Mother Father Sibling Child Partner Relation Friend" at bounding box center [629, 400] width 1039 height 27
click at [334, 402] on select "--None-- Mother Father Sibling Child Partner Relation Friend" at bounding box center [629, 400] width 1039 height 27
type lightning-select "EmergencyContact_RelationshipOptions.Mother"
click at [110, 387] on select "--None-- Mother Father Sibling Child Partner Relation Friend" at bounding box center [629, 400] width 1039 height 27
select select "EmergencyContact_RelationshipOptions.Mother"
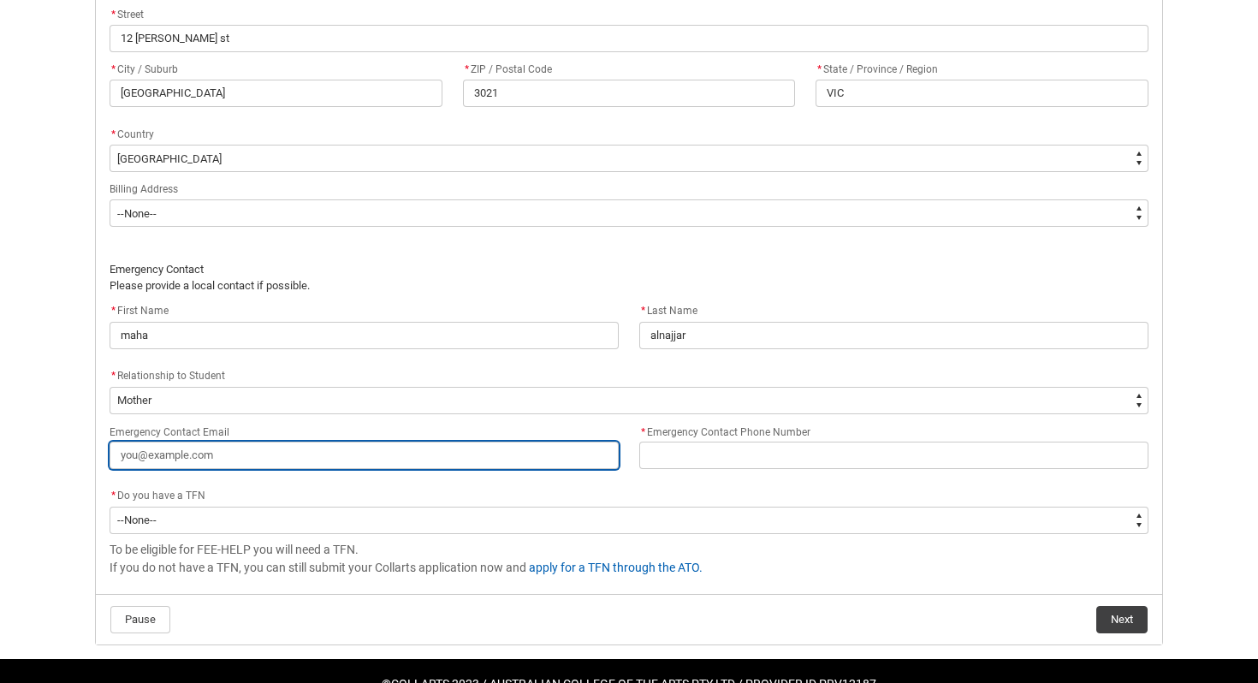
click at [289, 449] on input "Emergency Contact Email" at bounding box center [364, 455] width 509 height 27
type lightning-primitive-input-simple "m"
type input "m"
type lightning-primitive-input-simple "ma"
type input "ma"
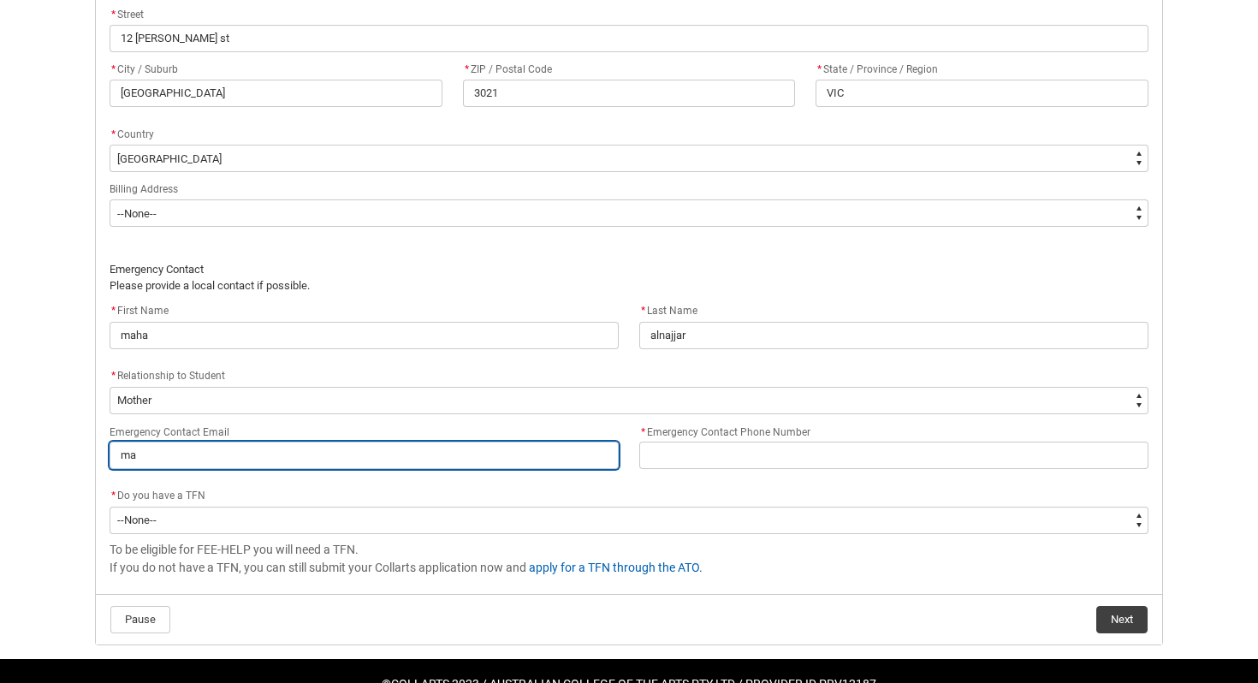
type lightning-primitive-input-simple "mah"
type input "mah"
type lightning-primitive-input-simple "maha"
type input "maha"
type lightning-primitive-input-simple "maha"
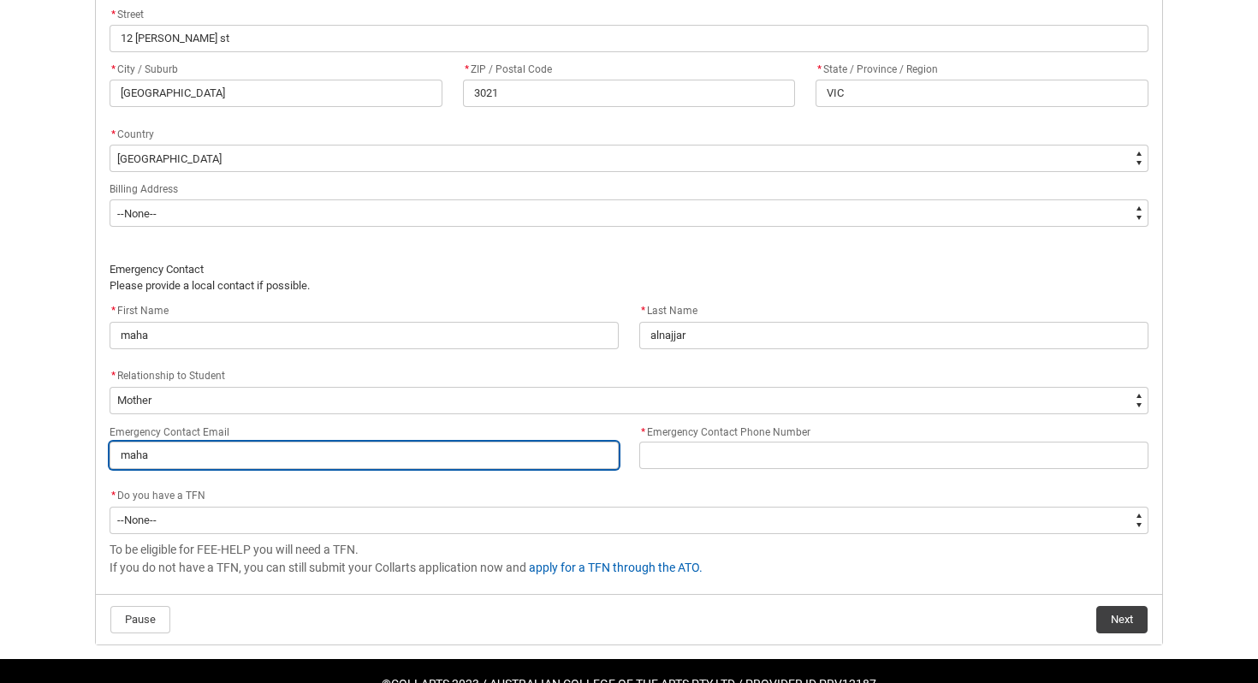
type input "maha"
type lightning-primitive-input-simple "maha a"
type input "maha a"
type lightning-primitive-input-simple "maha al"
type input "maha al"
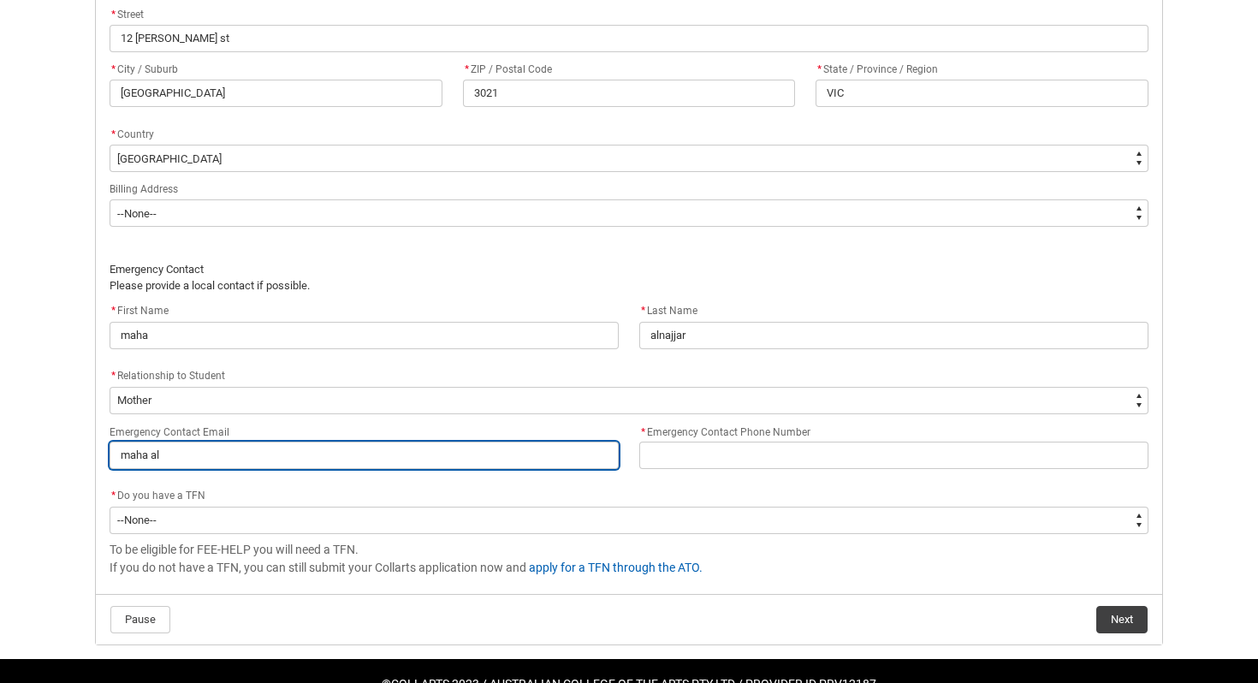
type lightning-primitive-input-simple "maha aln"
type input "maha aln"
type lightning-primitive-input-simple "maha alna"
type input "maha alna"
type lightning-primitive-input-simple "maha alnaj"
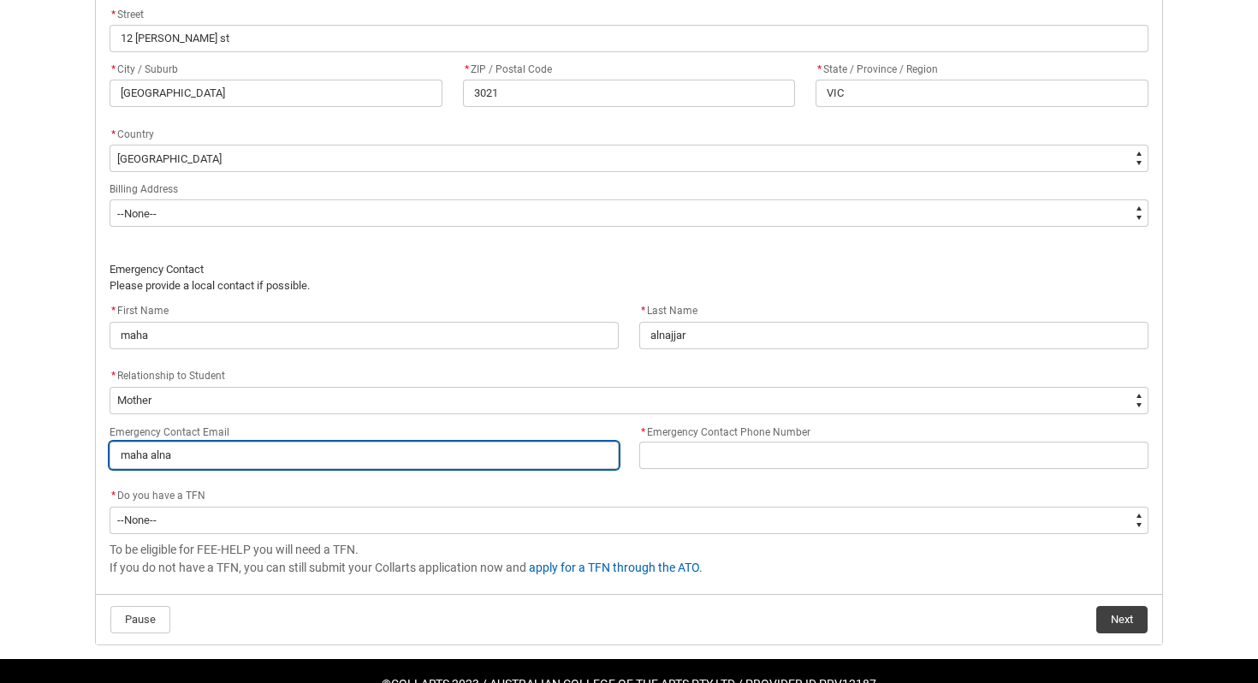
type input "maha alnaj"
type lightning-primitive-input-simple "maha alnajj"
type input "maha alnajj"
type lightning-primitive-input-simple "maha alnaj"
type input "maha alnaj"
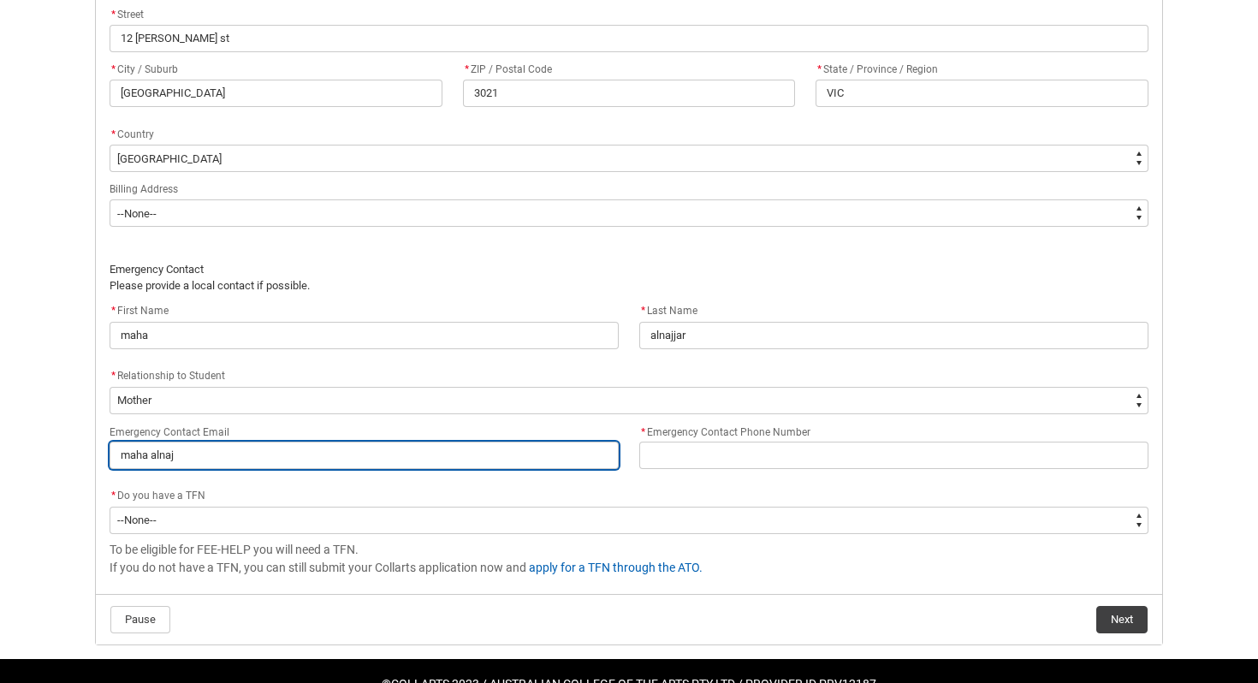
type lightning-primitive-input-simple "maha alna"
type input "maha alna"
type lightning-primitive-input-simple "maha aln"
type input "maha aln"
type lightning-primitive-input-simple "maha al"
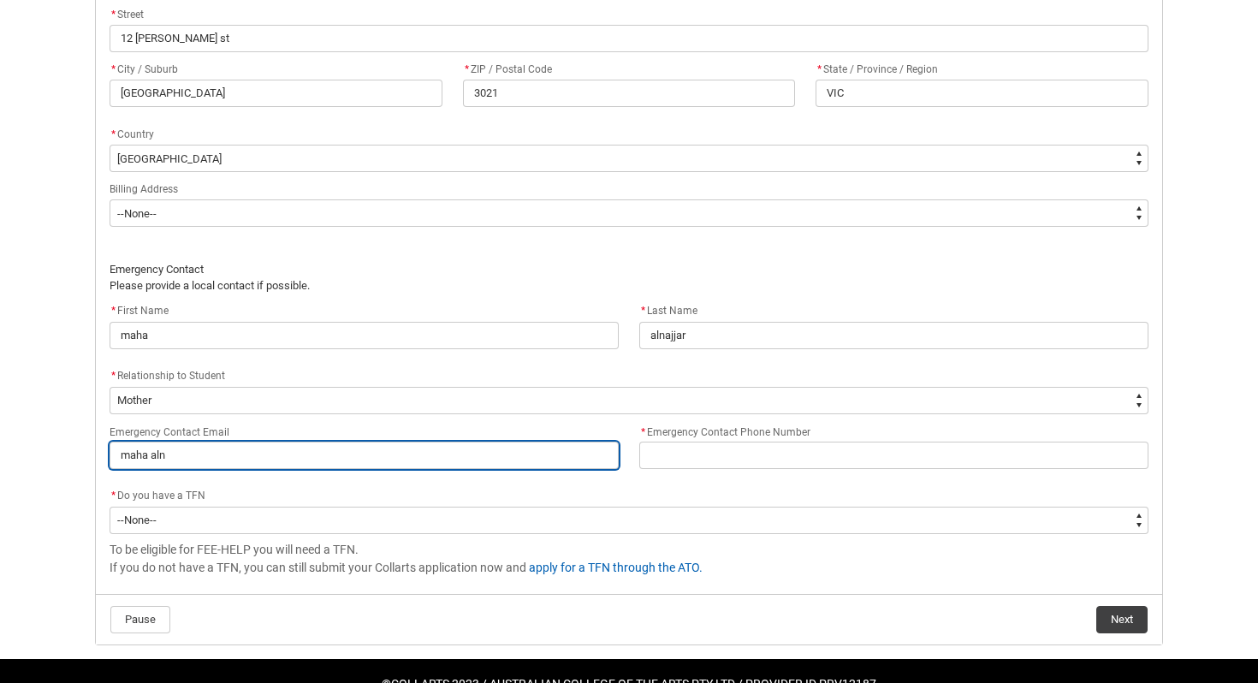
type input "maha al"
type lightning-primitive-input-simple "maha a"
type input "maha a"
type lightning-primitive-input-simple "maha"
type input "maha"
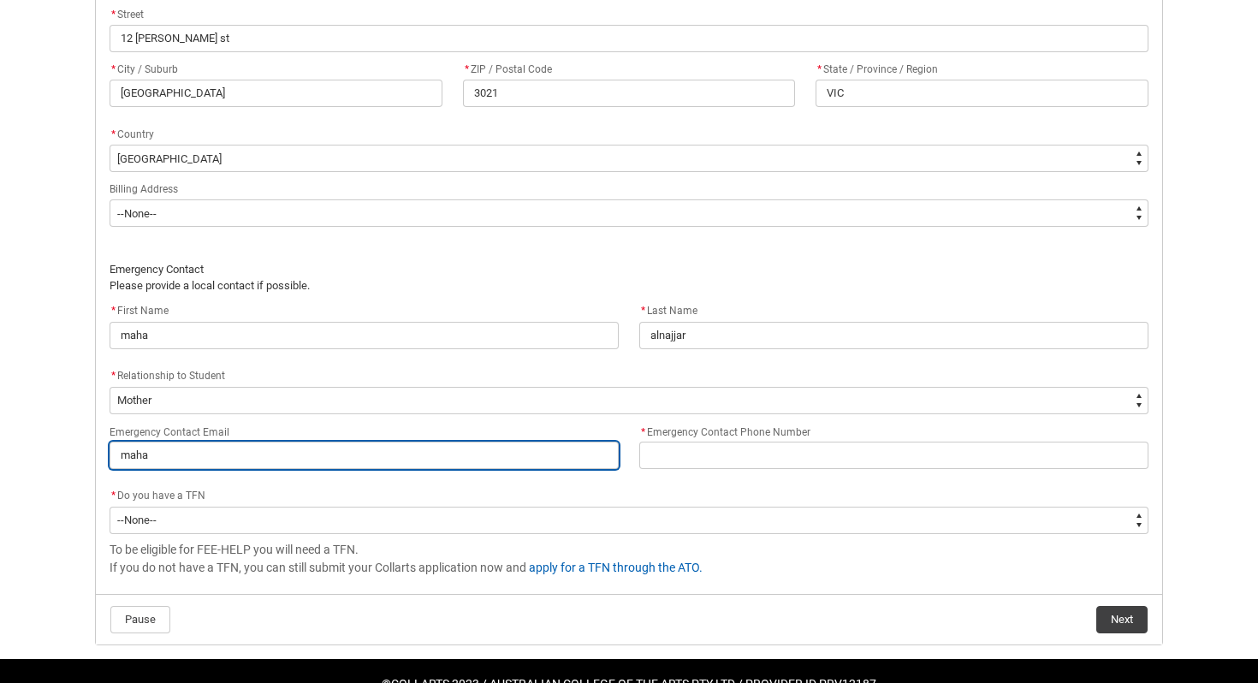
type lightning-primitive-input-simple "maha"
type input "maha"
type lightning-primitive-input-simple "mah"
type input "mah"
type lightning-primitive-input-simple "ma"
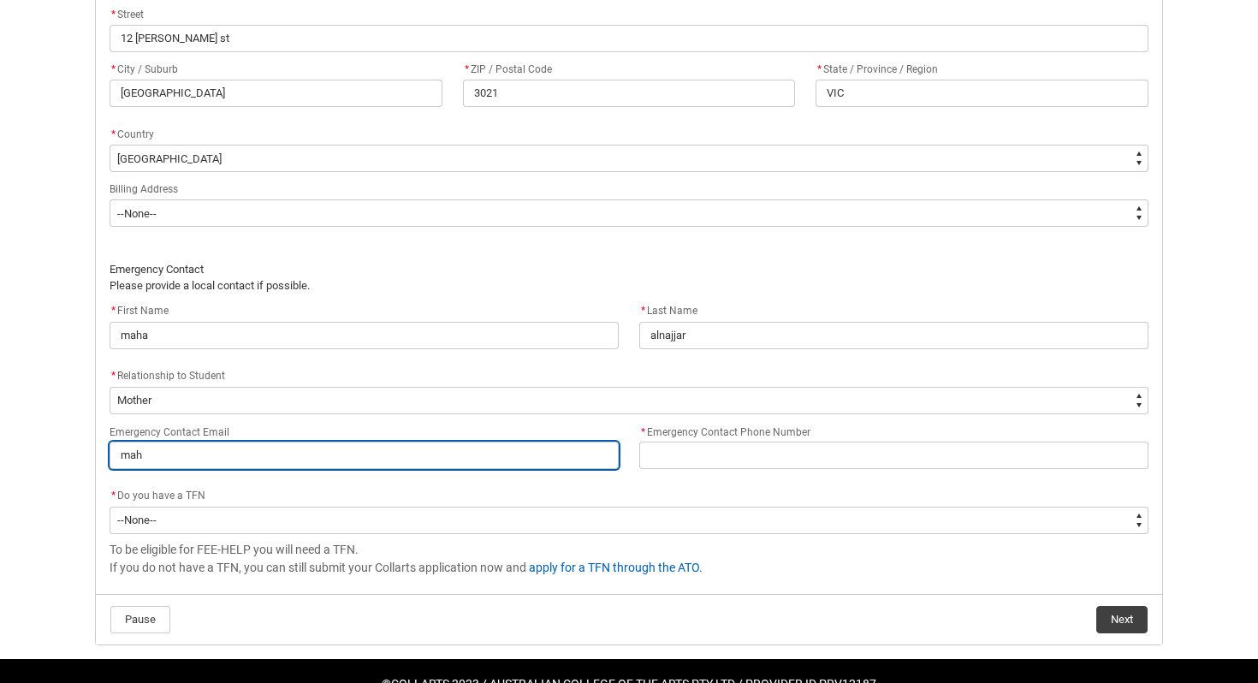
type input "ma"
type lightning-primitive-input-simple "m"
type input "m"
type lightning-primitive-input-simple "m"
type input "m"
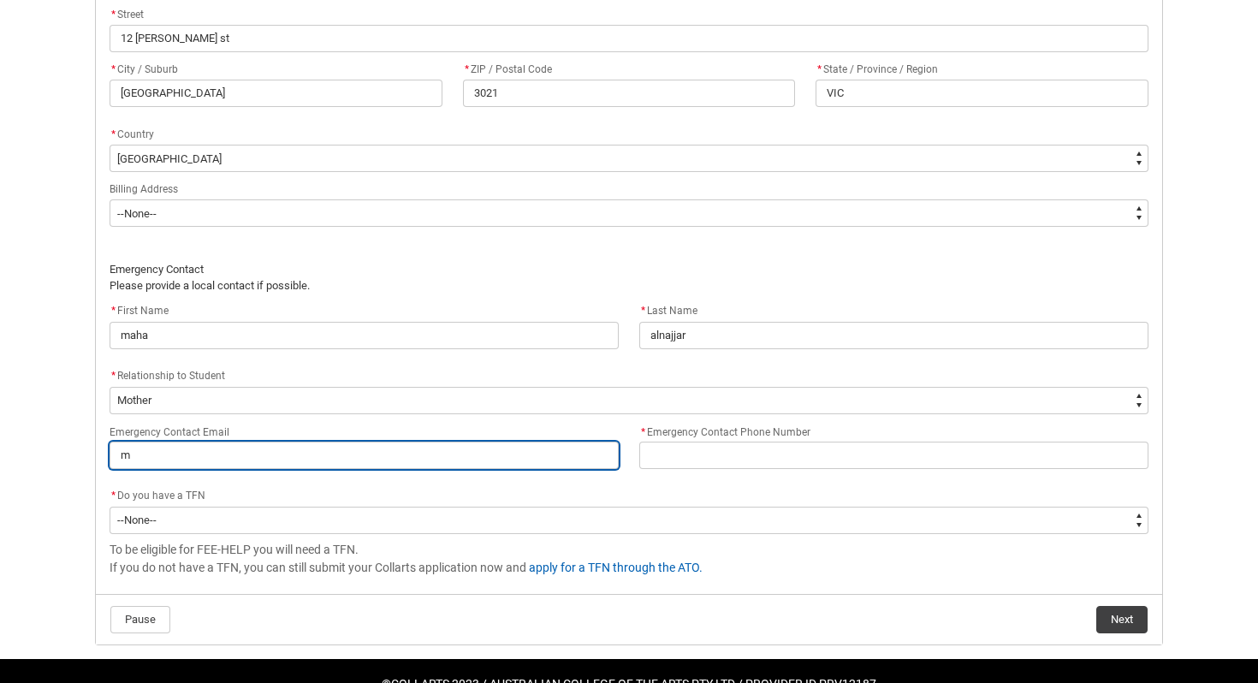
type lightning-primitive-input-simple "ma"
type input "ma"
type lightning-primitive-input-simple "mah"
type input "mah"
type lightning-primitive-input-simple "maha"
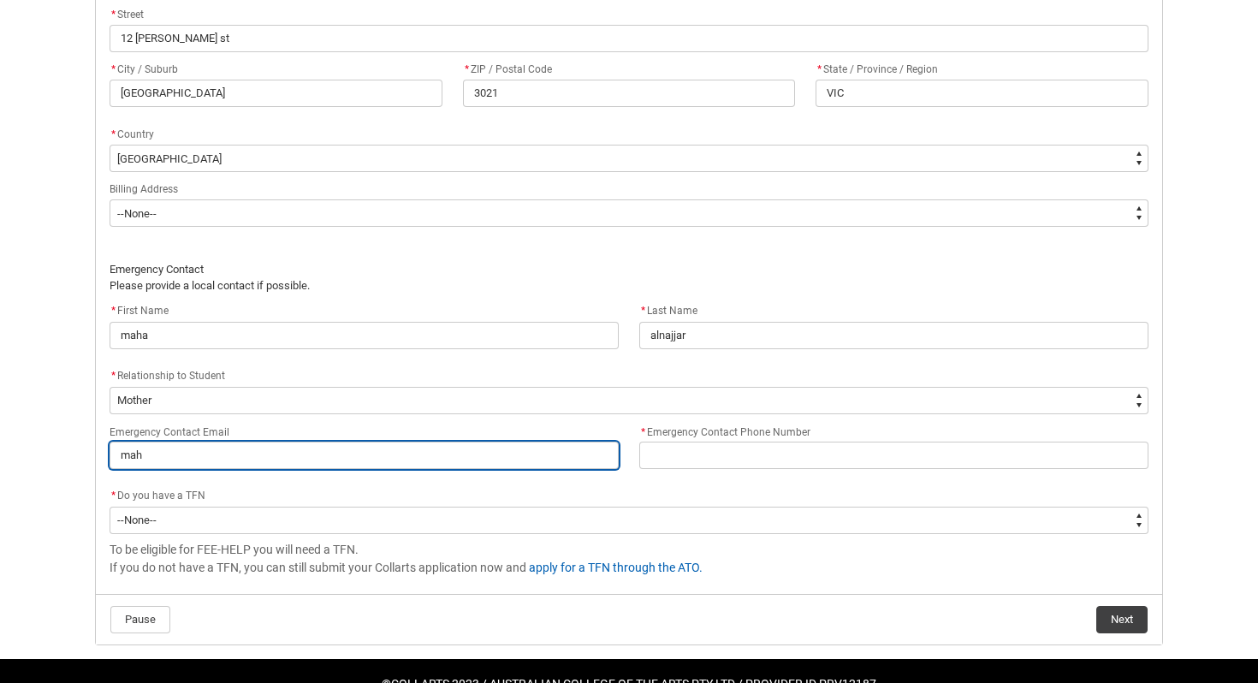
type input "maha"
type lightning-primitive-input-simple "maha"
type input "maha"
type lightning-primitive-input-simple "maha a"
type input "maha a"
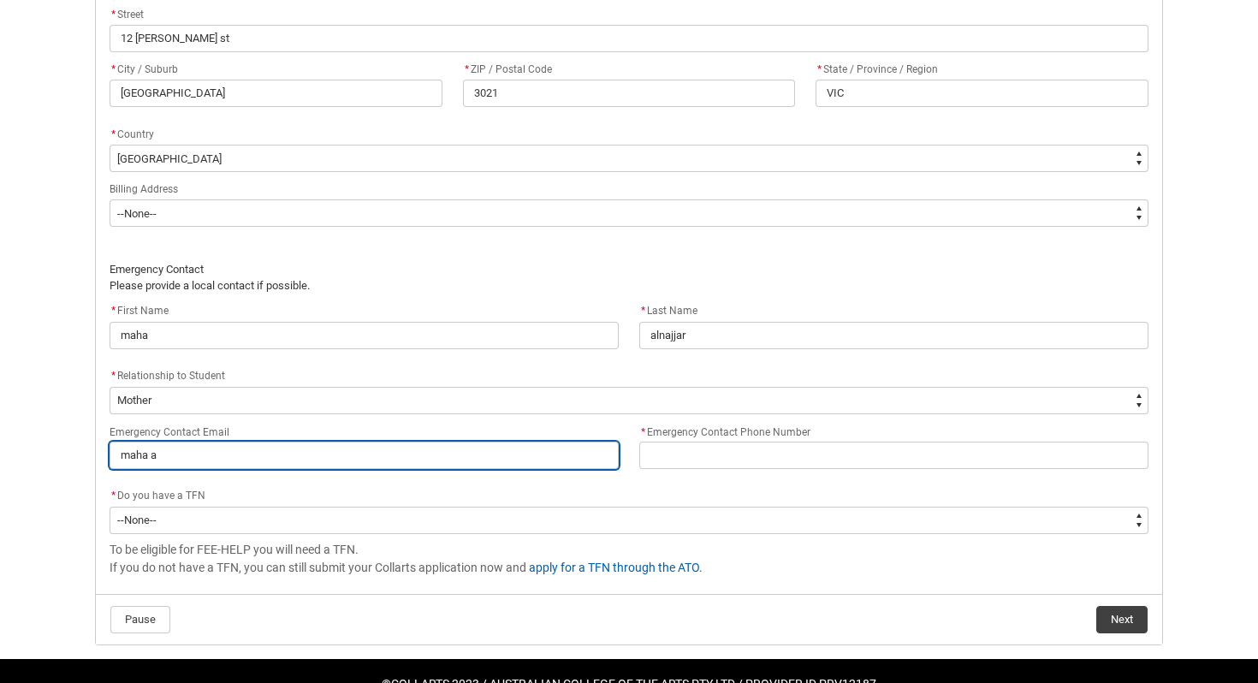
type lightning-primitive-input-simple "maha"
type input "maha"
type lightning-primitive-input-simple "maha"
type input "maha"
type lightning-primitive-input-simple "mahaa"
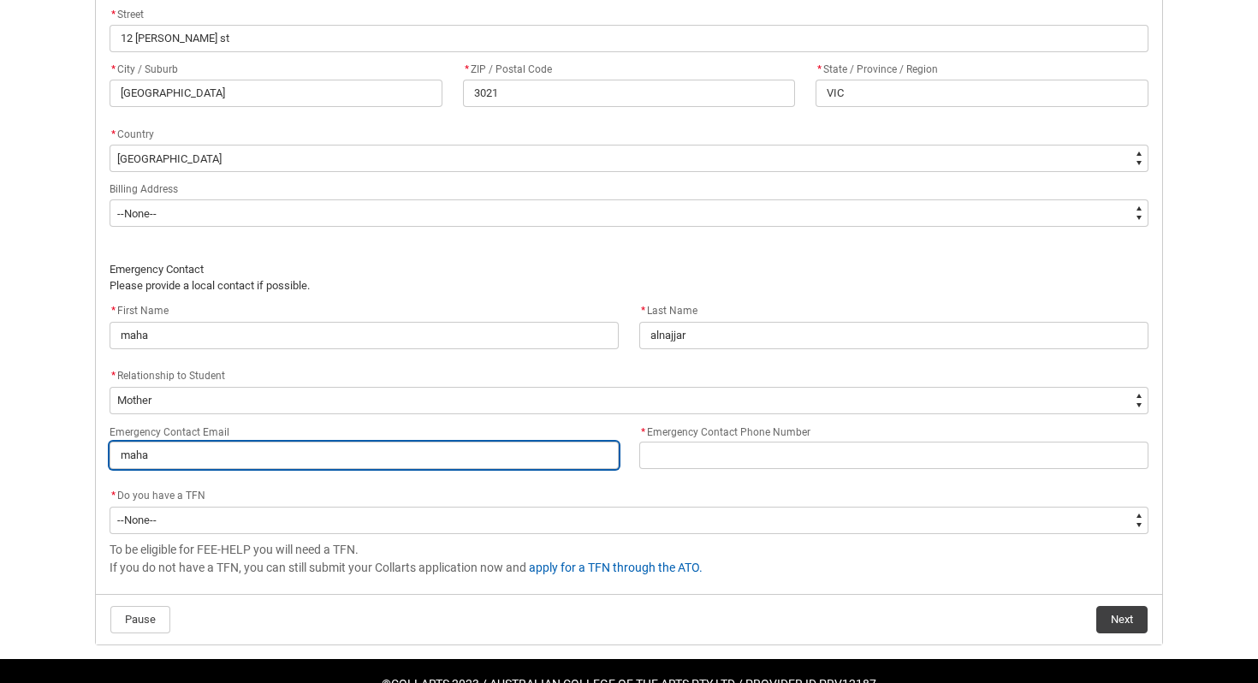
type input "mahaa"
type lightning-primitive-input-simple "mahaal"
type input "mahaal"
type lightning-primitive-input-simple "mahaaln"
type input "mahaaln"
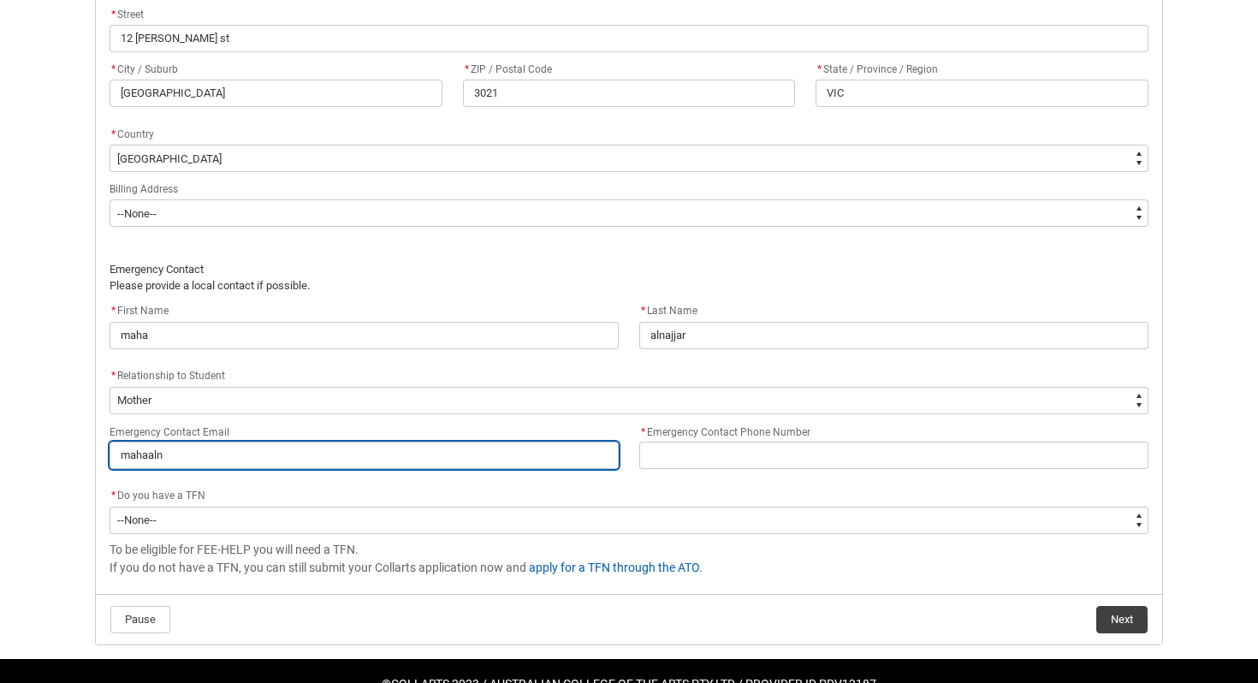
type lightning-primitive-input-simple "mahaalna"
type input "mahaalna"
type lightning-primitive-input-simple "mahaalnaj"
type input "mahaalnaj"
type lightning-primitive-input-simple "mahaalnajj"
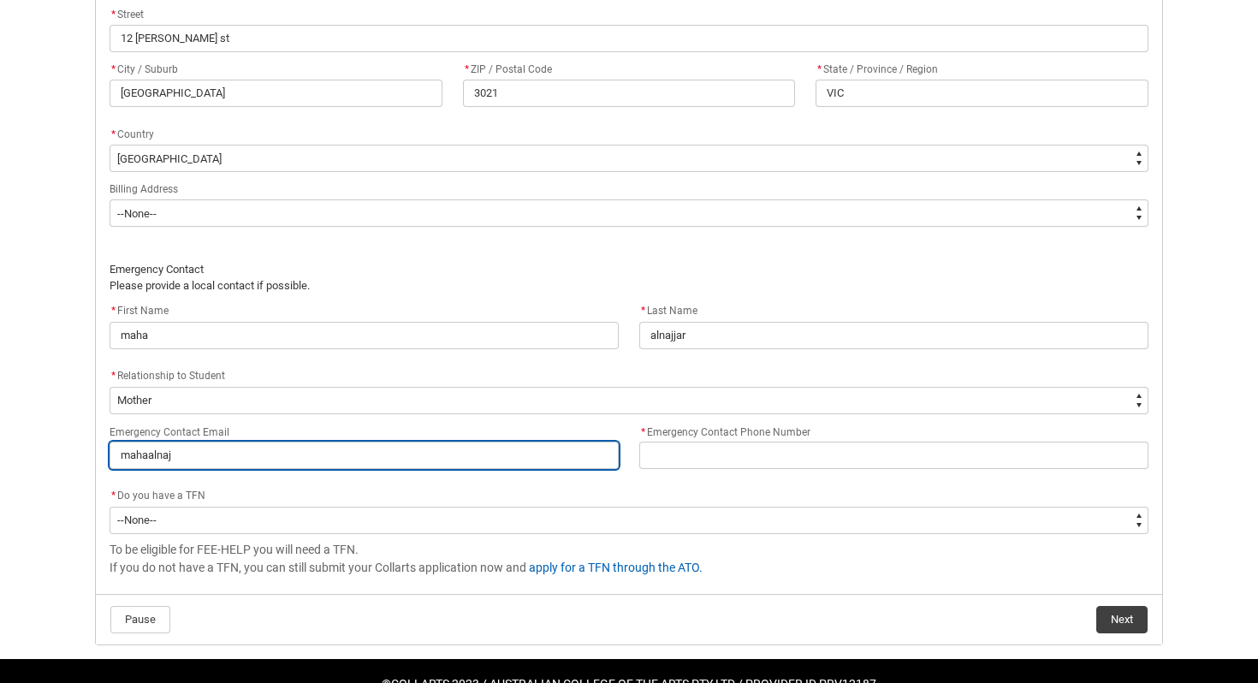
type input "mahaalnajj"
type lightning-primitive-input-simple "mahaalnajja"
type input "mahaalnajja"
type lightning-primitive-input-simple "mahaalnajjar"
type input "mahaalnajjar"
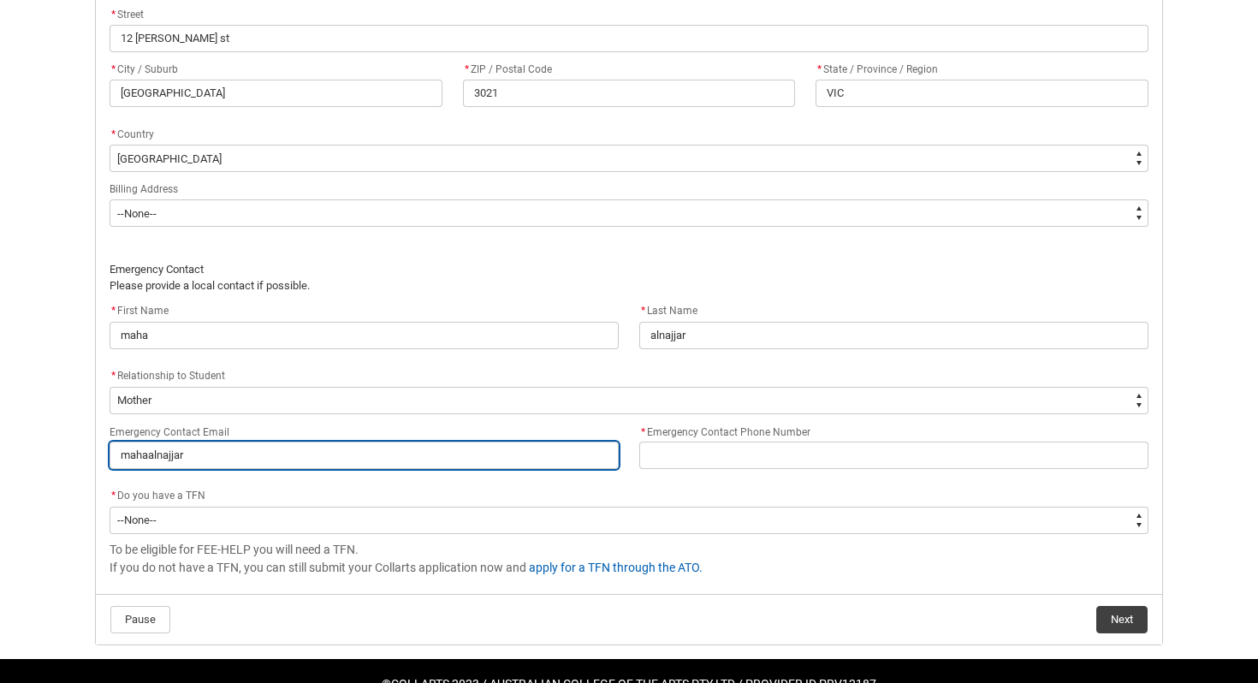
type lightning-primitive-input-simple "mahaalnajjar1"
type input "mahaalnajjar1"
type lightning-primitive-input-simple "mahaalnajjar19"
type input "mahaalnajjar19"
type lightning-primitive-input-simple "mahaalnajjar197"
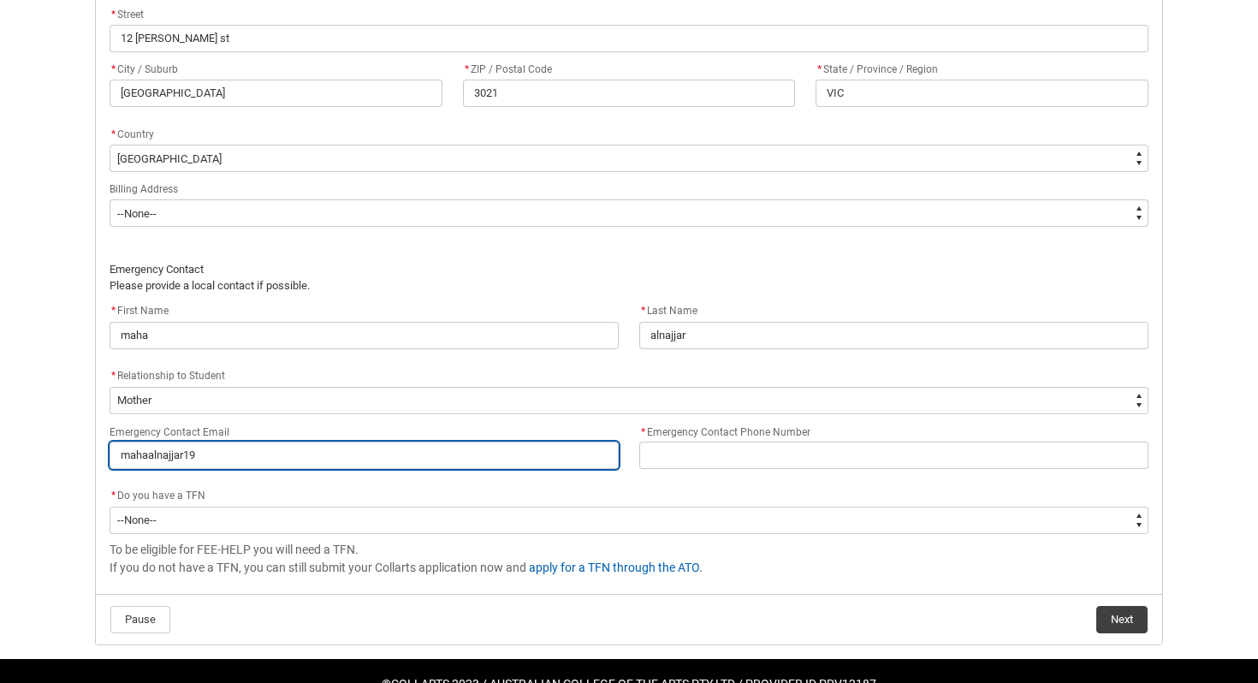
type input "mahaalnajjar197"
type lightning-primitive-input-simple "mahaalnajjar1973"
type input "mahaalnajjar1973"
type lightning-primitive-input-simple "mahaalnajjar1973@"
type input "mahaalnajjar1973@"
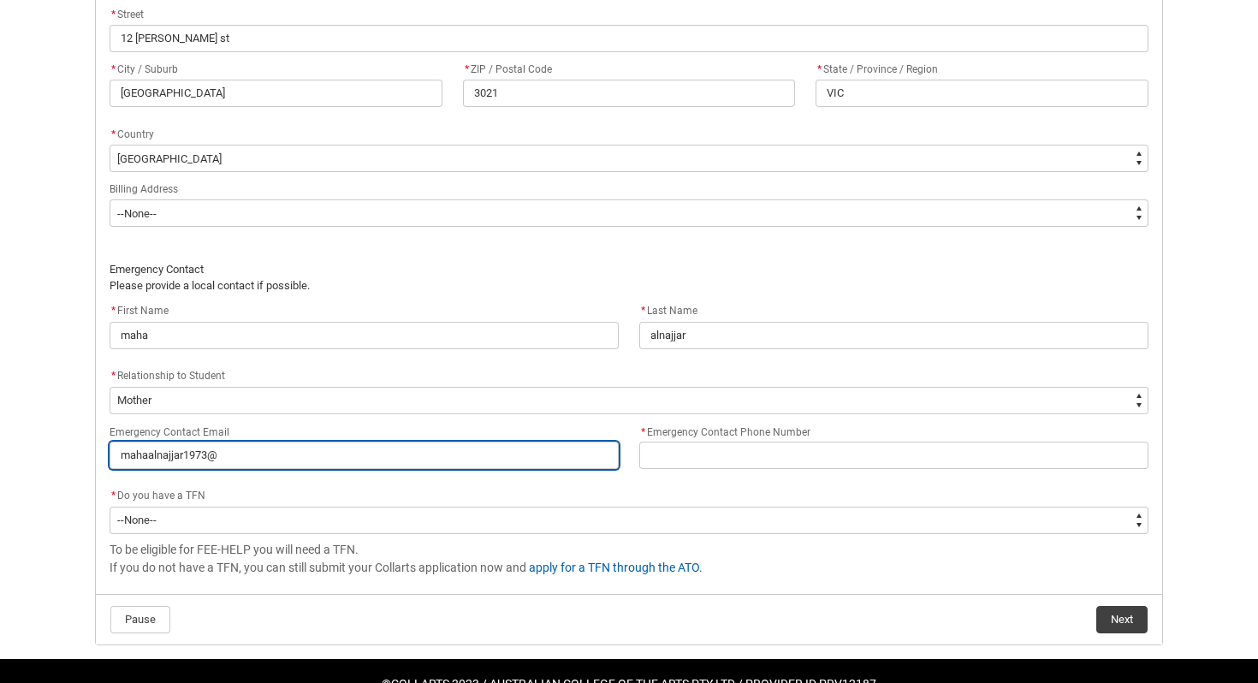
type lightning-primitive-input-simple "mahaalnajjar1973@g"
type input "mahaalnajjar1973@g"
type lightning-primitive-input-simple "mahaalnajjar1973@gm"
type input "mahaalnajjar1973@gm"
type lightning-primitive-input-simple "mahaalnajjar1973@gma"
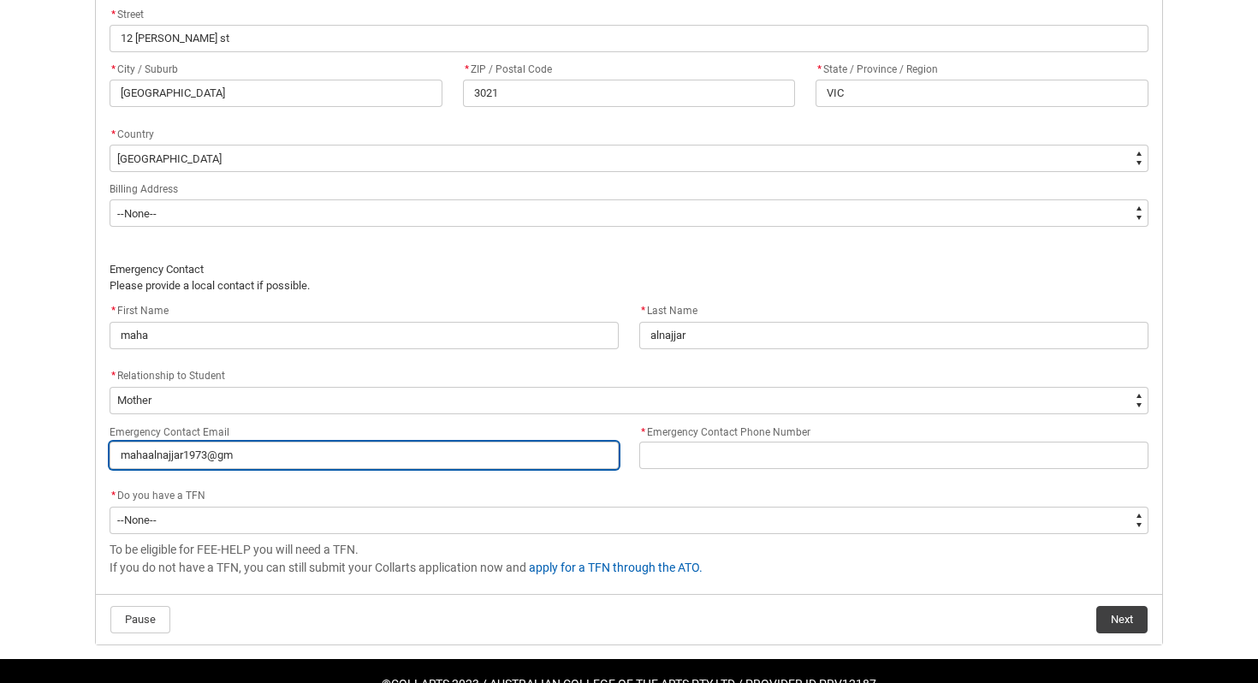
type input "mahaalnajjar1973@gma"
type lightning-primitive-input-simple "mahaalnajjar1973@gmai"
type input "mahaalnajjar1973@gmai"
type lightning-primitive-input-simple "mahaalnajjar1973@gmail"
type input "mahaalnajjar1973@gmail"
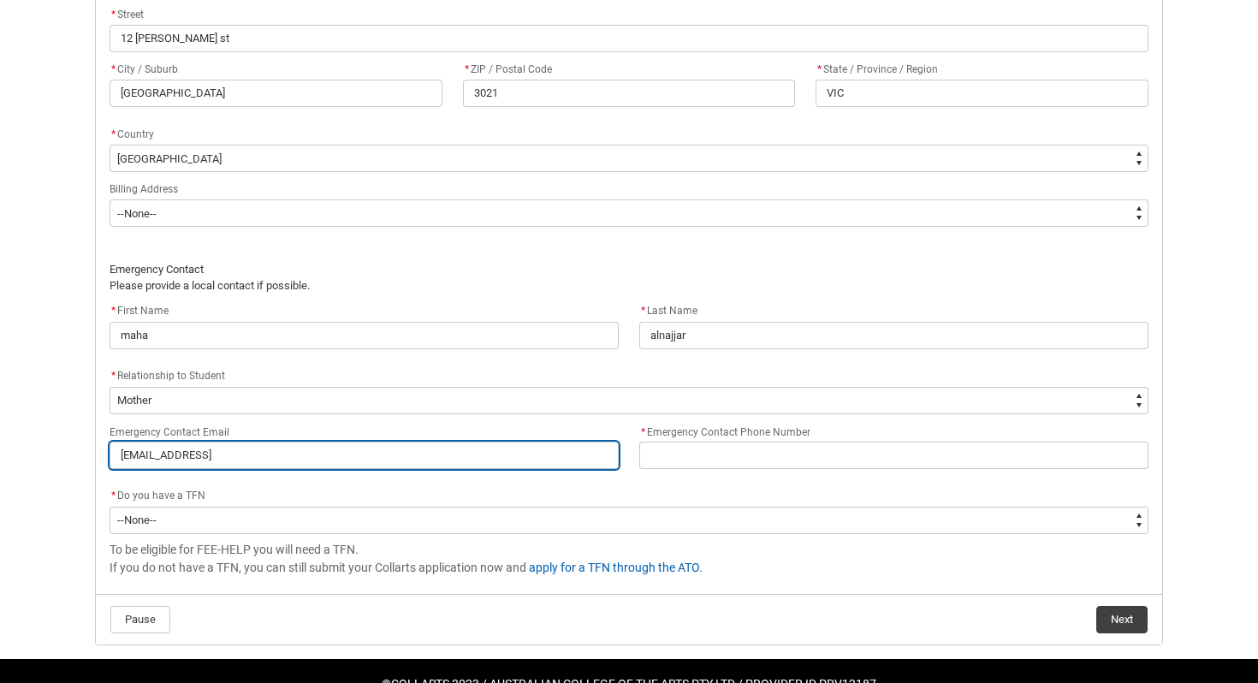
type lightning-primitive-input-simple "mahaalnajjar1973@gmail."
type input "mahaalnajjar1973@gmail."
type lightning-primitive-input-simple "mahaalnajjar1973@gmail.c"
type input "mahaalnajjar1973@gmail.c"
type lightning-primitive-input-simple "mahaalnajjar1973@gmail.co"
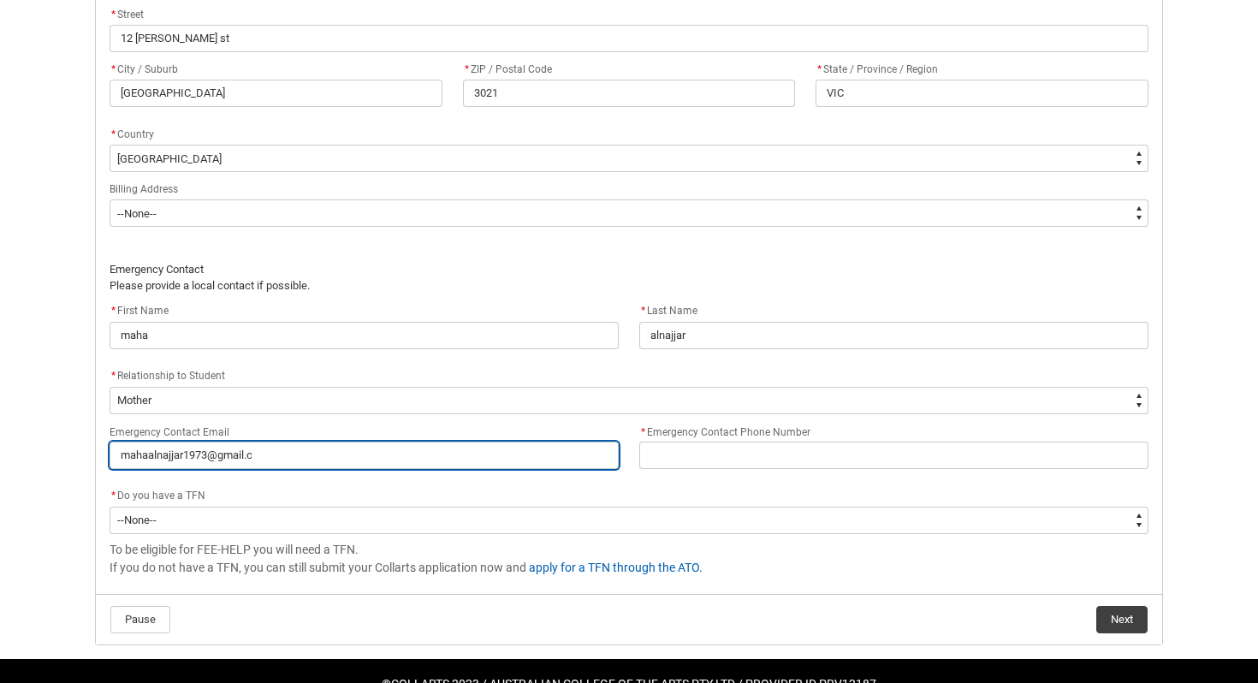
type input "mahaalnajjar1973@gmail.co"
type lightning-primitive-input-simple "mahaalnajjar1973@gmail.com"
type input "mahaalnajjar1973@gmail.com"
type lightning-primitive-input-simple "mahaalnajjar1973@gmail.come"
type input "mahaalnajjar1973@gmail.come"
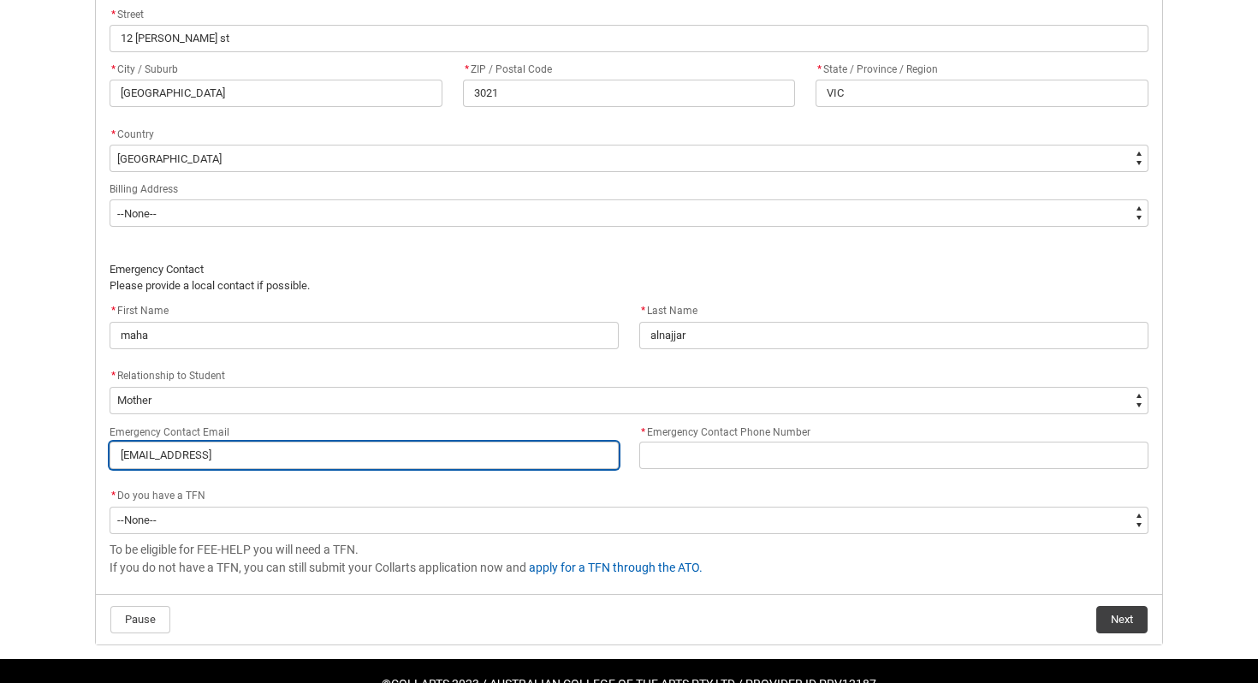
type lightning-primitive-input-simple "mahaalnajjar1973@gmail.com"
type input "mahaalnajjar1973@gmail.com"
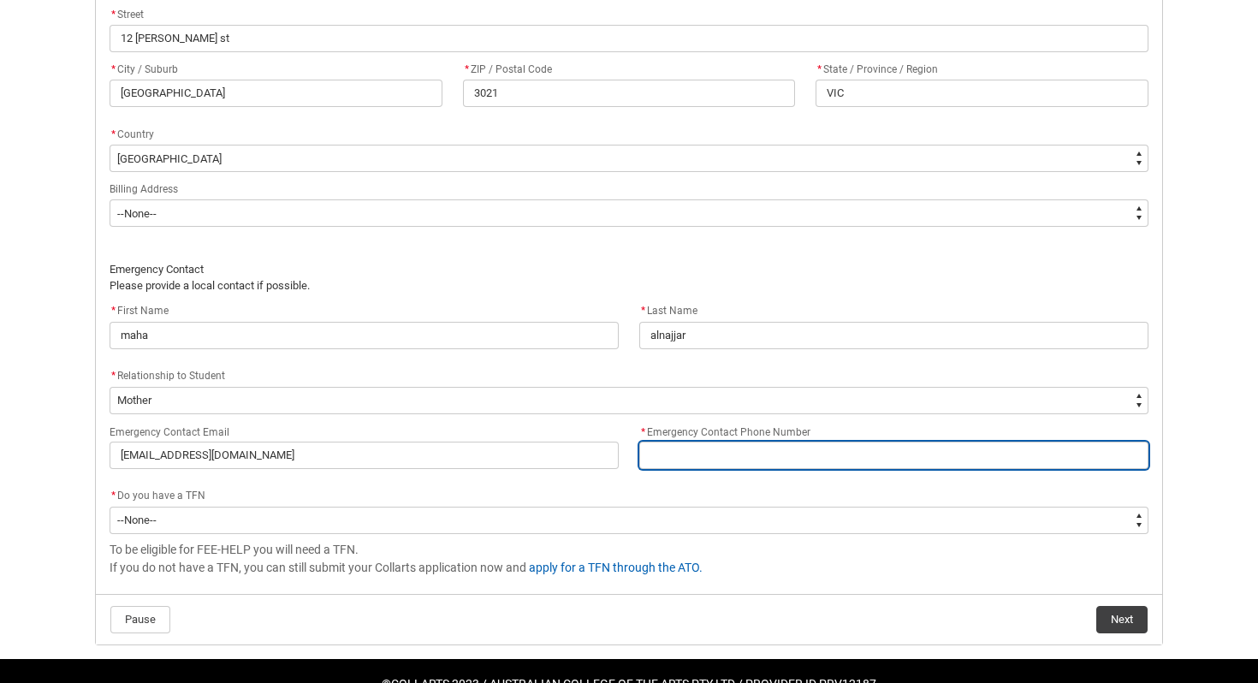
click at [807, 460] on input "* Emergency Contact Phone Number" at bounding box center [893, 455] width 509 height 27
type lightning-primitive-input-simple "0"
type input "0"
type lightning-primitive-input-simple "04"
type input "04"
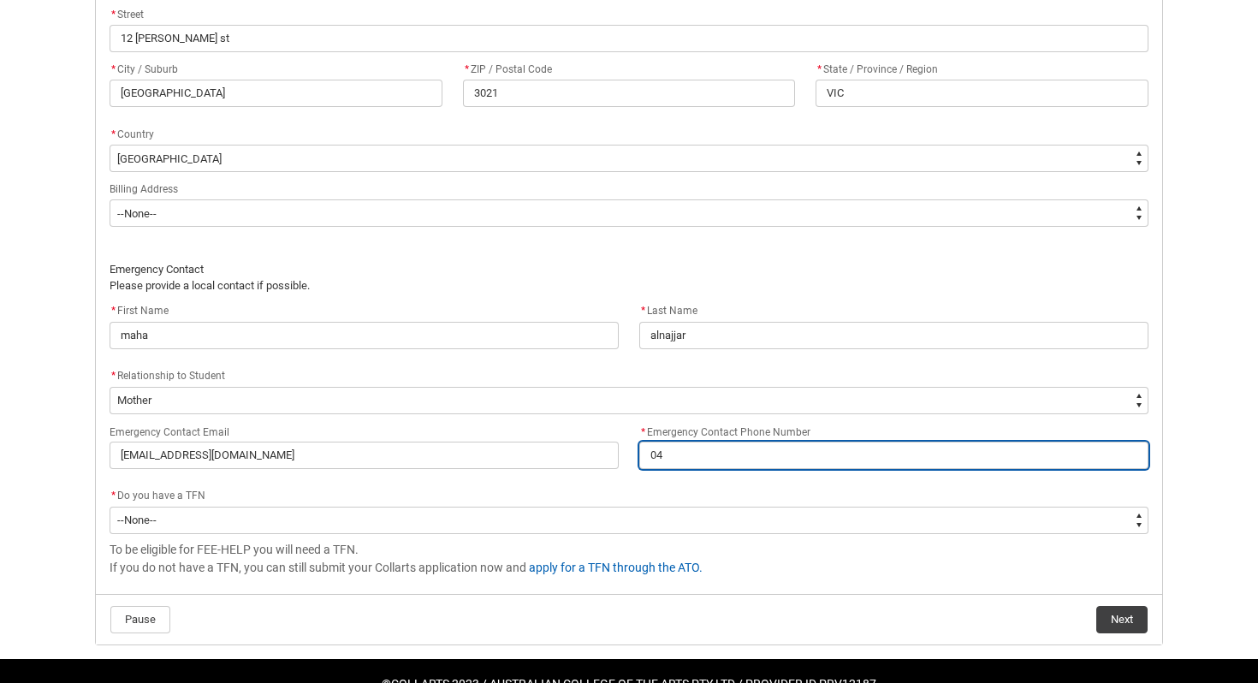
type lightning-primitive-input-simple "041"
type input "041"
type lightning-primitive-input-simple "0415"
type input "0415"
type lightning-primitive-input-simple "04153"
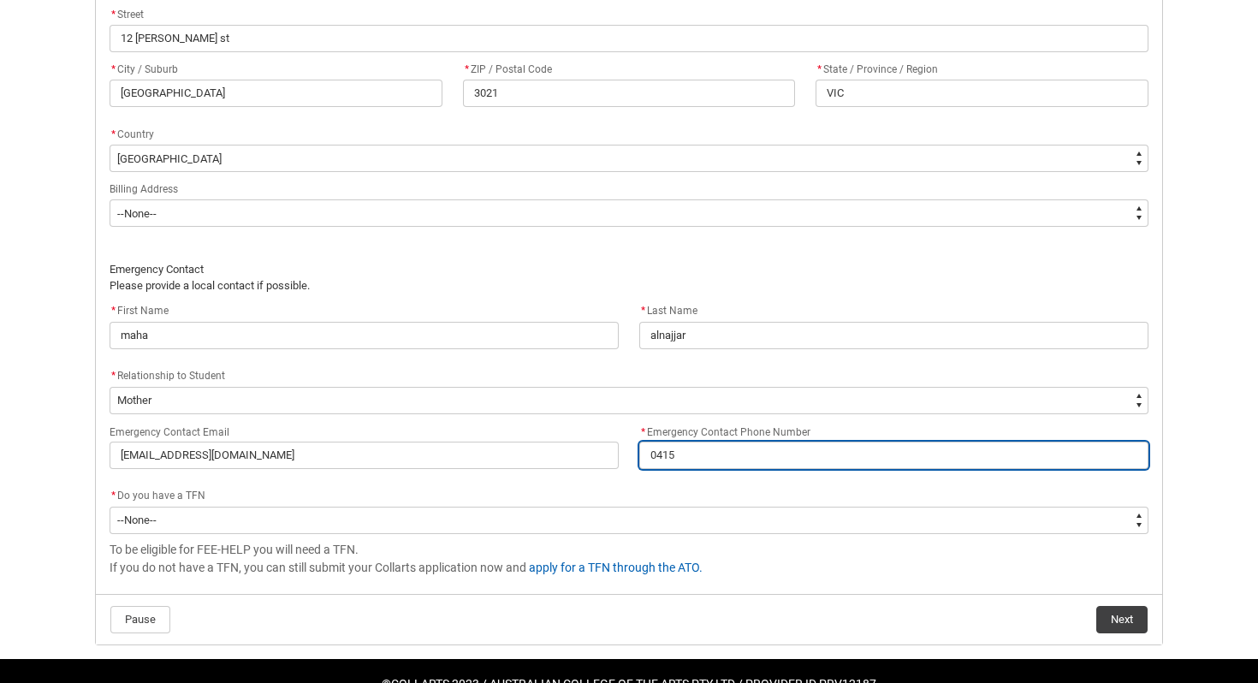
type input "04153"
type lightning-primitive-input-simple "041531"
type input "041531"
type lightning-primitive-input-simple "0415317"
type input "0415317"
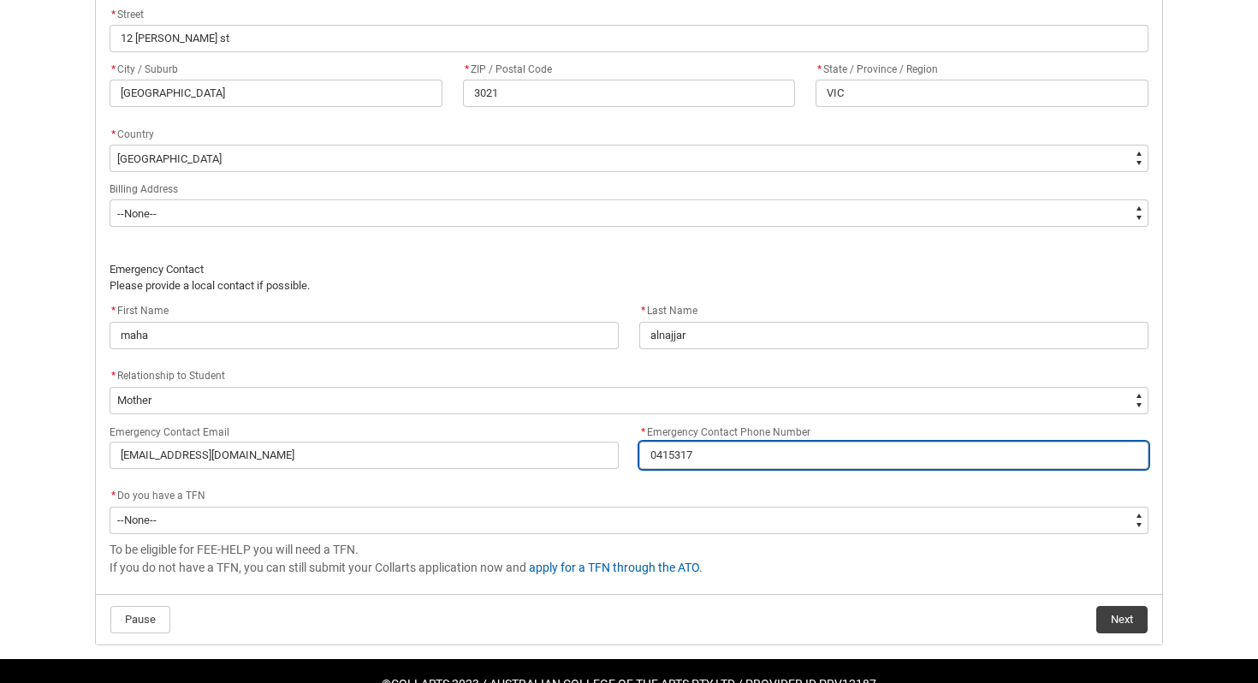
type lightning-primitive-input-simple "04153179"
type input "04153179"
type lightning-primitive-input-simple "041531792"
type input "041531792"
type lightning-primitive-input-simple "0415317925"
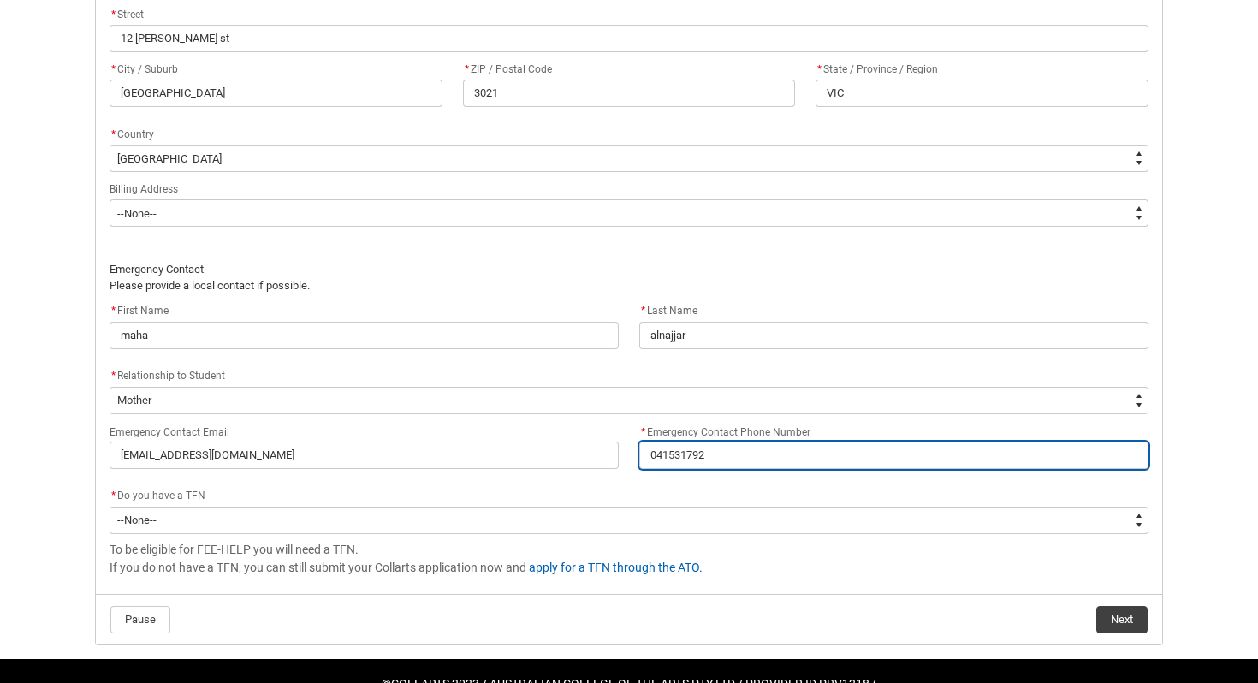
type input "0415317925"
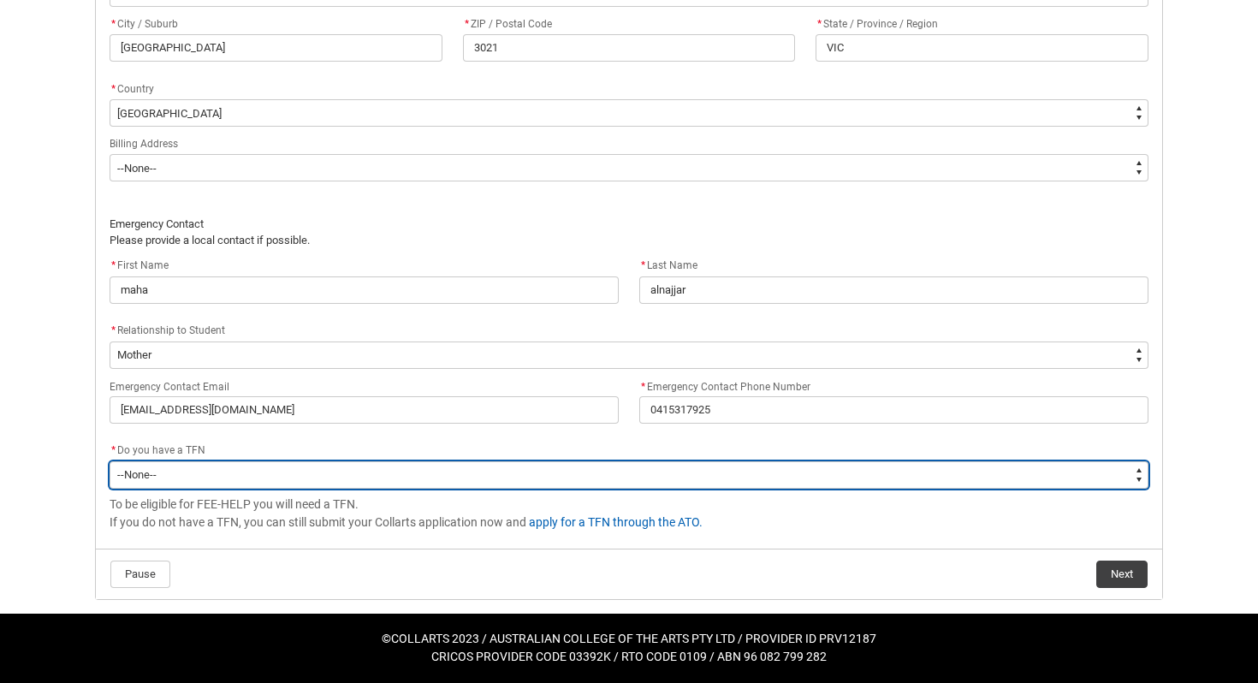
click at [383, 468] on select "--None-- Yes No" at bounding box center [629, 474] width 1039 height 27
click at [247, 472] on select "--None-- Yes No" at bounding box center [629, 474] width 1039 height 27
type lightning-select "Choice_Yes"
click at [110, 461] on select "--None-- Yes No" at bounding box center [629, 474] width 1039 height 27
select select "Choice_Yes"
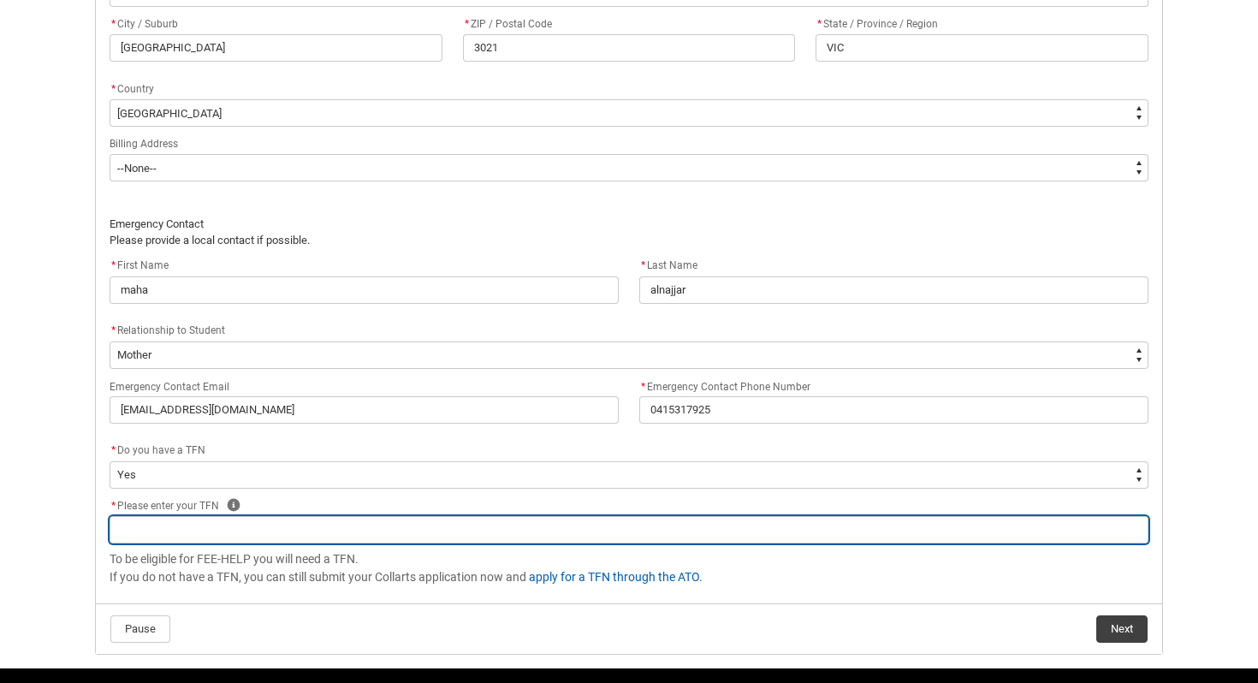
click at [163, 539] on input "REDU_Acceptance_Declaration flow" at bounding box center [629, 529] width 1039 height 27
paste input "TJFCU98ECK"
type lightning-primitive-input-simple "TJFCU98ECK"
type input "TJFCU98ECK"
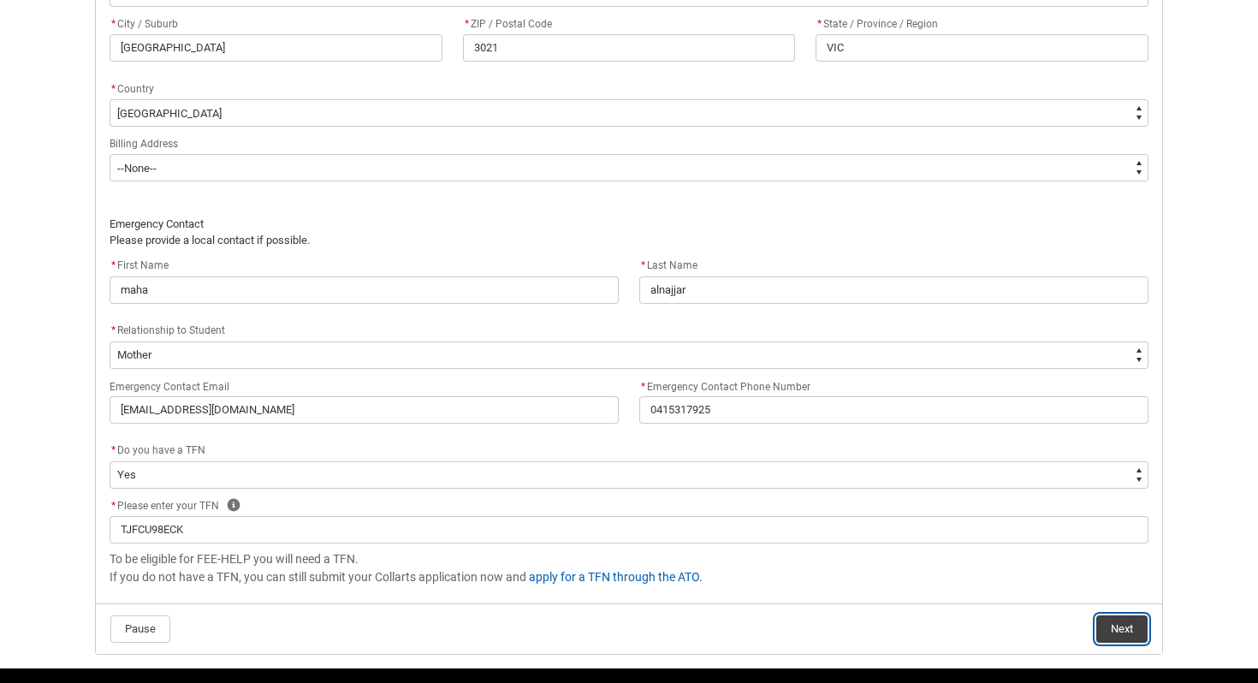
click at [1120, 636] on button "Next" at bounding box center [1121, 628] width 51 height 27
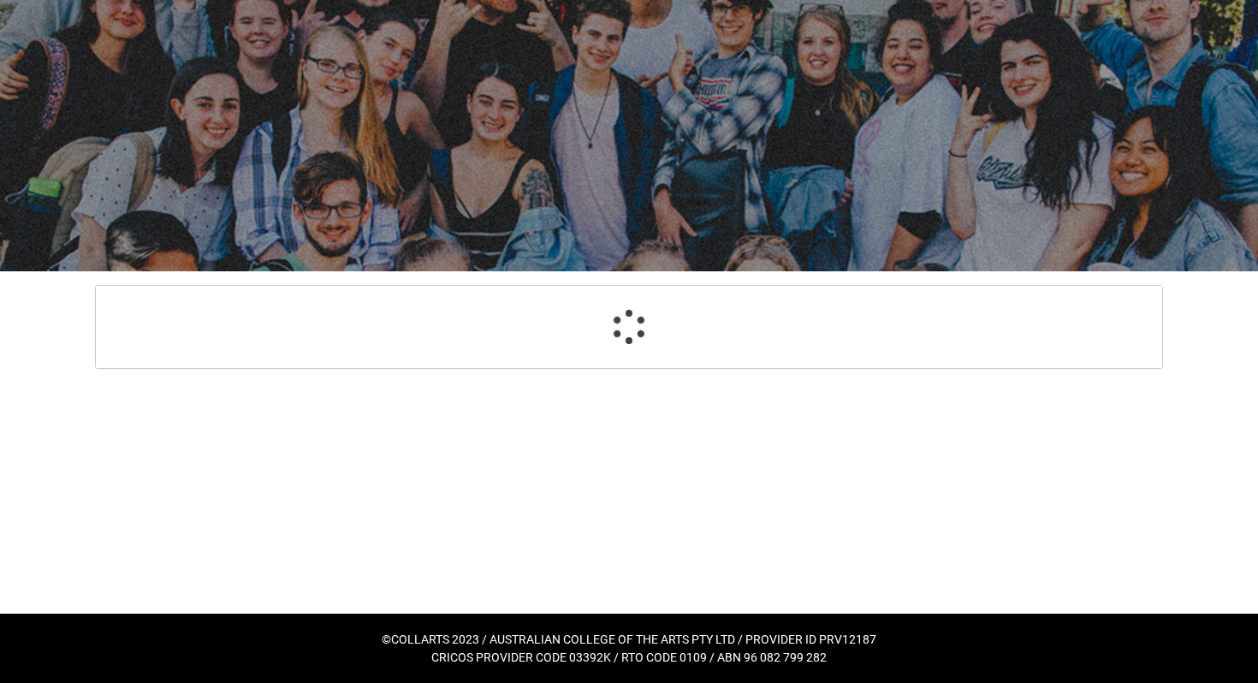
select select "GenderOptions.[DEMOGRAPHIC_DATA]"
select select "MailingCountry_Options.1101"
select select "EmergencyContact_RelationshipOptions.Mother"
select select "Choice_Yes"
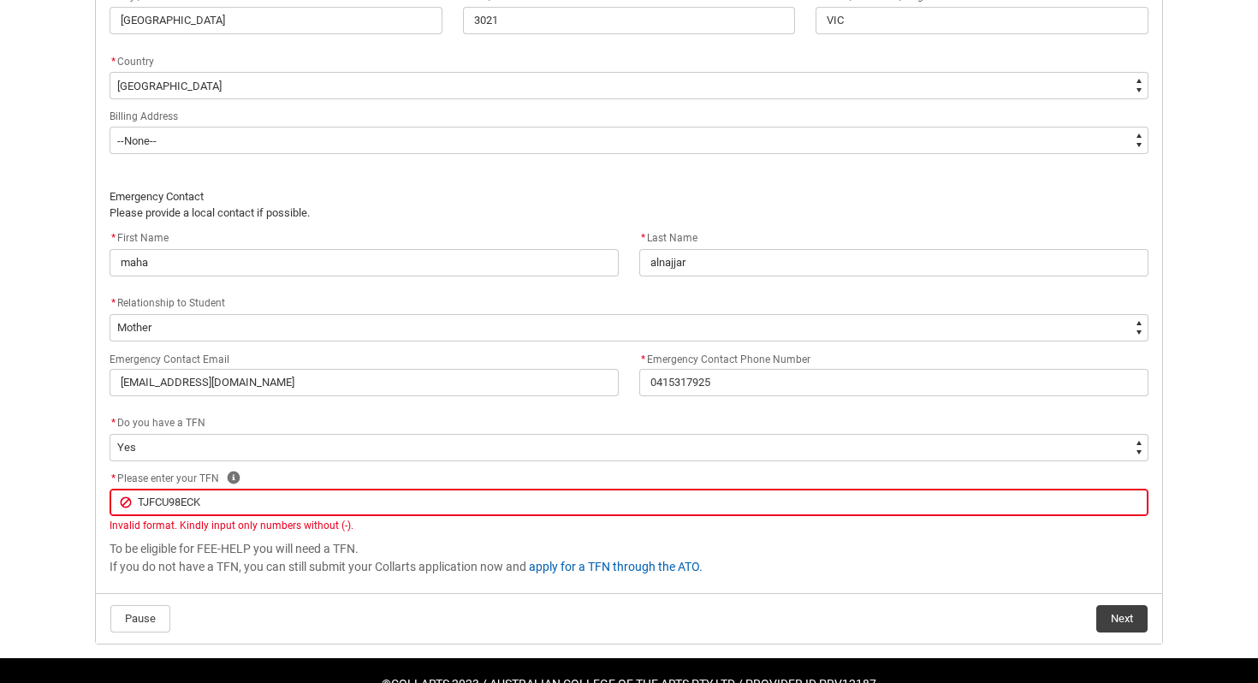
scroll to position [1229, 0]
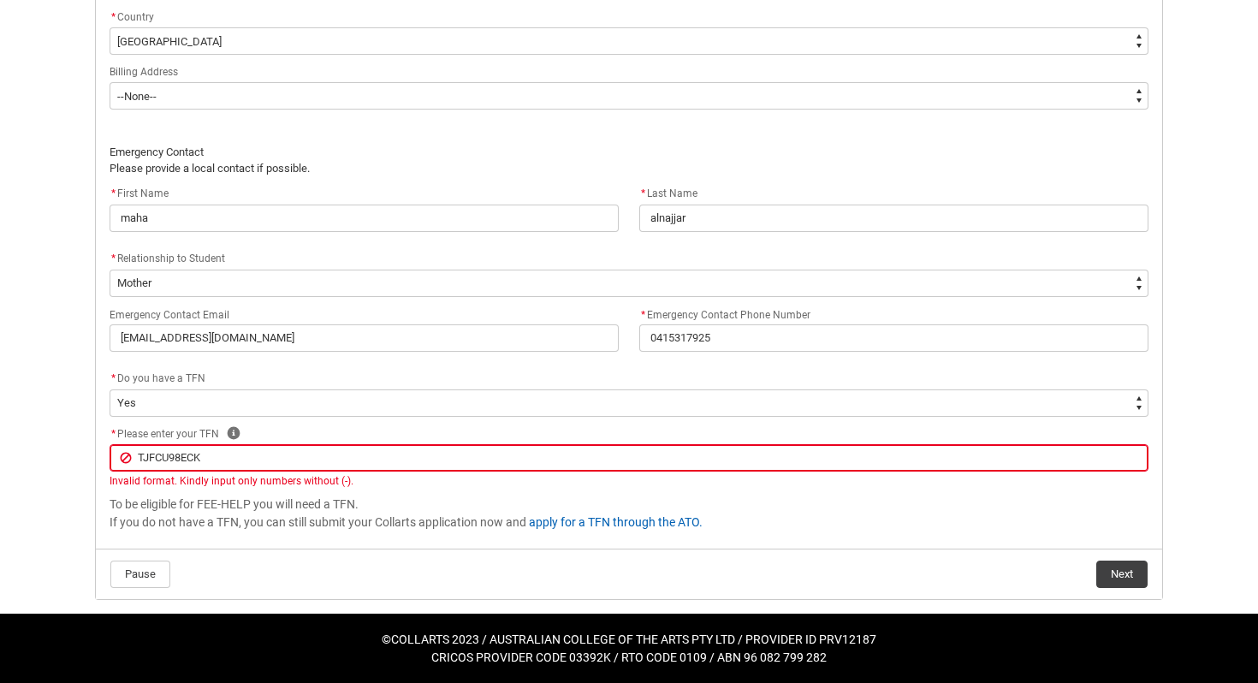
click at [227, 461] on input "TJFCU98ECK" at bounding box center [629, 457] width 1039 height 27
click at [145, 459] on input "TJFCU98ECK" at bounding box center [629, 457] width 1039 height 27
click at [1140, 581] on button "Next" at bounding box center [1121, 574] width 51 height 27
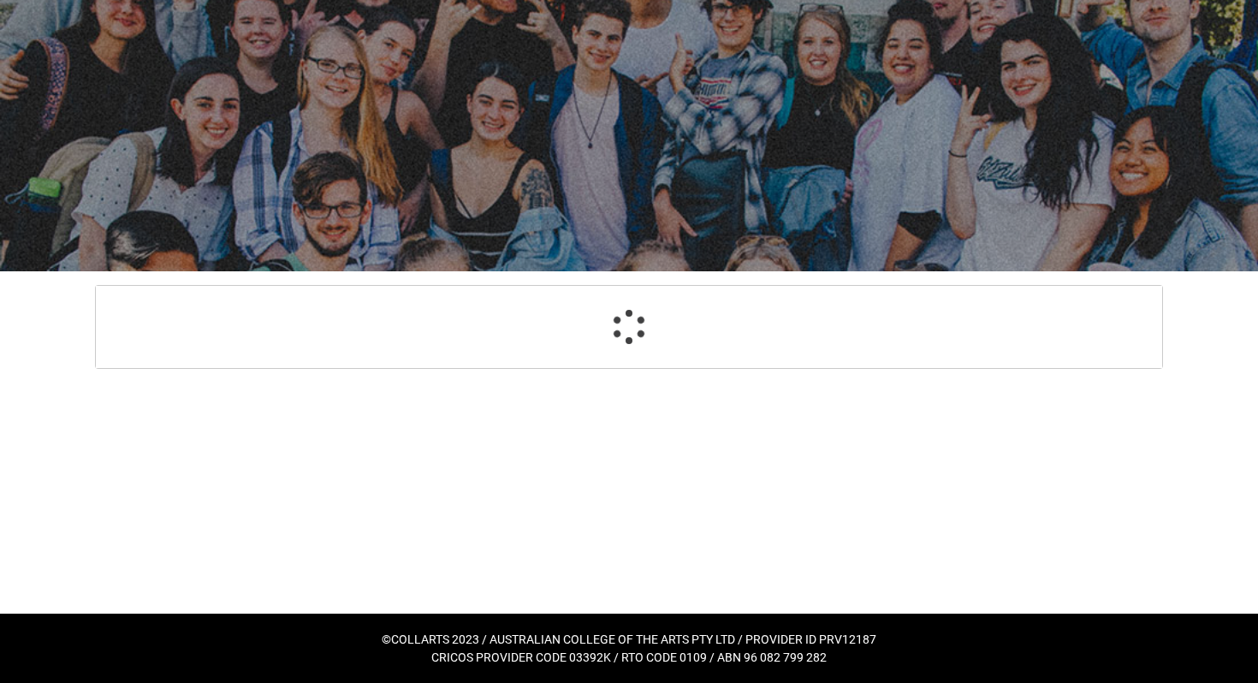
select select "GenderOptions.[DEMOGRAPHIC_DATA]"
select select "MailingCountry_Options.1101"
select select "EmergencyContact_RelationshipOptions.Mother"
select select "Choice_Yes"
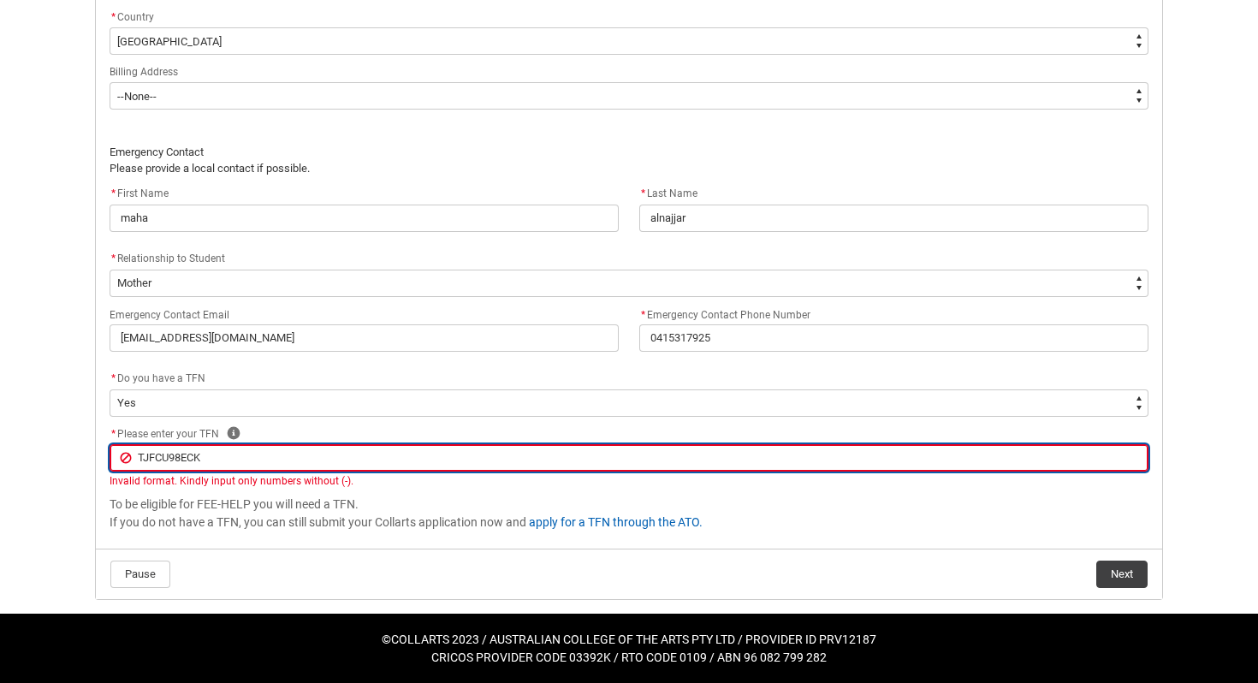
type lightning-primitive-input-simple "TJFCU98EC"
type input "TJFCU98EC"
type lightning-primitive-input-simple "TJFCU98E"
type input "TJFCU98E"
type lightning-primitive-input-simple "TJFCU98"
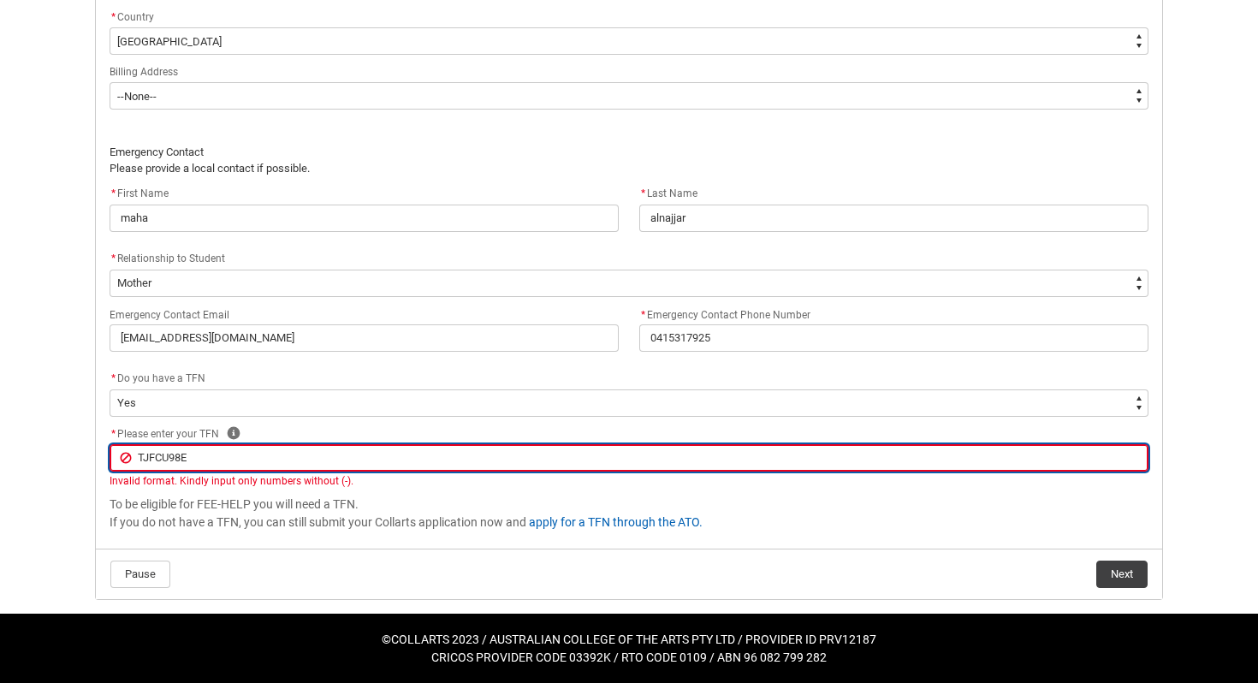
type input "TJFCU98"
type lightning-primitive-input-simple "TJFCU9"
type input "TJFCU9"
type lightning-primitive-input-simple "TJFCU"
type input "TJFCU"
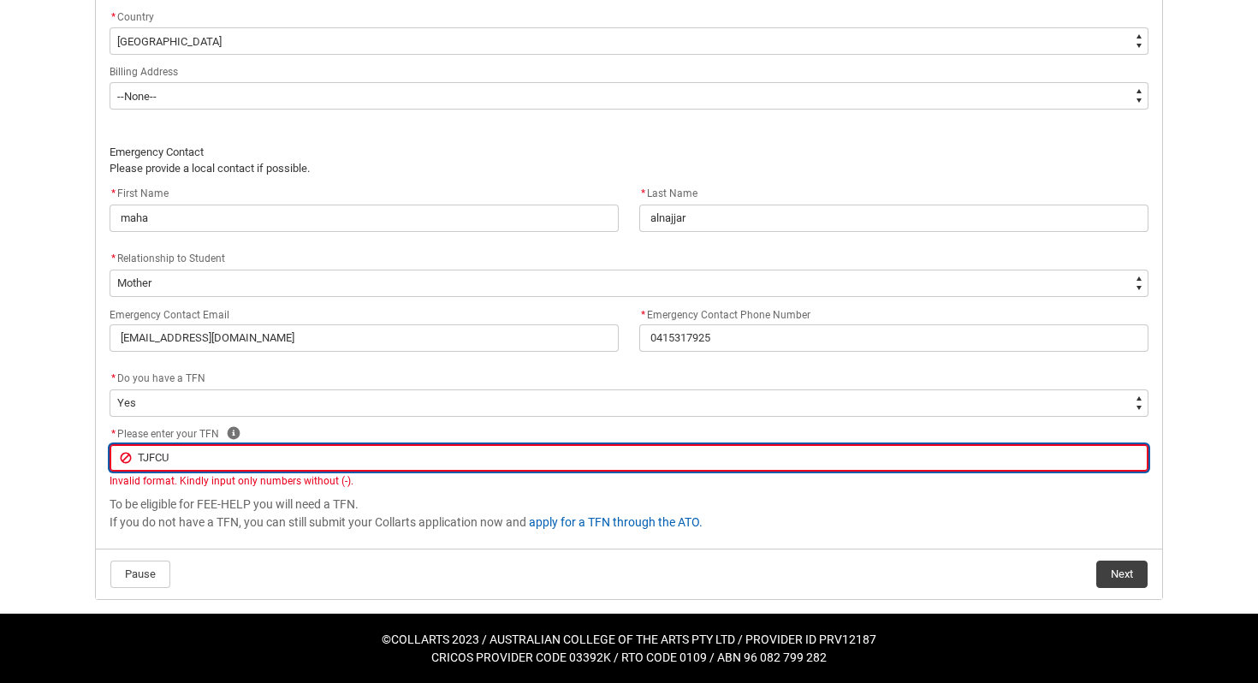
type lightning-primitive-input-simple "TJFC"
type input "TJFC"
type lightning-primitive-input-simple "TJF"
type input "TJF"
type lightning-primitive-input-simple "TJFCU98ECK"
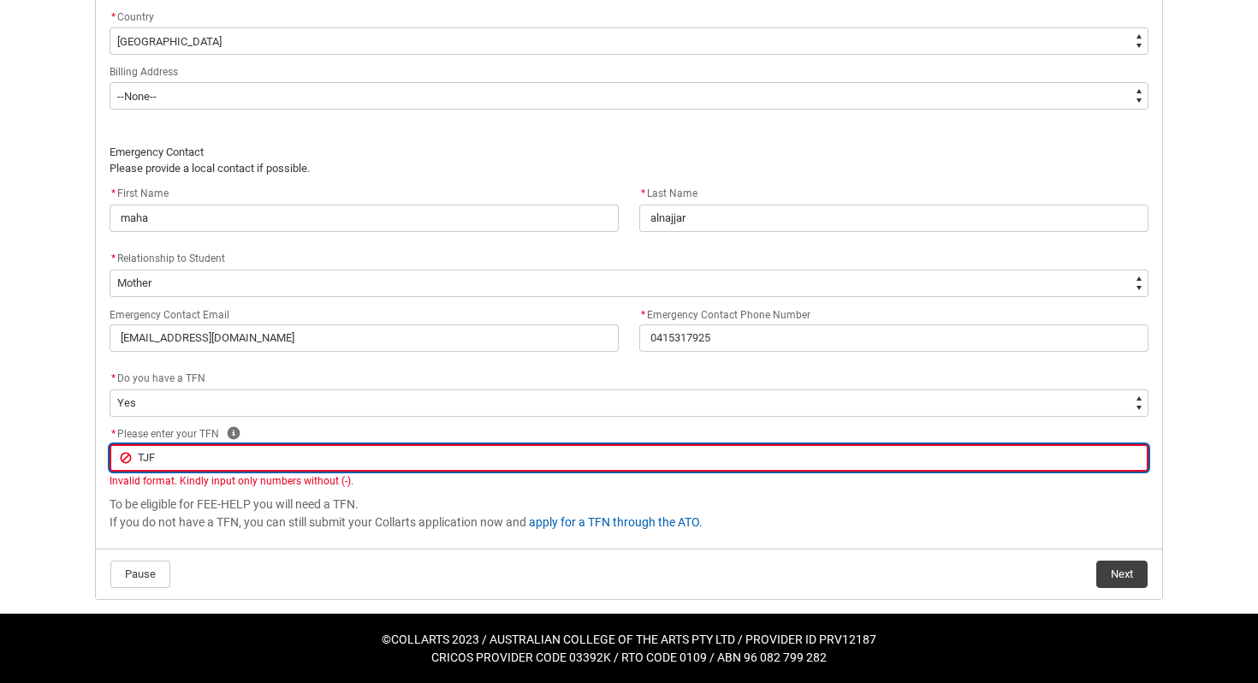
type input "TJFCU98ECK"
click at [356, 454] on input "TJFCU98ECK" at bounding box center [629, 457] width 1039 height 27
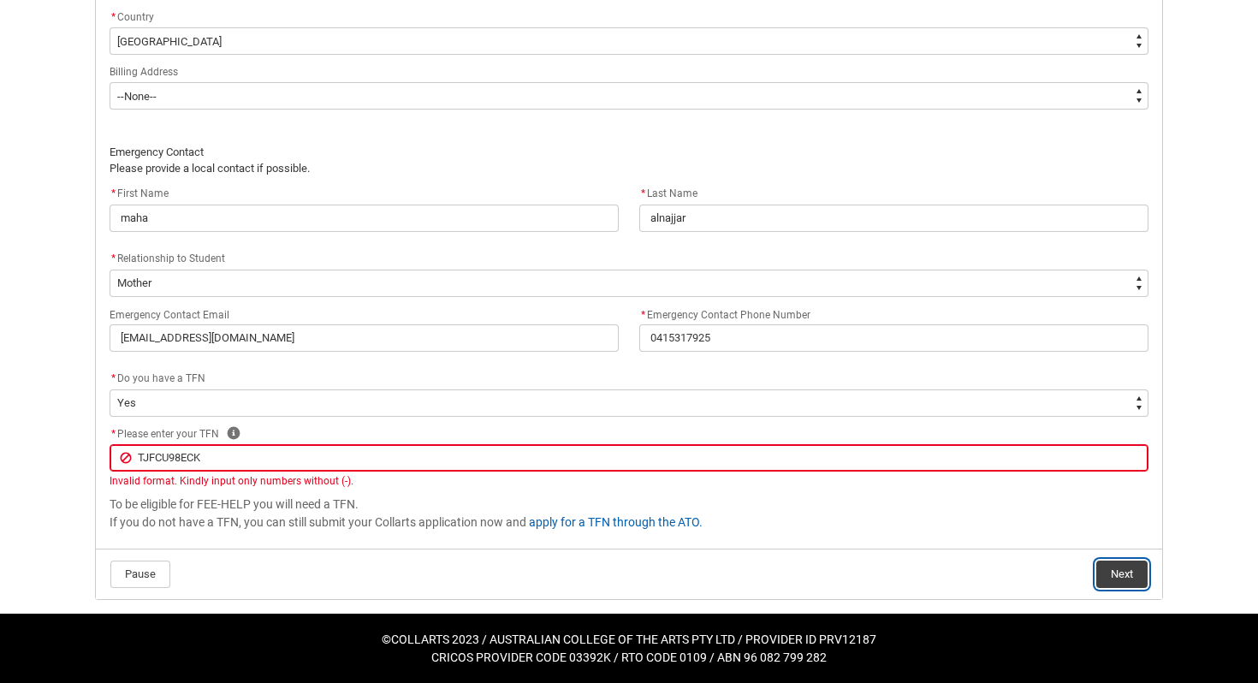
click at [1114, 567] on button "Next" at bounding box center [1121, 574] width 51 height 27
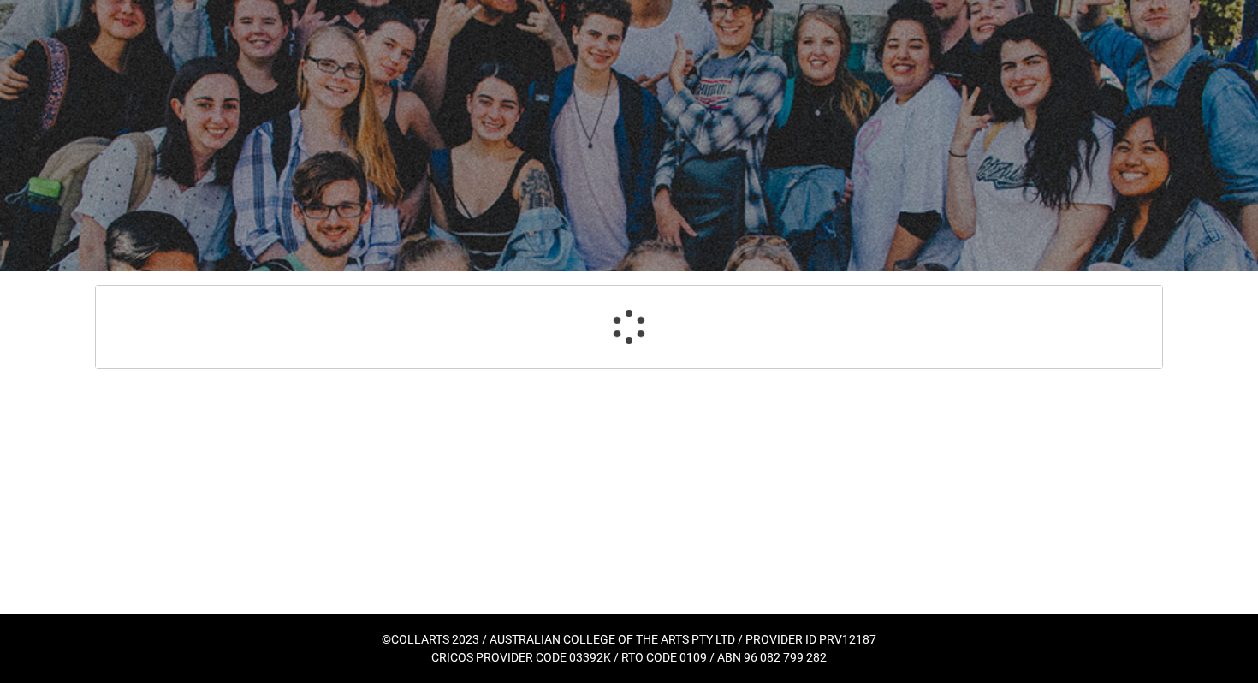
select select "GenderOptions.[DEMOGRAPHIC_DATA]"
select select "MailingCountry_Options.1101"
select select "EmergencyContact_RelationshipOptions.Mother"
select select "Choice_Yes"
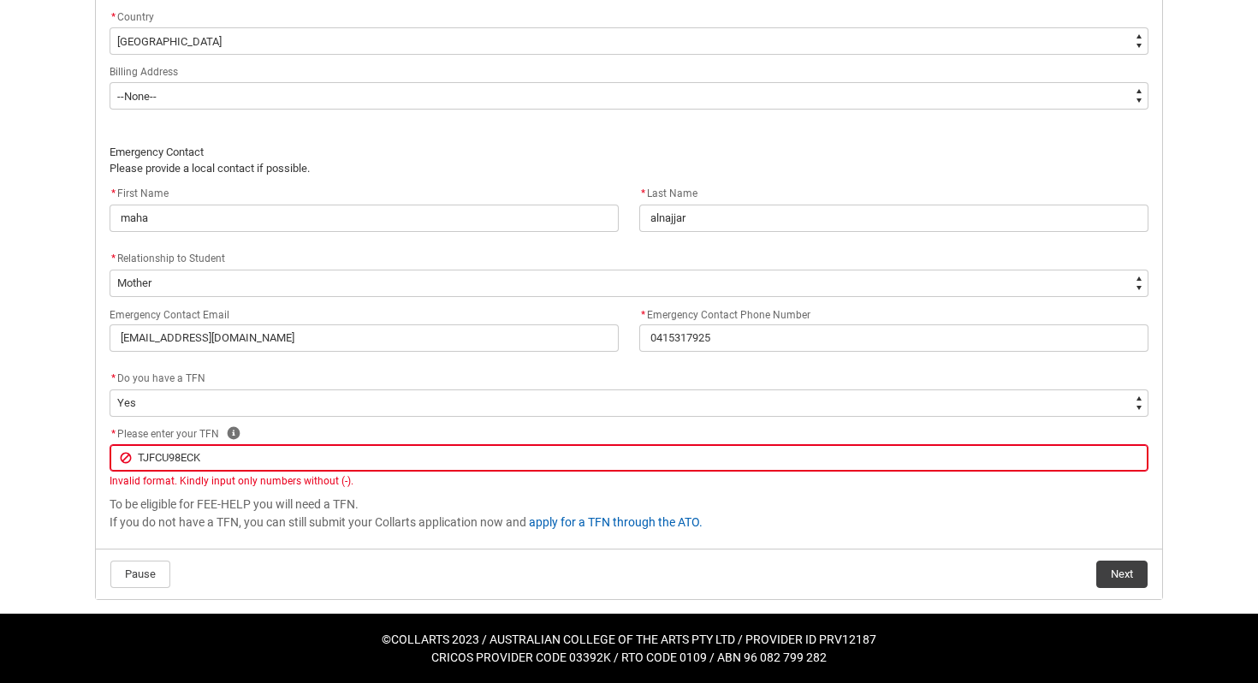
type lightning-primitive-input-simple "TJFCU98EC"
type input "TJFCU98EC"
type lightning-primitive-input-simple "TJFCU98E"
type input "TJFCU98E"
type lightning-primitive-input-simple "TJFCU98"
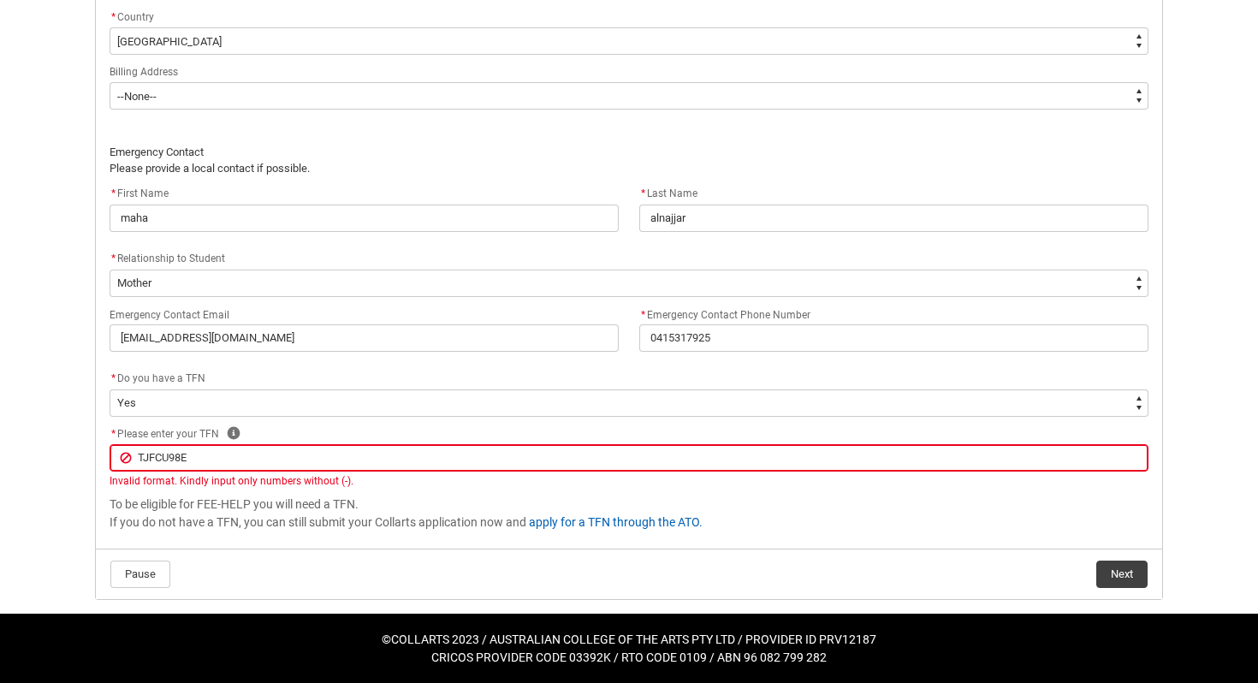
type input "TJFCU98"
type lightning-primitive-input-simple "TJFCU9"
click at [1115, 574] on button "Next" at bounding box center [1121, 574] width 51 height 27
click at [1132, 574] on button "Next" at bounding box center [1121, 574] width 51 height 27
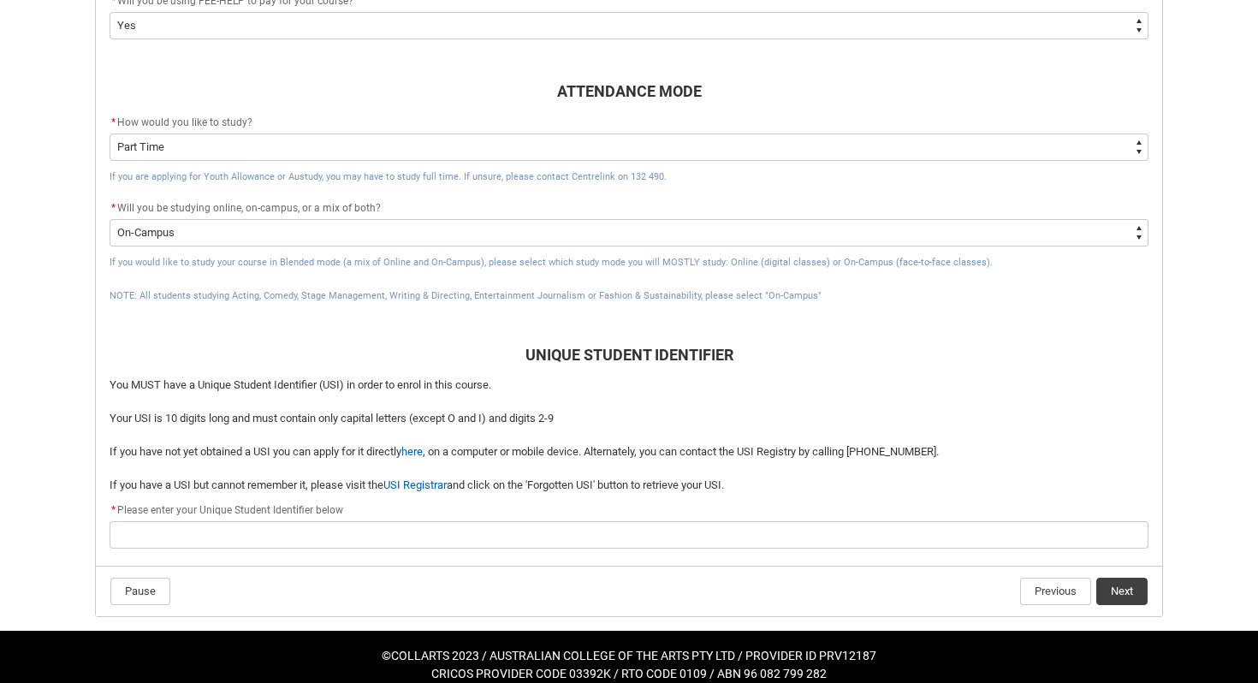
scroll to position [636, 0]
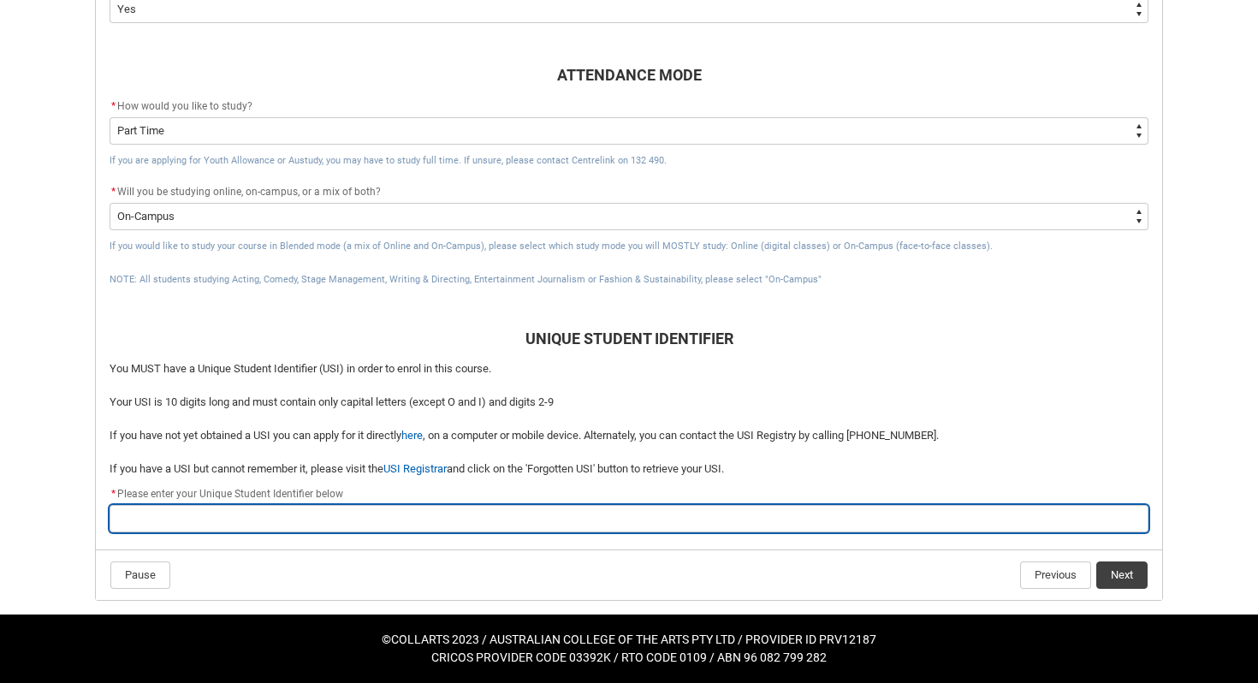
click at [519, 520] on input "REDU_Acceptance_Declaration flow" at bounding box center [629, 518] width 1039 height 27
paste input "TJFCU98ECK"
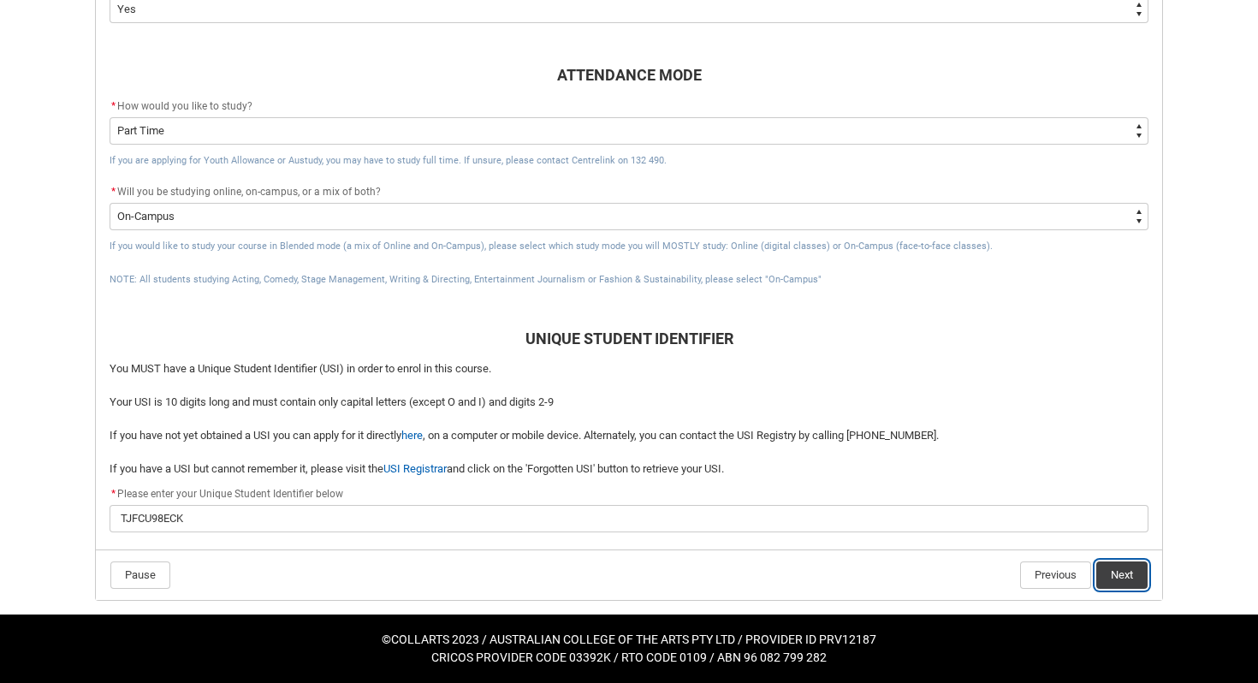
click at [1119, 583] on button "Next" at bounding box center [1121, 575] width 51 height 27
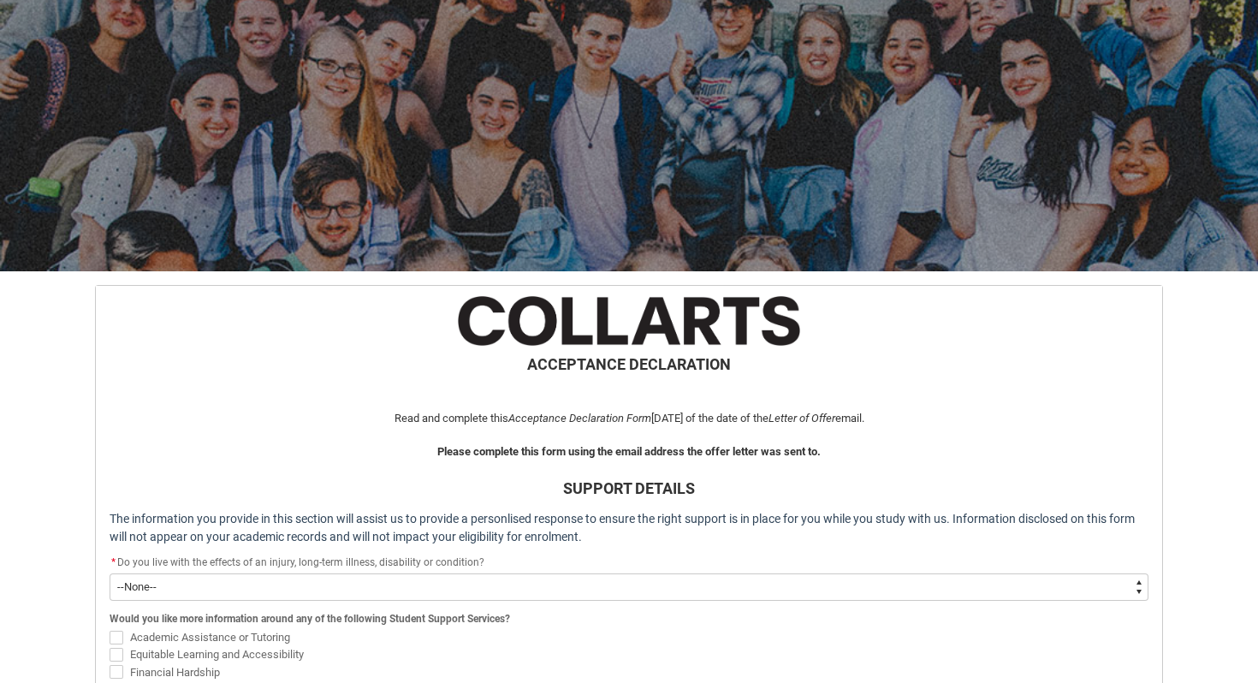
scroll to position [182, 0]
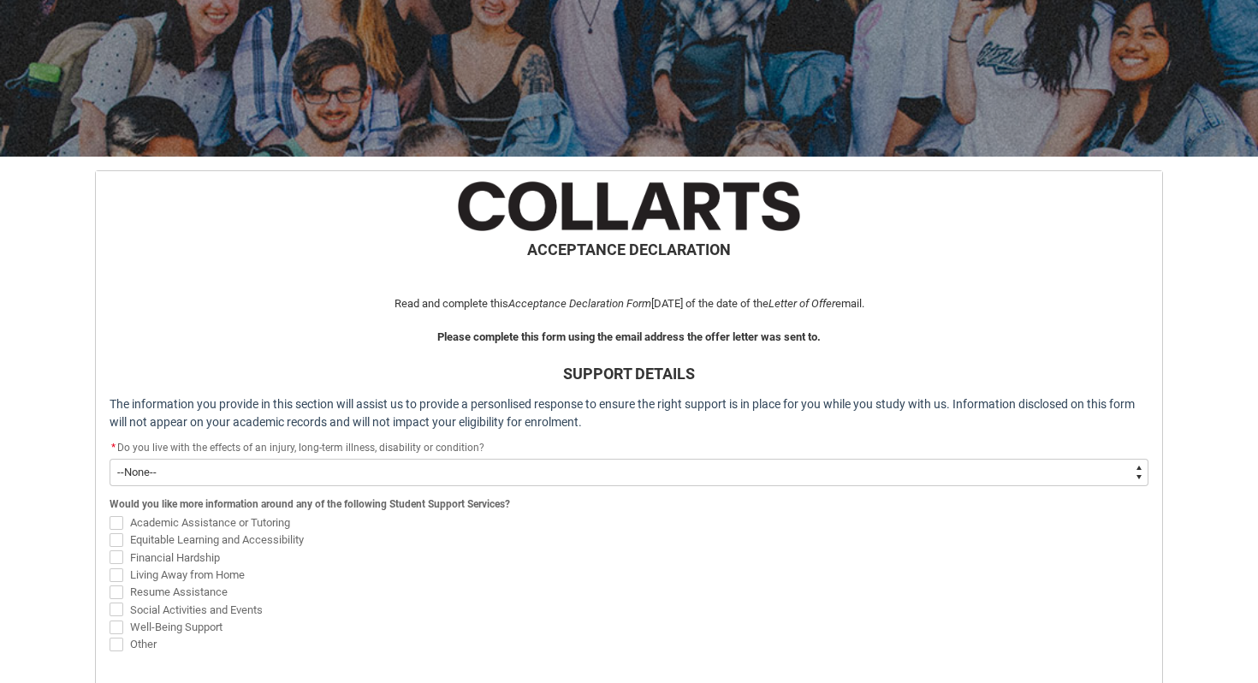
click at [1007, 475] on select "--None-- Yes No" at bounding box center [629, 472] width 1039 height 27
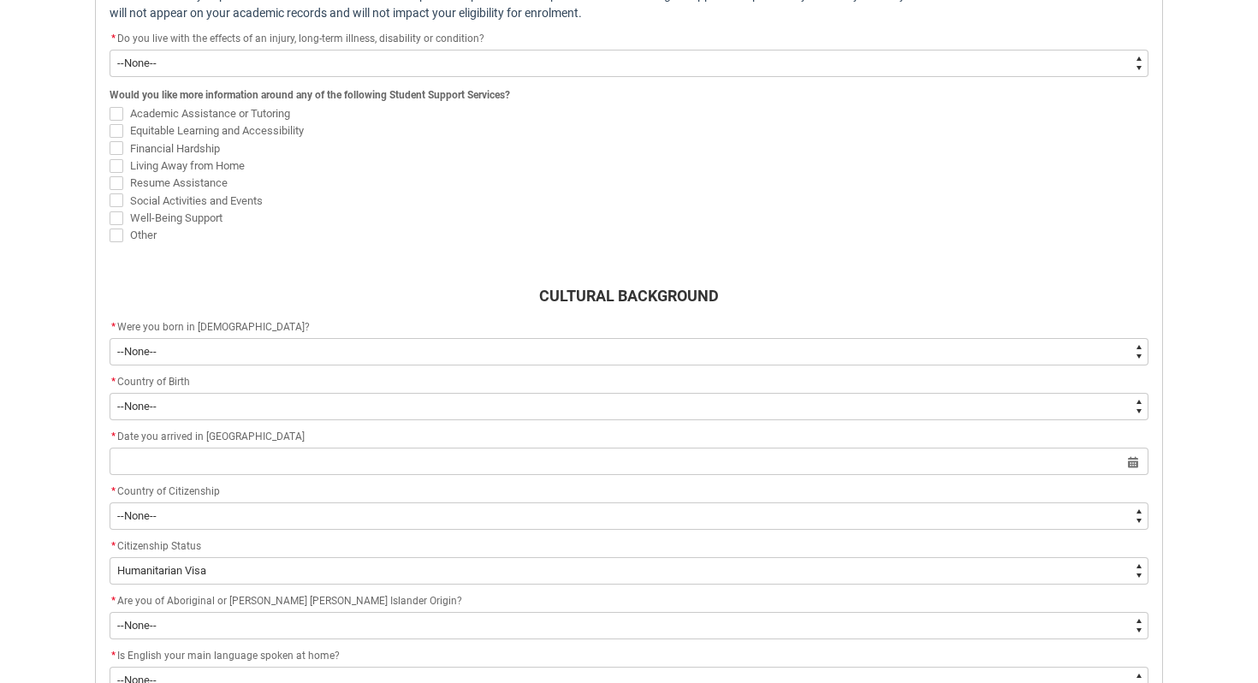
scroll to position [468, 0]
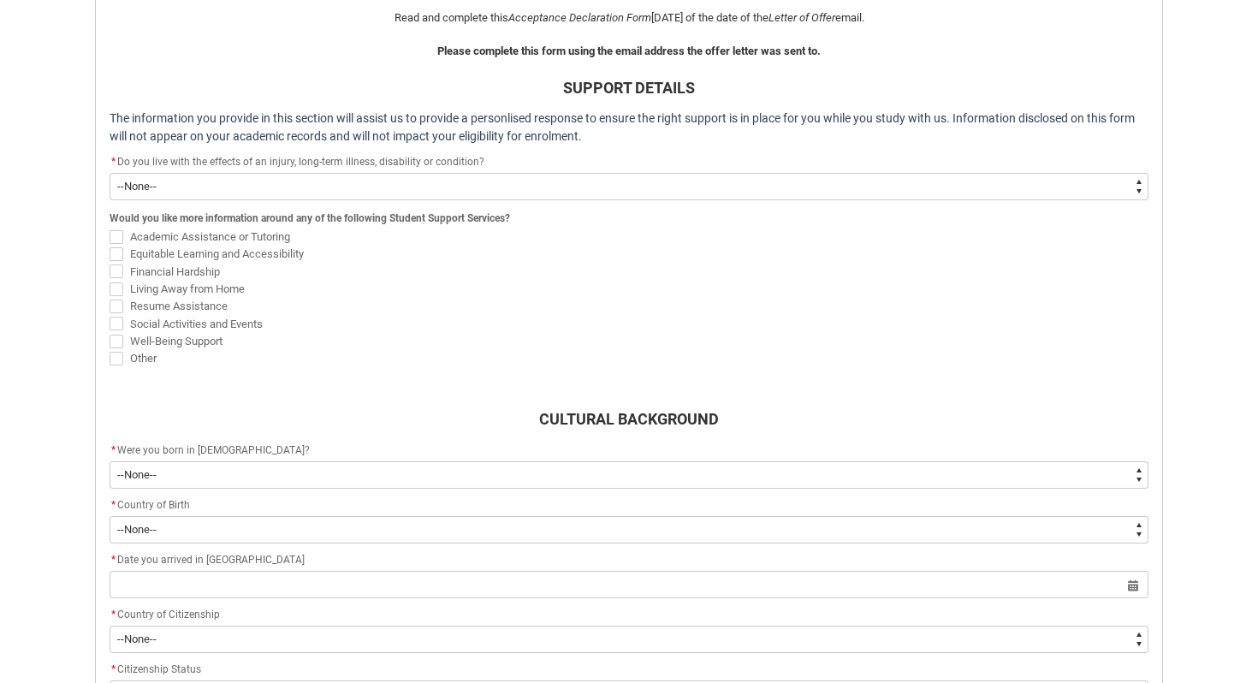
click at [116, 240] on span "REDU_Acceptance_Declaration flow" at bounding box center [117, 237] width 14 height 14
click at [110, 228] on input "Academic Assistance or Tutoring" at bounding box center [109, 227] width 1 height 1
click at [122, 255] on span "REDU_Acceptance_Declaration flow" at bounding box center [117, 254] width 14 height 14
click at [110, 245] on input "Equitable Learning and Accessibility" at bounding box center [109, 244] width 1 height 1
click at [119, 269] on span "REDU_Acceptance_Declaration flow" at bounding box center [117, 271] width 14 height 14
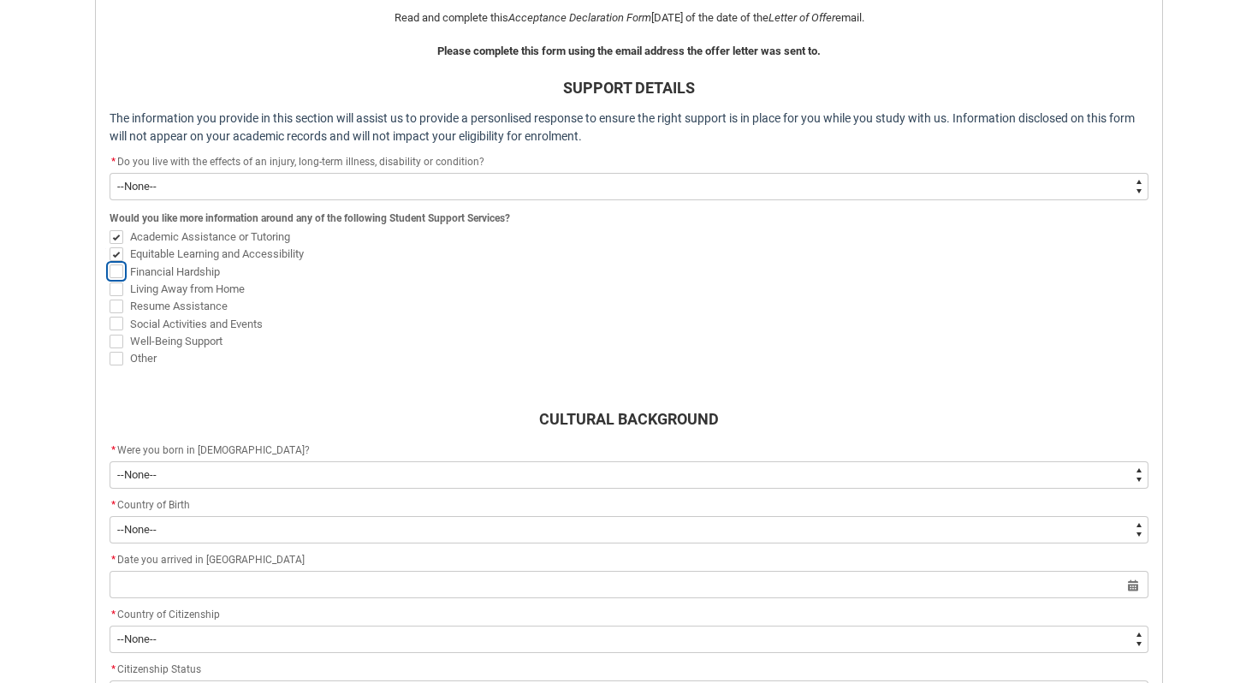
click at [110, 263] on input "Financial Hardship" at bounding box center [109, 262] width 1 height 1
click at [120, 323] on span "REDU_Acceptance_Declaration flow" at bounding box center [117, 324] width 14 height 14
click at [110, 315] on input "Social Activities and Events" at bounding box center [109, 314] width 1 height 1
click at [119, 337] on span "REDU_Acceptance_Declaration flow" at bounding box center [117, 342] width 14 height 14
click at [110, 332] on input "Well-Being Support" at bounding box center [109, 331] width 1 height 1
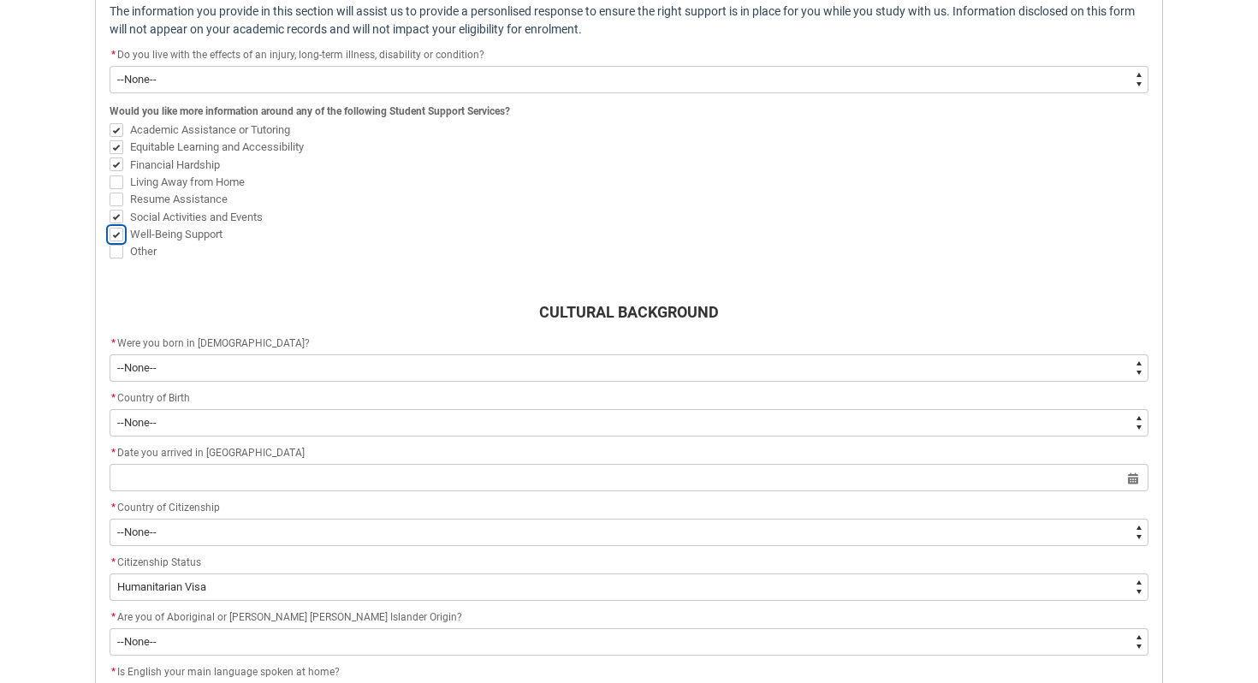
scroll to position [739, 0]
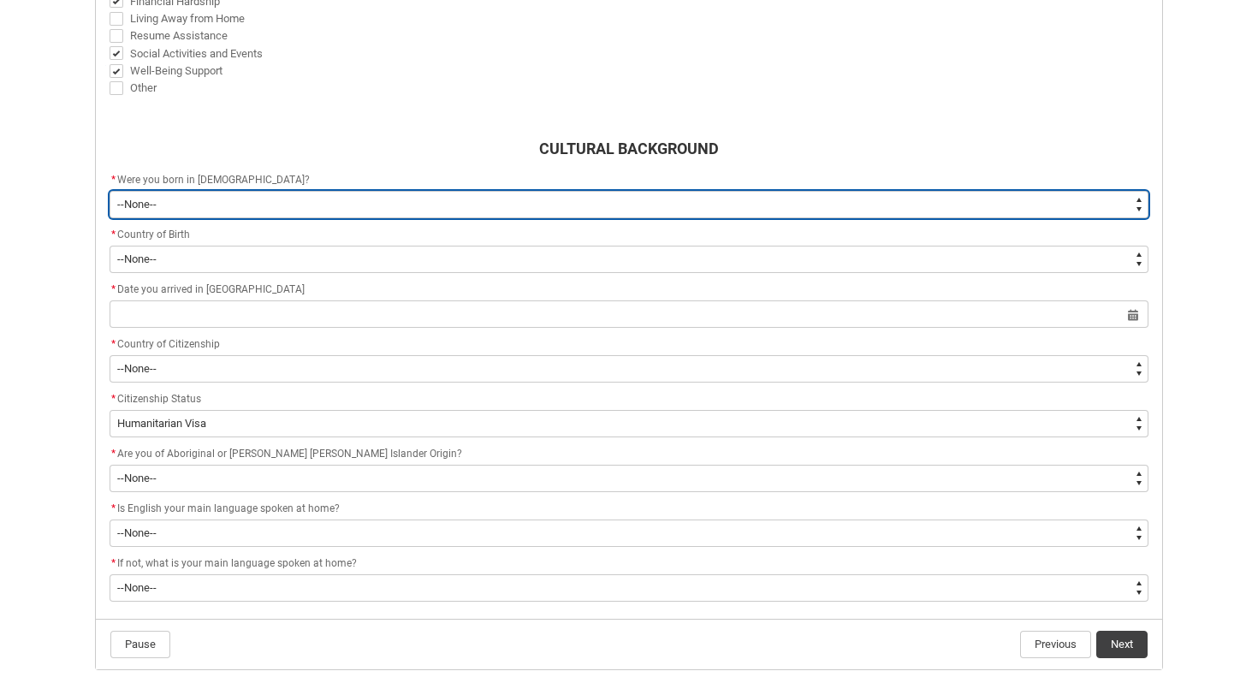
click at [178, 196] on select "--None-- Born in [DEMOGRAPHIC_DATA] Born outside [DEMOGRAPHIC_DATA]" at bounding box center [629, 204] width 1039 height 27
click at [110, 191] on select "--None-- Born in [DEMOGRAPHIC_DATA] Born outside [DEMOGRAPHIC_DATA]" at bounding box center [629, 204] width 1039 height 27
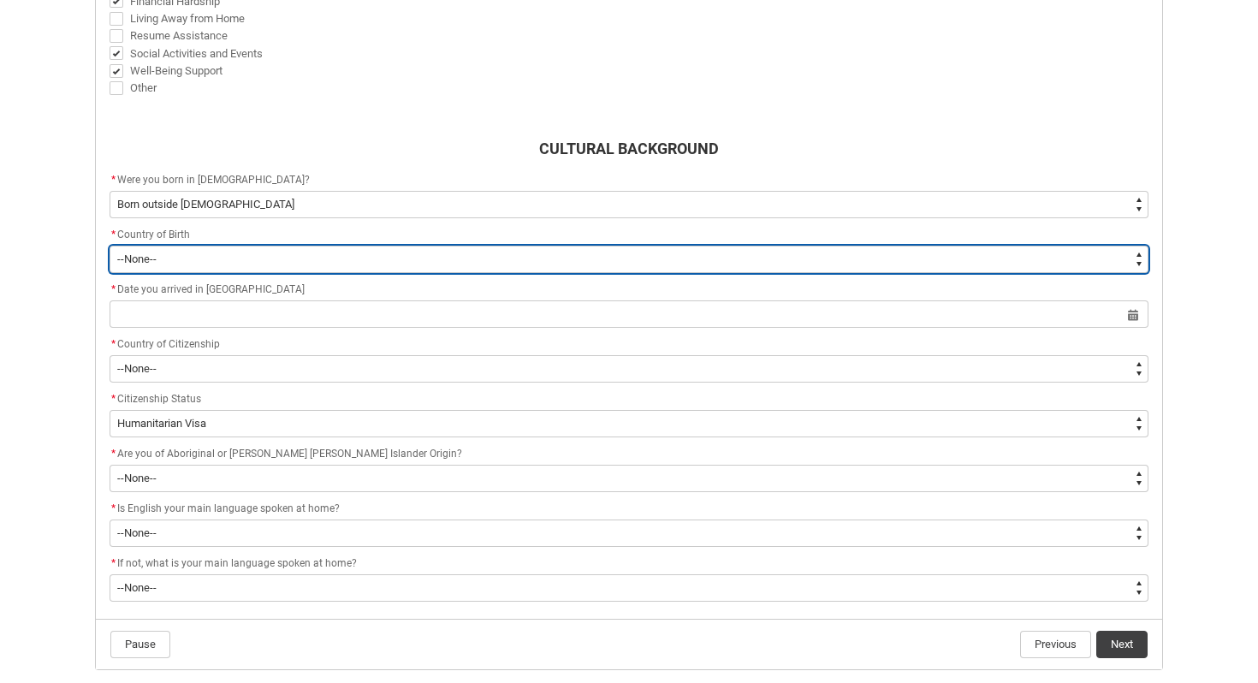
click at [176, 263] on select "--None-- [GEOGRAPHIC_DATA][PERSON_NAME] ([GEOGRAPHIC_DATA]) 7201 [GEOGRAPHIC_DA…" at bounding box center [629, 259] width 1039 height 27
click at [110, 246] on select "--None-- [GEOGRAPHIC_DATA][PERSON_NAME] ([GEOGRAPHIC_DATA]) 7201 [GEOGRAPHIC_DA…" at bounding box center [629, 259] width 1039 height 27
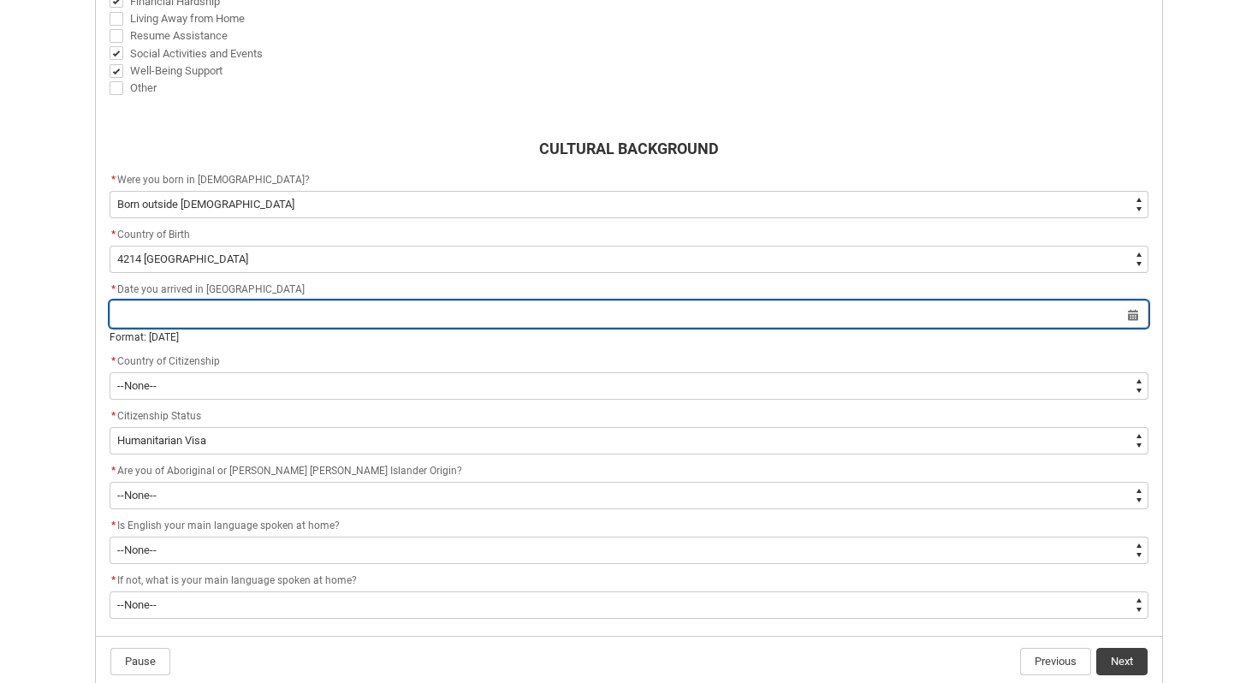
click at [173, 326] on input "REDU_Acceptance_Declaration flow" at bounding box center [629, 313] width 1039 height 27
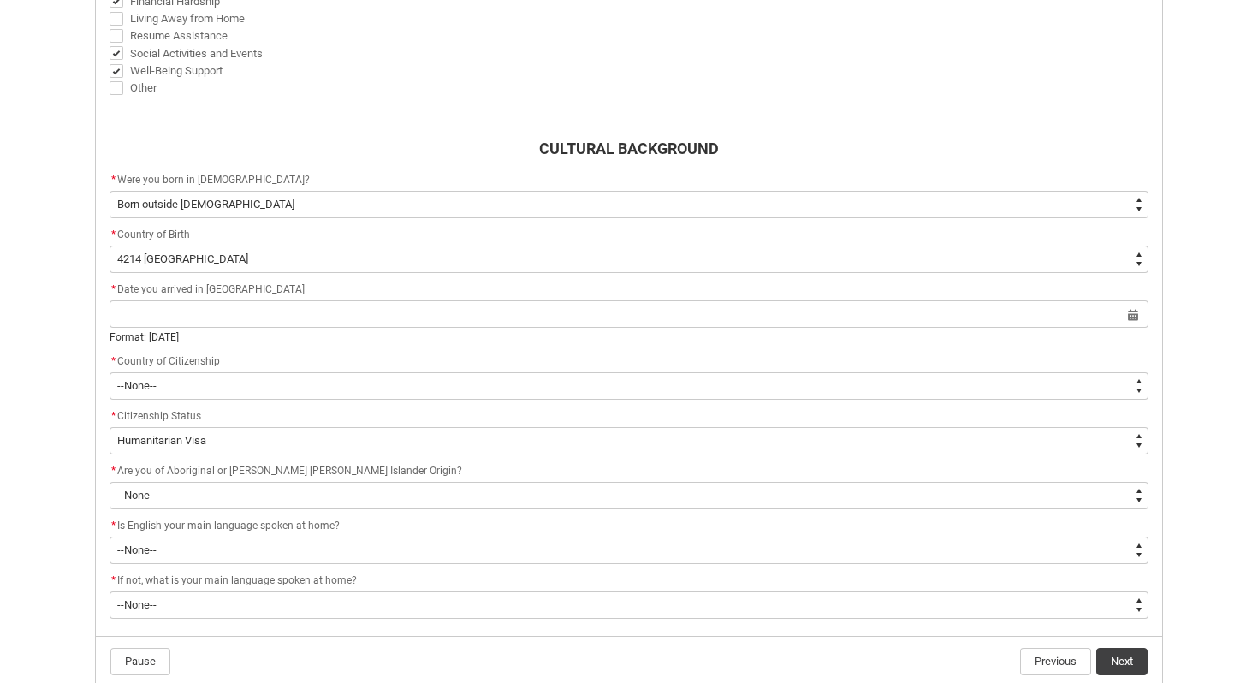
click at [499, 401] on flowruntime-screen-field "* Country of Citizenship * --None-- Afghanistan Åland Islands Albania Algeria A…" at bounding box center [629, 379] width 1060 height 55
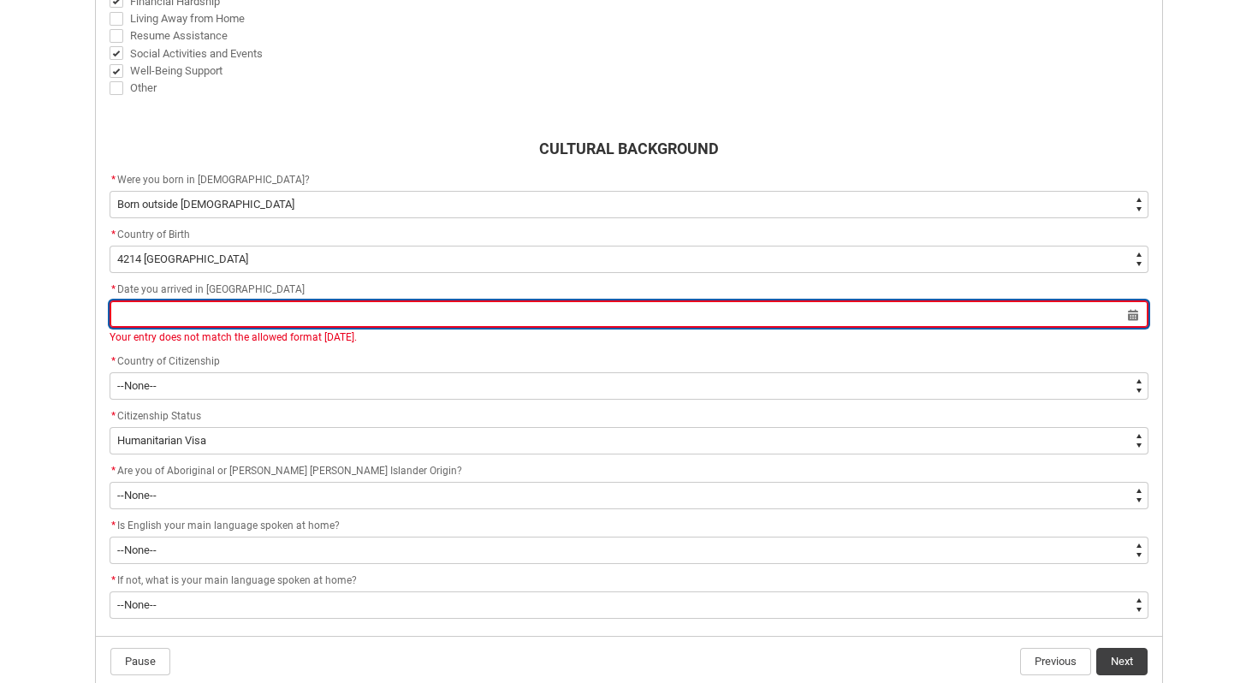
click at [444, 309] on input "REDU_Acceptance_Declaration flow" at bounding box center [629, 313] width 1039 height 27
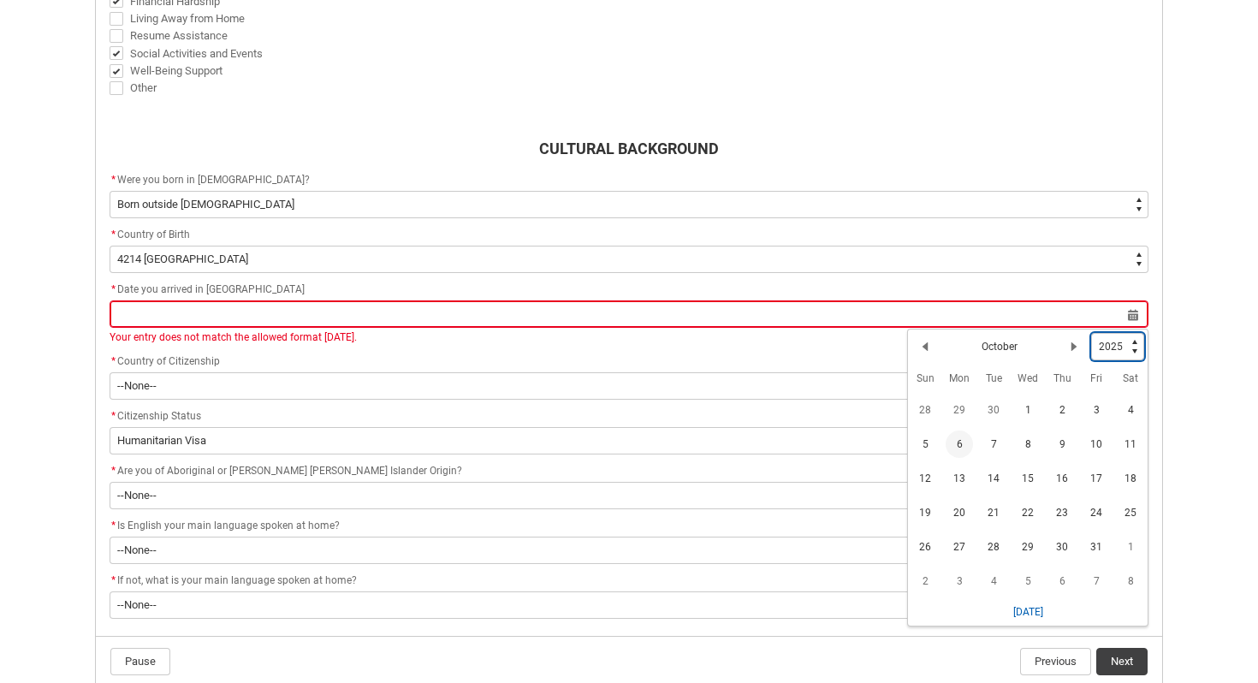
click at [1114, 347] on select "1925 1926 1927 1928 1929 1930 1931 1932 1933 1934 1935 1936 1937 1938 1939 1940…" at bounding box center [1117, 346] width 53 height 27
click at [1092, 333] on select "1925 1926 1927 1928 1929 1930 1931 1932 1933 1934 1935 1936 1937 1938 1939 1940…" at bounding box center [1117, 346] width 53 height 27
click at [930, 348] on lightning-primitive-icon "Date picker: October" at bounding box center [925, 347] width 12 height 12
click at [930, 348] on lightning-primitive-icon "Date picker: August" at bounding box center [925, 347] width 12 height 12
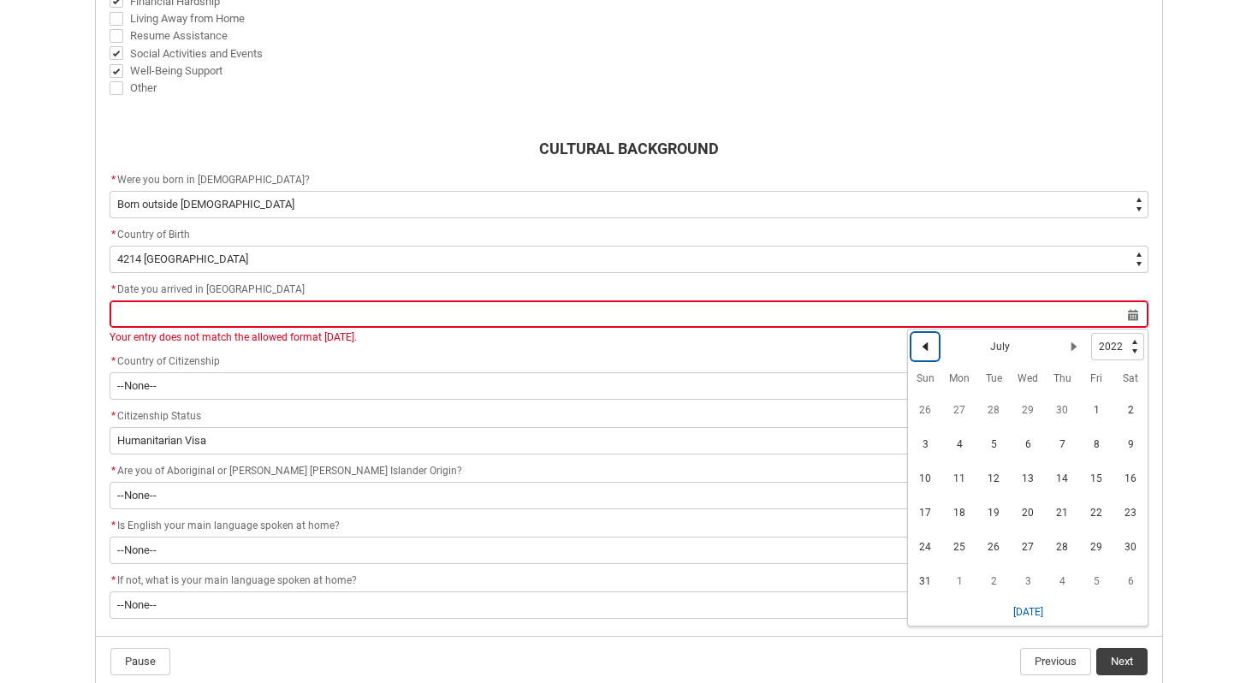
click at [930, 349] on lightning-primitive-icon "Date picker: July" at bounding box center [925, 347] width 12 height 12
click at [930, 349] on lightning-primitive-icon "Date picker: June" at bounding box center [925, 347] width 12 height 12
click at [1028, 447] on span "11" at bounding box center [1027, 444] width 27 height 27
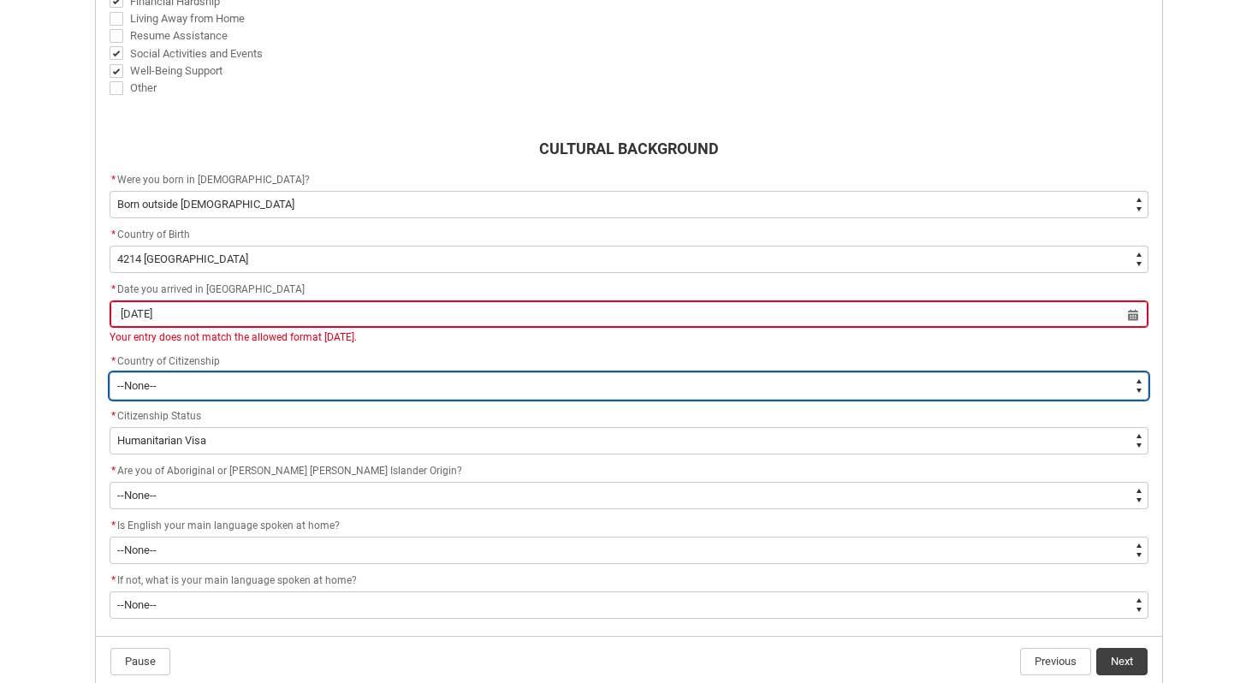
click at [233, 383] on select "--[GEOGRAPHIC_DATA]-- [GEOGRAPHIC_DATA] [GEOGRAPHIC_DATA] [GEOGRAPHIC_DATA] [GE…" at bounding box center [629, 385] width 1039 height 27
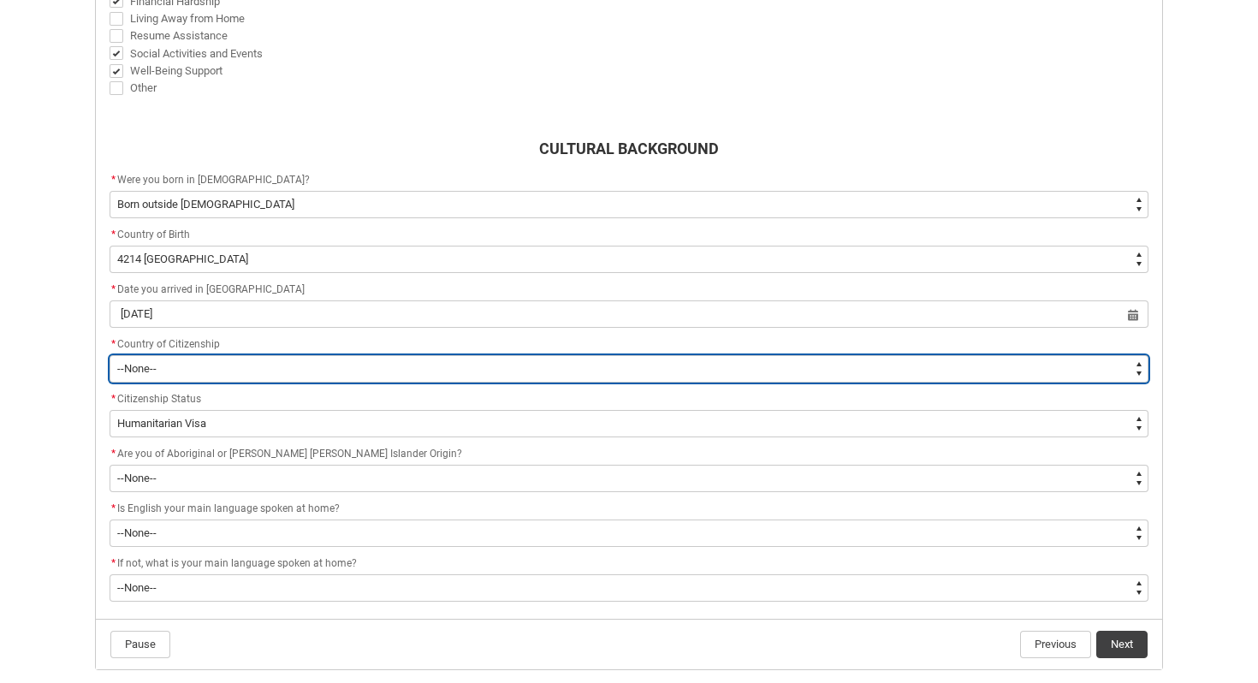
click at [110, 355] on select "--[GEOGRAPHIC_DATA]-- [GEOGRAPHIC_DATA] [GEOGRAPHIC_DATA] [GEOGRAPHIC_DATA] [GE…" at bounding box center [629, 368] width 1039 height 27
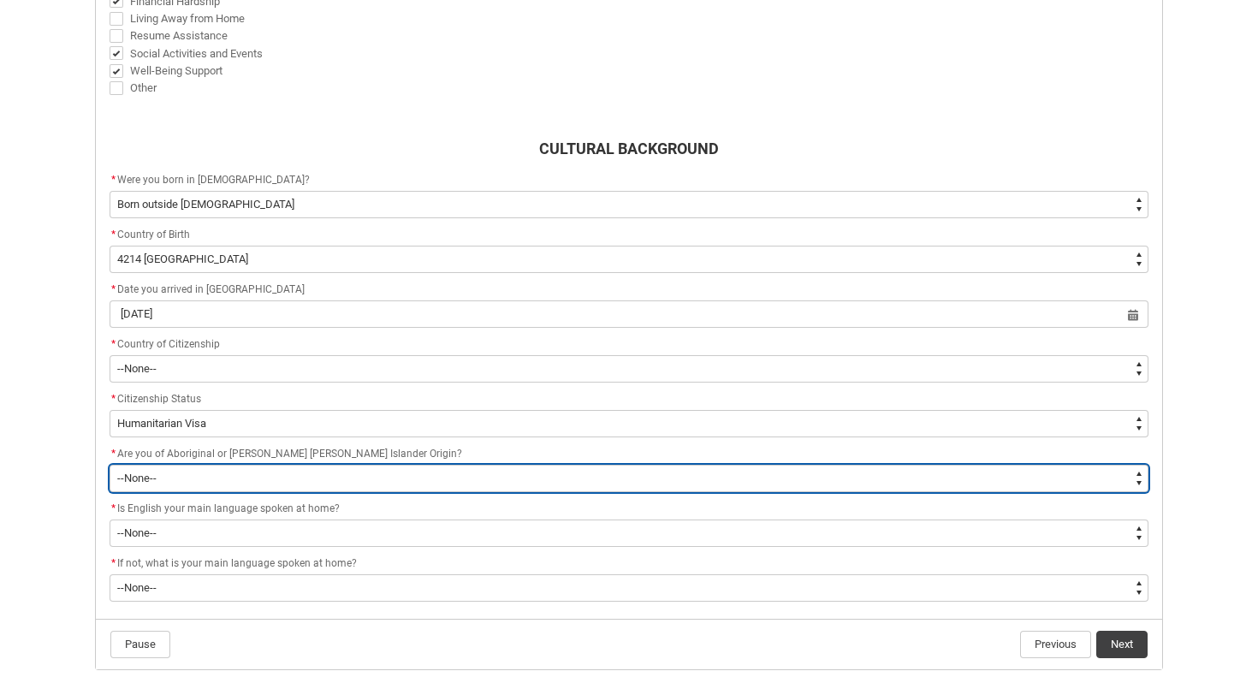
click at [176, 475] on select "--None-- Non indigenous – neither [DEMOGRAPHIC_DATA] nor [PERSON_NAME] [PERSON_…" at bounding box center [629, 478] width 1039 height 27
click at [110, 465] on select "--None-- Non indigenous – neither [DEMOGRAPHIC_DATA] nor [PERSON_NAME] [PERSON_…" at bounding box center [629, 478] width 1039 height 27
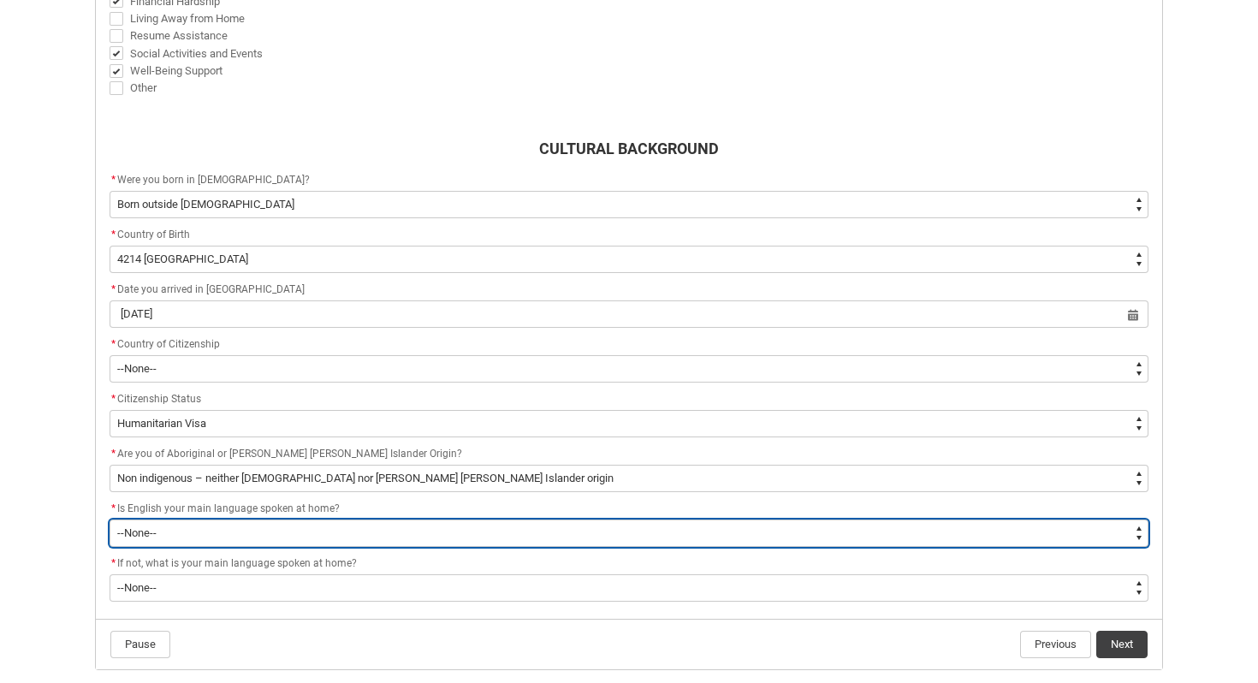
click at [179, 532] on select "--None-- Student/Applicant/Staff speaks only English at permanent home residenc…" at bounding box center [629, 533] width 1039 height 27
click at [110, 520] on select "--None-- Student/Applicant/Staff speaks only English at permanent home residenc…" at bounding box center [629, 533] width 1039 height 27
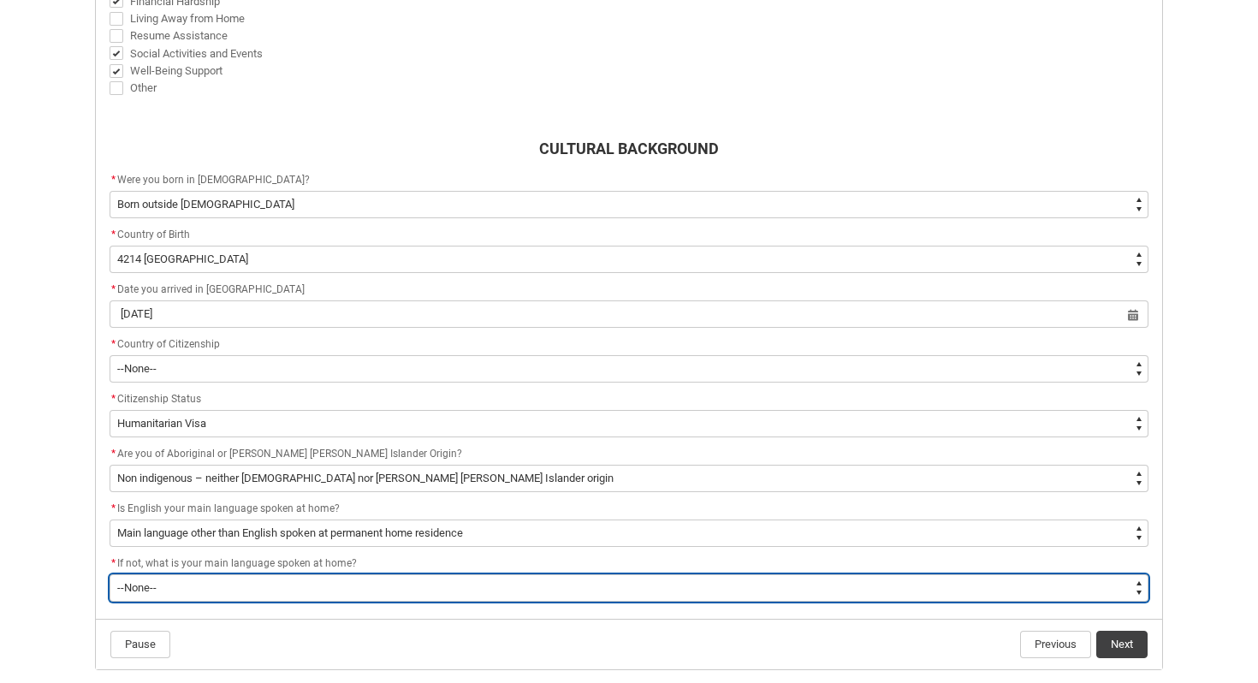
click at [176, 601] on select "--None-- 1101 Gaelic ([GEOGRAPHIC_DATA]) 1102 Irish 1103 Welsh 1199 Celtic, nec…" at bounding box center [629, 587] width 1039 height 27
click at [110, 574] on select "--None-- 1101 Gaelic ([GEOGRAPHIC_DATA]) 1102 Irish 1103 Welsh 1199 Celtic, nec…" at bounding box center [629, 587] width 1039 height 27
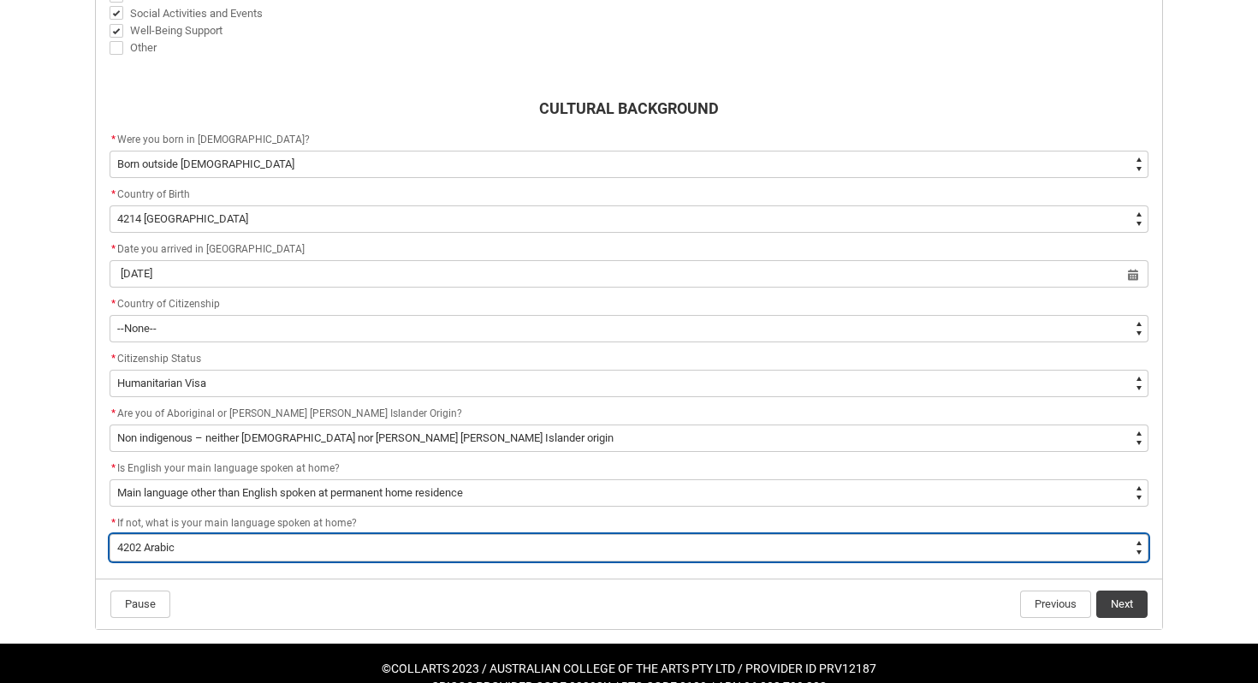
scroll to position [808, 0]
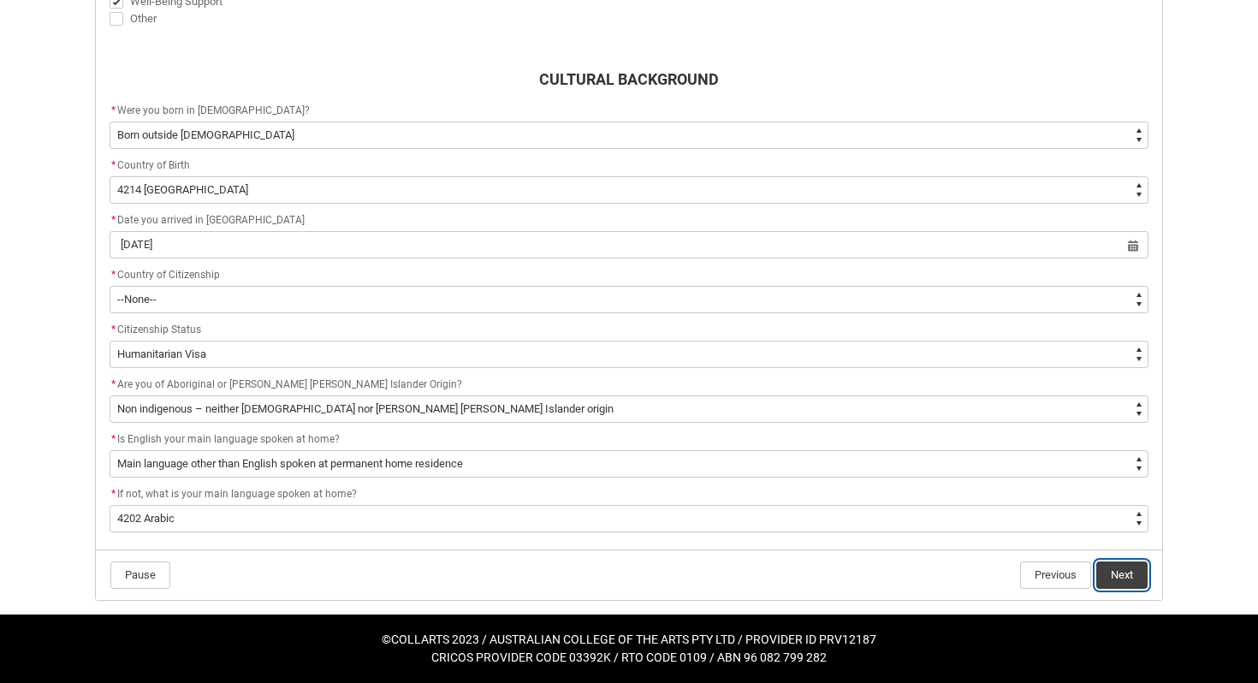
click at [1128, 571] on button "Next" at bounding box center [1121, 575] width 51 height 27
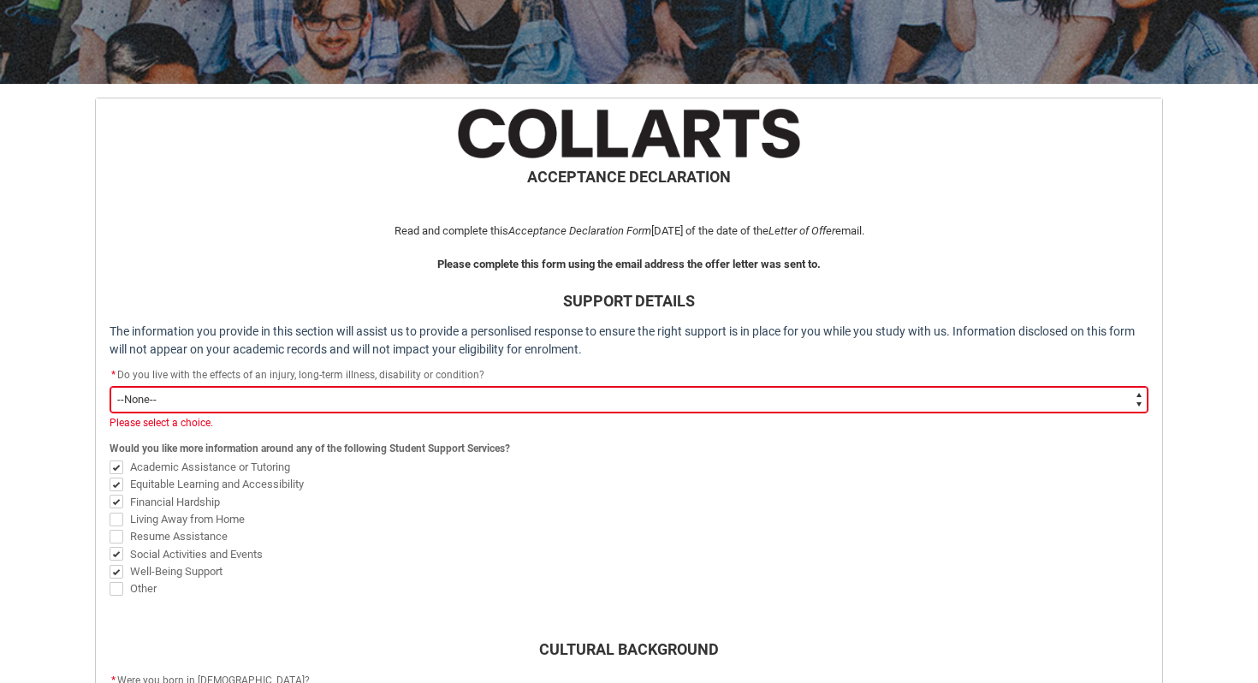
scroll to position [258, 0]
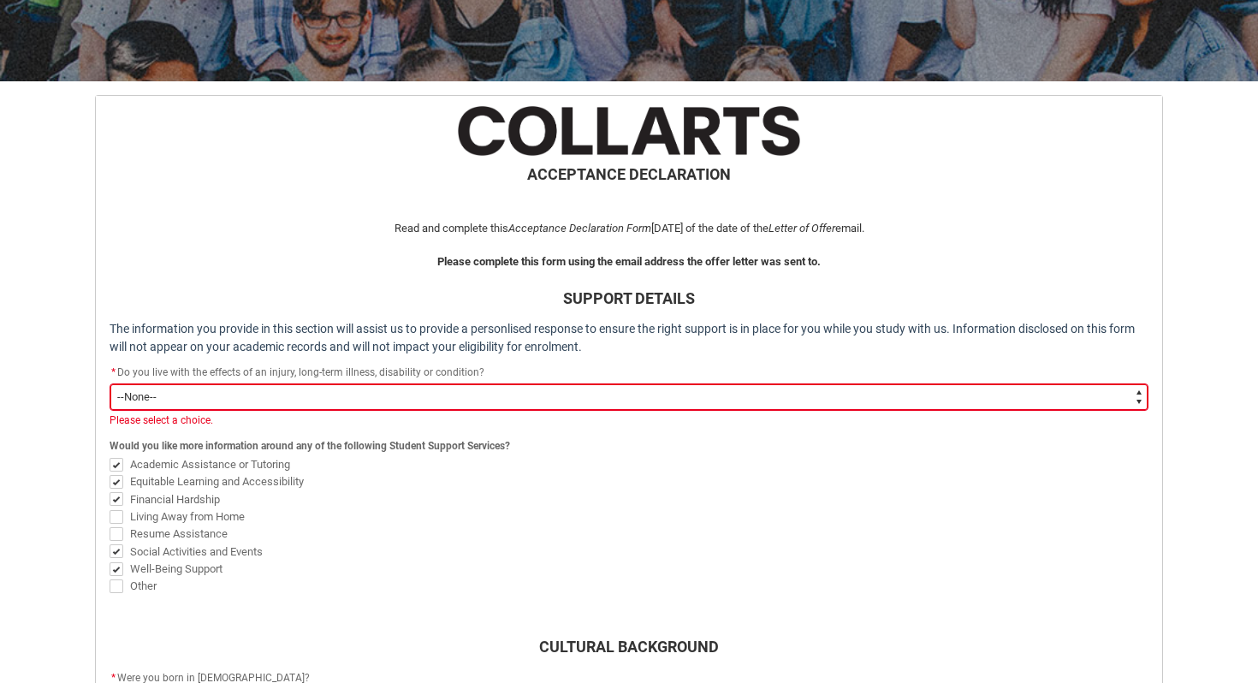
click at [332, 387] on select "--None-- Yes No" at bounding box center [629, 396] width 1039 height 27
click at [110, 383] on select "--None-- Yes No" at bounding box center [629, 396] width 1039 height 27
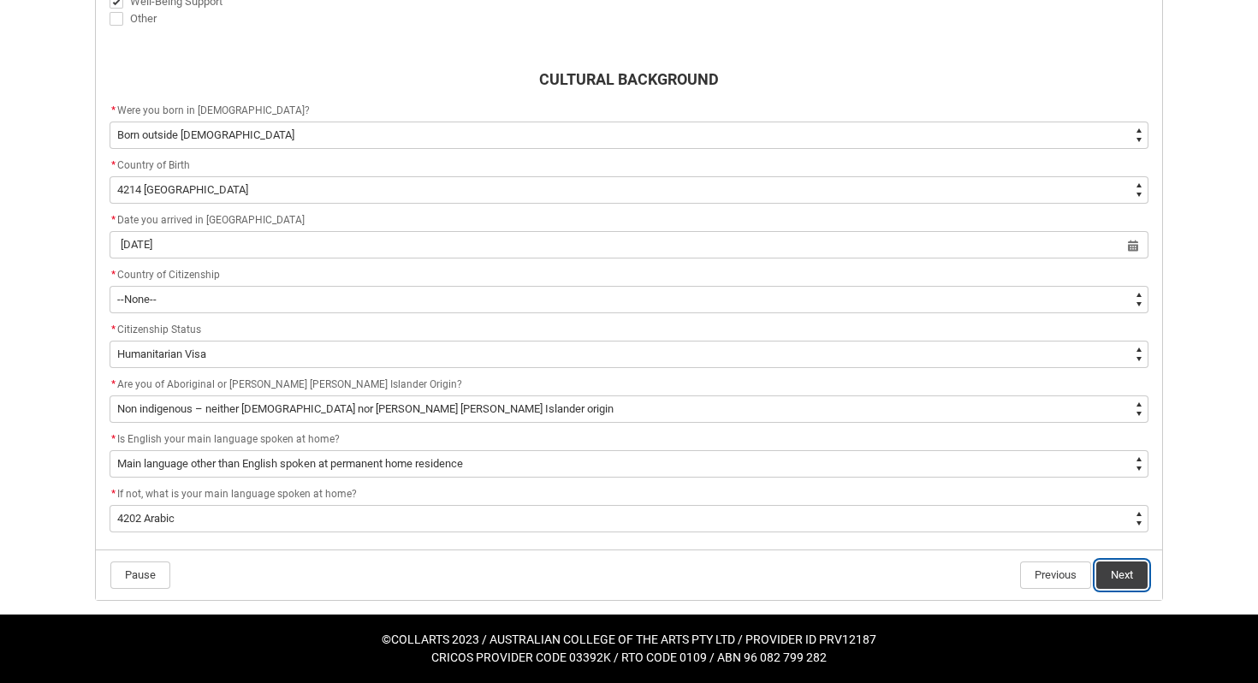
click at [1139, 575] on button "Next" at bounding box center [1121, 575] width 51 height 27
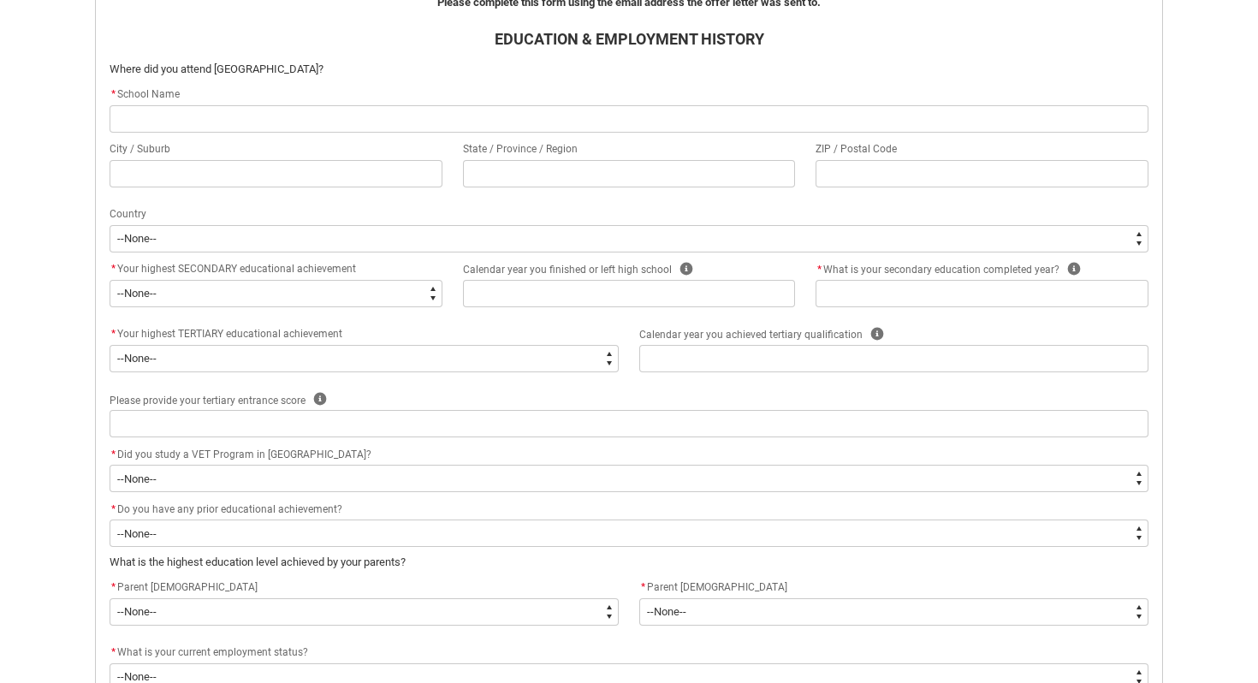
scroll to position [519, 0]
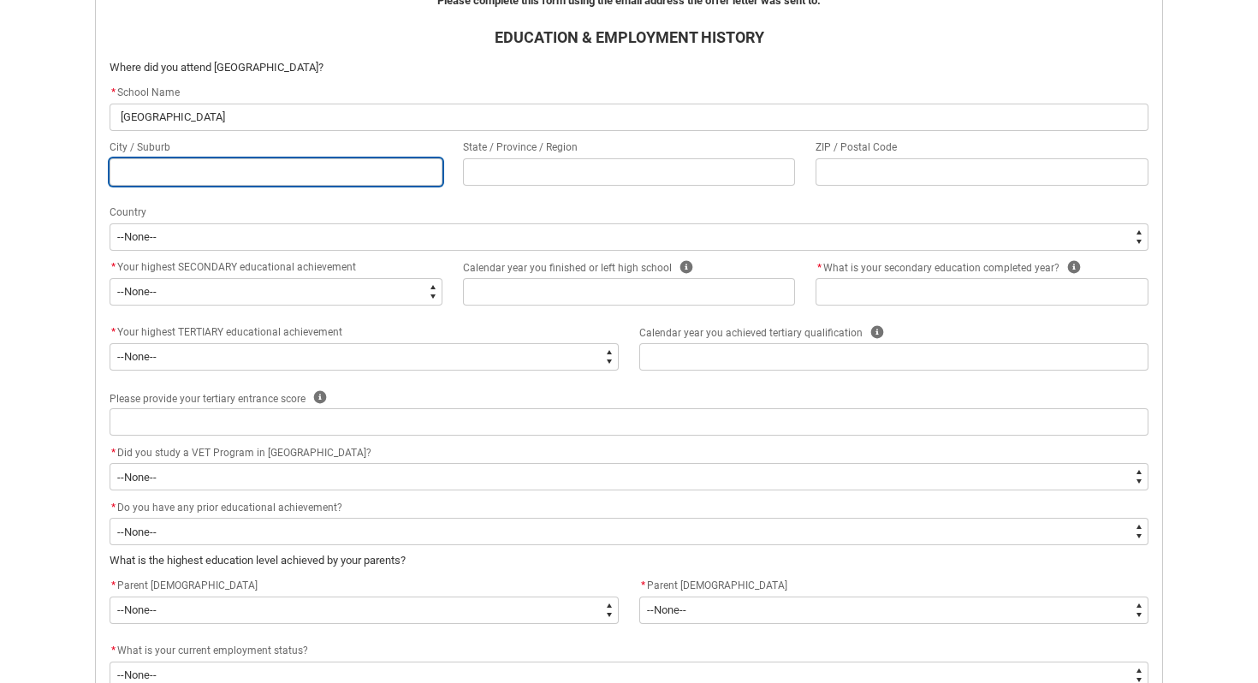
click at [252, 172] on input "REDU_Acceptance_Declaration flow" at bounding box center [276, 171] width 333 height 27
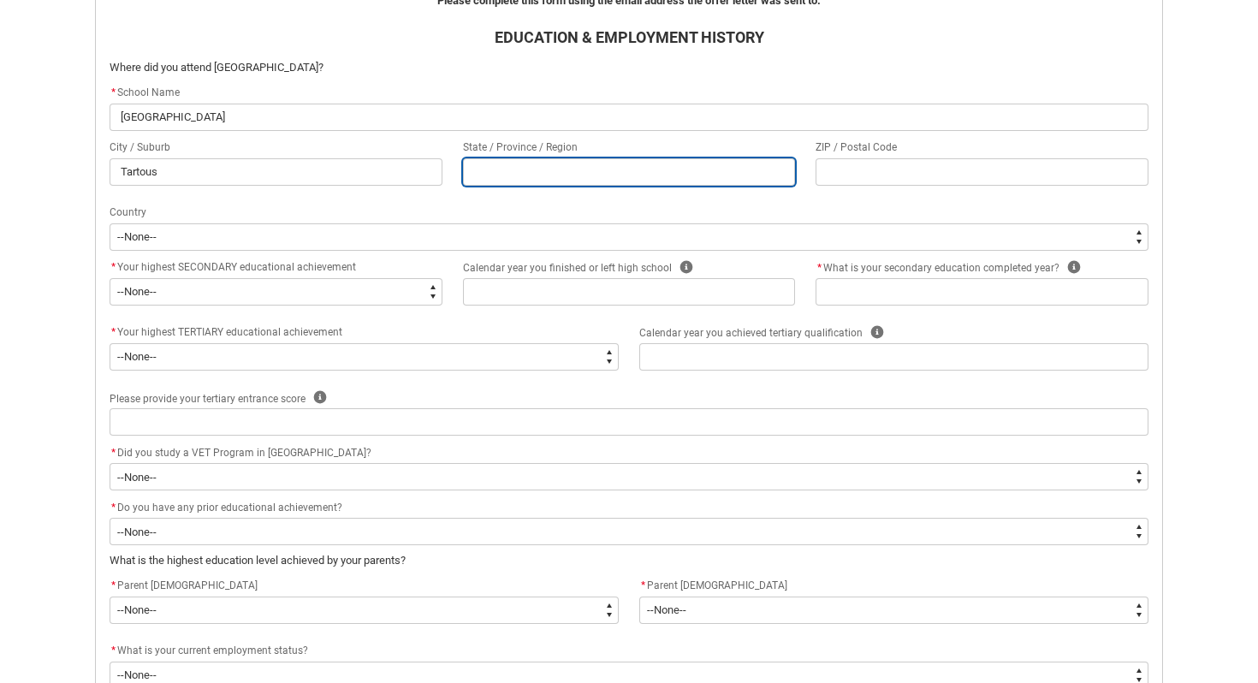
click at [538, 172] on input "REDU_Acceptance_Declaration flow" at bounding box center [629, 171] width 333 height 27
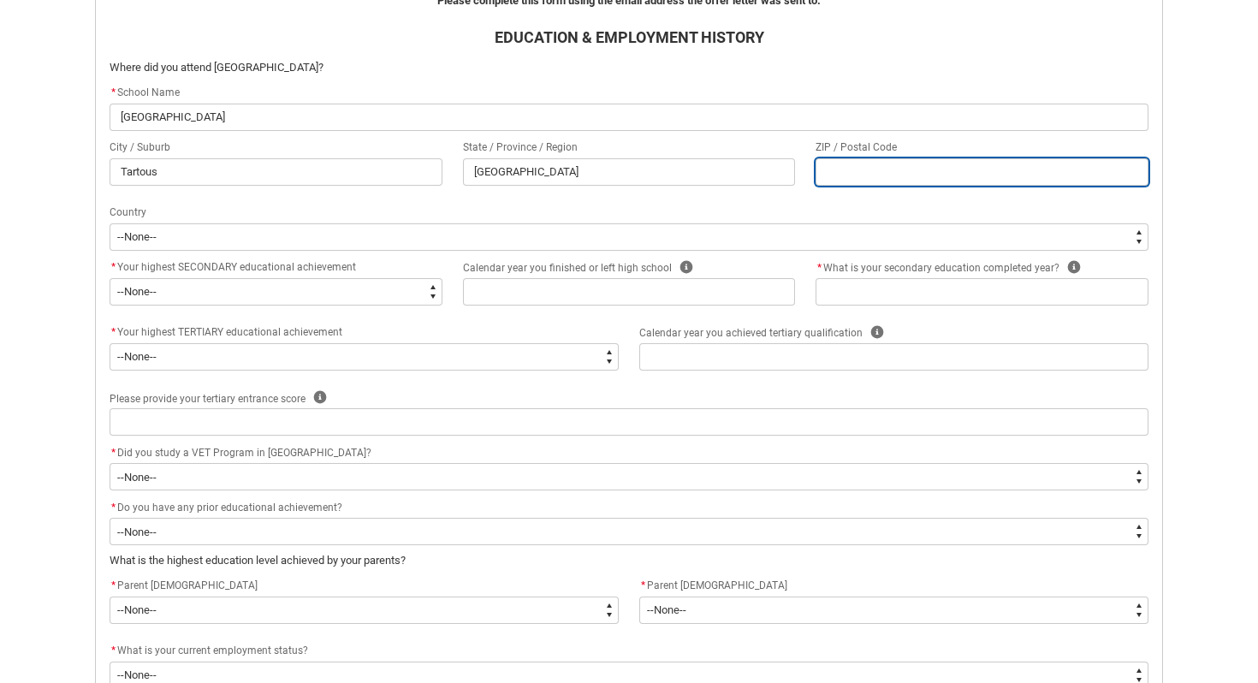
click at [905, 165] on input "REDU_Acceptance_Declaration flow" at bounding box center [982, 171] width 333 height 27
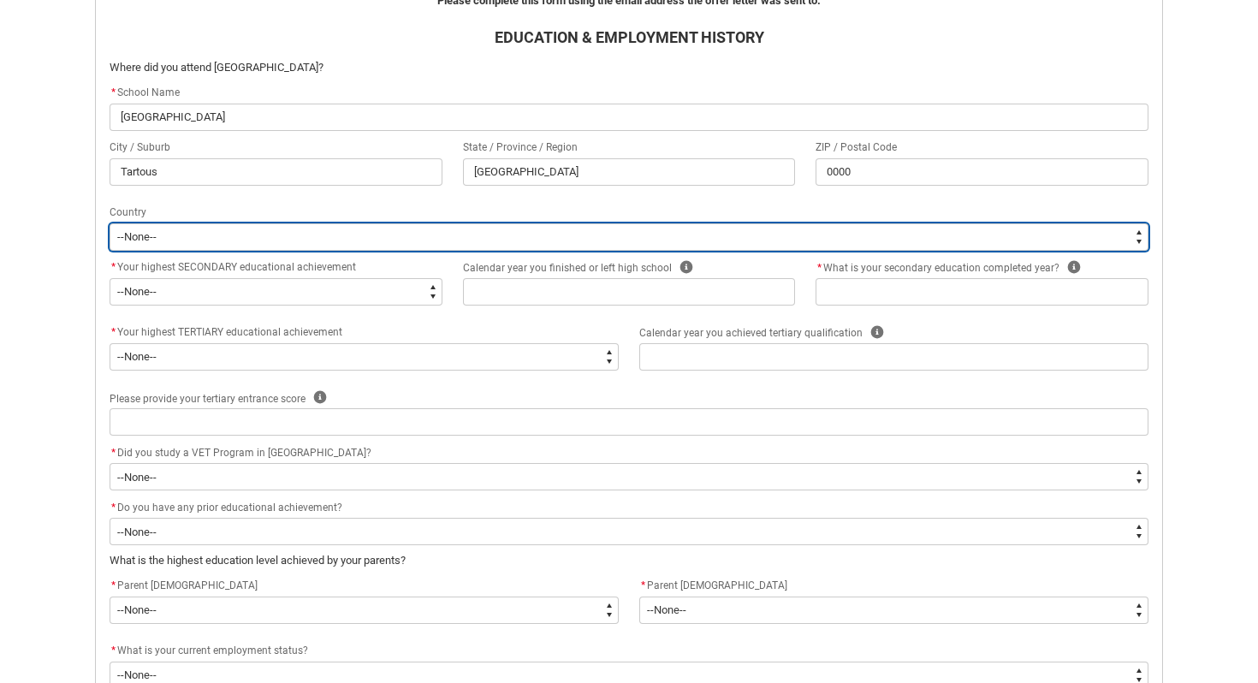
click at [255, 237] on select "--[GEOGRAPHIC_DATA]-- [GEOGRAPHIC_DATA] [GEOGRAPHIC_DATA] [GEOGRAPHIC_DATA] [GE…" at bounding box center [629, 236] width 1039 height 27
click at [110, 223] on select "--[GEOGRAPHIC_DATA]-- [GEOGRAPHIC_DATA] [GEOGRAPHIC_DATA] [GEOGRAPHIC_DATA] [GE…" at bounding box center [629, 236] width 1039 height 27
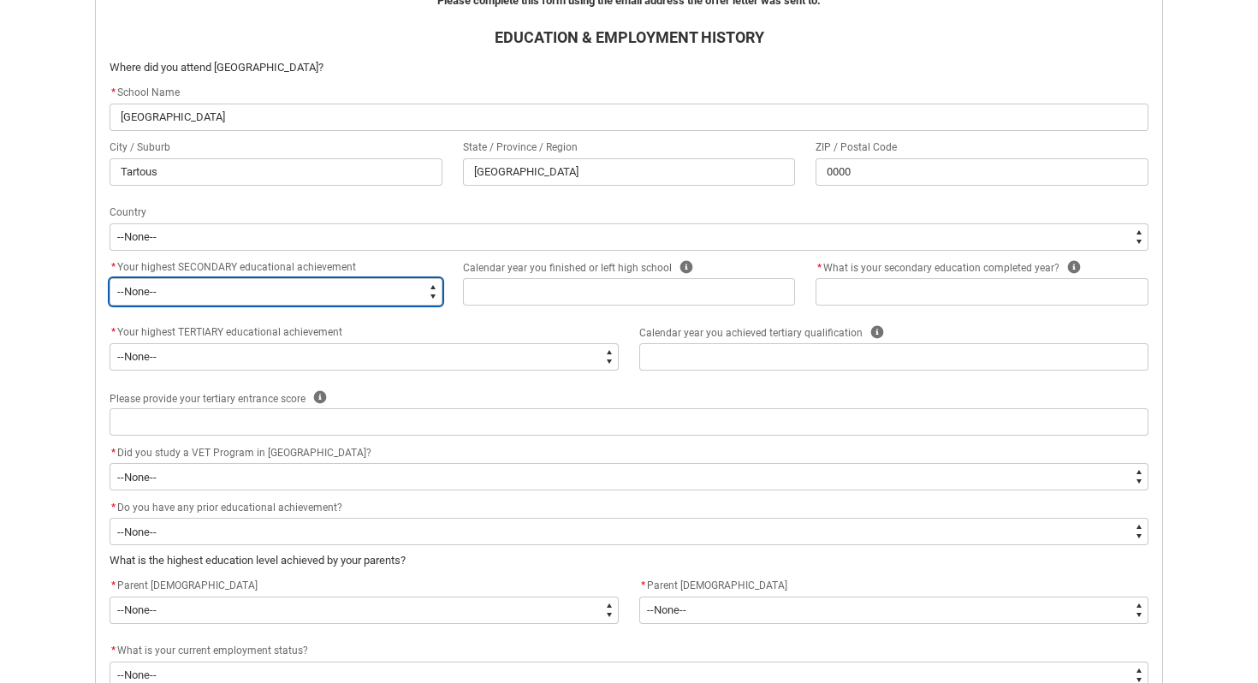
click at [421, 290] on select "--None-- Did not go to school Year 8 or below Year 9 or equivalent Completed Ye…" at bounding box center [276, 291] width 333 height 27
click at [110, 278] on select "--None-- Did not go to school Year 8 or below Year 9 or equivalent Completed Ye…" at bounding box center [276, 291] width 333 height 27
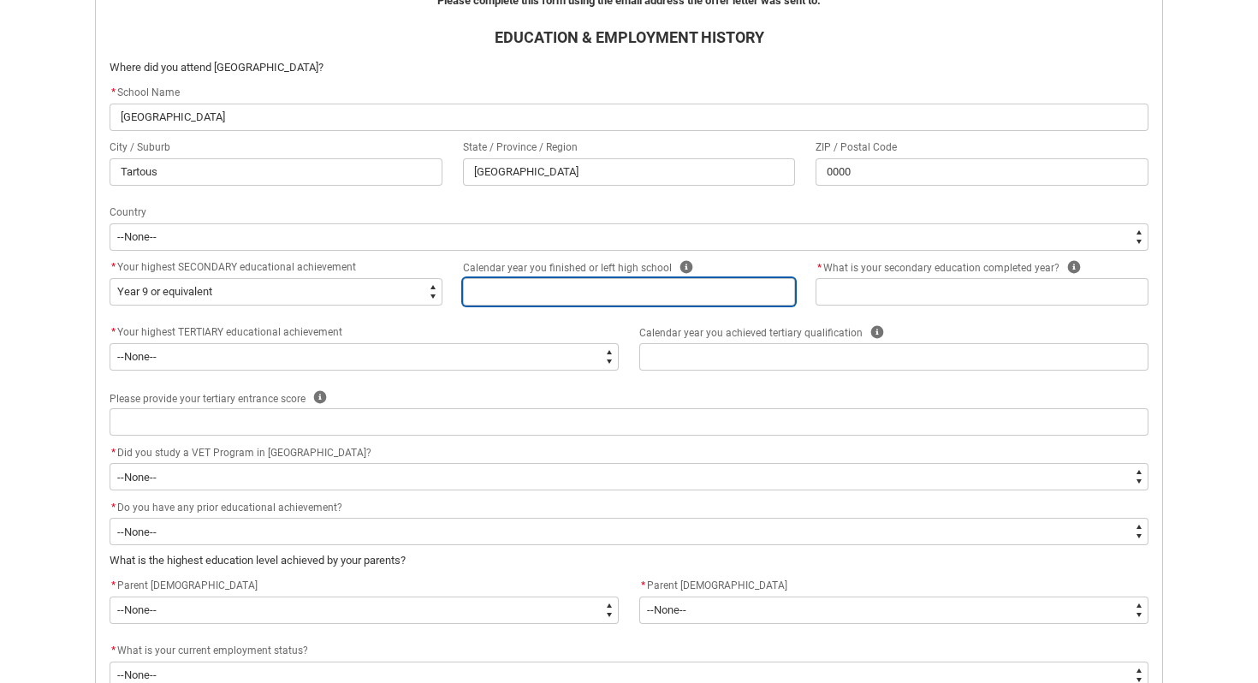
click at [471, 286] on input "REDU_Acceptance_Declaration flow" at bounding box center [629, 291] width 333 height 27
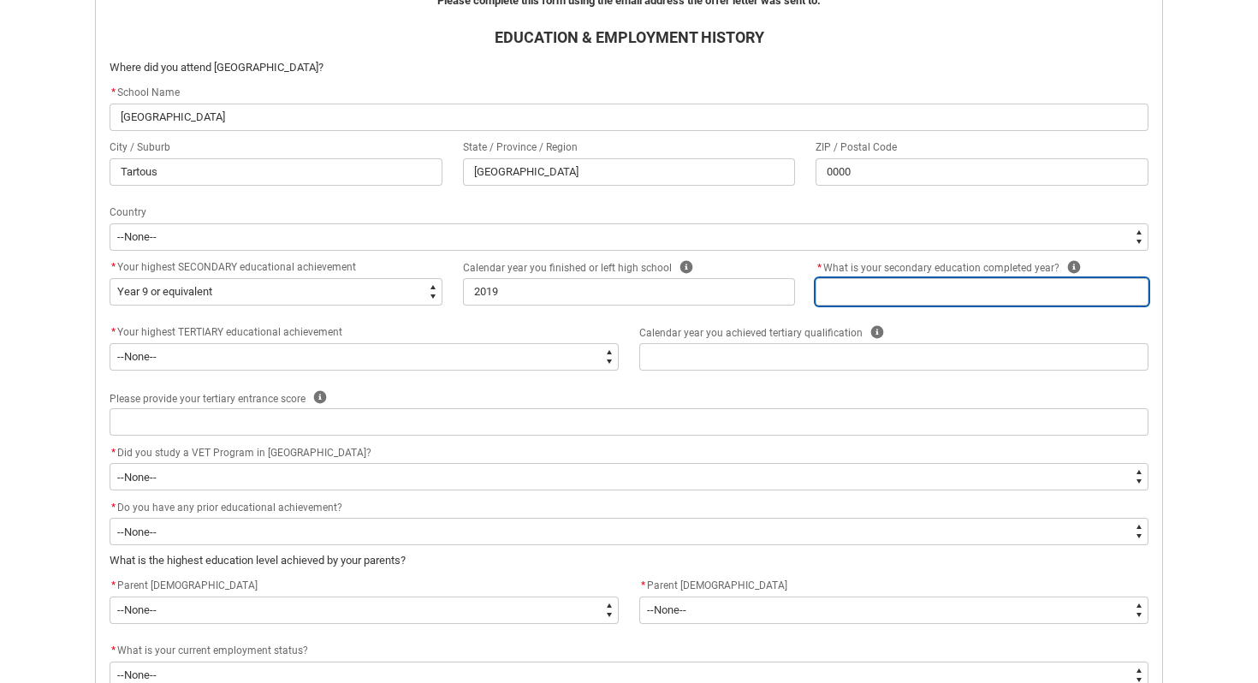
click at [842, 290] on input "REDU_Acceptance_Declaration flow" at bounding box center [982, 291] width 333 height 27
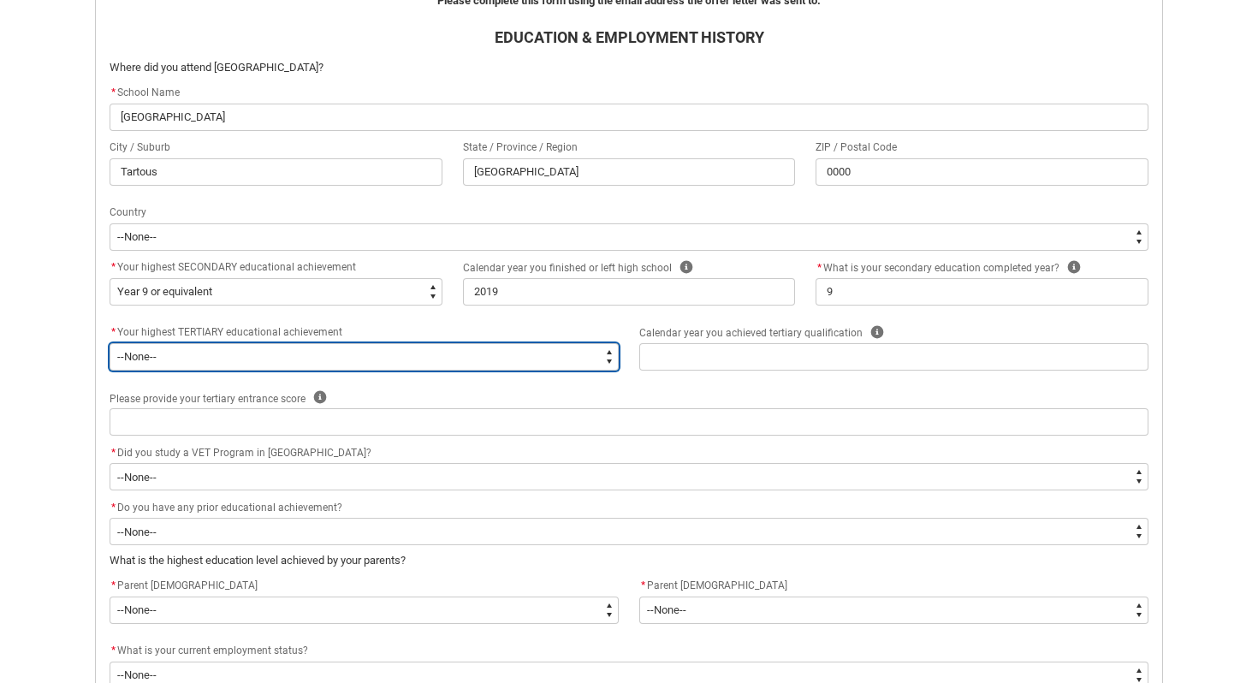
click at [274, 363] on select "--None-- A Complete Final Year of Secondary Education at School A Complete VET …" at bounding box center [364, 356] width 509 height 27
click at [110, 343] on select "--None-- A Complete Final Year of Secondary Education at School A Complete VET …" at bounding box center [364, 356] width 509 height 27
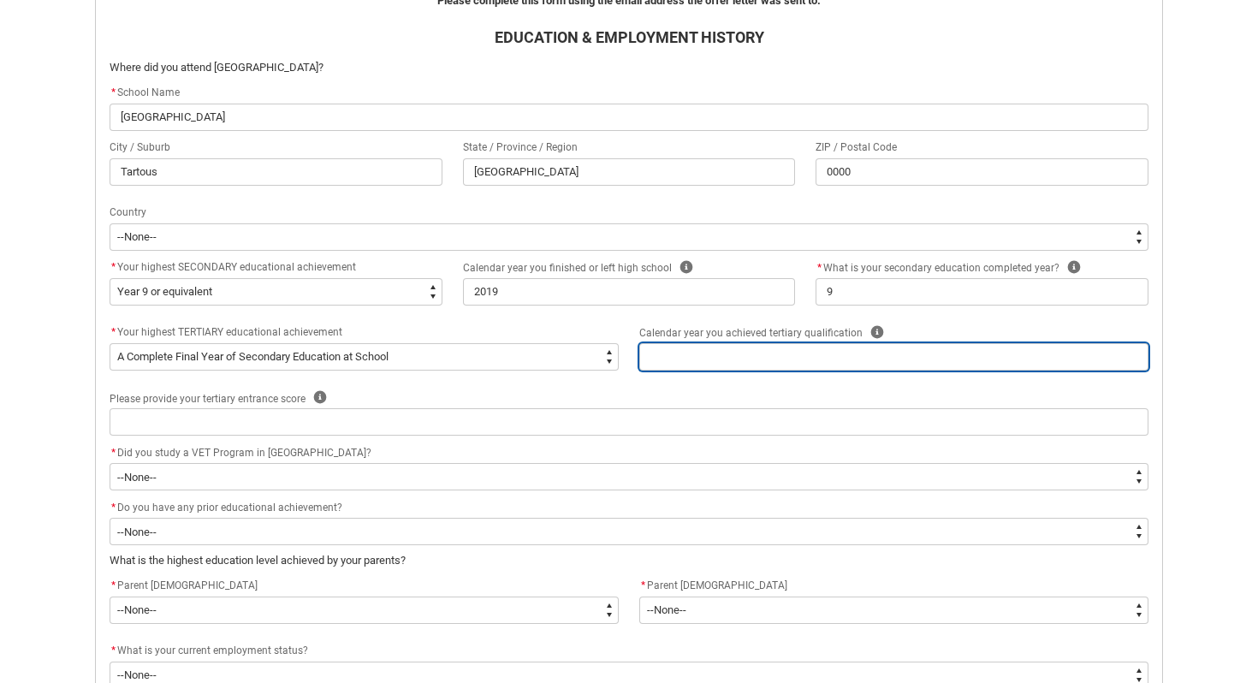
click at [688, 356] on input "REDU_Acceptance_Declaration flow" at bounding box center [893, 356] width 509 height 27
click at [722, 351] on input "9" at bounding box center [893, 356] width 509 height 27
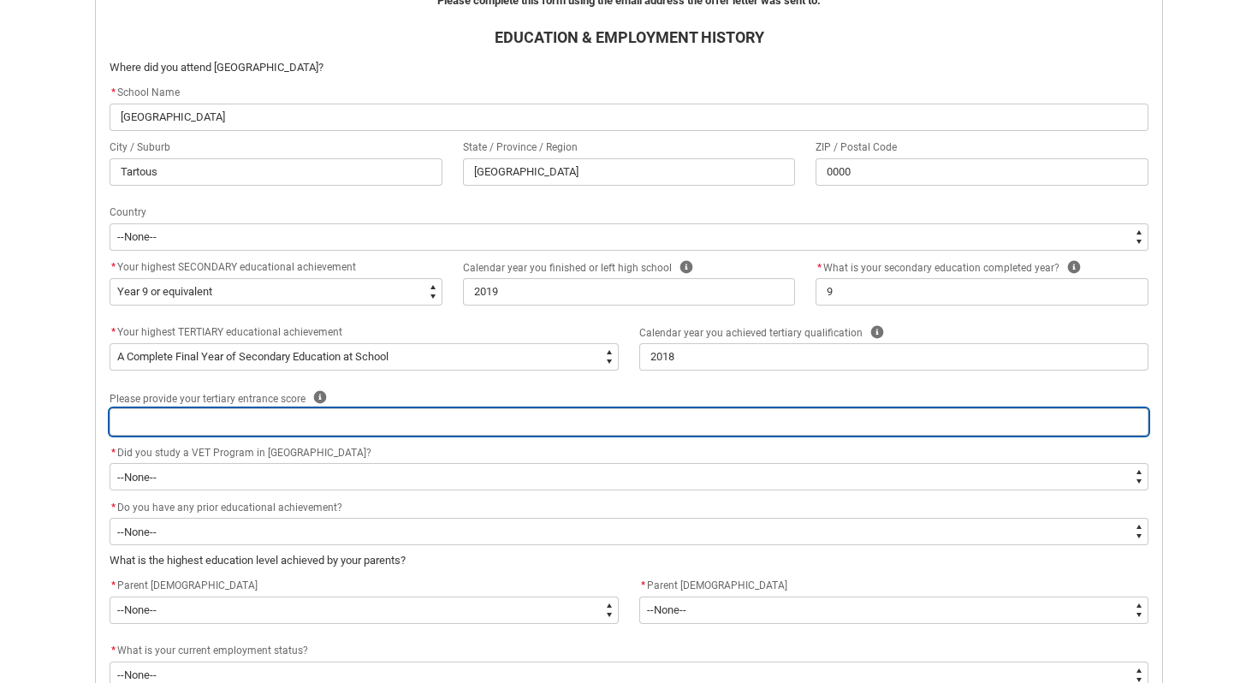
click at [331, 426] on input "REDU_Acceptance_Declaration flow" at bounding box center [629, 421] width 1039 height 27
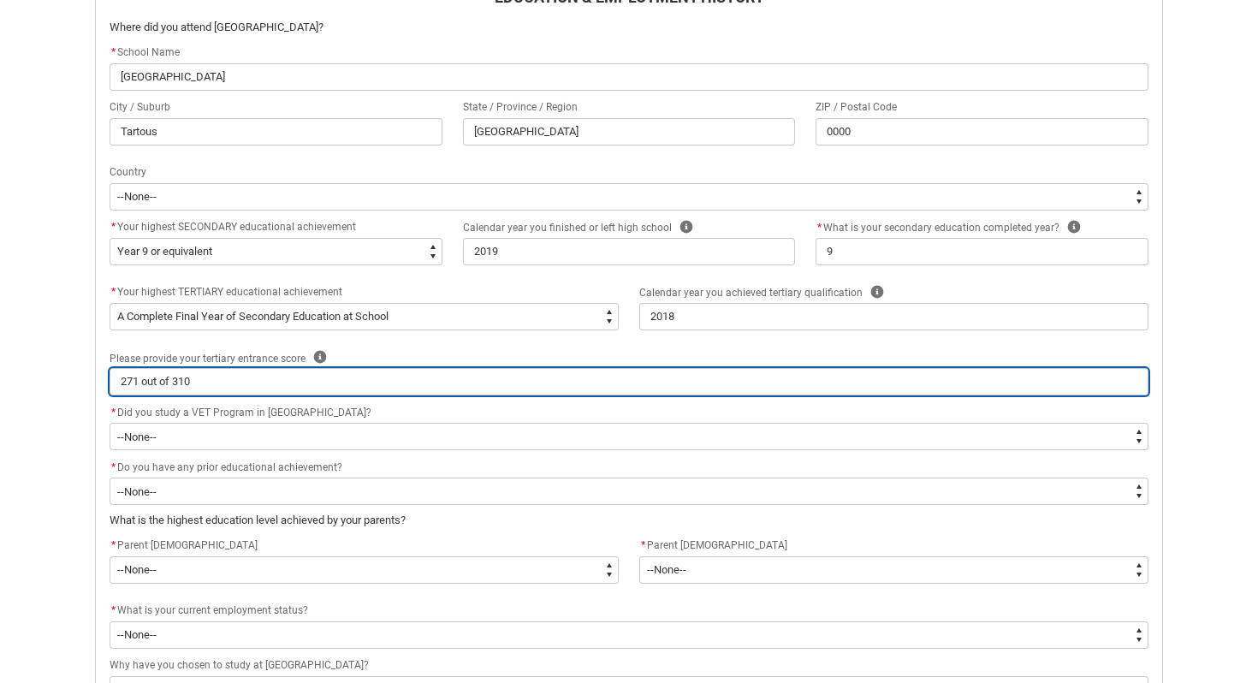
scroll to position [572, 0]
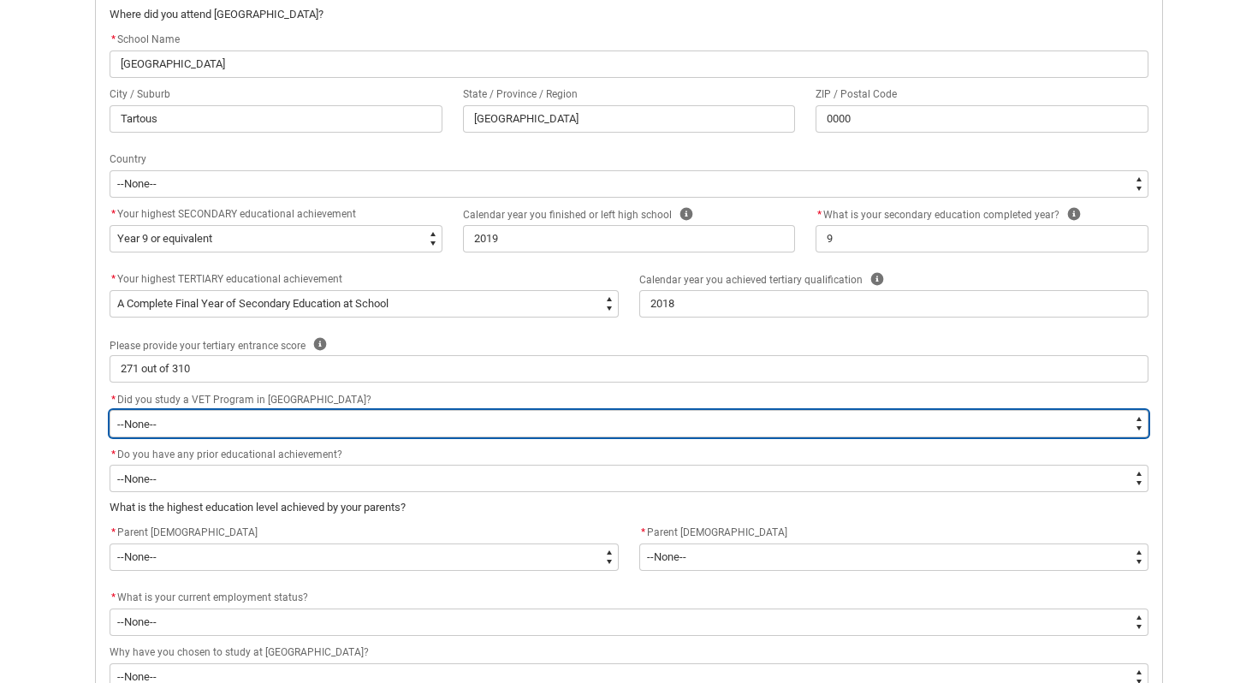
click at [268, 431] on select "--None-- Yes No" at bounding box center [629, 423] width 1039 height 27
click at [110, 410] on select "--None-- Yes No" at bounding box center [629, 423] width 1039 height 27
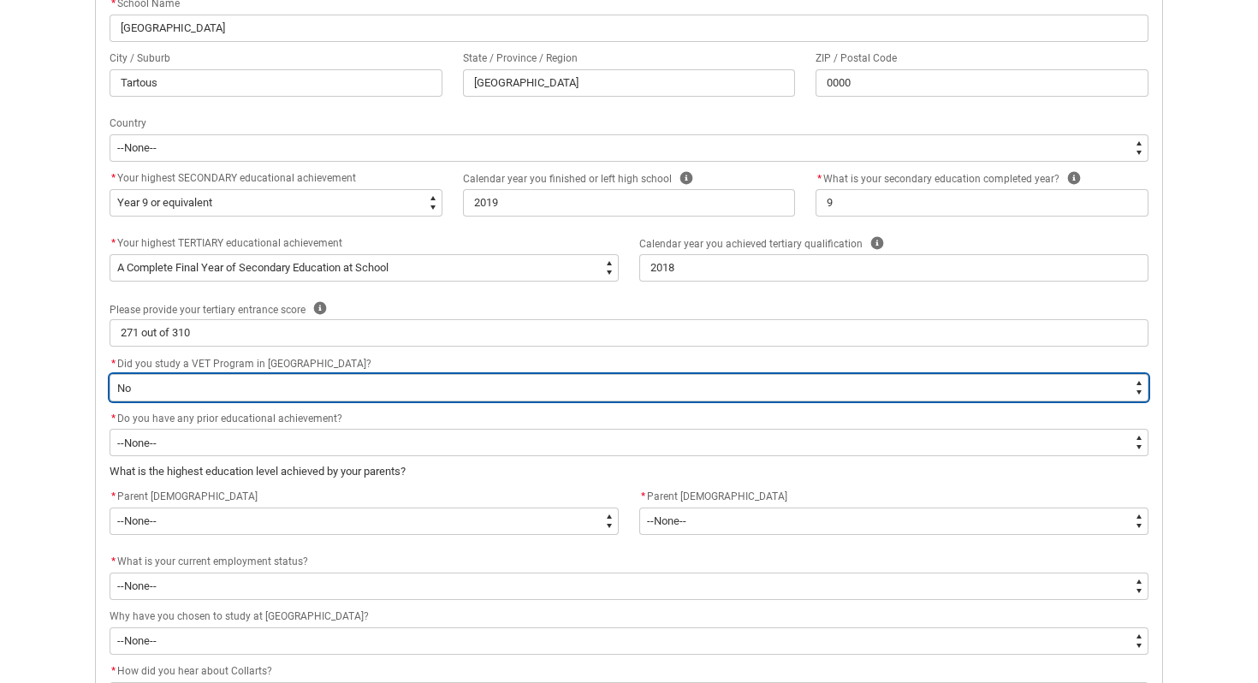
scroll to position [609, 0]
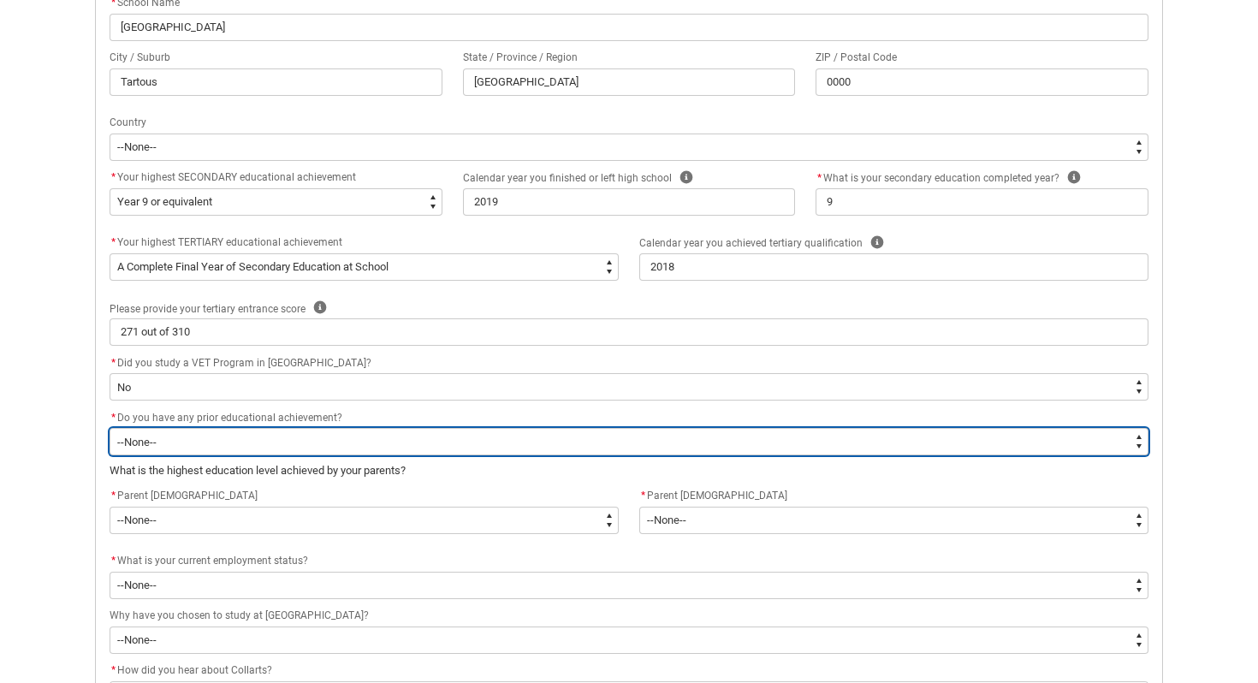
click at [256, 437] on select "--None-- Yes No" at bounding box center [629, 441] width 1039 height 27
click at [110, 428] on select "--None-- Yes No" at bounding box center [629, 441] width 1039 height 27
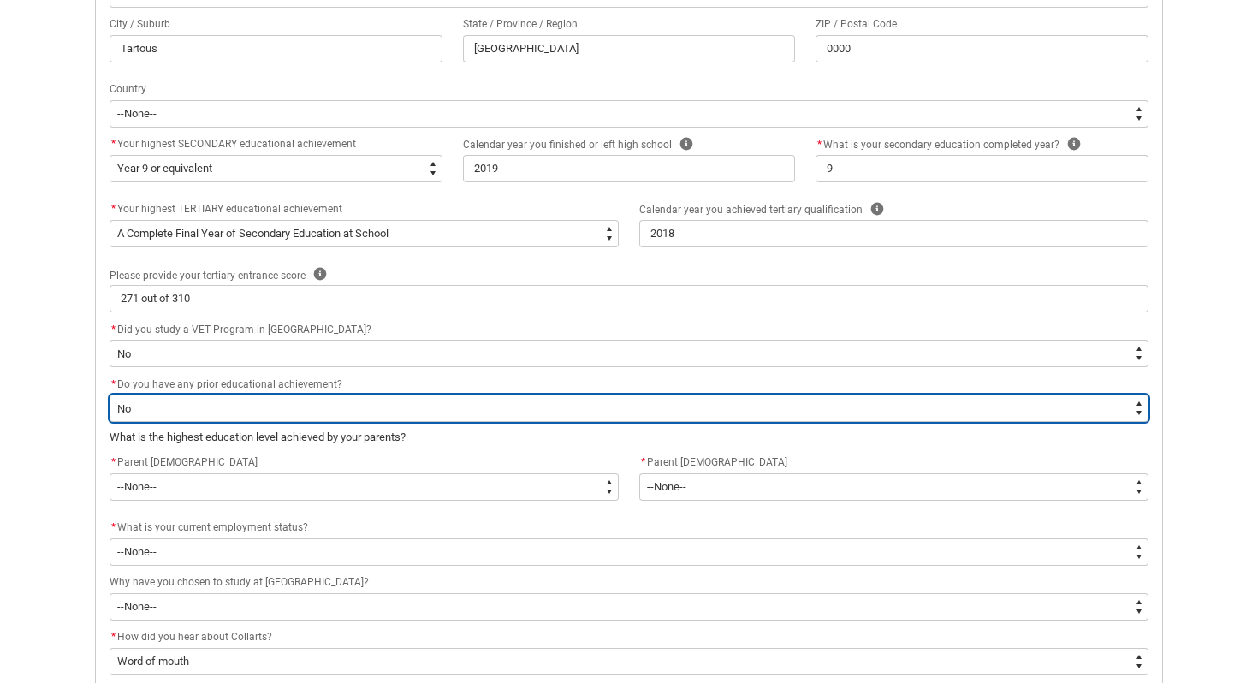
scroll to position [675, 0]
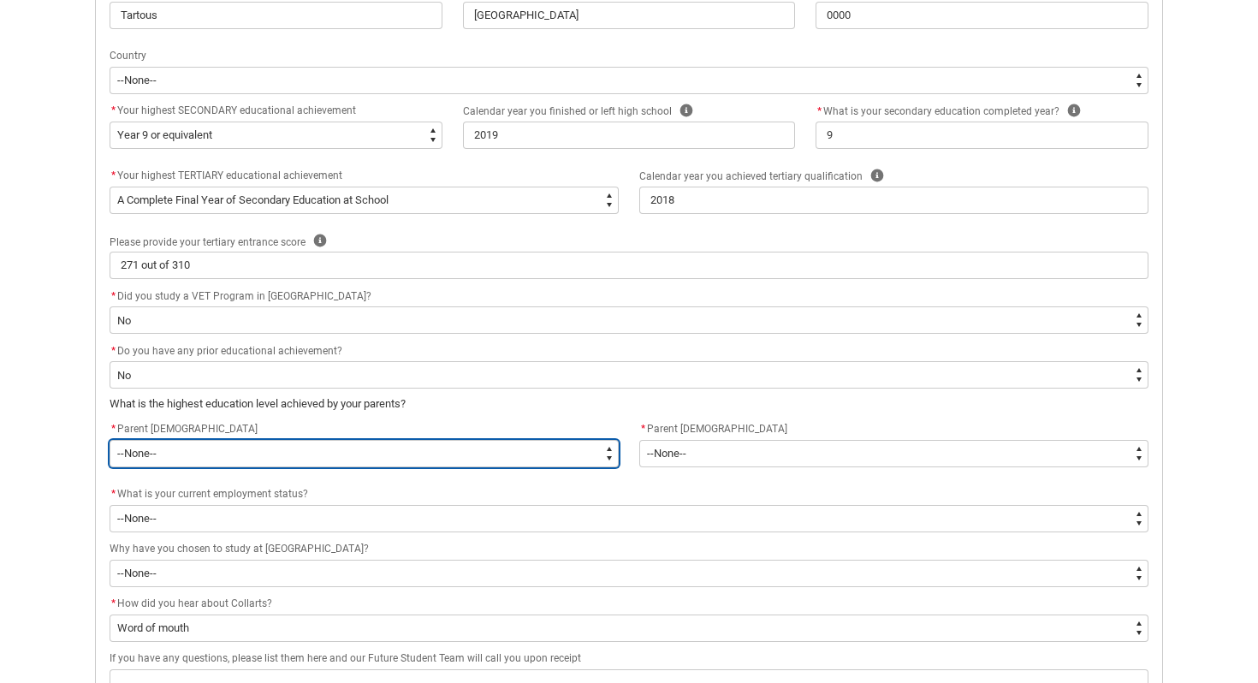
click at [232, 448] on select "--None-- Postgraduate qualification (e.g. Postgraduate Diploma, Master's, PhD) …" at bounding box center [364, 453] width 509 height 27
click at [110, 440] on select "--None-- Postgraduate qualification (e.g. Postgraduate Diploma, Master's, PhD) …" at bounding box center [364, 453] width 509 height 27
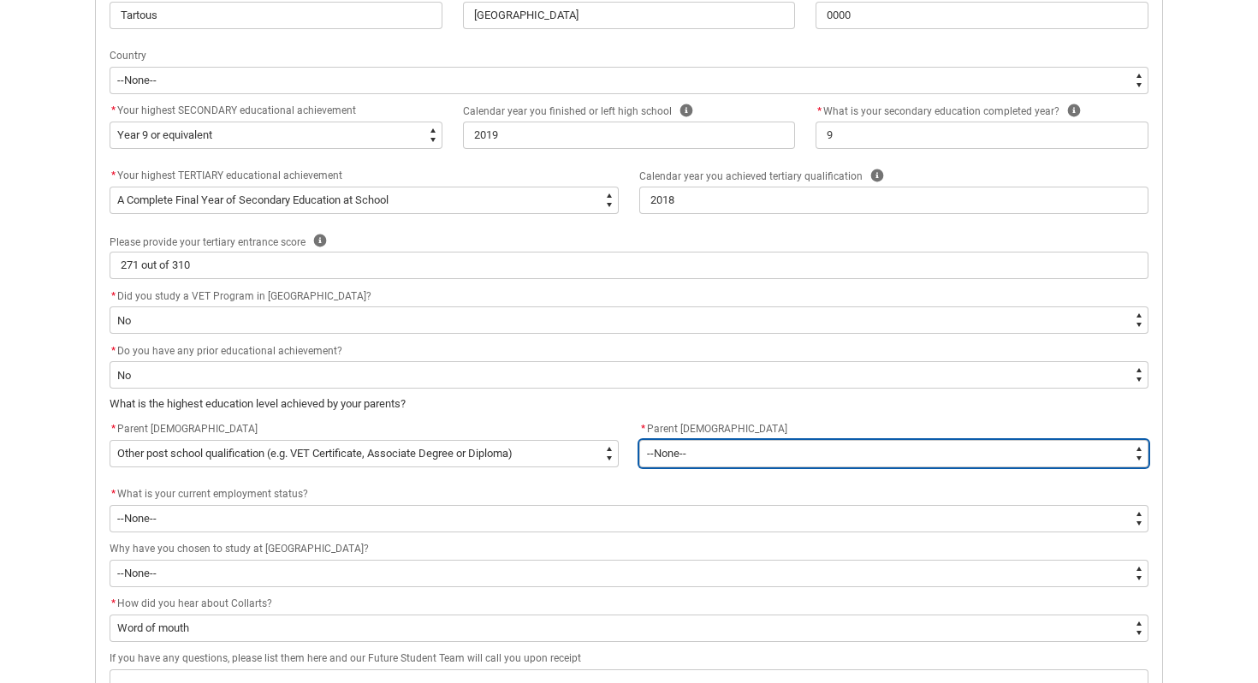
click at [713, 449] on select "--None-- Postgraduate qualification (e.g. Postgraduate Diploma, Master's, PhD) …" at bounding box center [893, 453] width 509 height 27
click at [639, 440] on select "--None-- Postgraduate qualification (e.g. Postgraduate Diploma, Master's, PhD) …" at bounding box center [893, 453] width 509 height 27
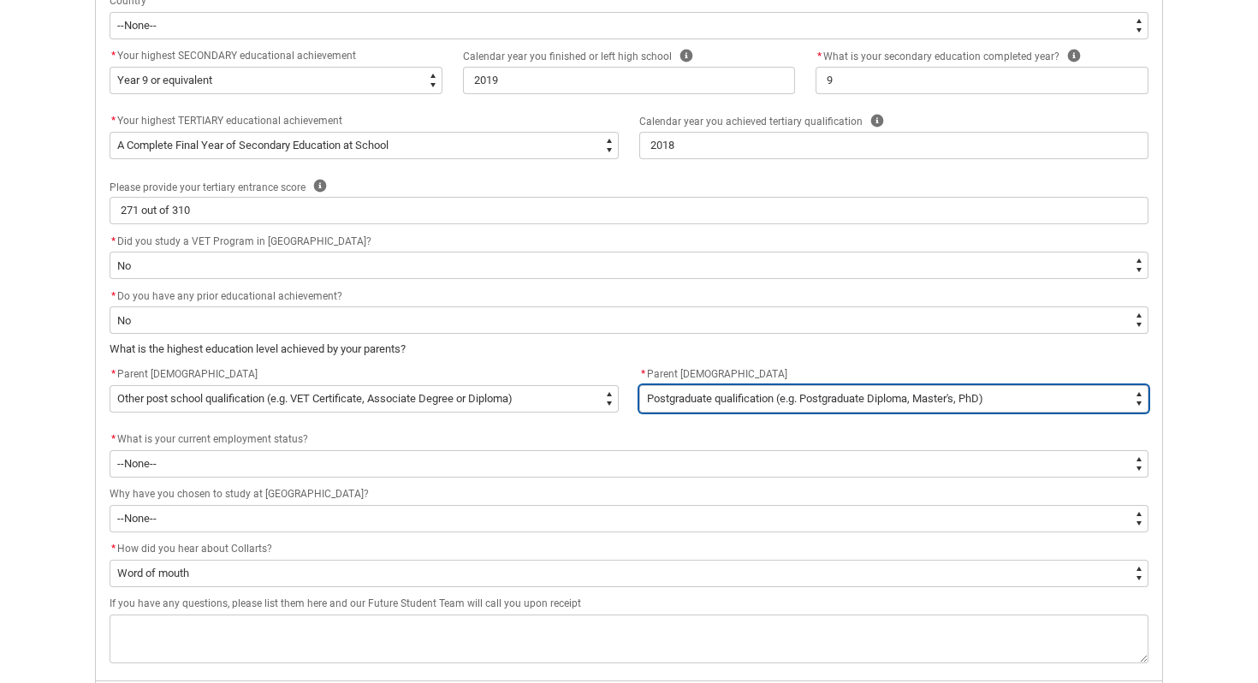
scroll to position [750, 0]
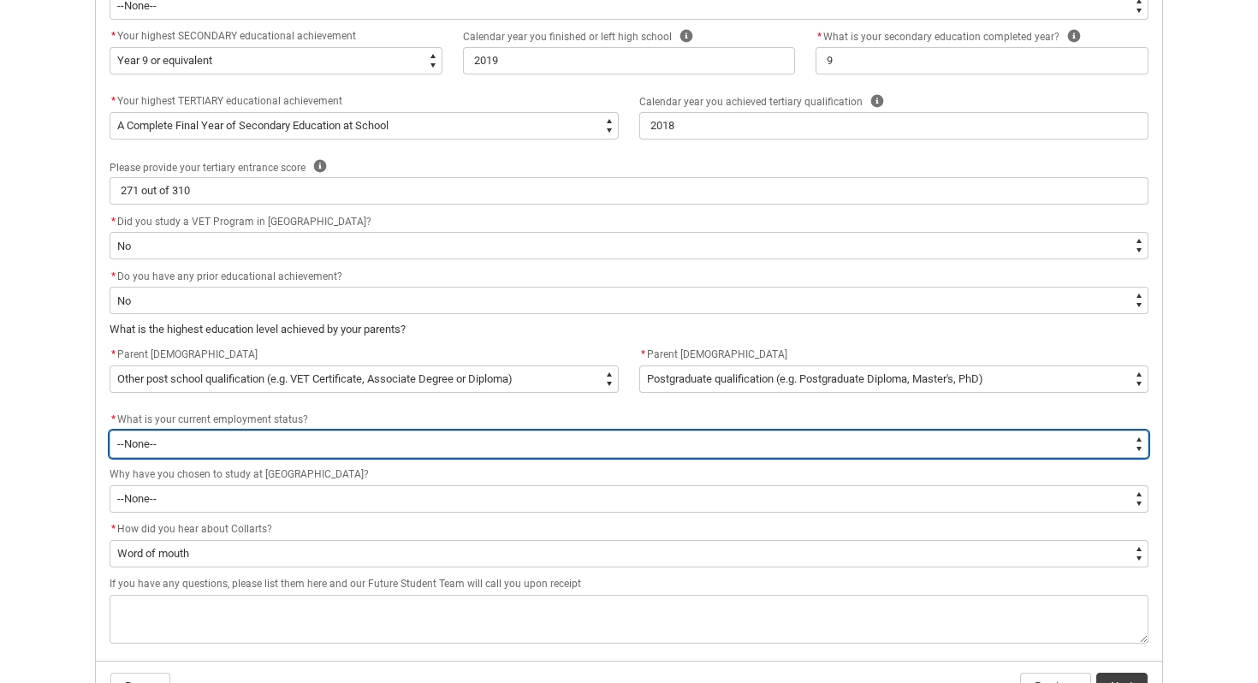
click at [441, 449] on select "--None-- [DEMOGRAPHIC_DATA] [DEMOGRAPHIC_DATA] [DEMOGRAPHIC_DATA] - not employi…" at bounding box center [629, 444] width 1039 height 27
click at [110, 431] on select "--None-- [DEMOGRAPHIC_DATA] [DEMOGRAPHIC_DATA] [DEMOGRAPHIC_DATA] - not employi…" at bounding box center [629, 444] width 1039 height 27
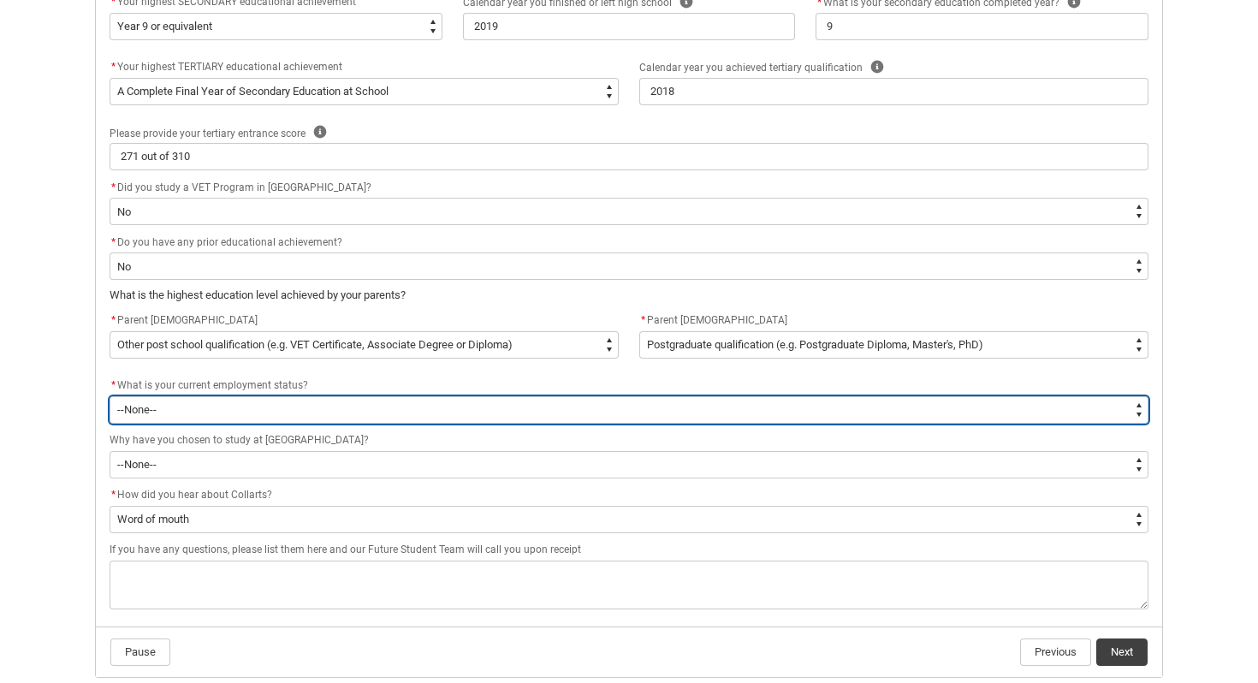
scroll to position [786, 0]
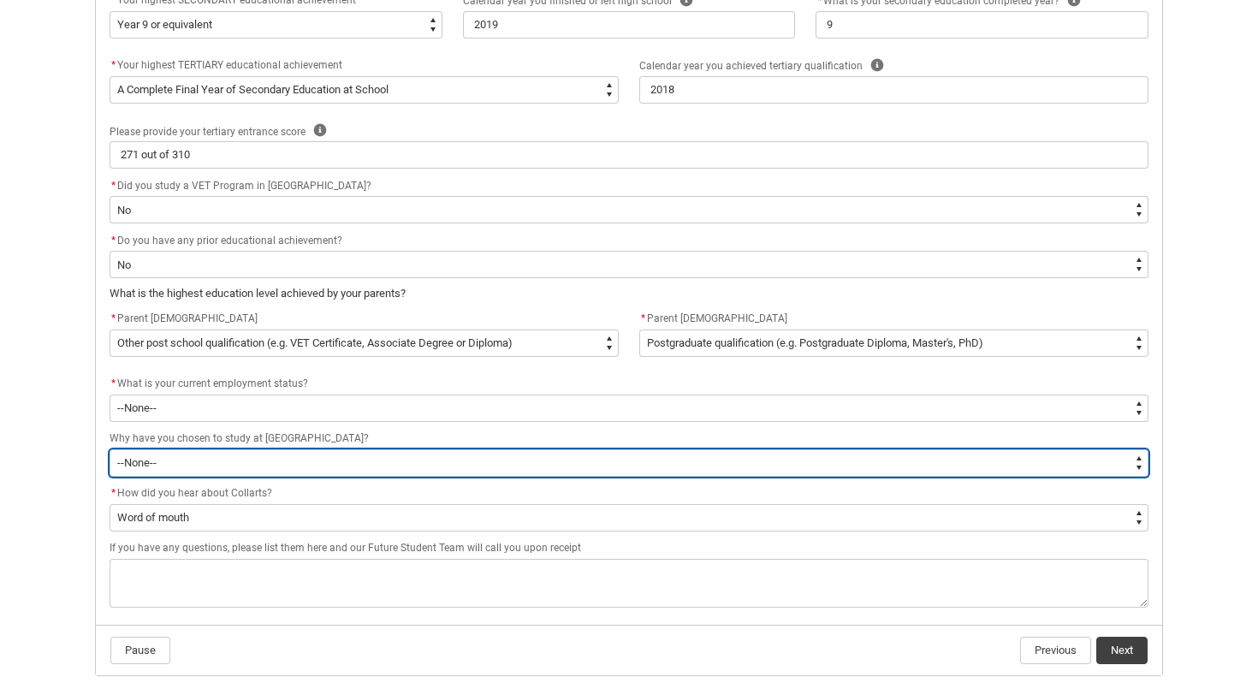
click at [374, 466] on select "--None-- To get a job To develop my existing business To start my own business …" at bounding box center [629, 462] width 1039 height 27
click at [110, 449] on select "--None-- To get a job To develop my existing business To start my own business …" at bounding box center [629, 462] width 1039 height 27
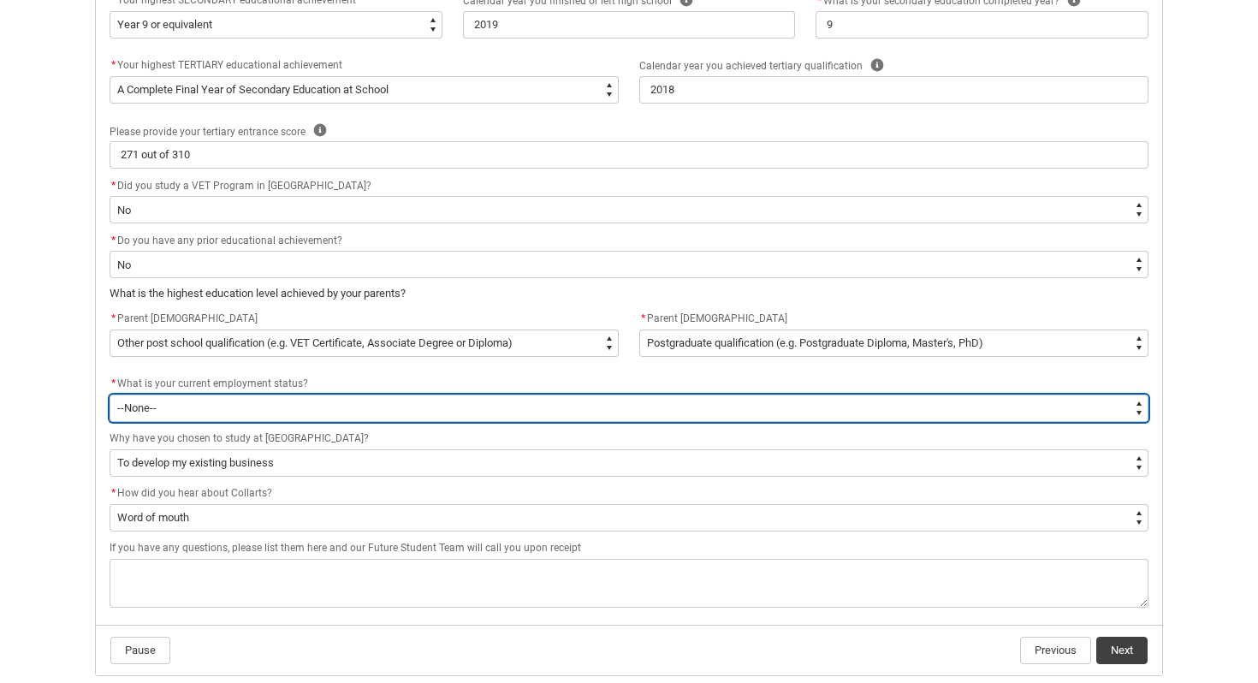
click at [337, 404] on select "--None-- [DEMOGRAPHIC_DATA] [DEMOGRAPHIC_DATA] [DEMOGRAPHIC_DATA] - not employi…" at bounding box center [629, 408] width 1039 height 27
click at [110, 395] on select "--None-- [DEMOGRAPHIC_DATA] [DEMOGRAPHIC_DATA] [DEMOGRAPHIC_DATA] - not employi…" at bounding box center [629, 408] width 1039 height 27
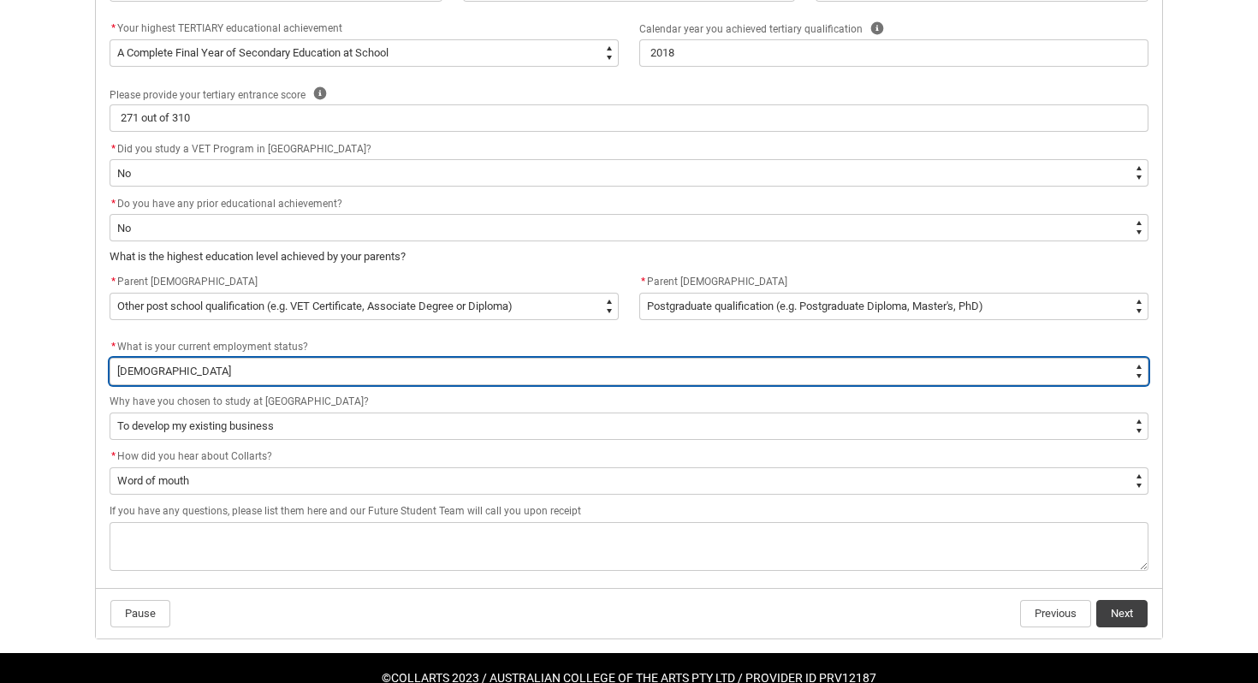
scroll to position [823, 0]
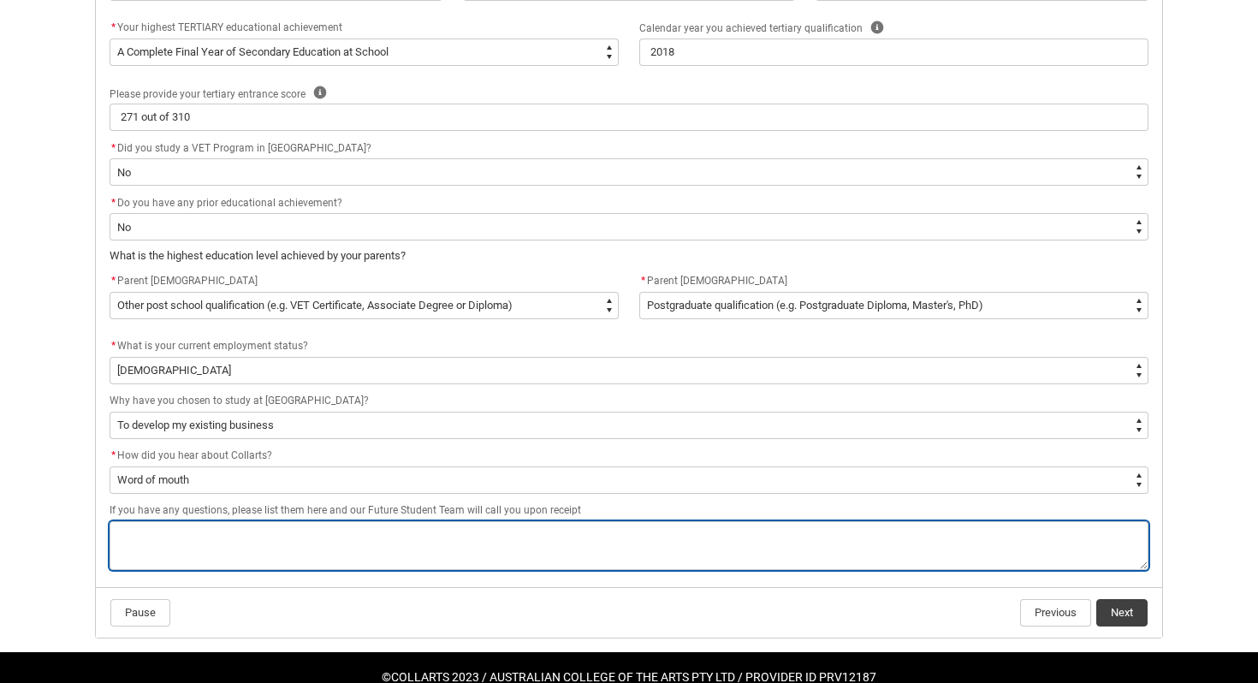
click at [276, 544] on textarea "REDU_Acceptance_Declaration flow" at bounding box center [629, 545] width 1039 height 49
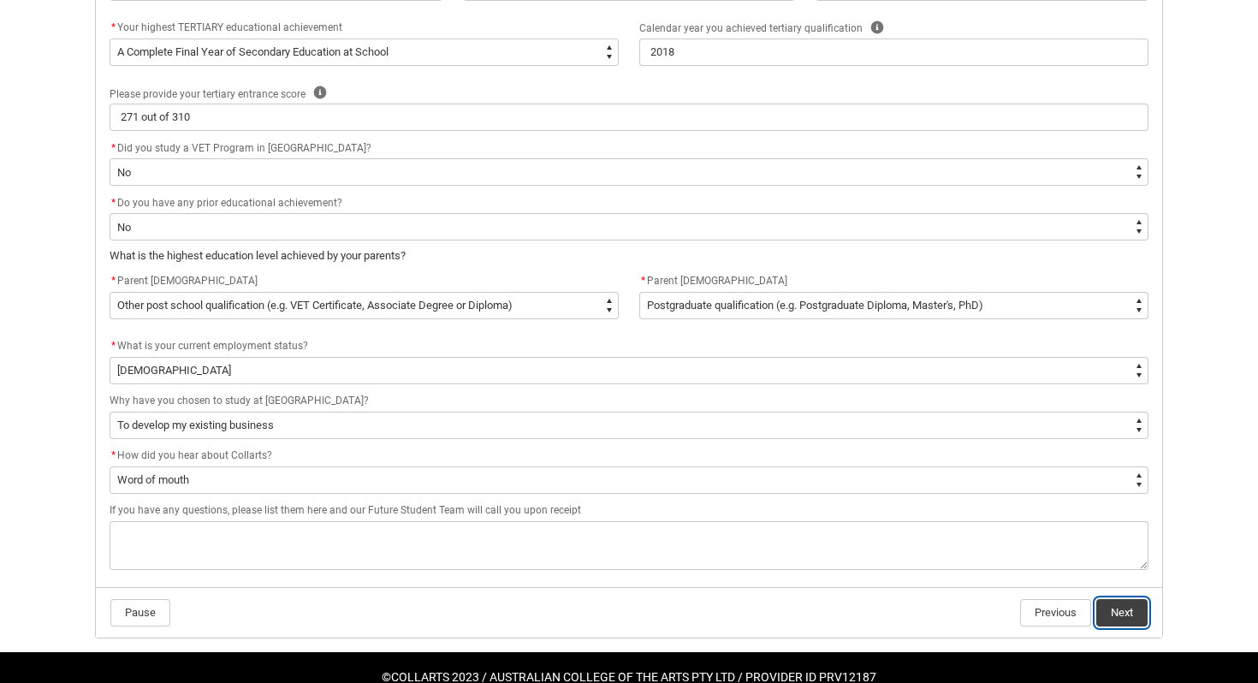
click at [1112, 621] on button "Next" at bounding box center [1121, 612] width 51 height 27
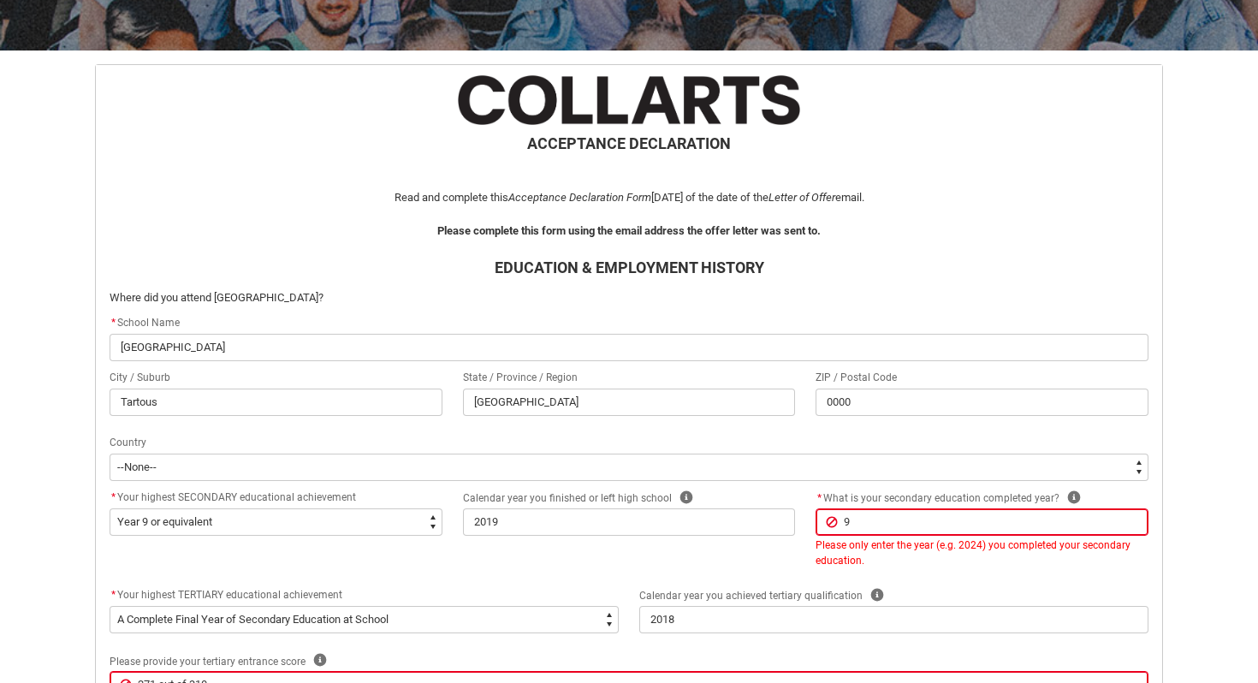
scroll to position [456, 0]
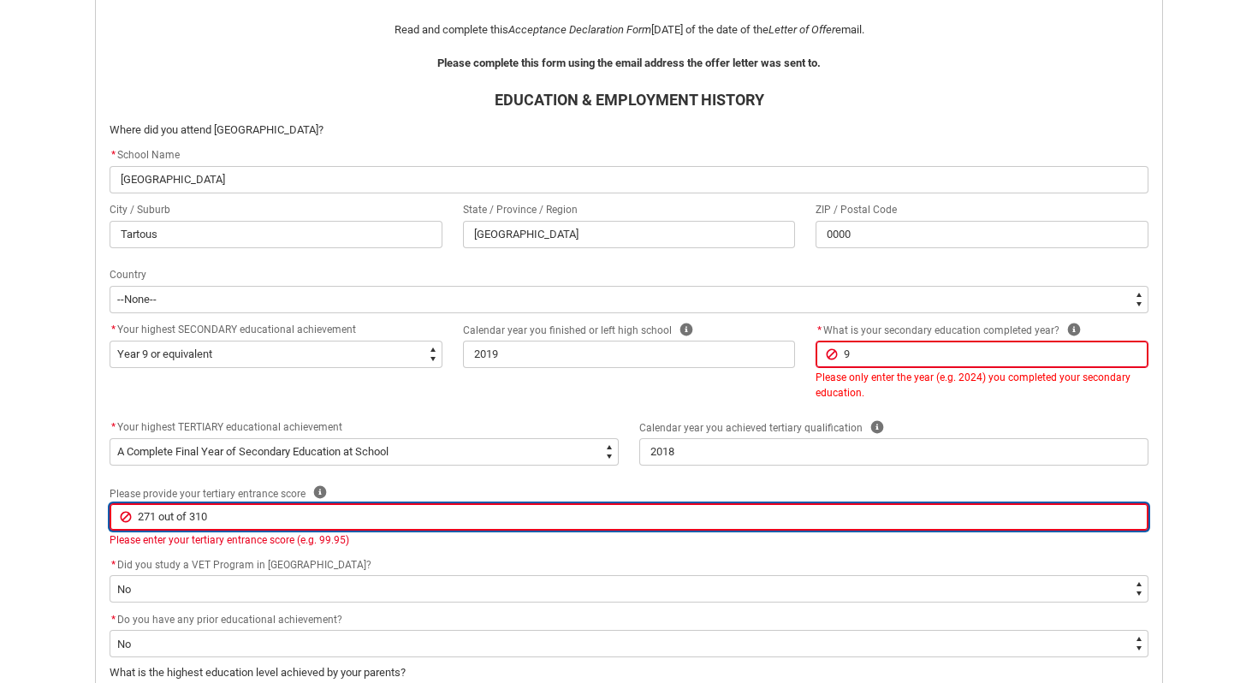
click at [169, 521] on input "271 out of 310" at bounding box center [629, 516] width 1039 height 27
drag, startPoint x: 160, startPoint y: 514, endPoint x: 273, endPoint y: 511, distance: 113.0
click at [270, 517] on input "271 out of 310" at bounding box center [629, 516] width 1039 height 27
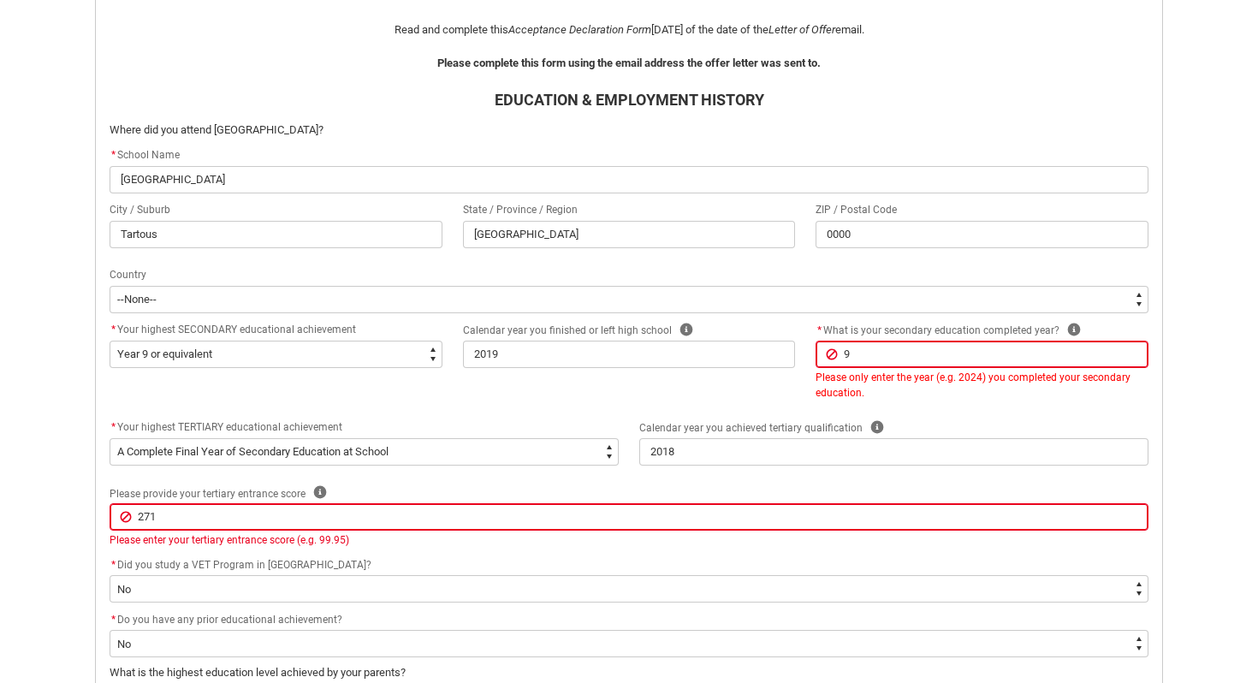
click at [948, 423] on div "Calendar year you achieved tertiary qualification Help" at bounding box center [893, 428] width 509 height 21
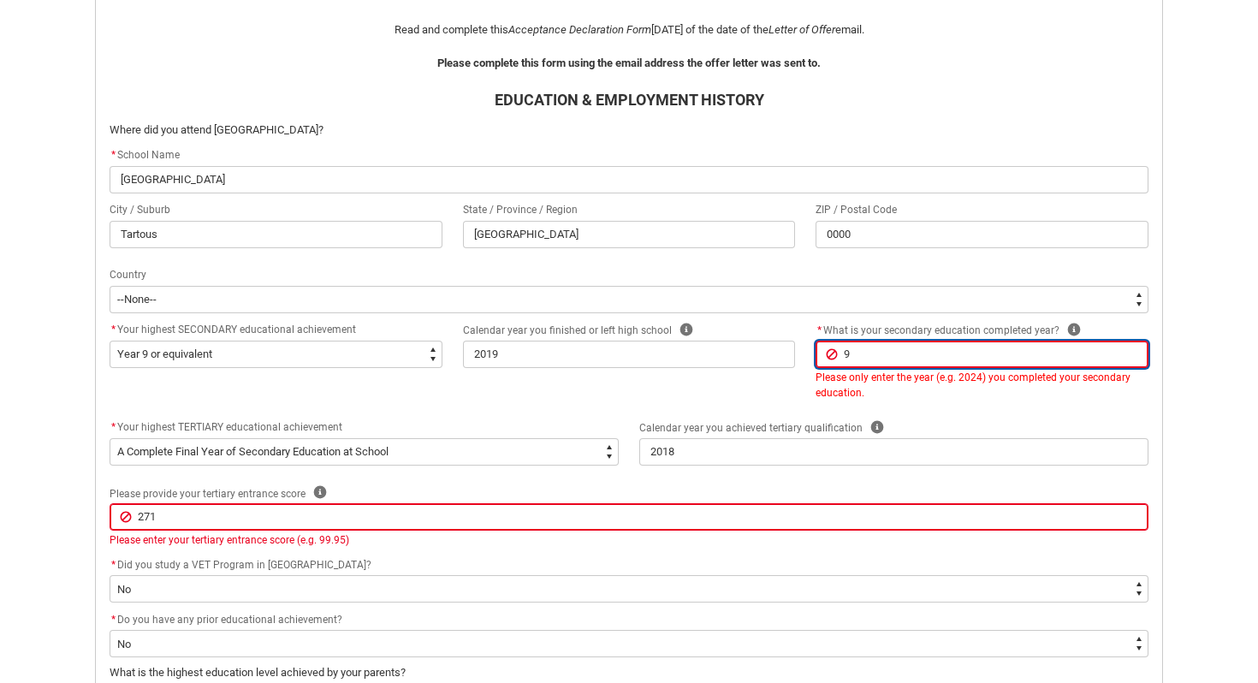
click at [888, 355] on input "9" at bounding box center [982, 354] width 333 height 27
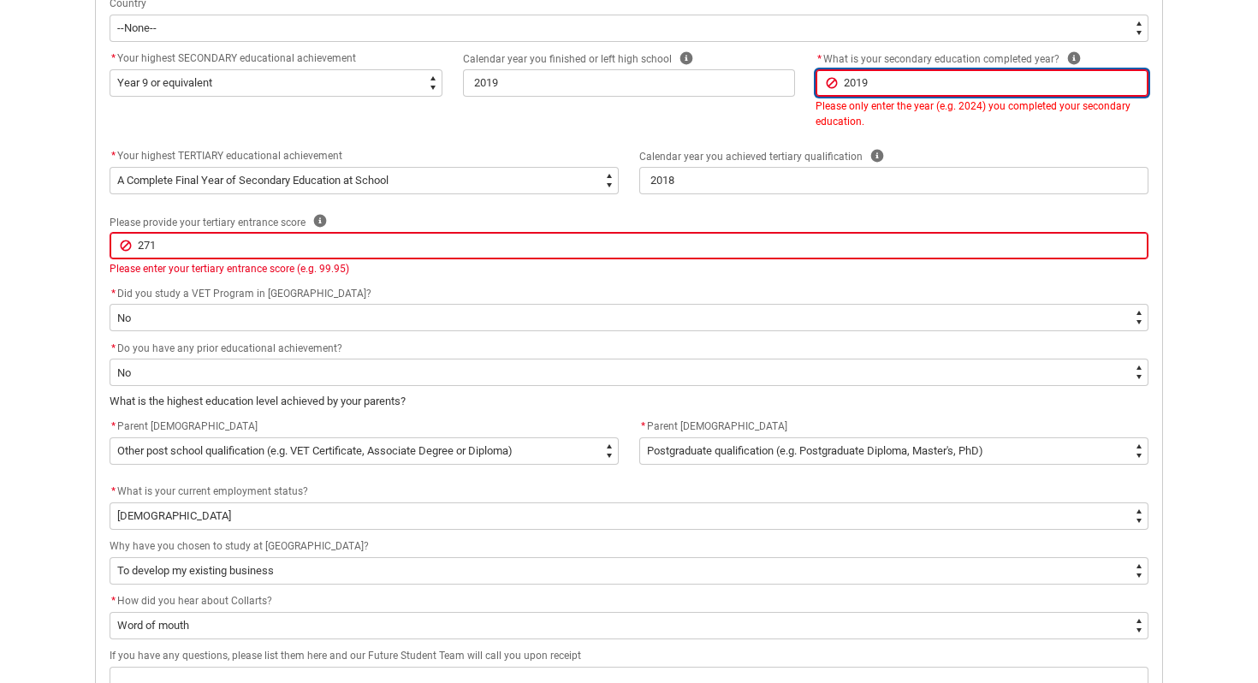
scroll to position [912, 0]
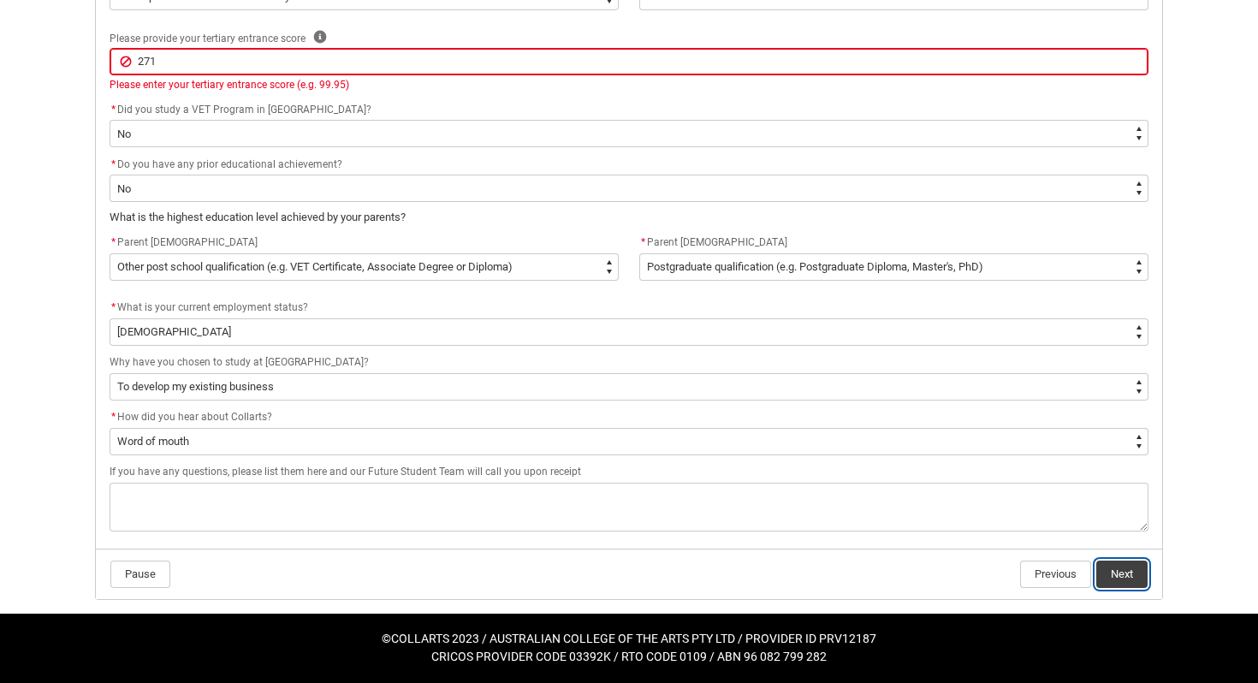
click at [1132, 567] on button "Next" at bounding box center [1121, 574] width 51 height 27
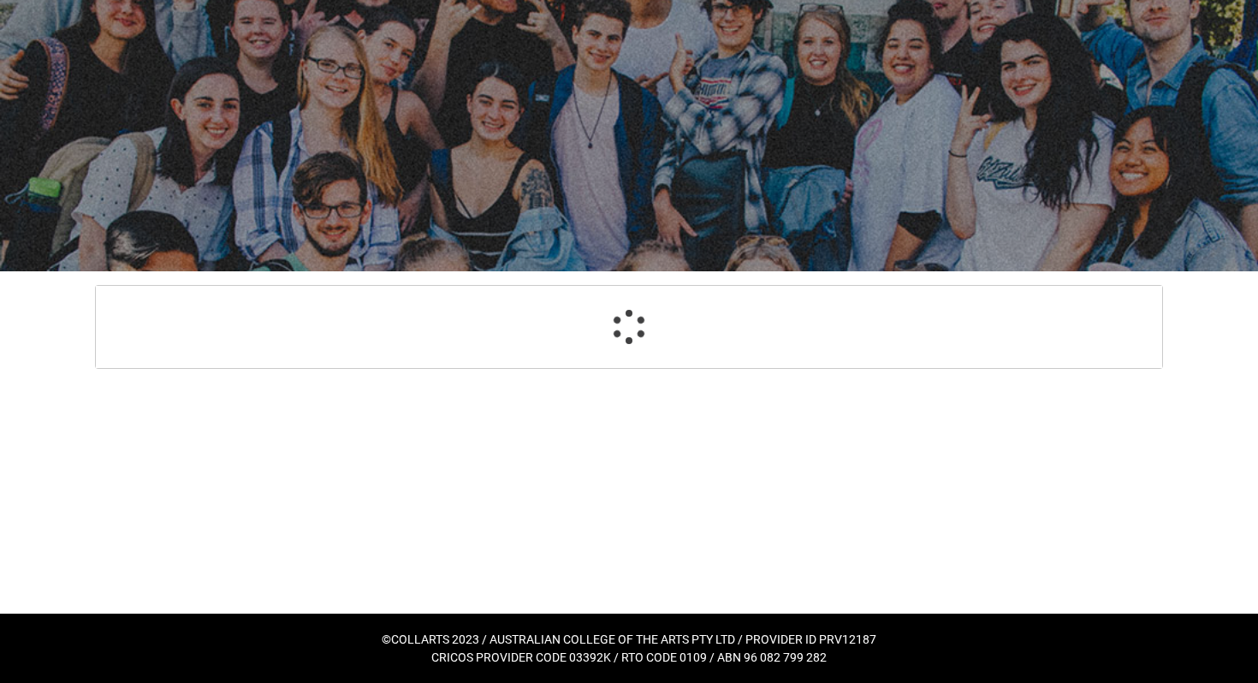
scroll to position [68, 0]
